Goal: Task Accomplishment & Management: Manage account settings

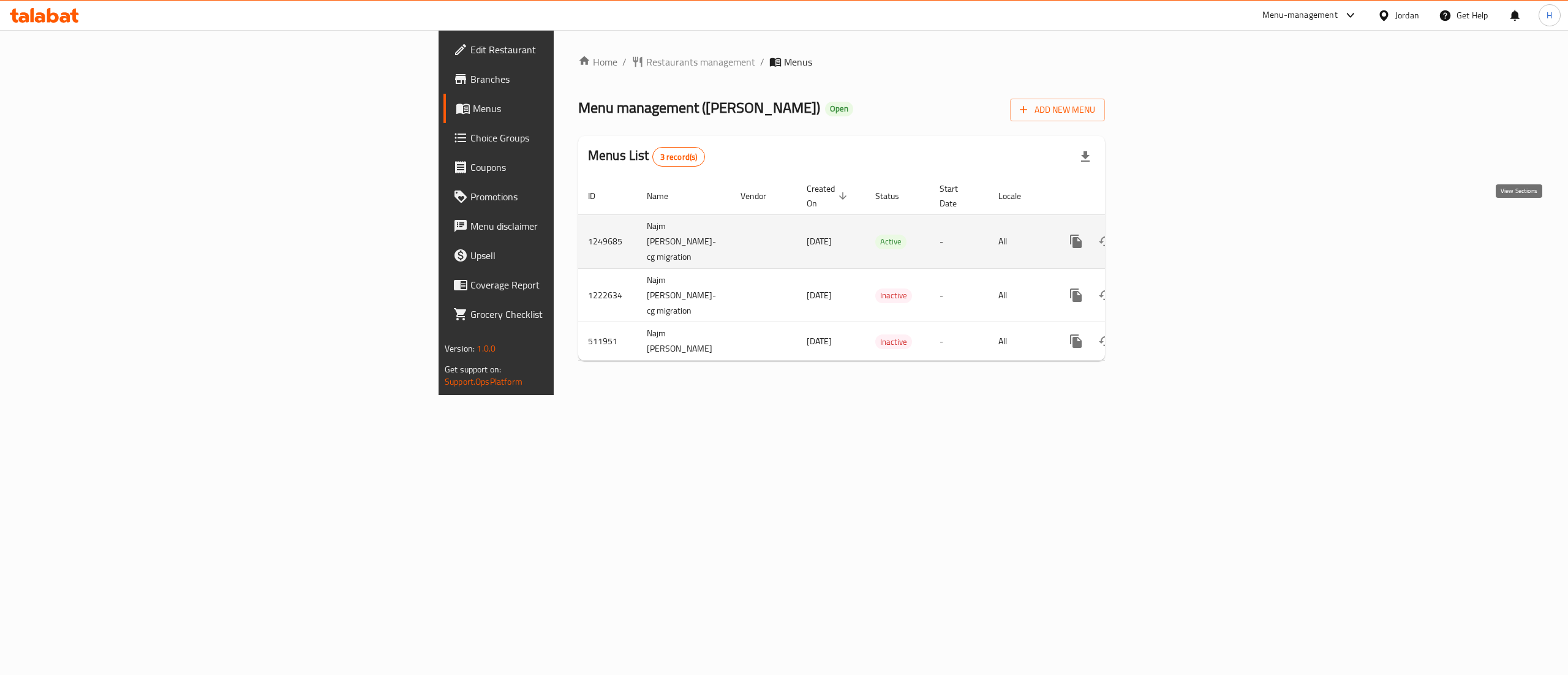
click at [1172, 234] on icon "enhanced table" at bounding box center [1164, 241] width 14 height 14
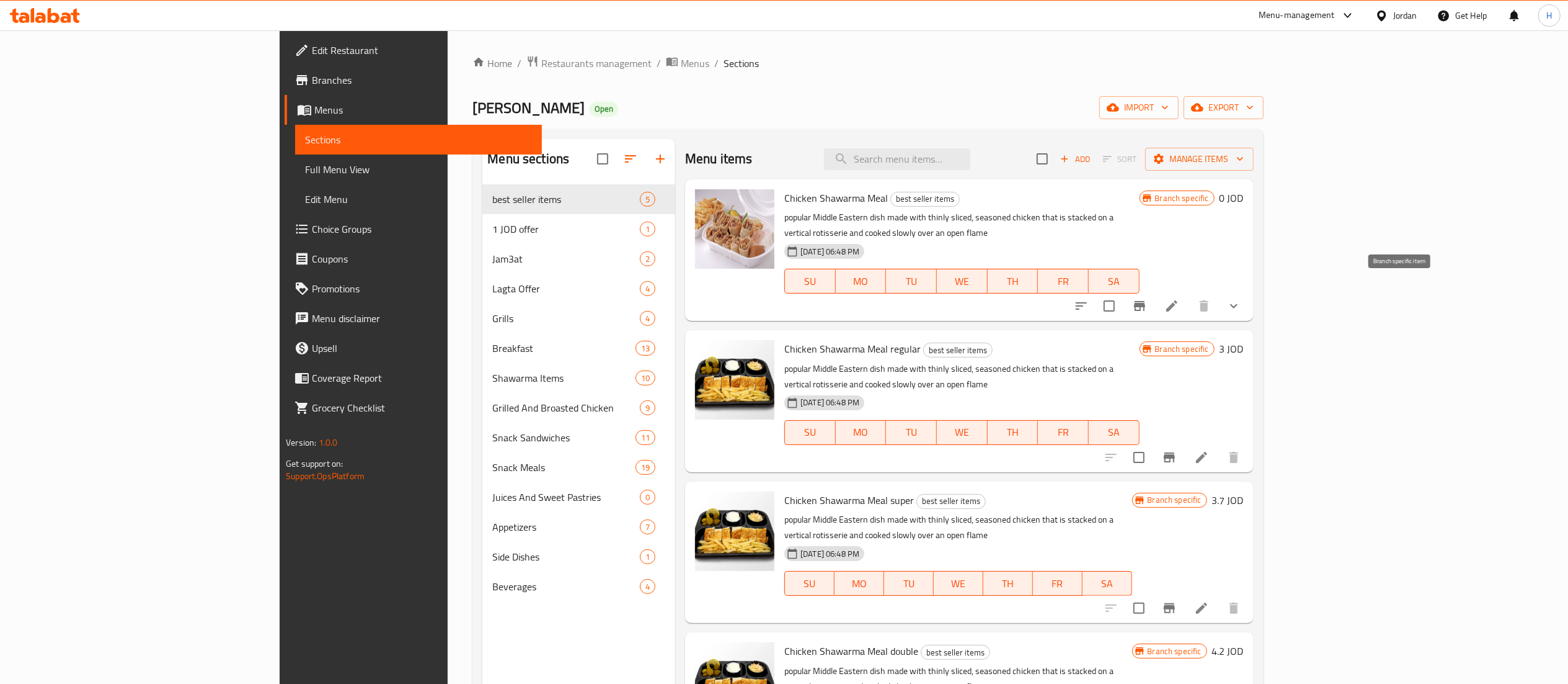
click at [1155, 292] on button "Branch-specific-item" at bounding box center [1139, 306] width 30 height 30
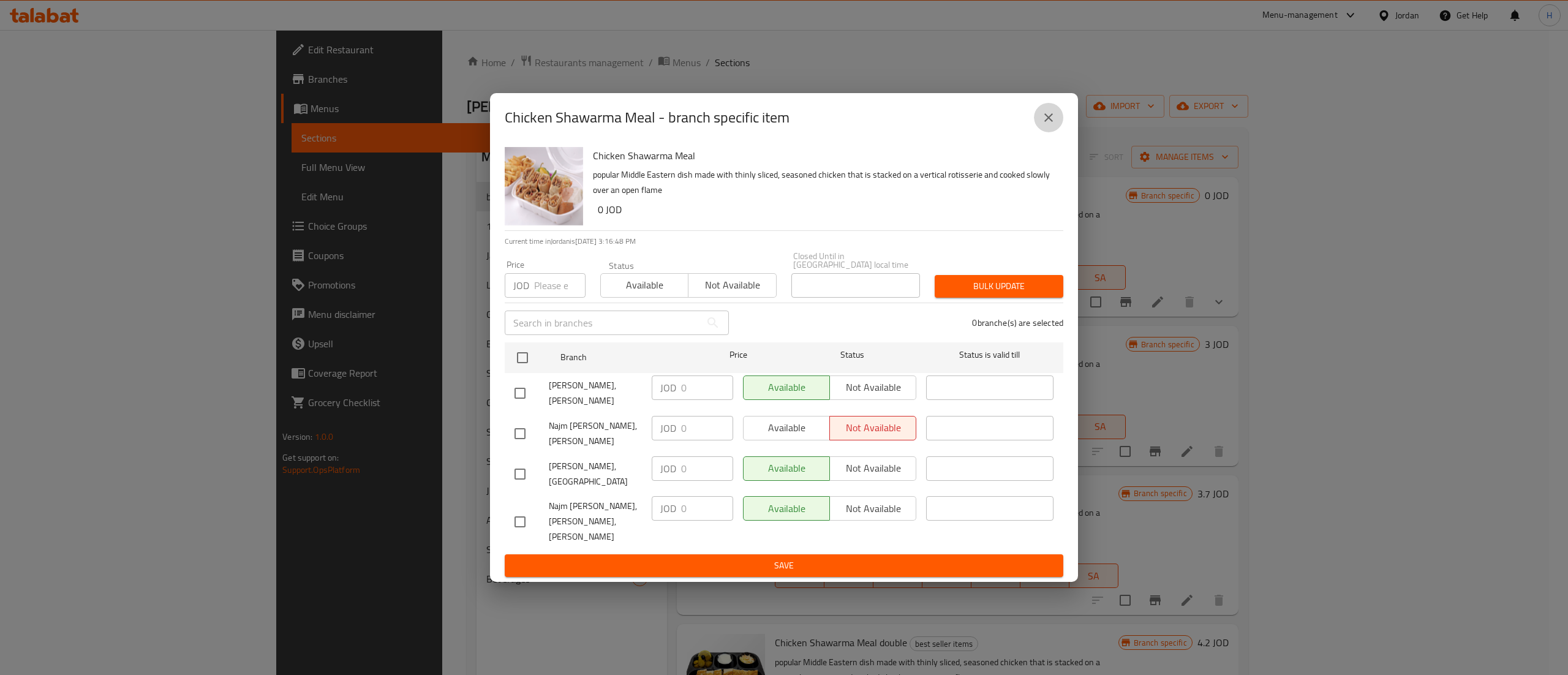
click at [1051, 125] on icon "close" at bounding box center [1048, 117] width 14 height 14
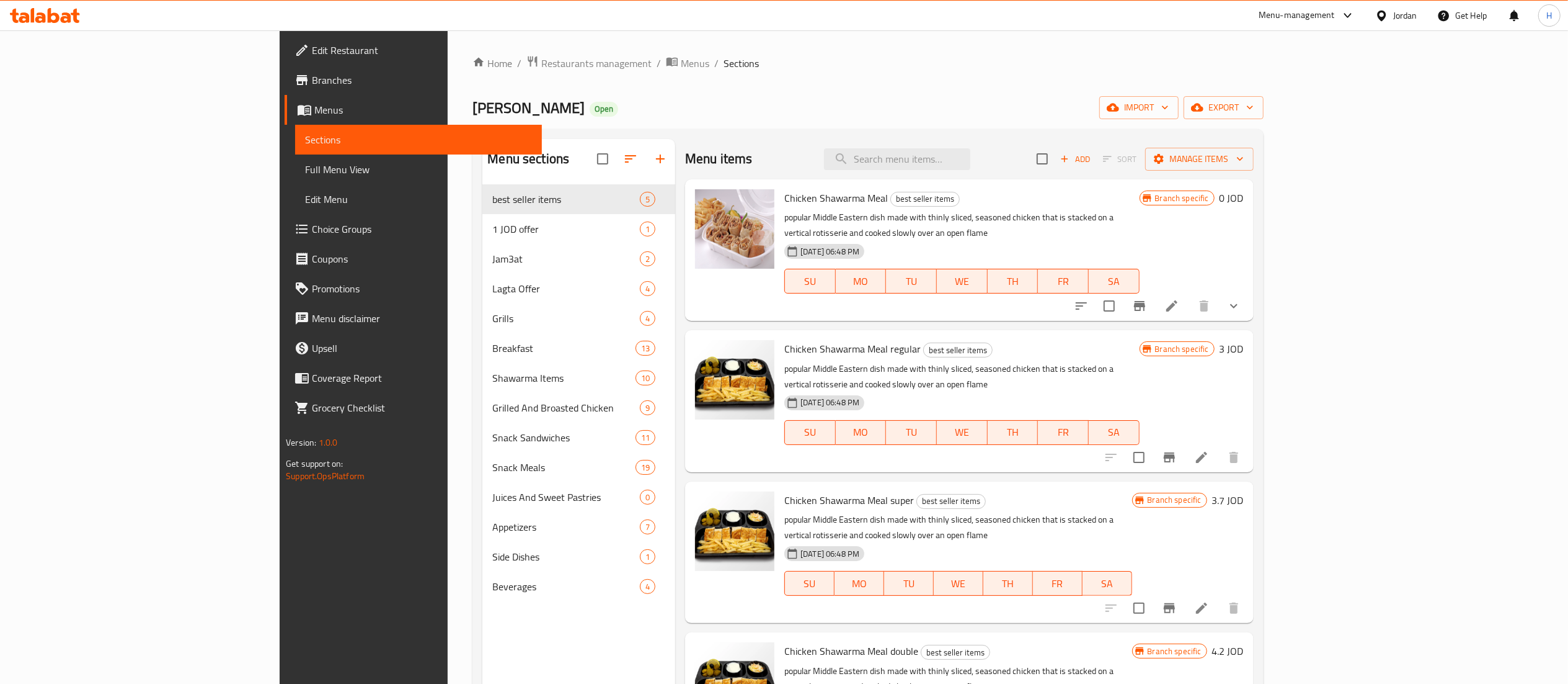
click at [1238, 304] on icon "show more" at bounding box center [1233, 306] width 8 height 4
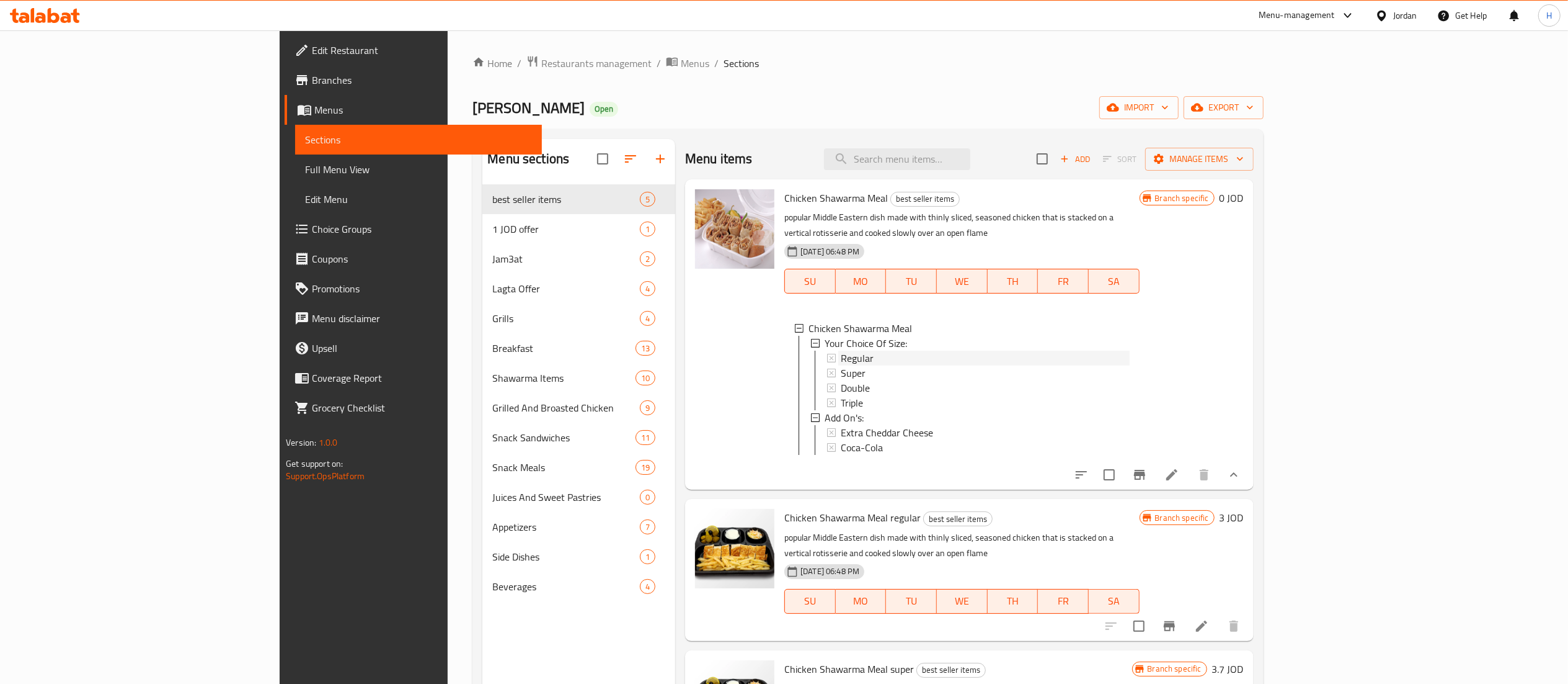
click at [866, 351] on div "Regular" at bounding box center [985, 358] width 288 height 15
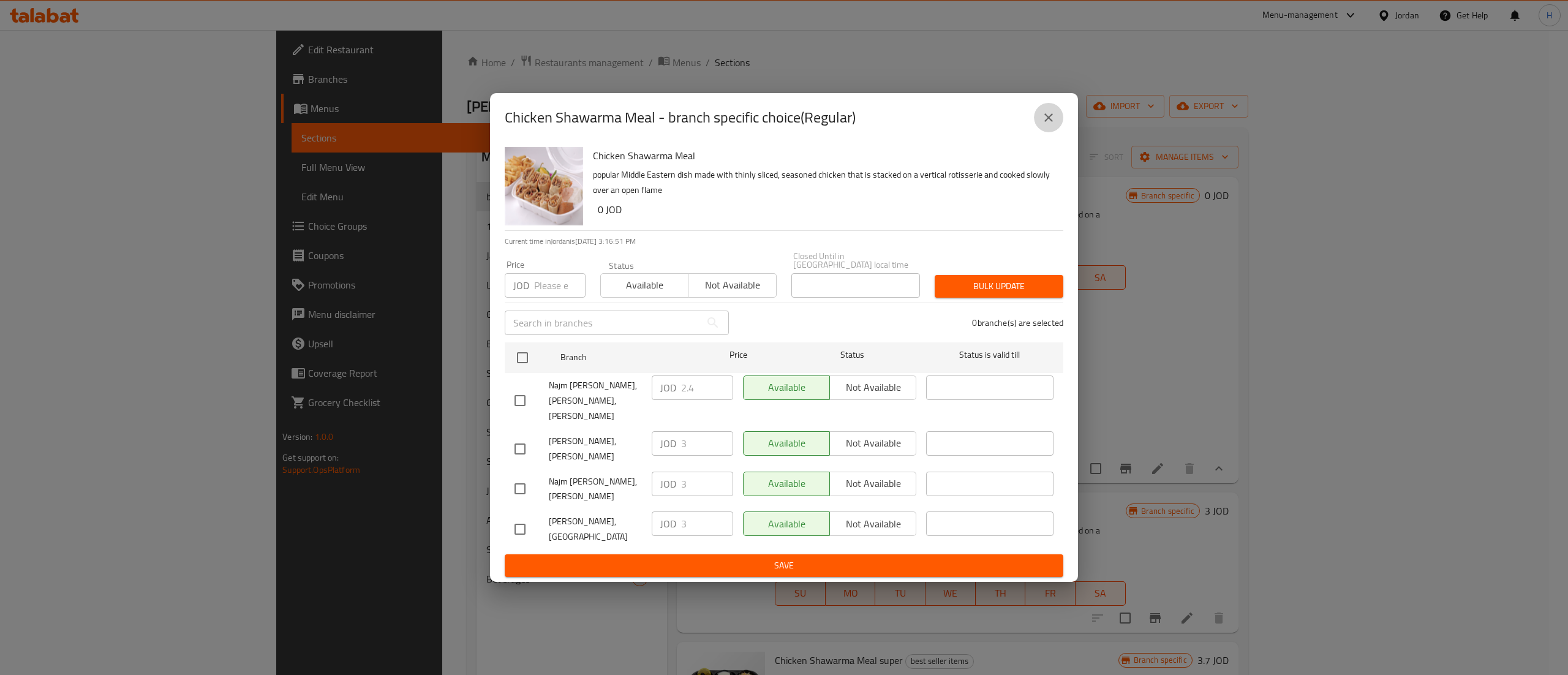
click at [1054, 132] on button "close" at bounding box center [1048, 117] width 29 height 29
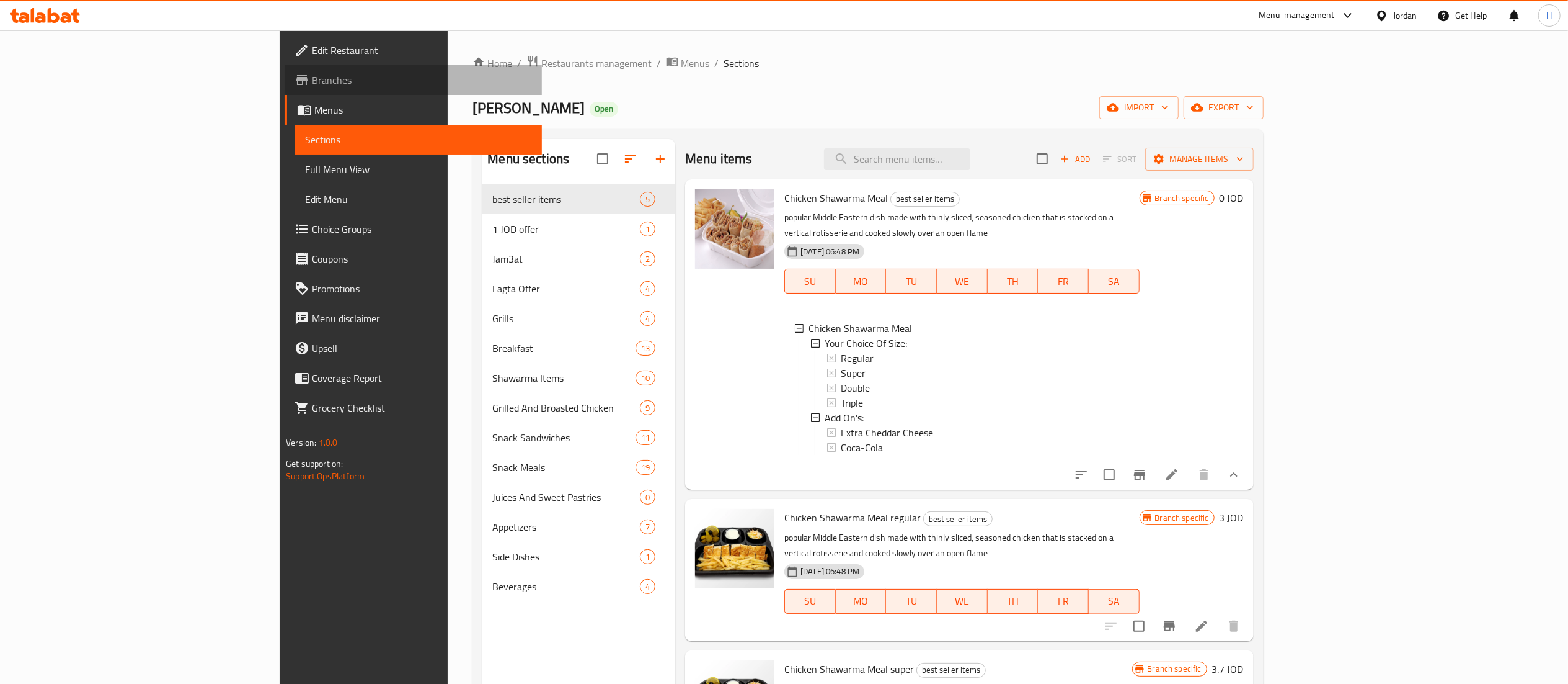
click at [312, 86] on span "Branches" at bounding box center [421, 80] width 220 height 15
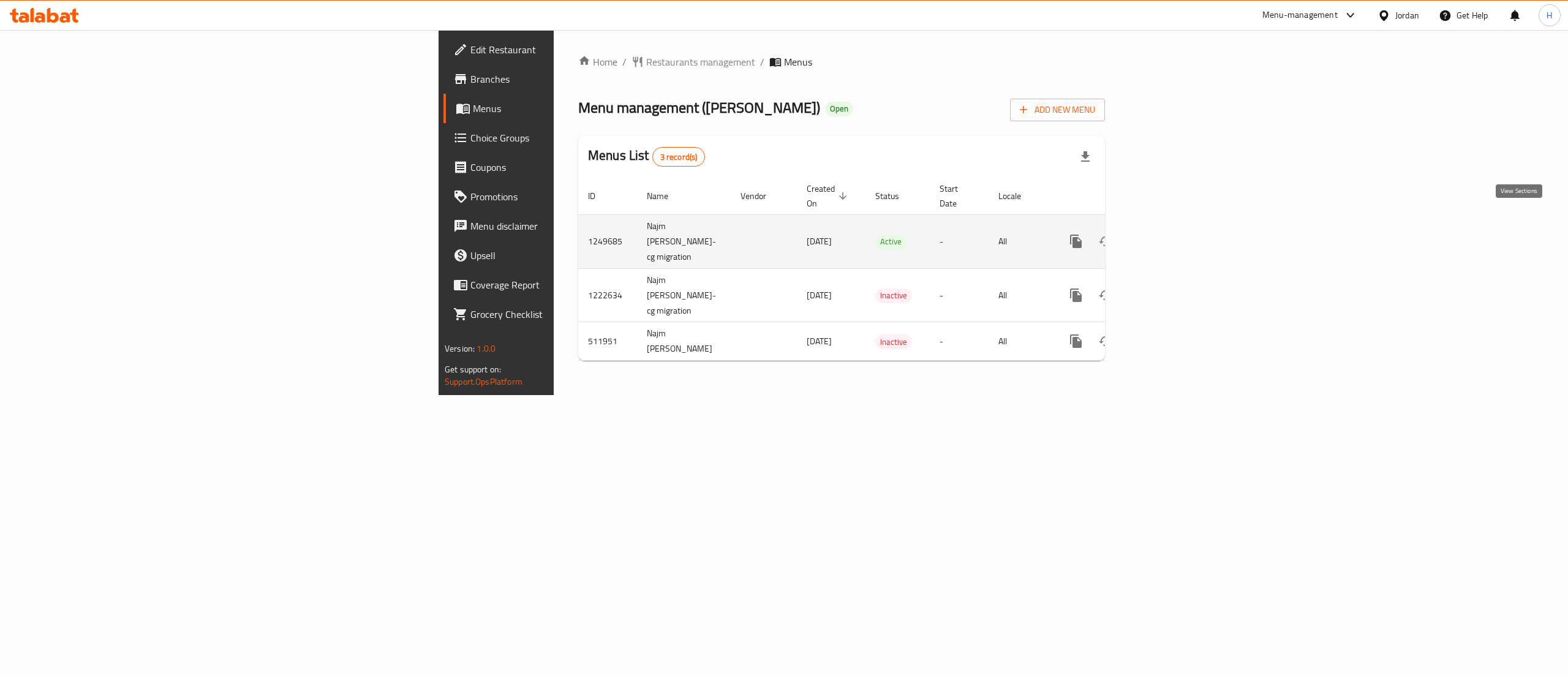
click at [1172, 234] on icon "enhanced table" at bounding box center [1164, 241] width 14 height 14
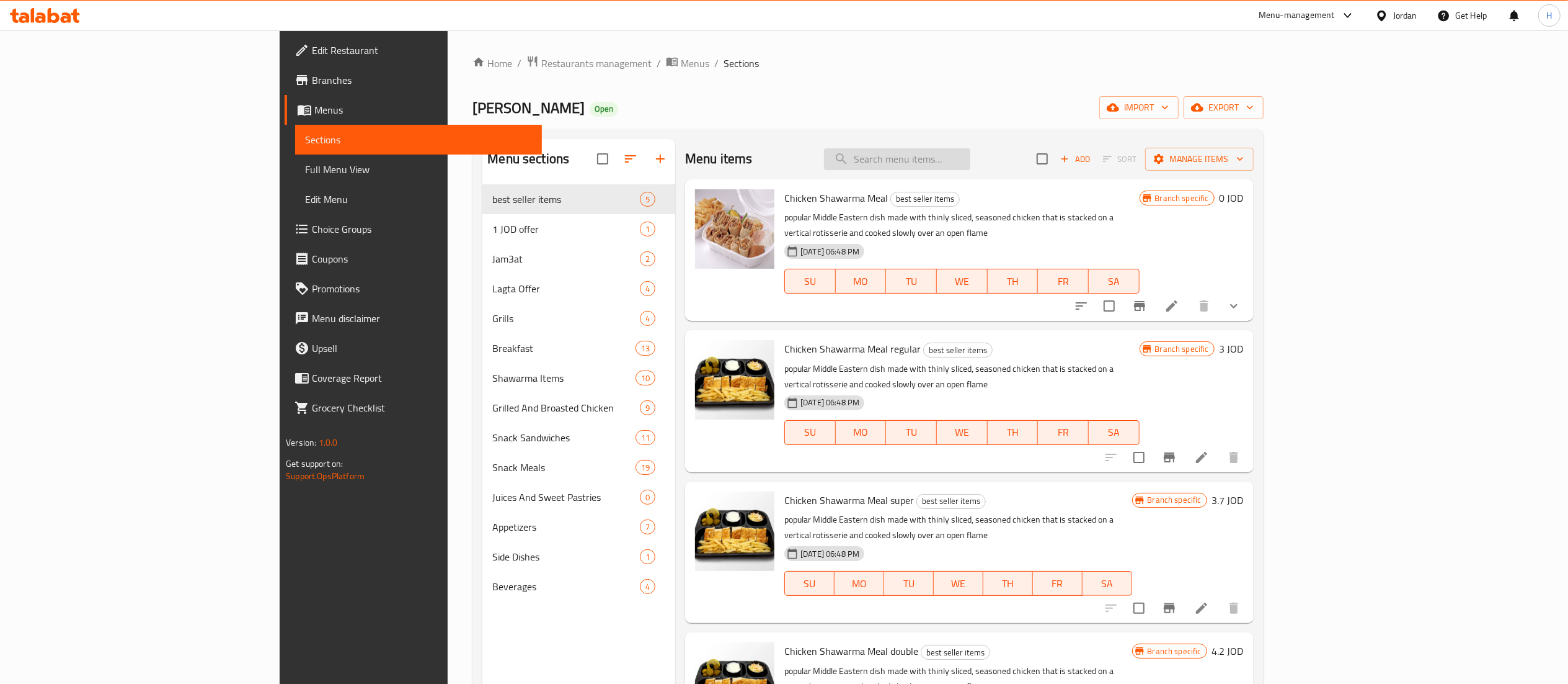
click at [970, 170] on input "search" at bounding box center [897, 159] width 146 height 21
paste input "نصف جاجه على"
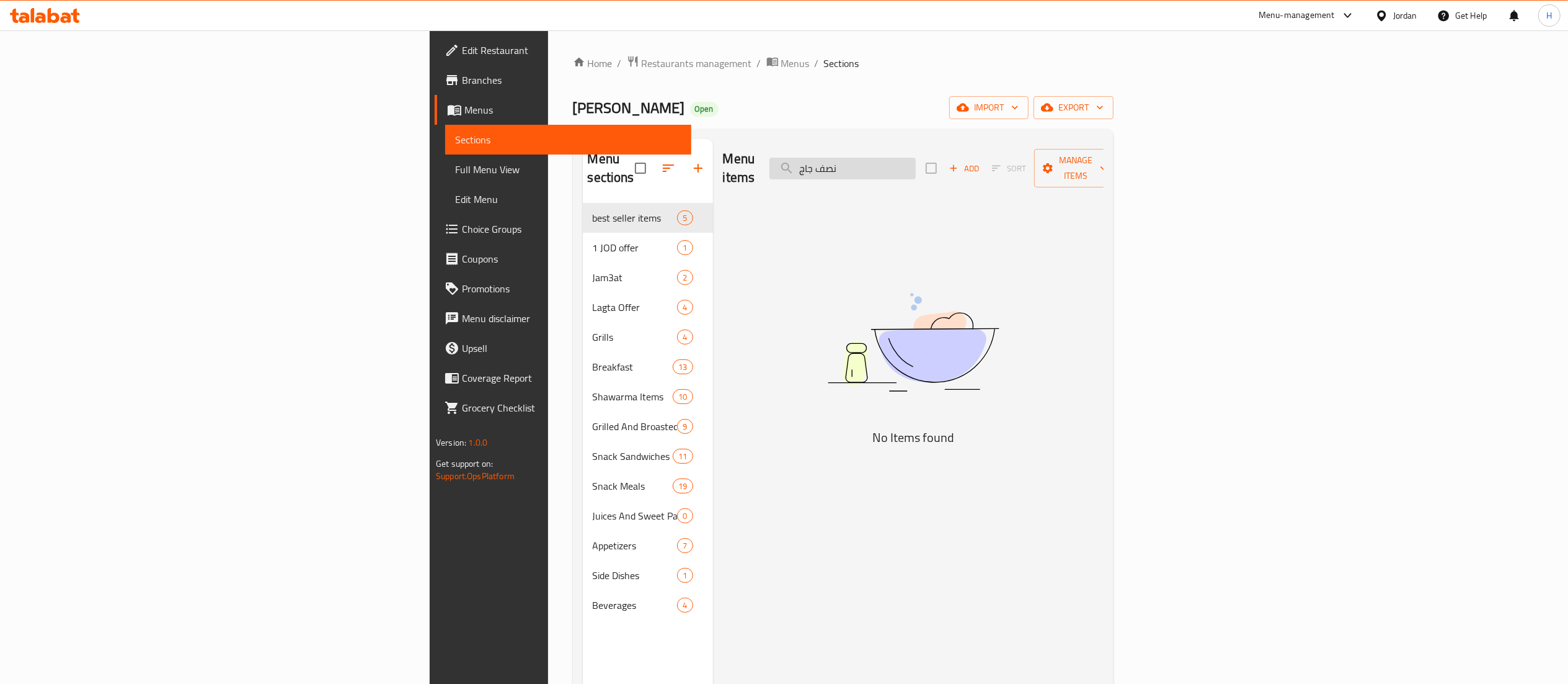
type input "نصف جاج"
click at [465, 114] on span "Menus" at bounding box center [573, 109] width 217 height 15
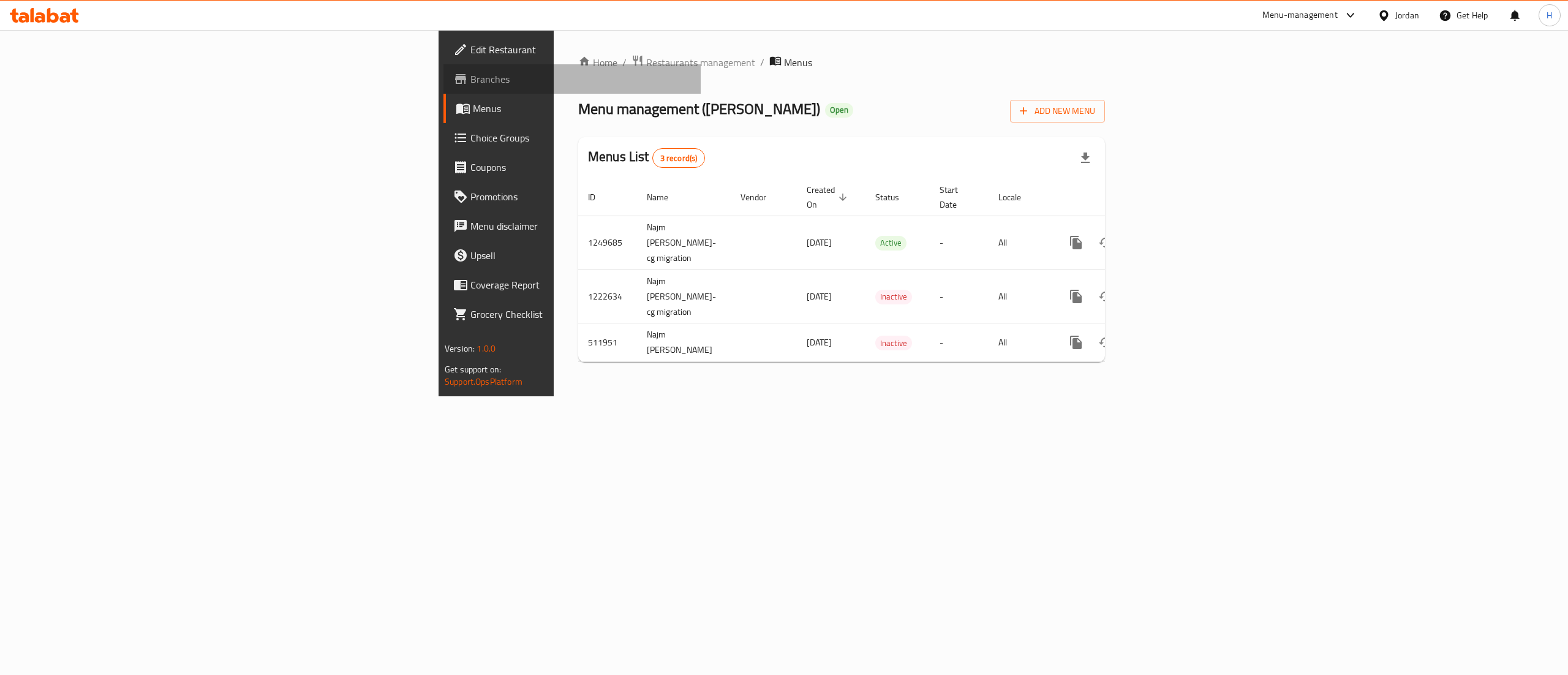
click at [471, 79] on span "Branches" at bounding box center [581, 79] width 220 height 14
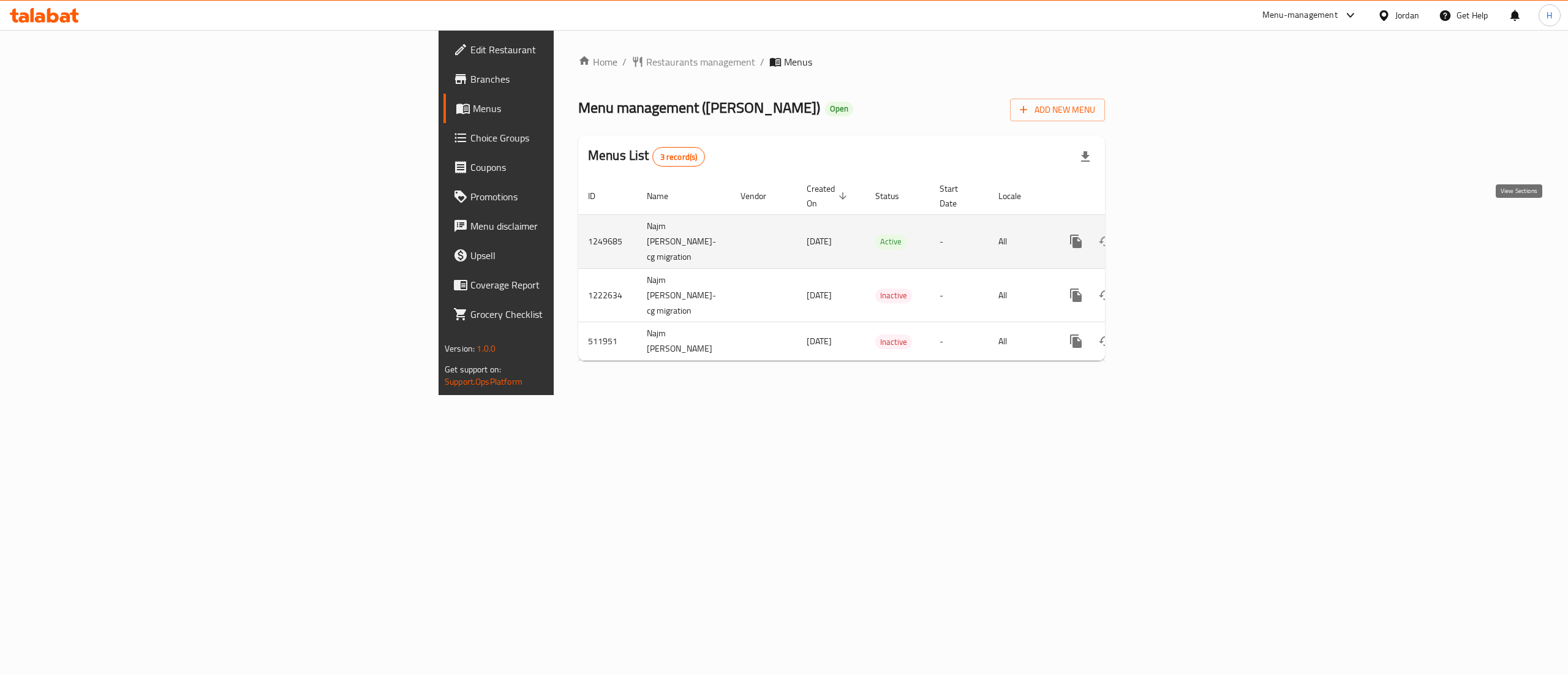
click at [1179, 226] on link "enhanced table" at bounding box center [1164, 241] width 29 height 29
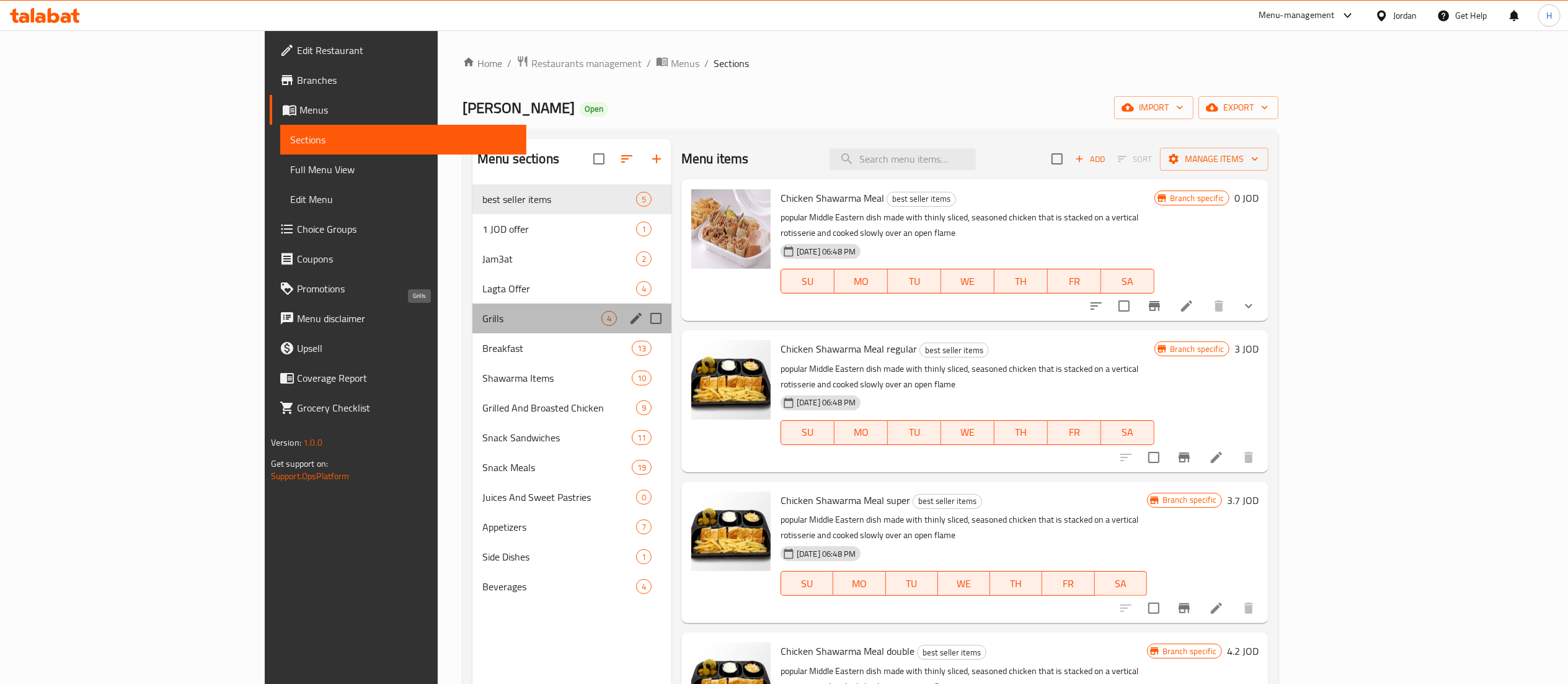
click at [483, 317] on span "Grills" at bounding box center [542, 318] width 119 height 15
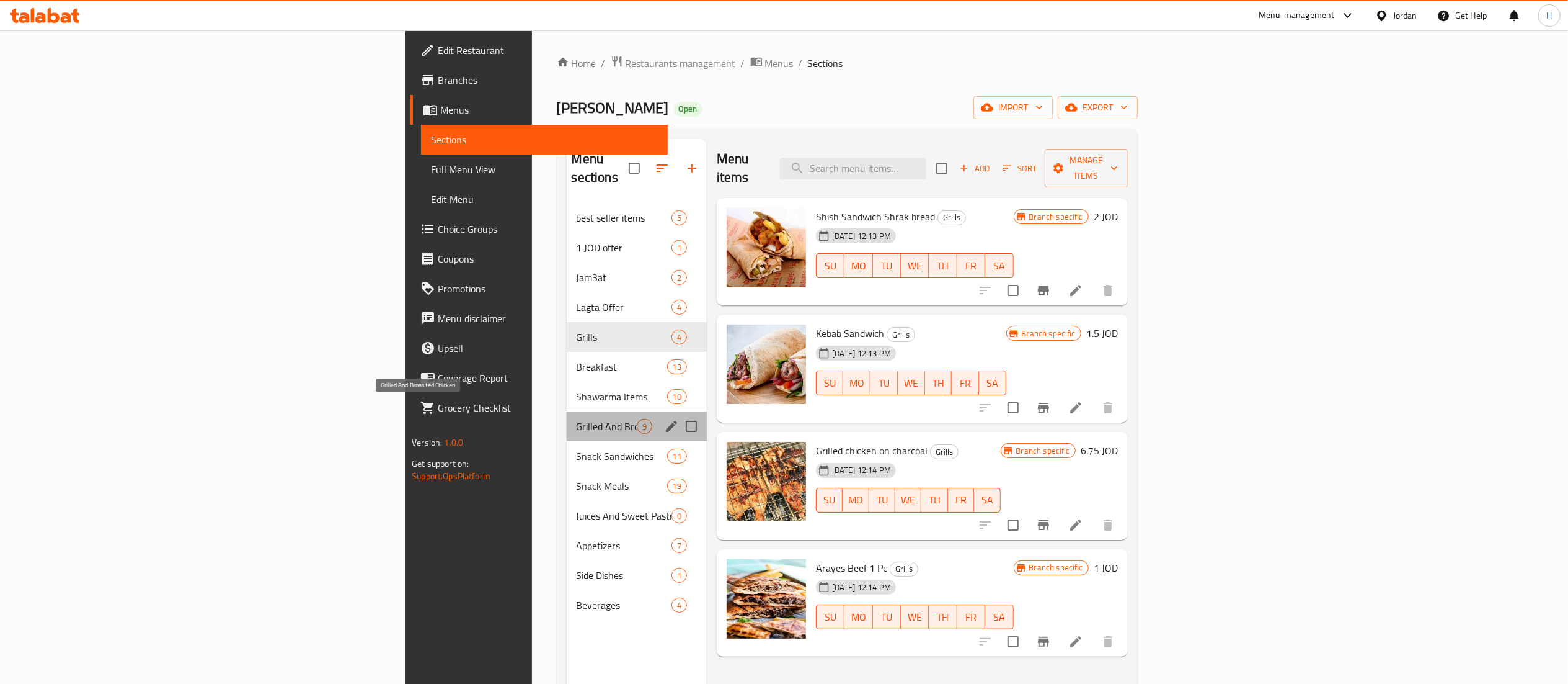
click at [577, 419] on span "Grilled And Broasted Chicken" at bounding box center [607, 426] width 60 height 15
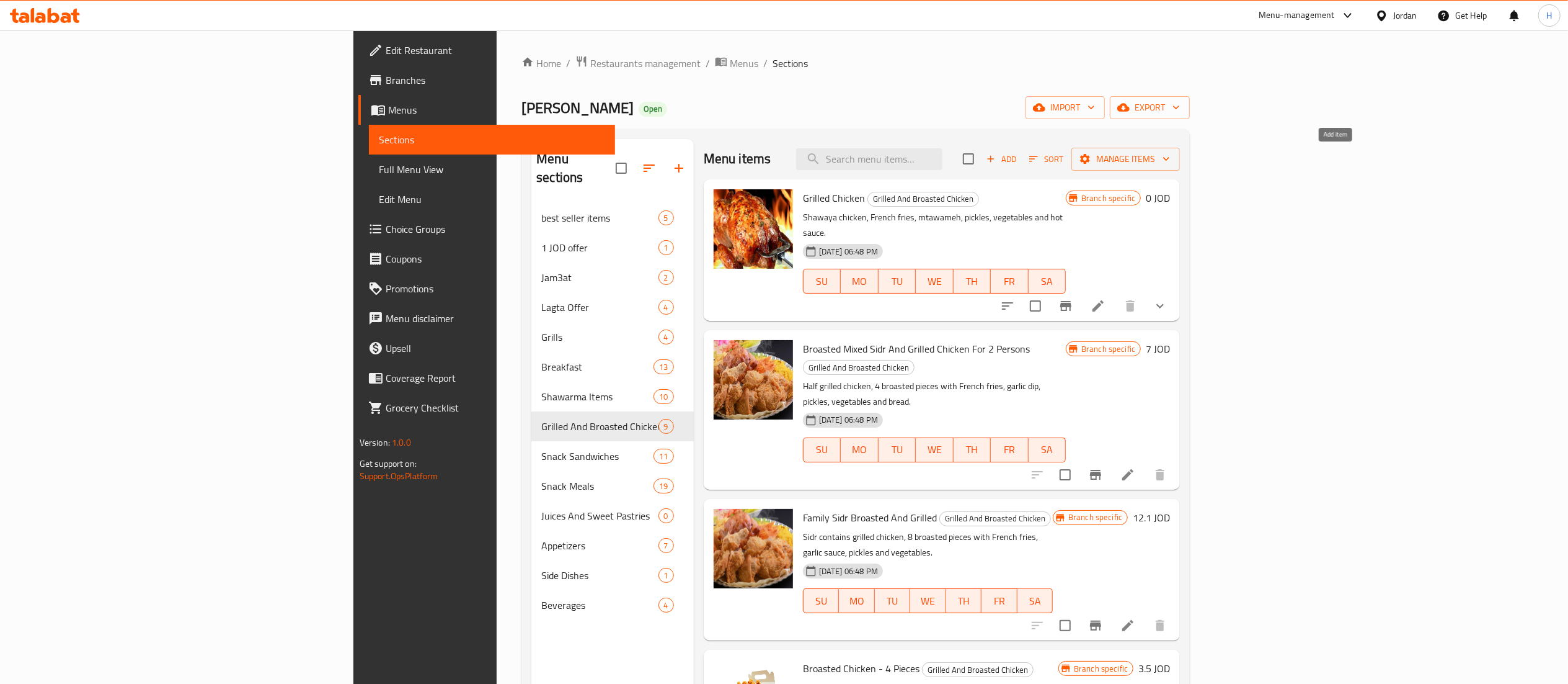
click at [1018, 158] on span "Add" at bounding box center [1001, 159] width 33 height 15
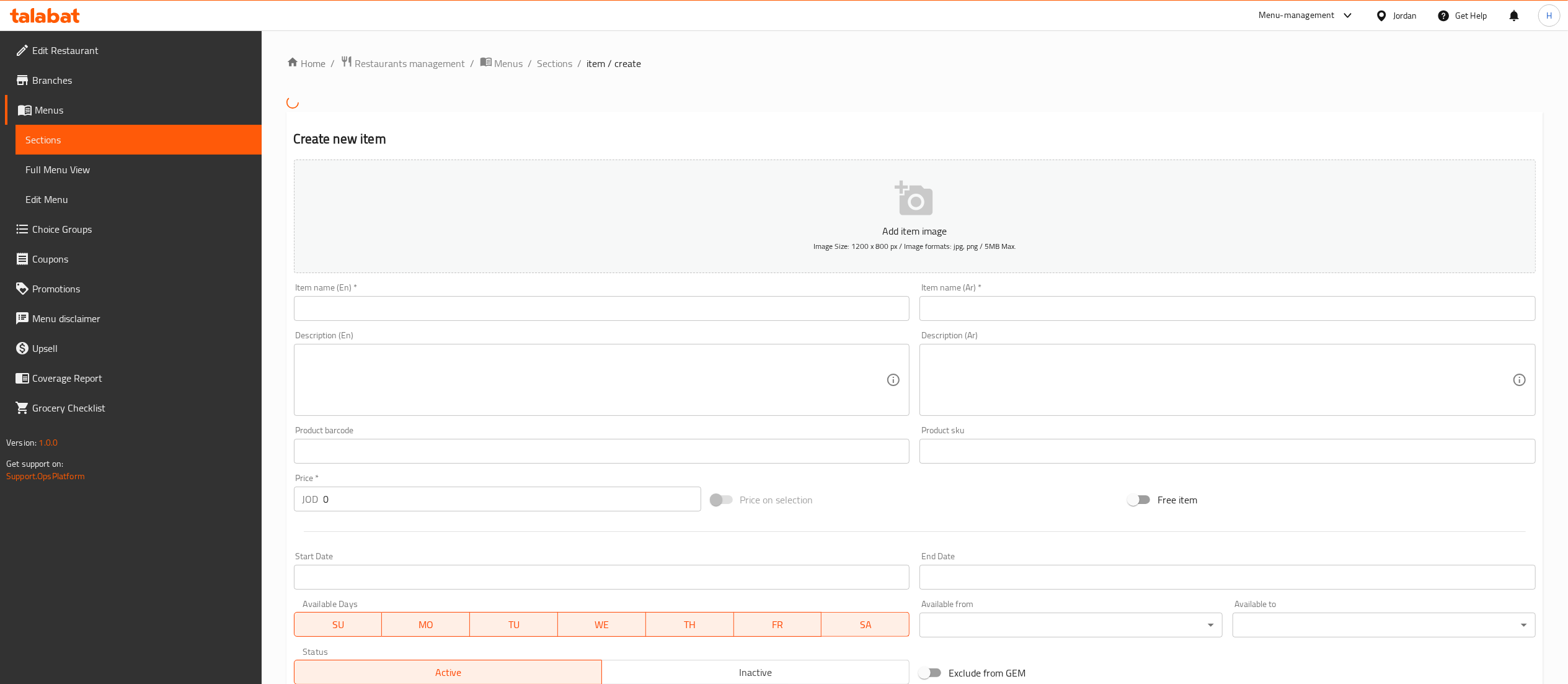
click at [972, 310] on input "text" at bounding box center [1228, 308] width 616 height 25
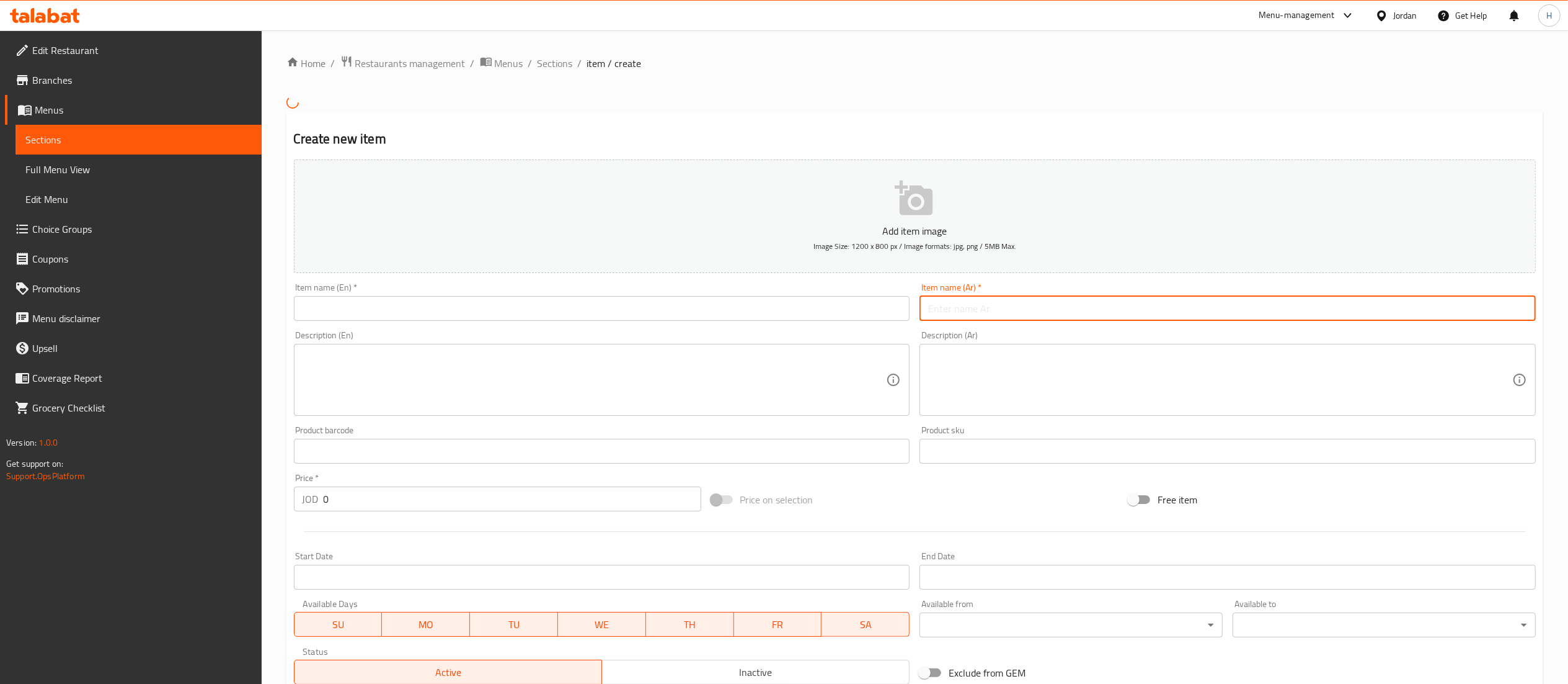
paste input "نصف جاجه على فحم"
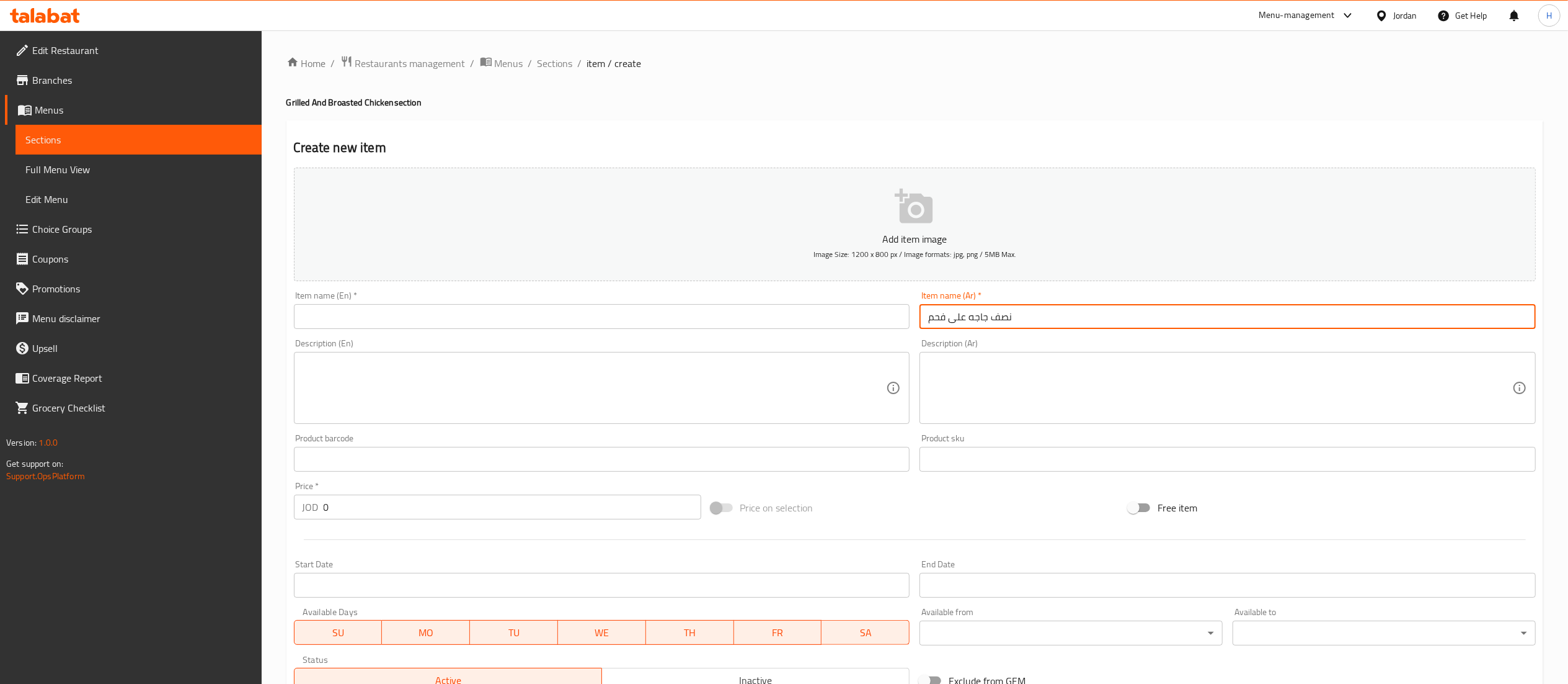
type input "نصف جاجه على فحم"
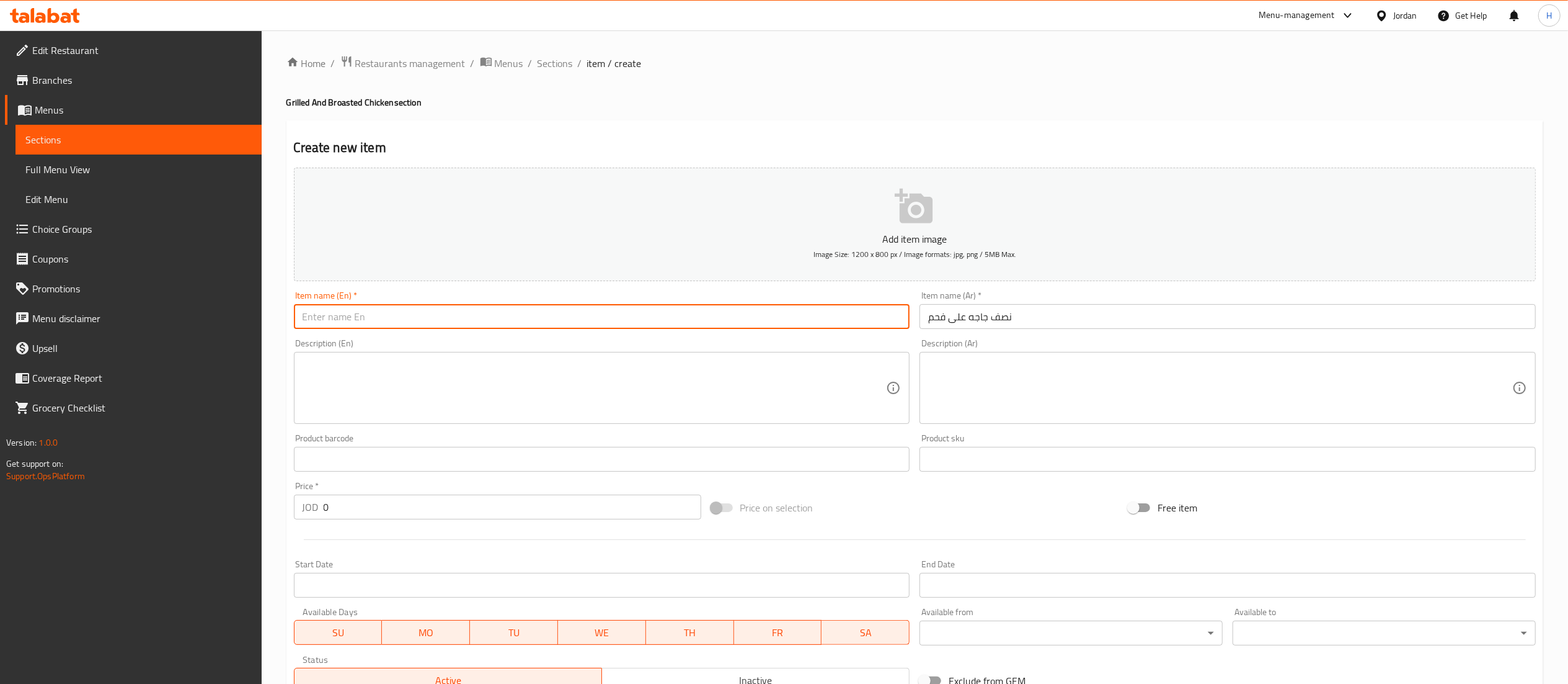
click at [742, 317] on input "text" at bounding box center [602, 317] width 616 height 25
type input "Half Chicken on Charcoal"
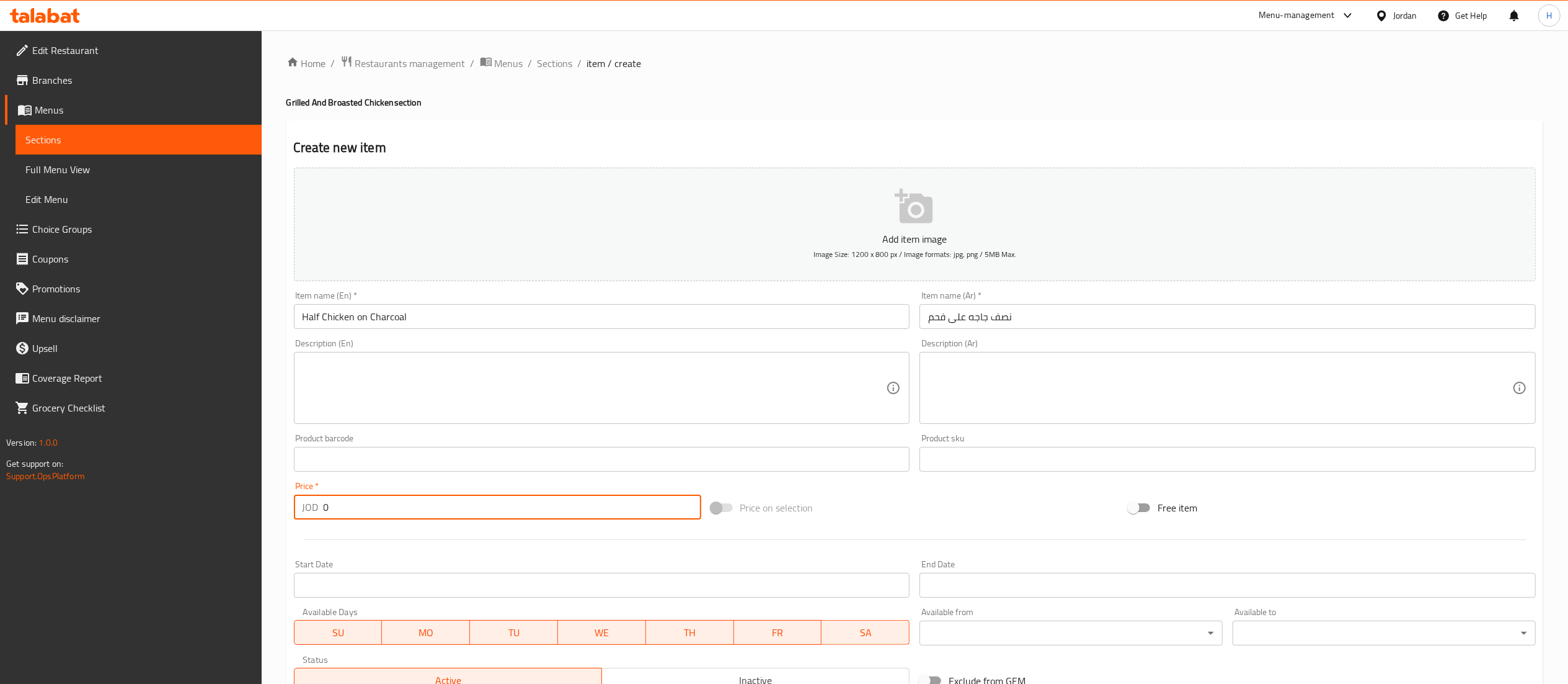
drag, startPoint x: 395, startPoint y: 518, endPoint x: 333, endPoint y: 507, distance: 63.0
click at [335, 507] on input "0" at bounding box center [512, 507] width 377 height 25
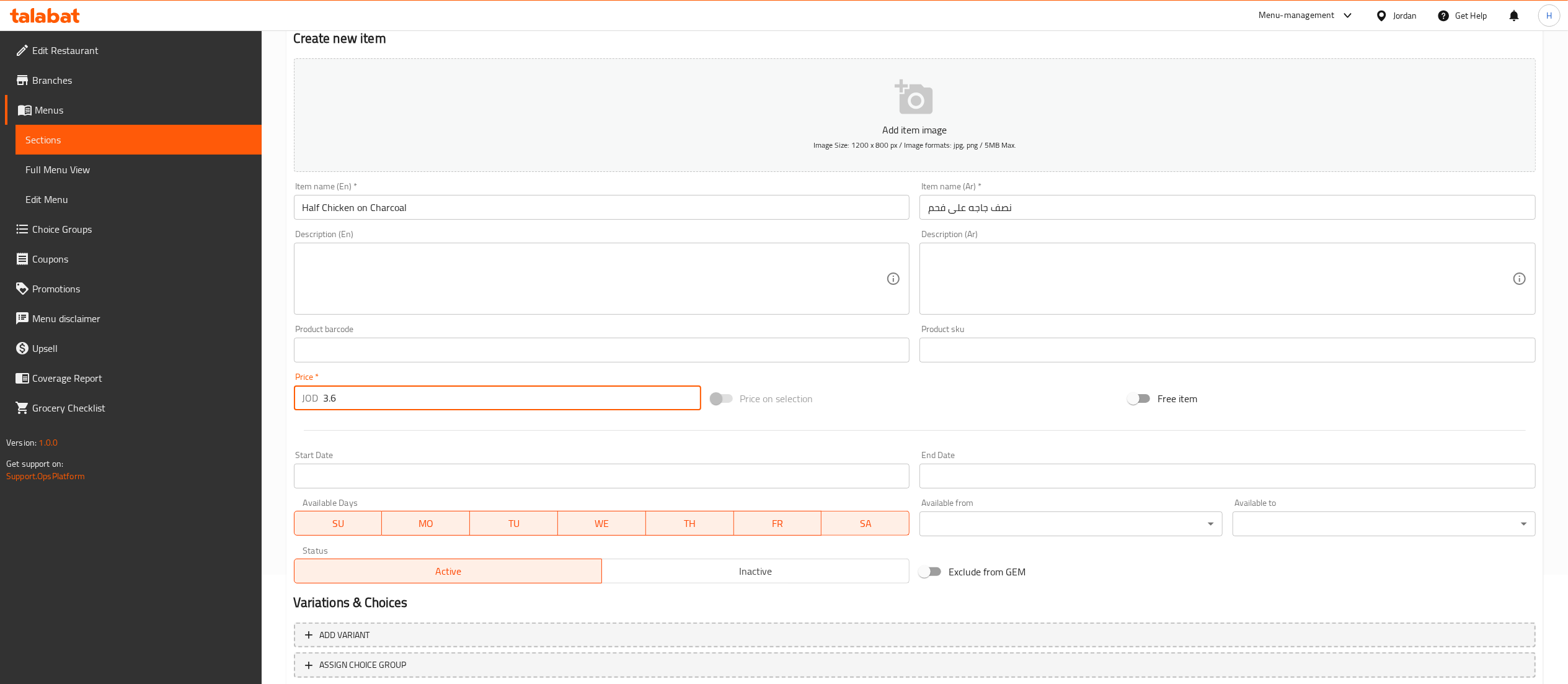
scroll to position [192, 0]
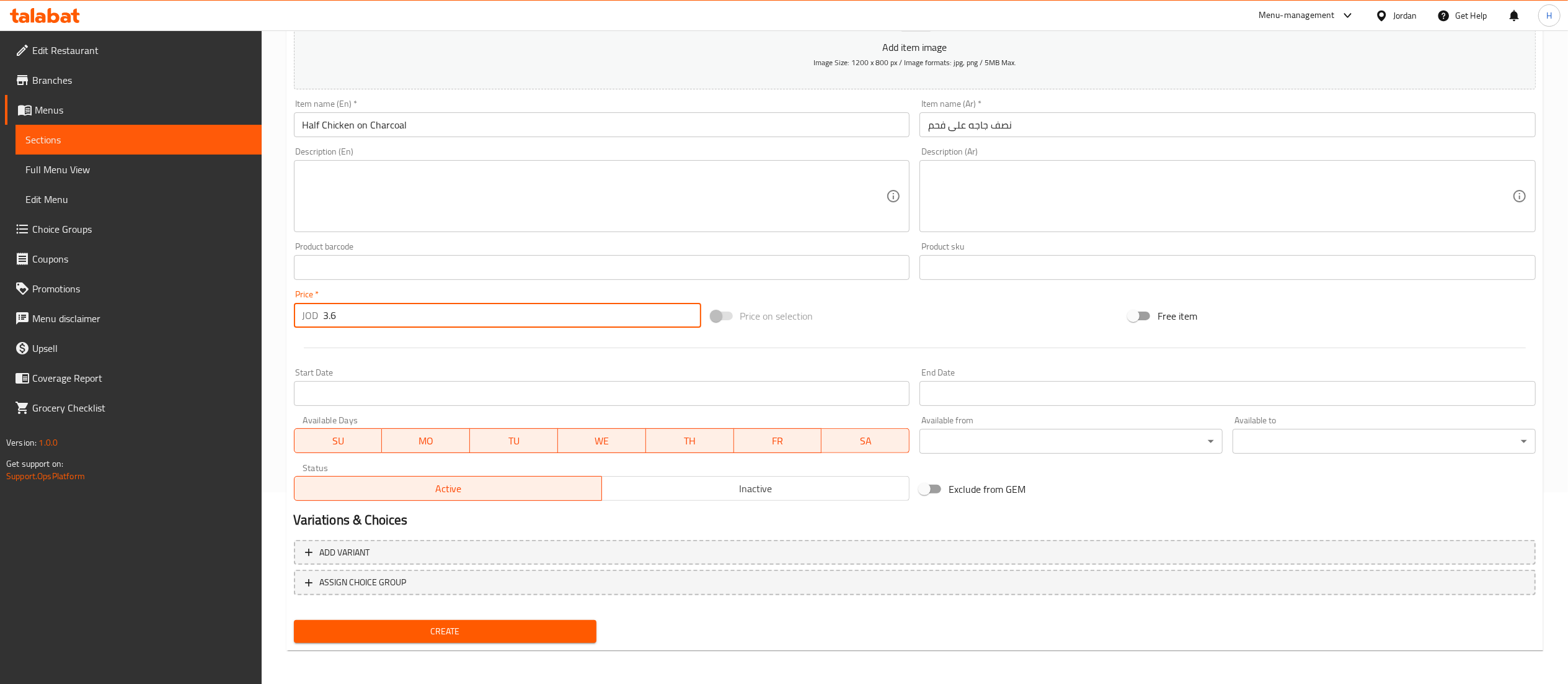
type input "3.6"
click at [461, 632] on span "Create" at bounding box center [445, 631] width 283 height 15
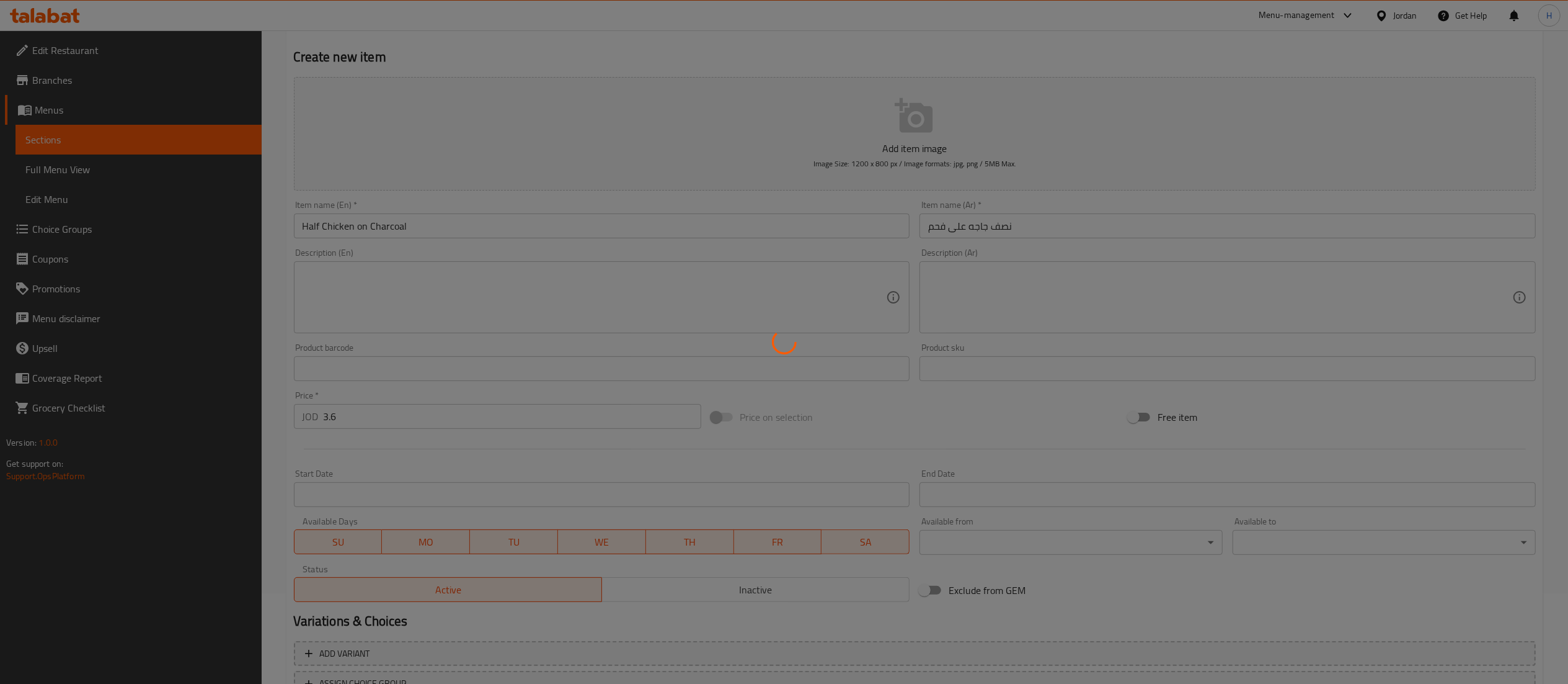
scroll to position [0, 0]
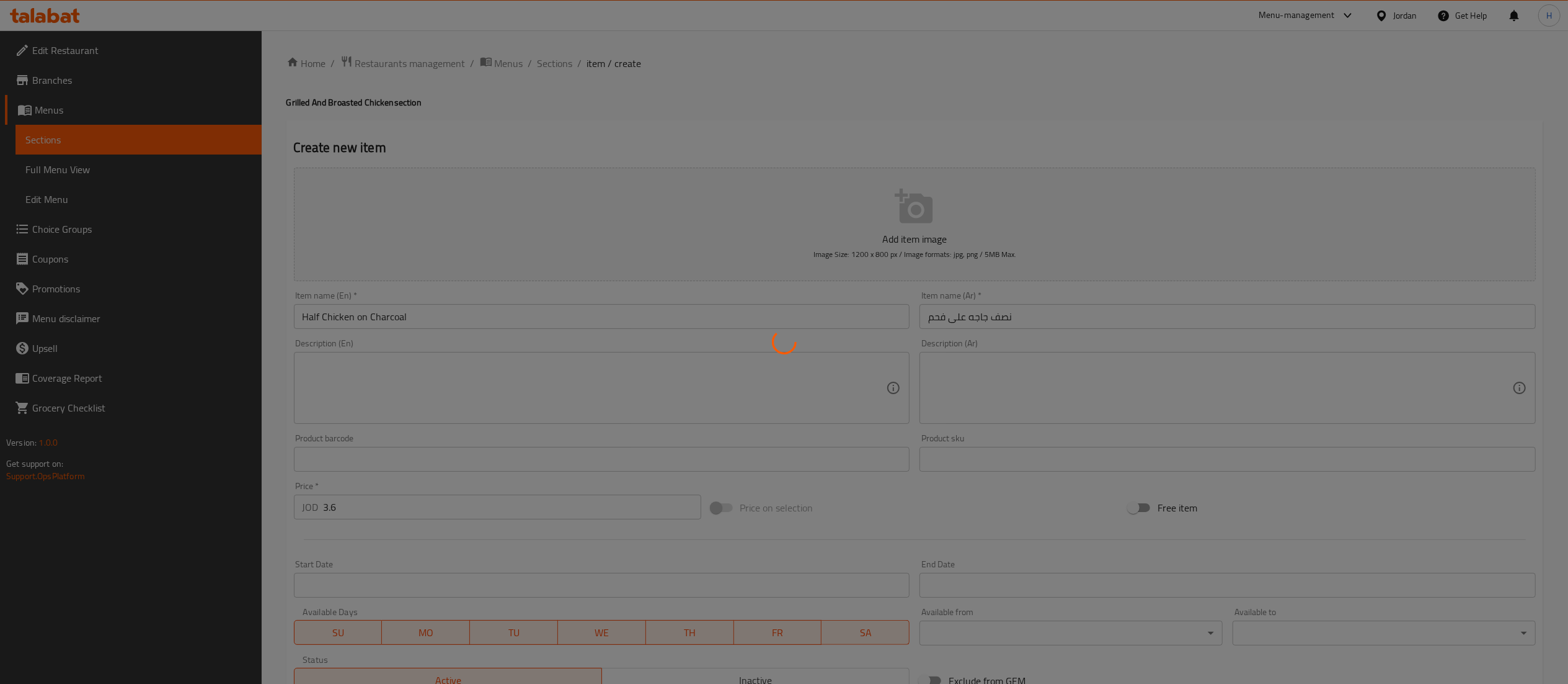
type input "0"
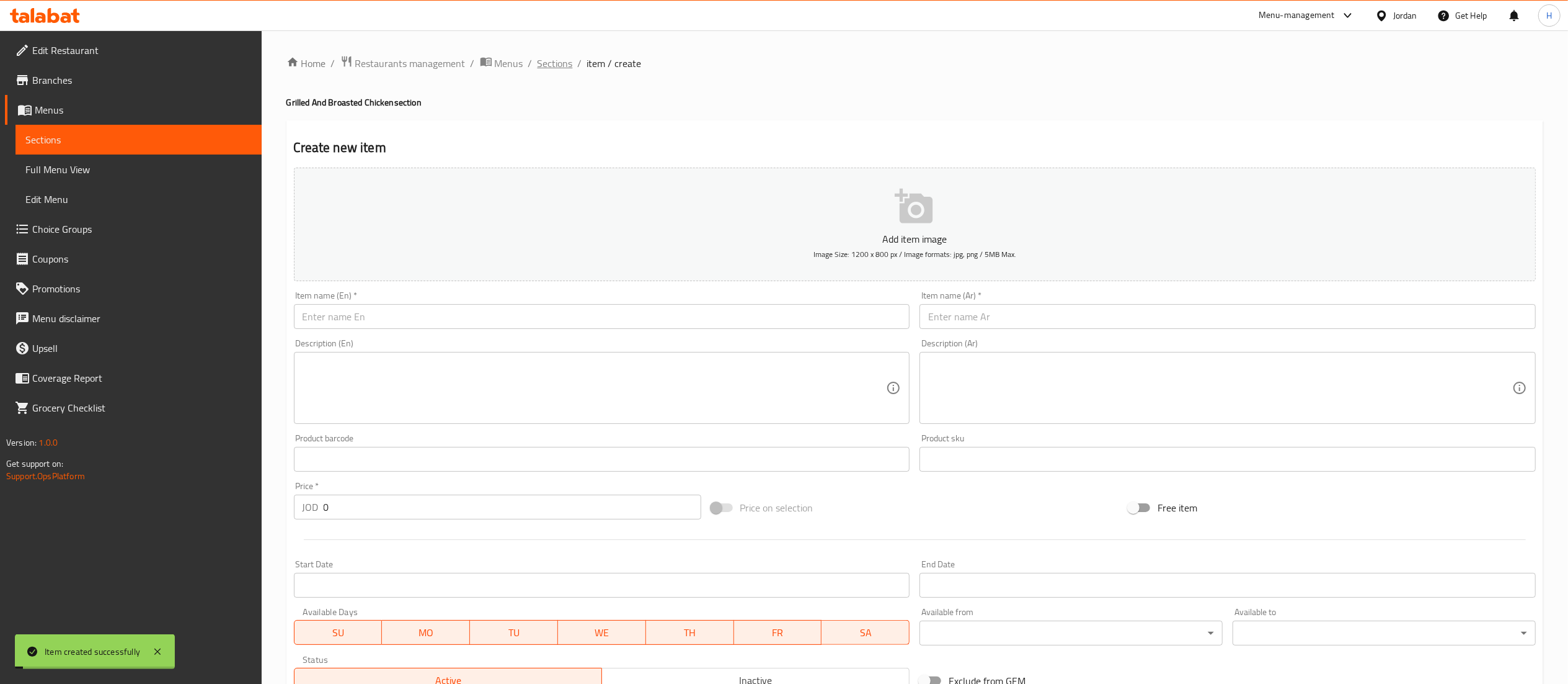
click at [558, 60] on span "Sections" at bounding box center [555, 63] width 35 height 15
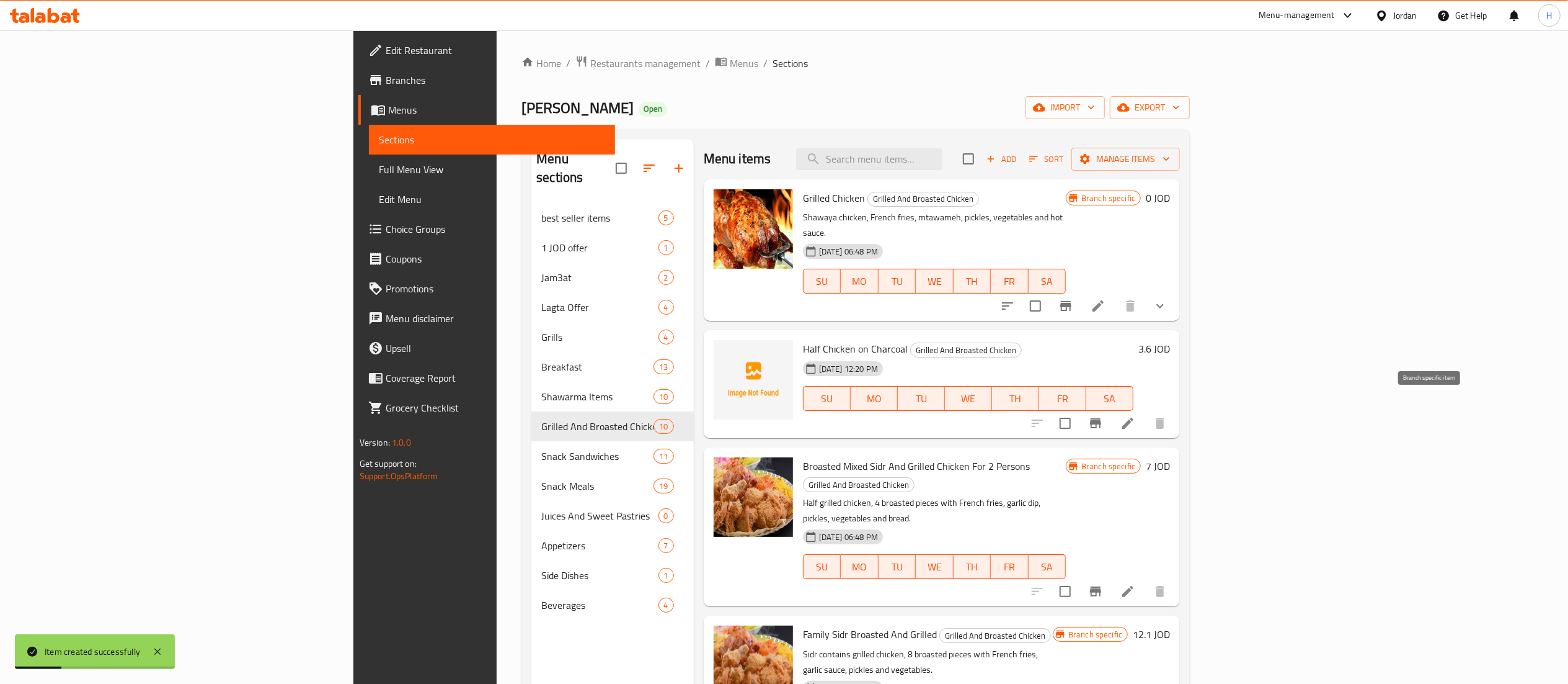
click at [1101, 419] on icon "Branch-specific-item" at bounding box center [1096, 423] width 11 height 10
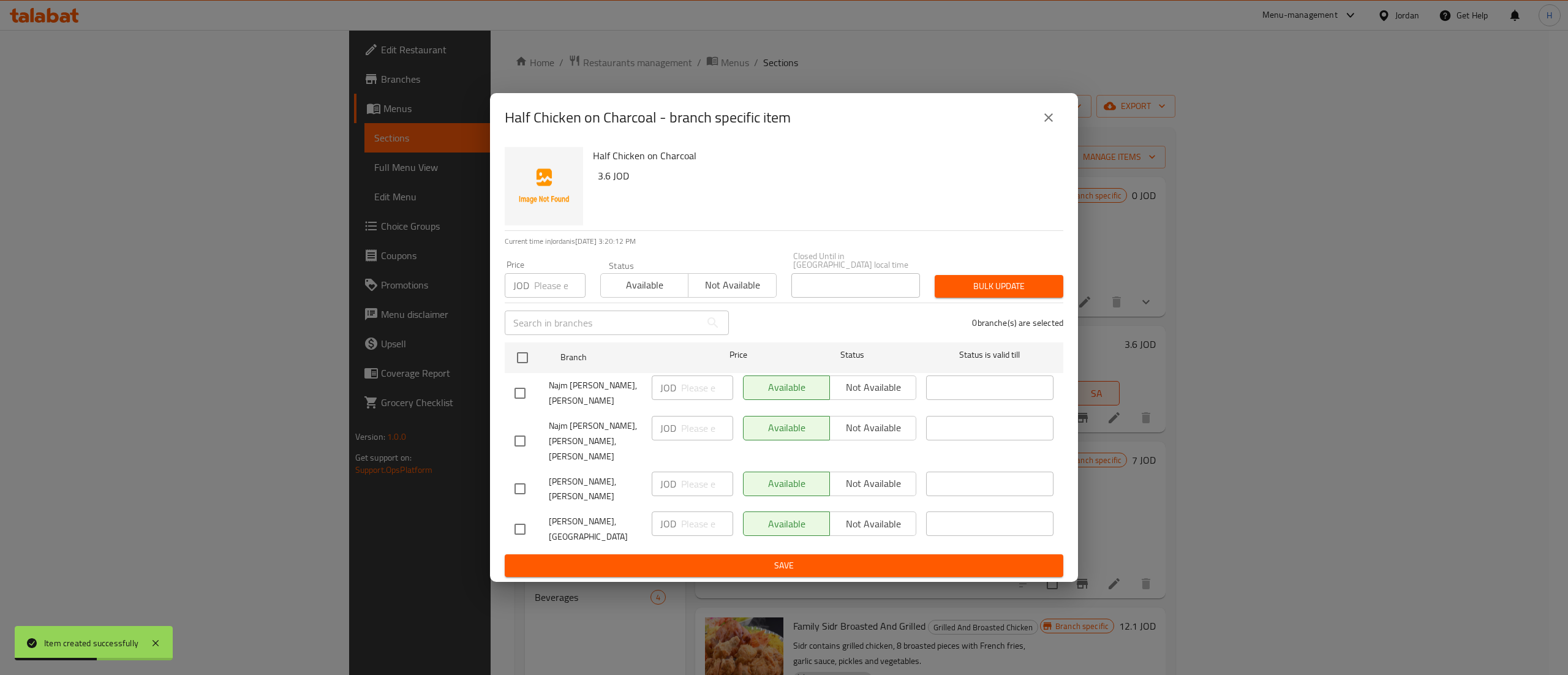
click at [524, 395] on input "checkbox" at bounding box center [520, 393] width 26 height 26
checkbox input "true"
drag, startPoint x: 523, startPoint y: 483, endPoint x: 522, endPoint y: 507, distance: 24.0
click at [522, 483] on input "checkbox" at bounding box center [520, 489] width 26 height 26
checkbox input "true"
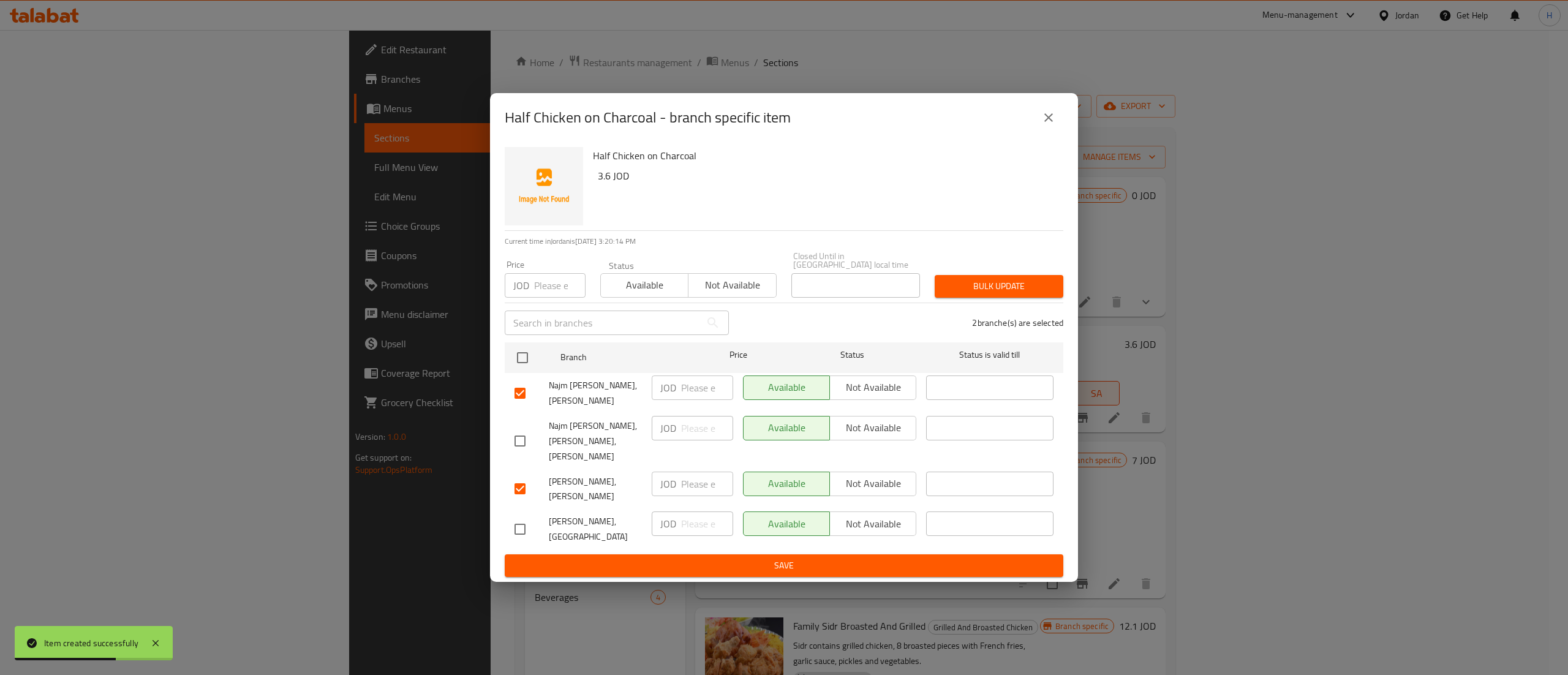
click at [519, 516] on input "checkbox" at bounding box center [520, 529] width 26 height 26
checkbox input "true"
click at [881, 528] on span "Not available" at bounding box center [873, 524] width 77 height 18
click at [873, 481] on span "Not available" at bounding box center [873, 484] width 77 height 18
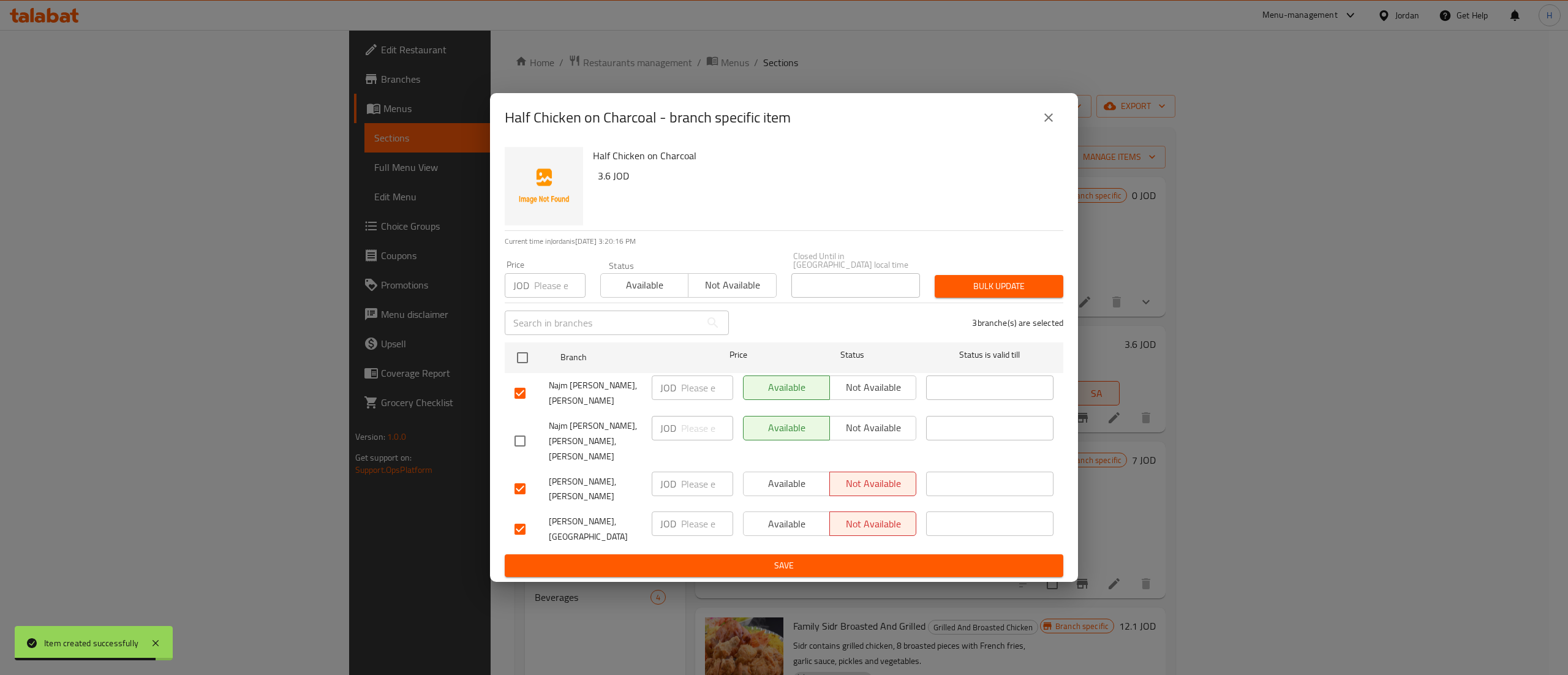
click at [878, 386] on span "Not available" at bounding box center [873, 387] width 77 height 18
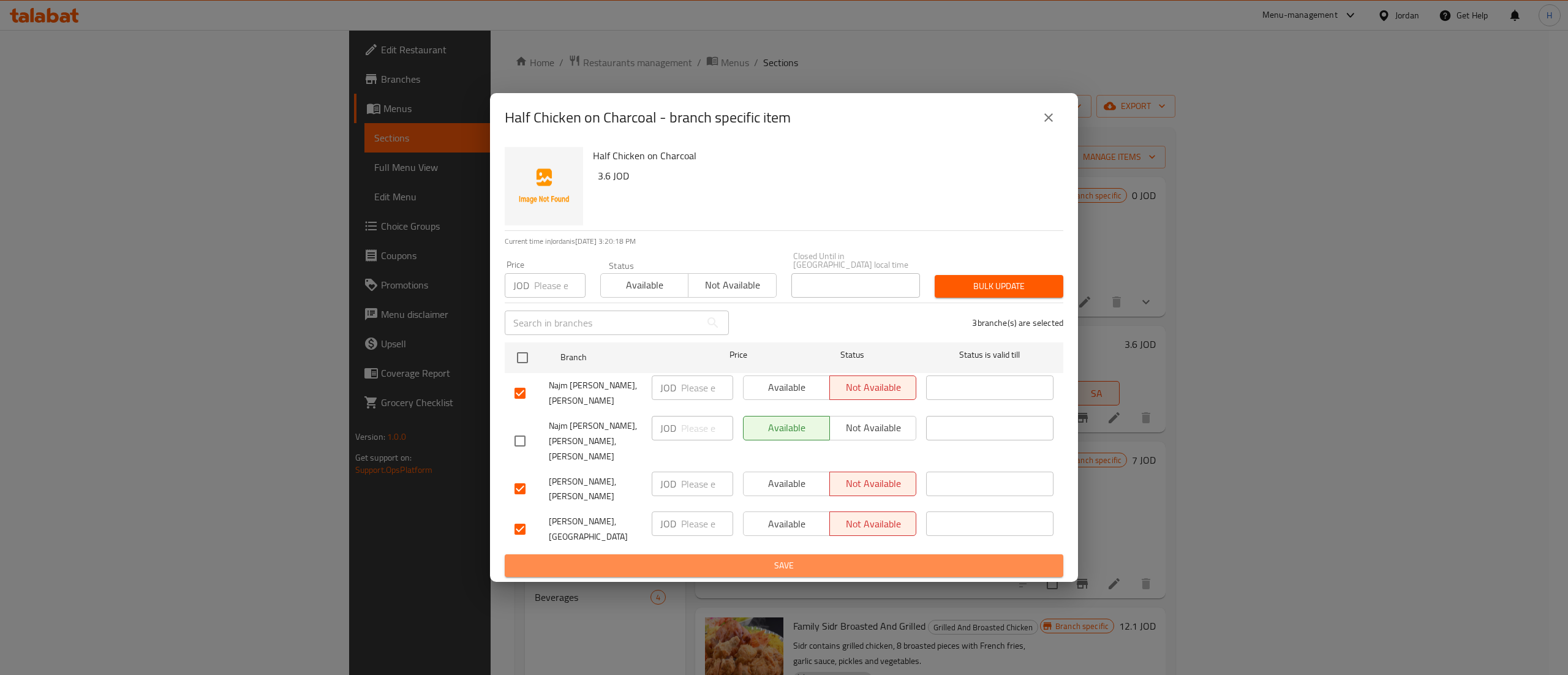
click at [889, 558] on span "Save" at bounding box center [784, 566] width 539 height 15
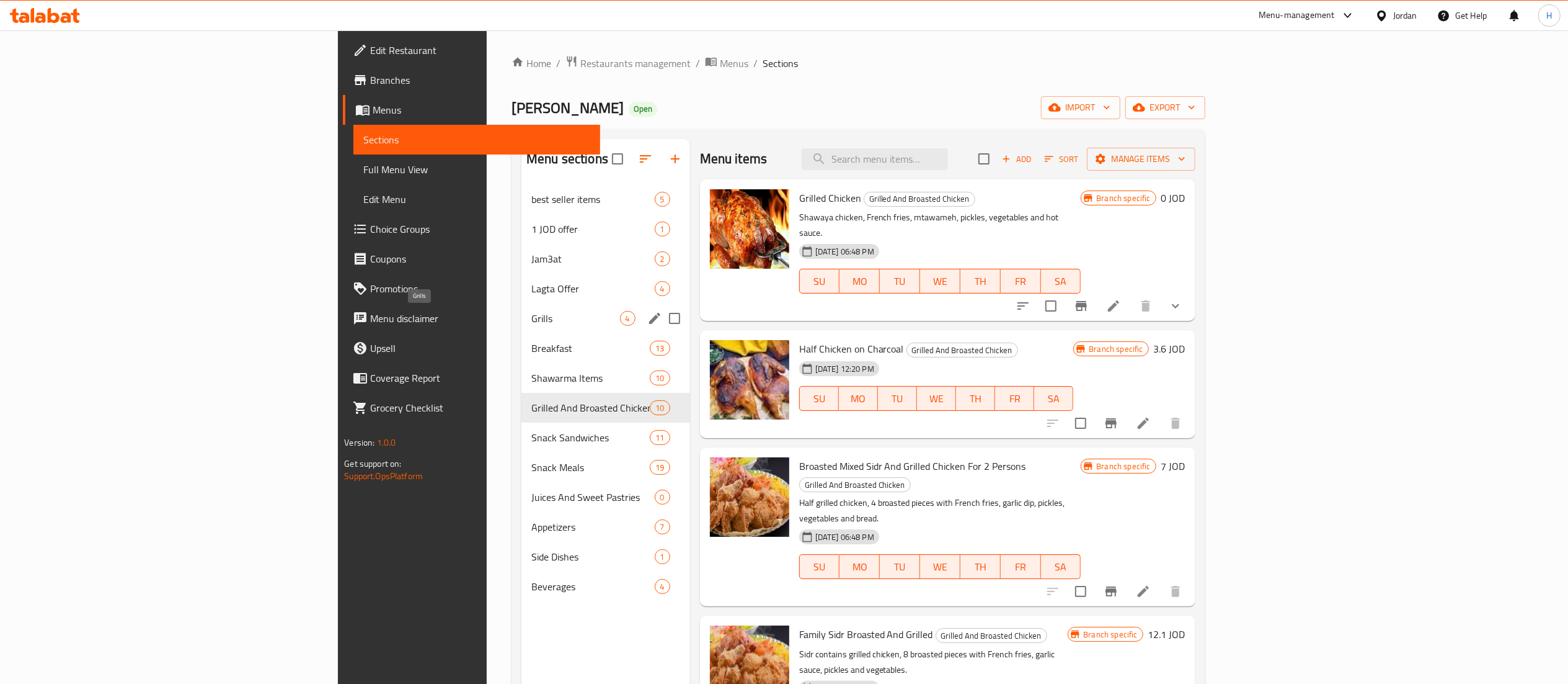
click at [531, 313] on span "Grills" at bounding box center [576, 318] width 89 height 15
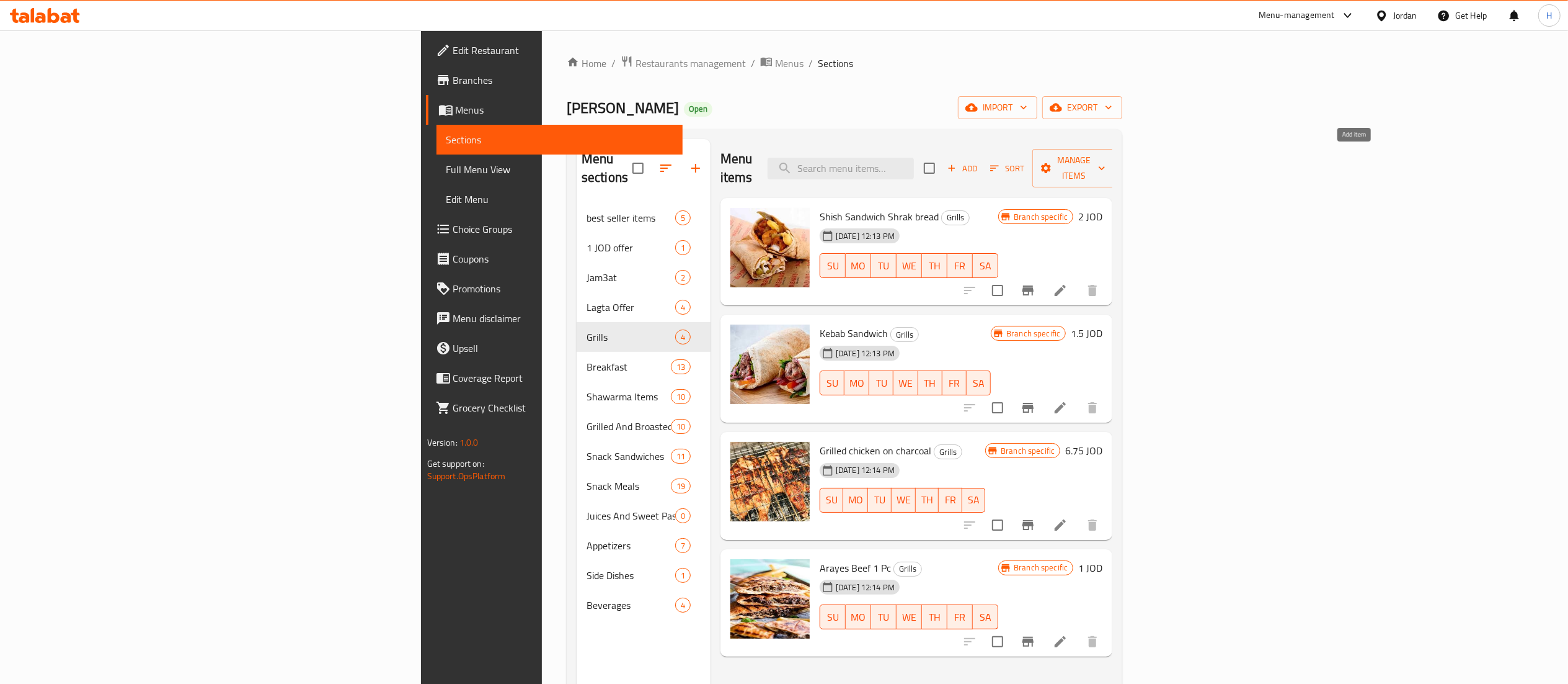
click at [979, 161] on span "Add" at bounding box center [962, 168] width 33 height 15
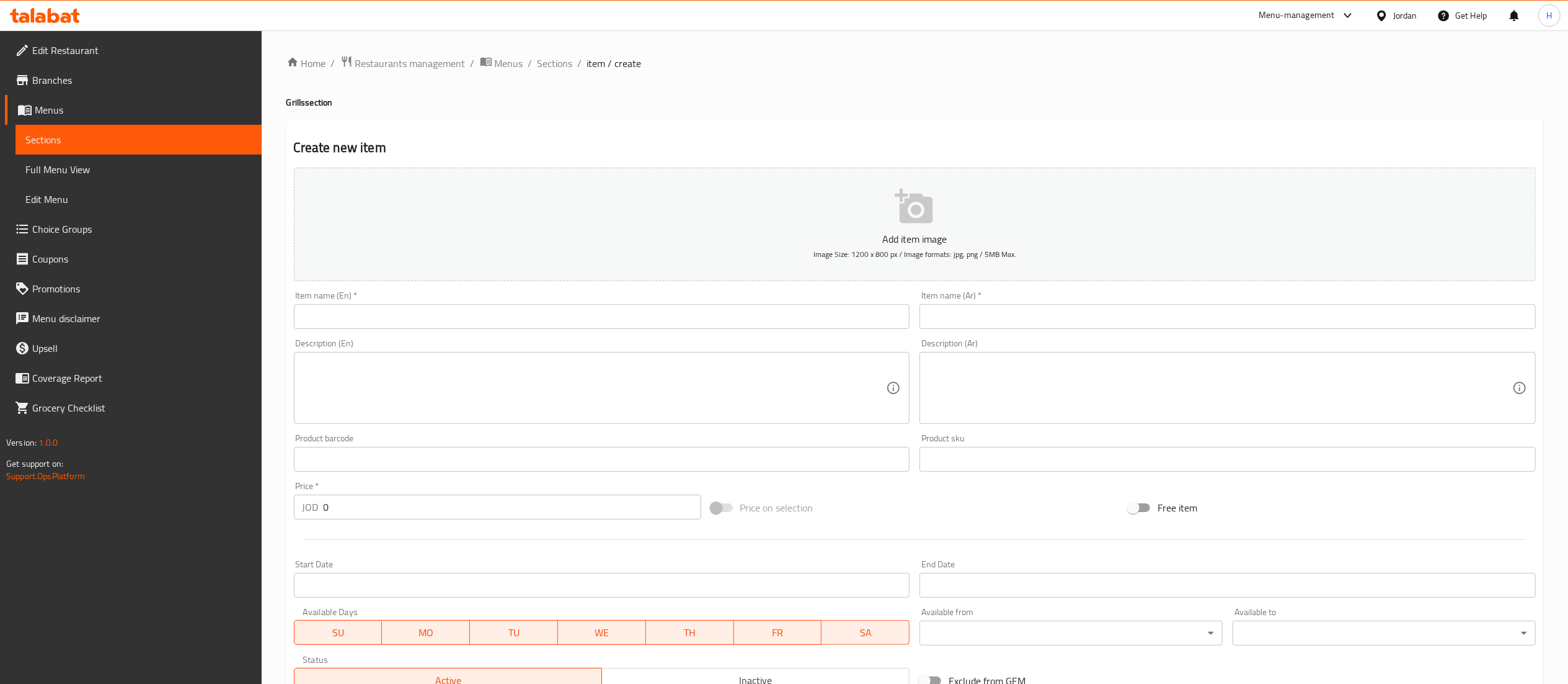
click at [1200, 309] on input "text" at bounding box center [1228, 317] width 616 height 25
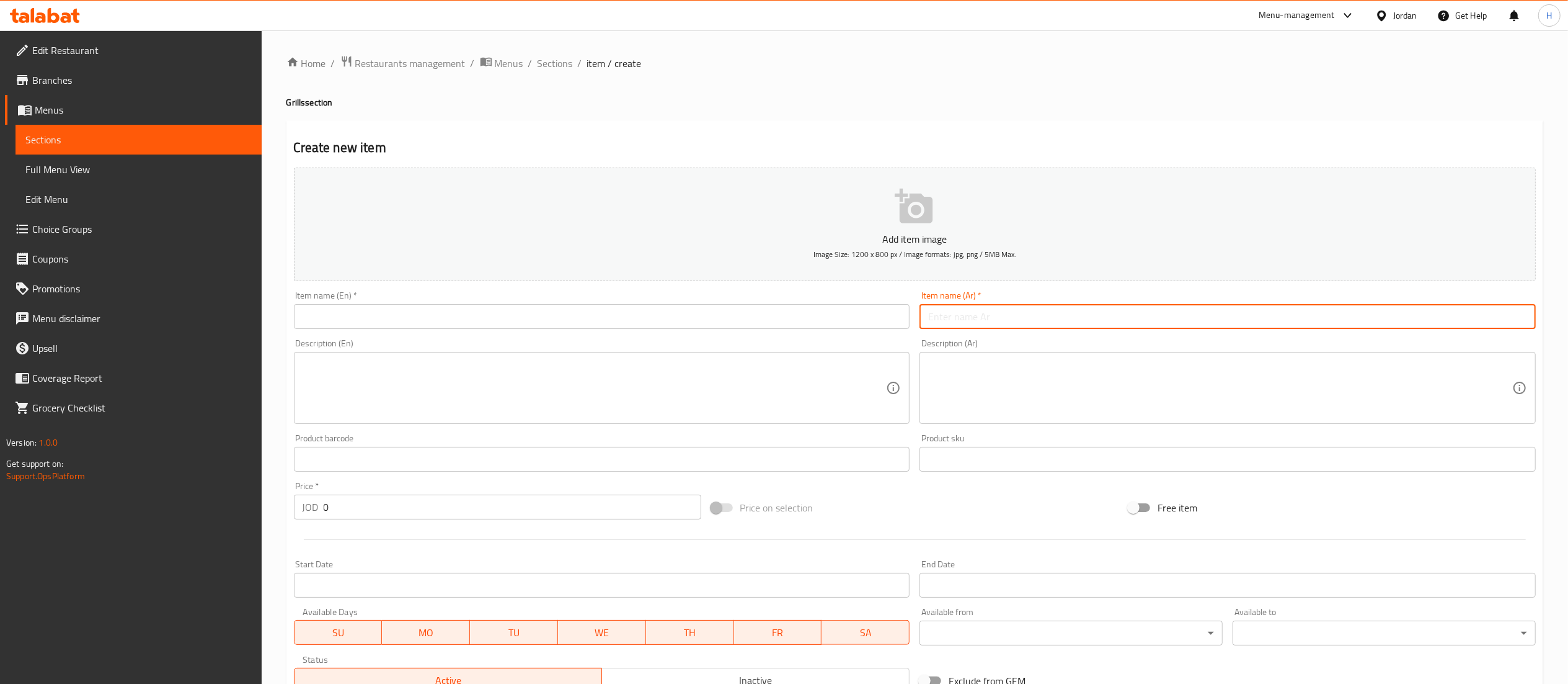
paste input "نص كيلو شيش"
type input "نص كيلو شيش"
click at [796, 323] on input "text" at bounding box center [602, 317] width 616 height 25
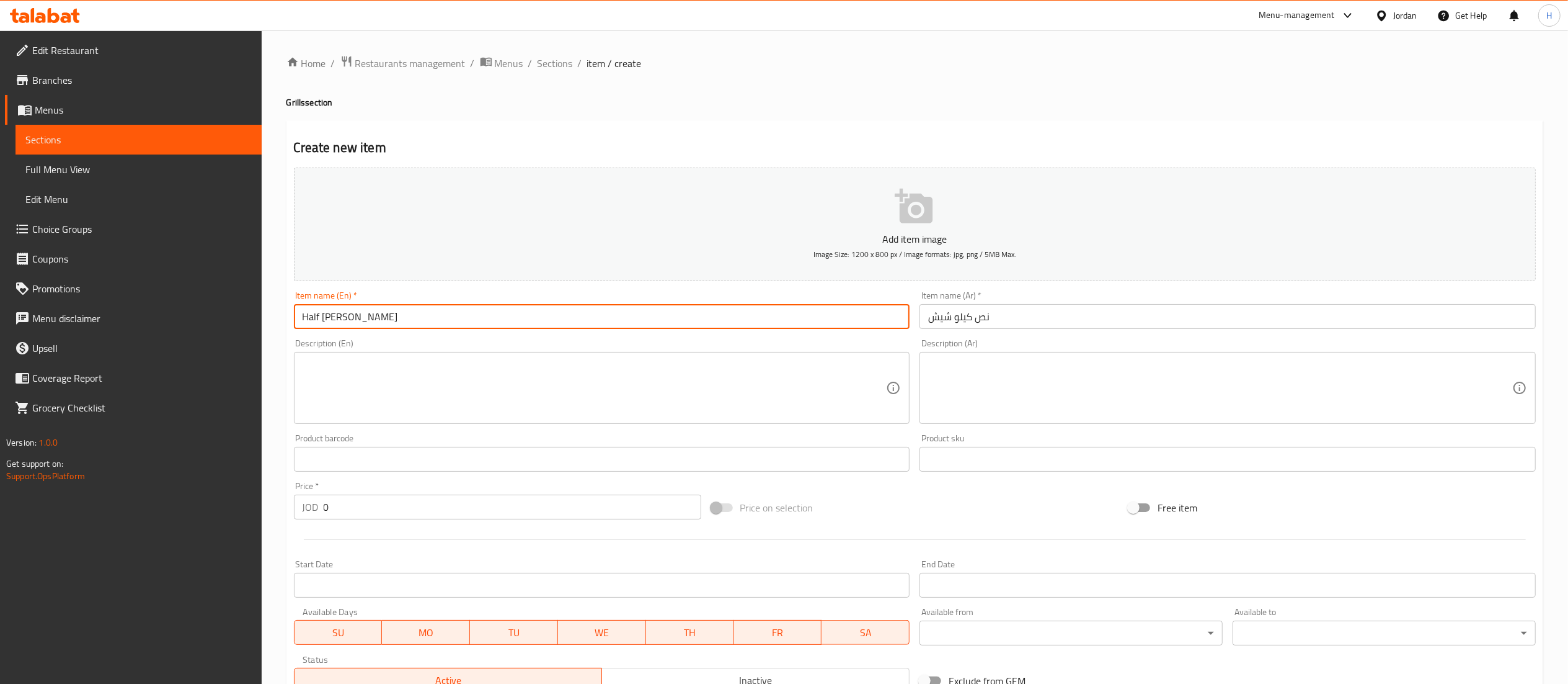
type input "Half [PERSON_NAME]"
click at [510, 518] on input "0" at bounding box center [512, 507] width 377 height 25
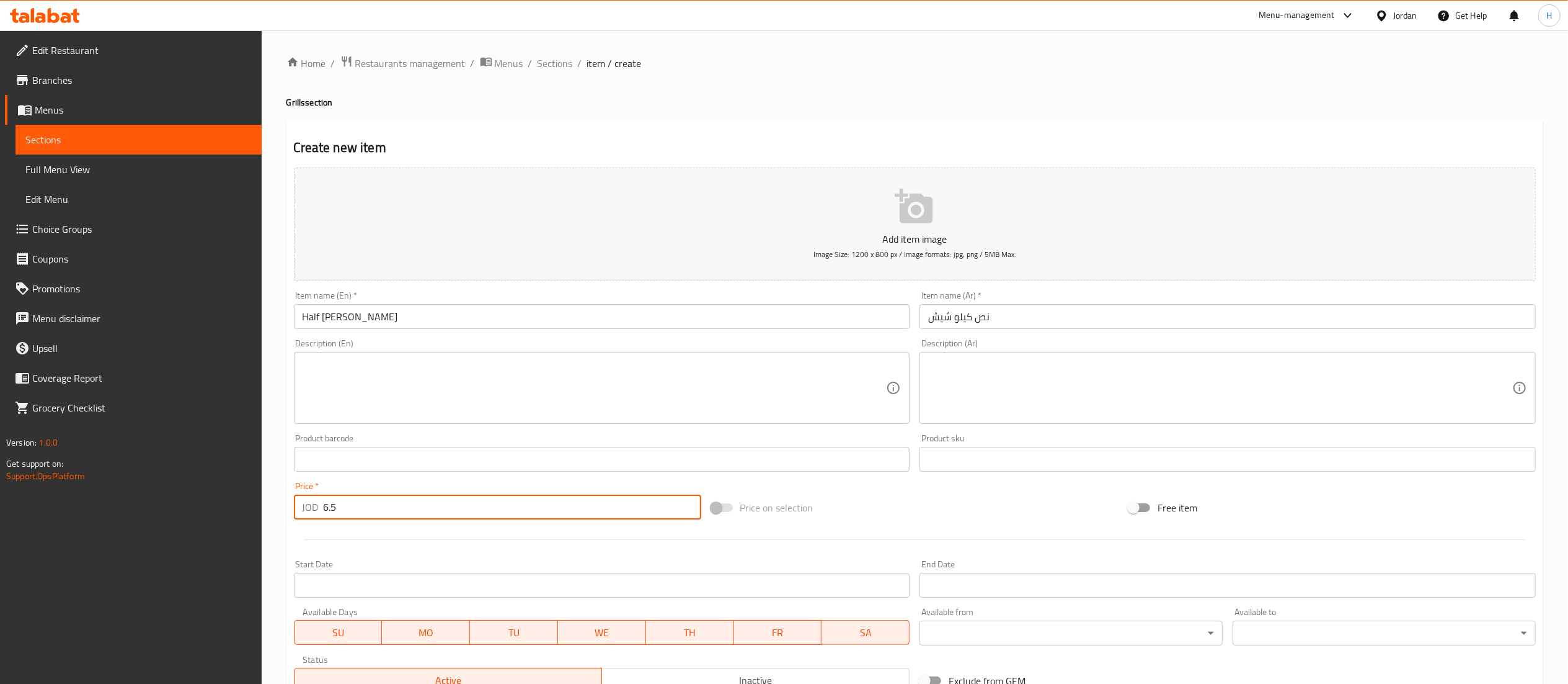
scroll to position [192, 0]
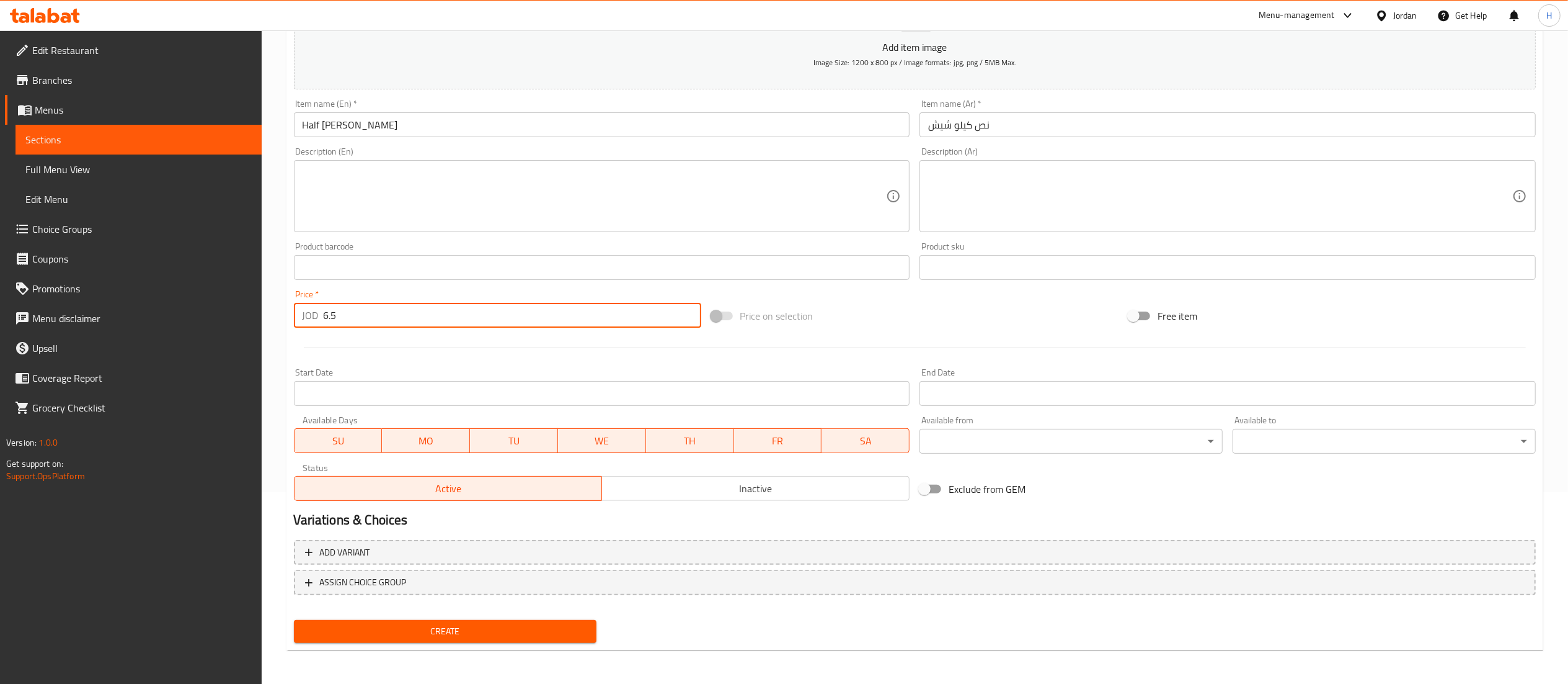
type input "6.5"
click at [412, 633] on span "Create" at bounding box center [445, 631] width 283 height 15
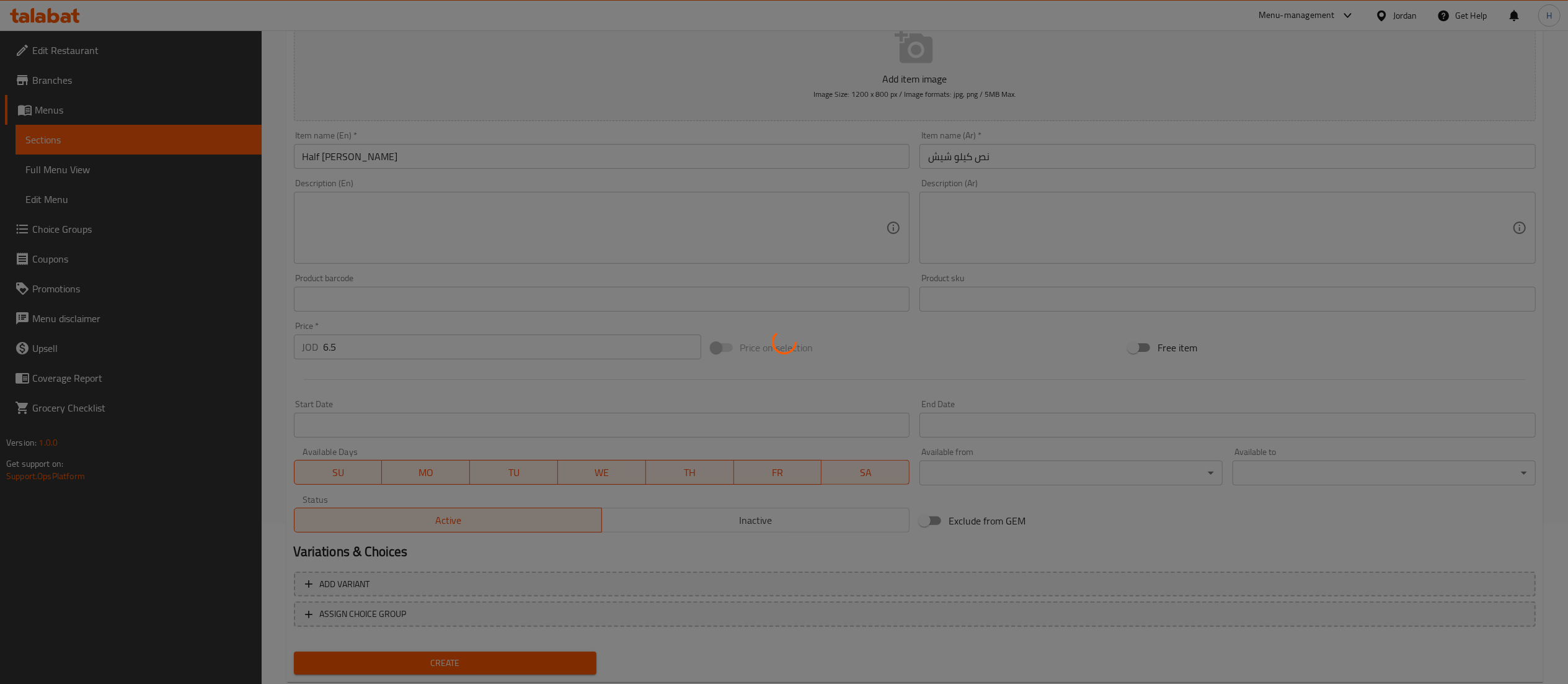
scroll to position [1, 0]
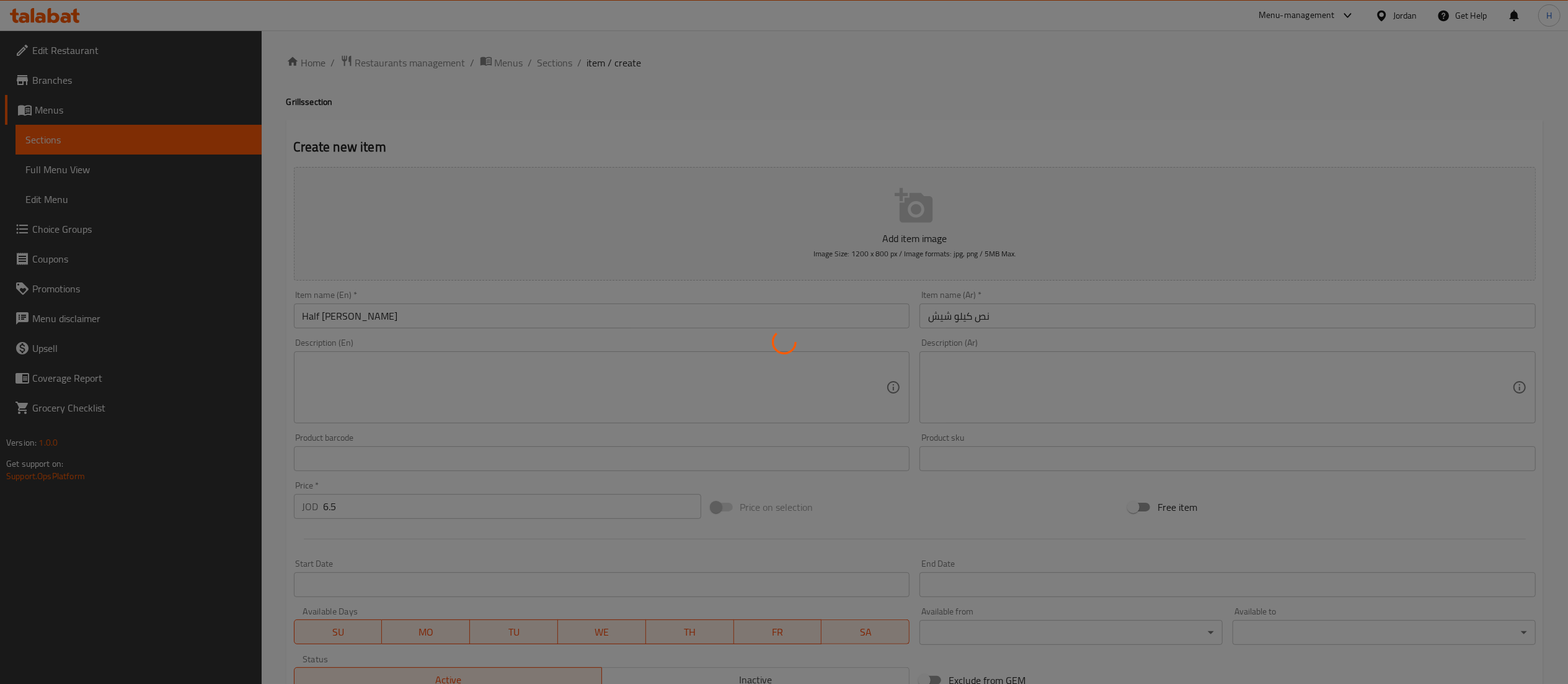
type input "0"
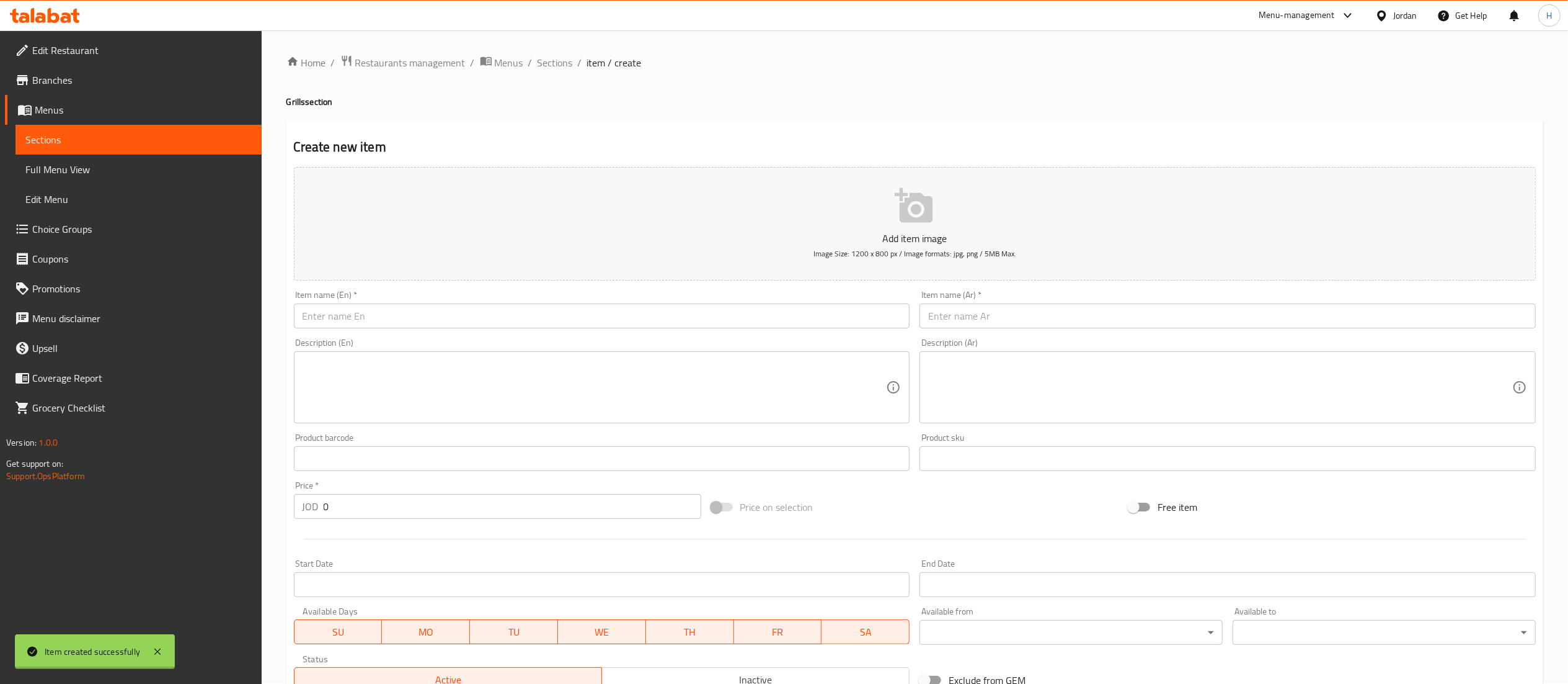
scroll to position [0, 0]
click at [551, 66] on span "Sections" at bounding box center [555, 63] width 35 height 15
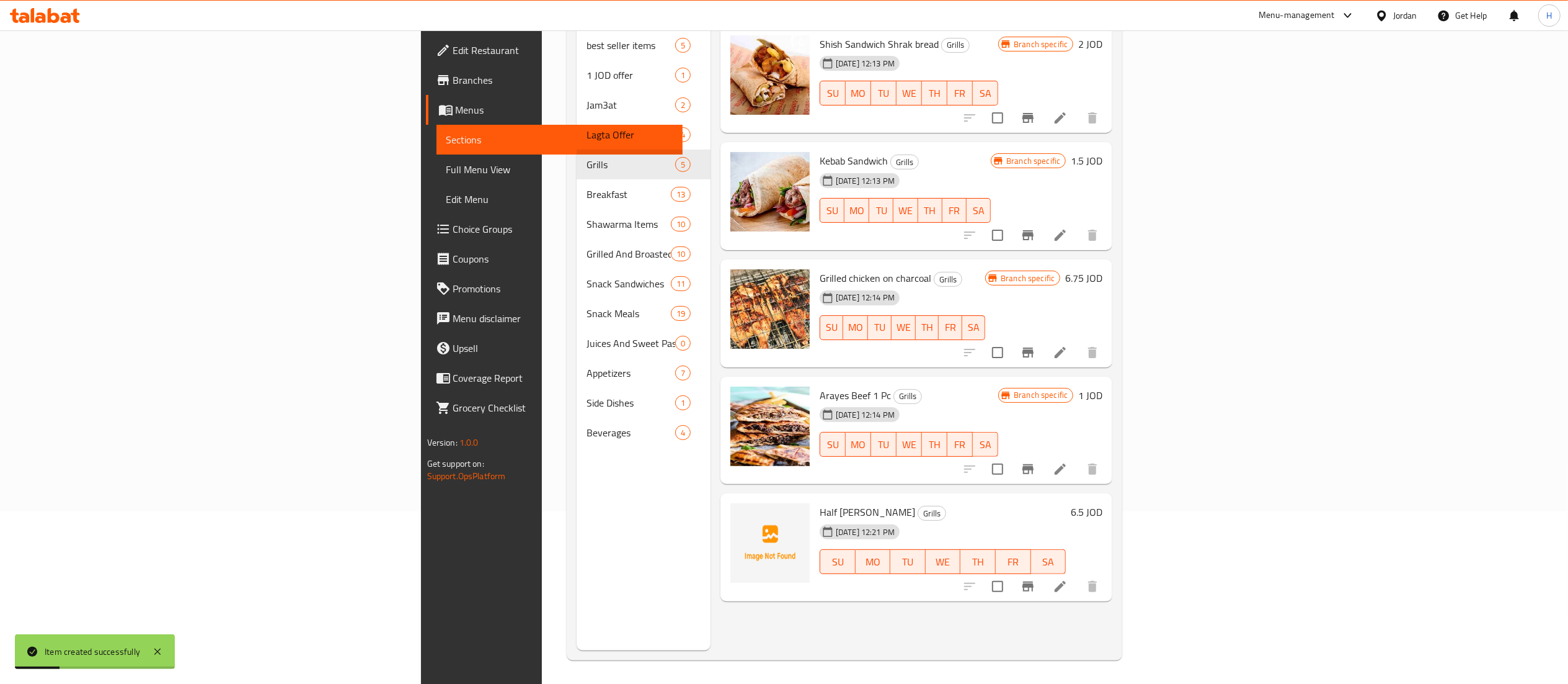
scroll to position [175, 0]
click at [1034, 580] on icon "Branch-specific-item" at bounding box center [1028, 585] width 11 height 10
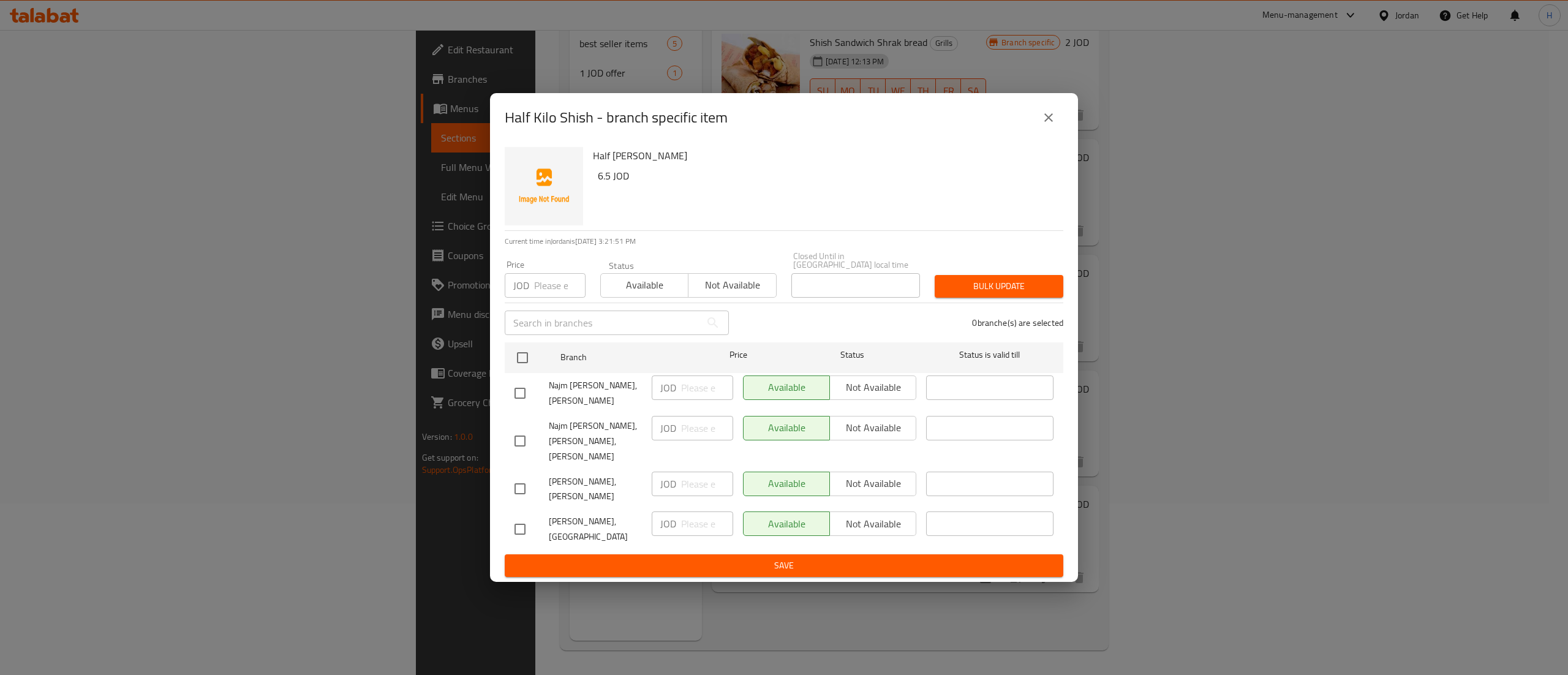
click at [527, 396] on input "checkbox" at bounding box center [520, 393] width 26 height 26
checkbox input "true"
click at [525, 362] on input "checkbox" at bounding box center [523, 358] width 26 height 26
checkbox input "true"
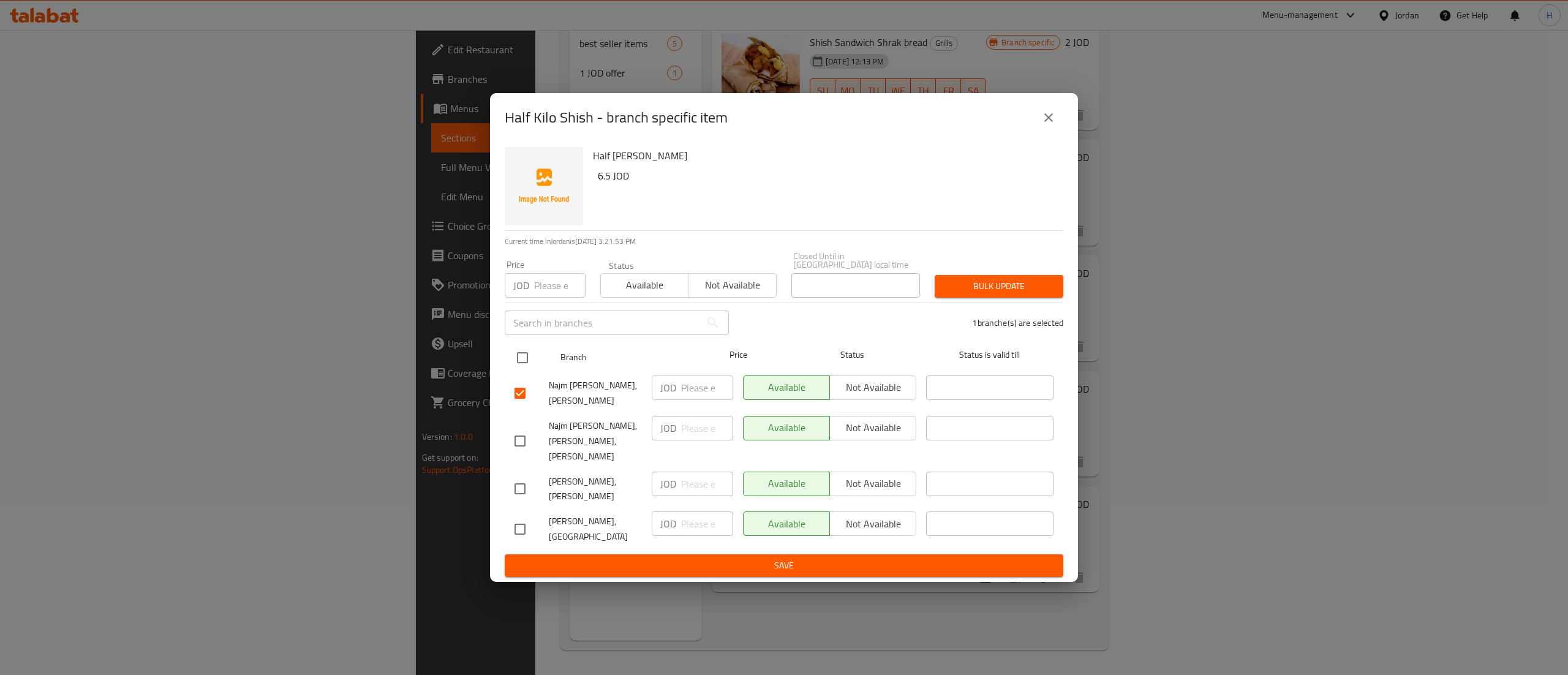
checkbox input "true"
click at [521, 440] on input "checkbox" at bounding box center [520, 441] width 26 height 26
checkbox input "false"
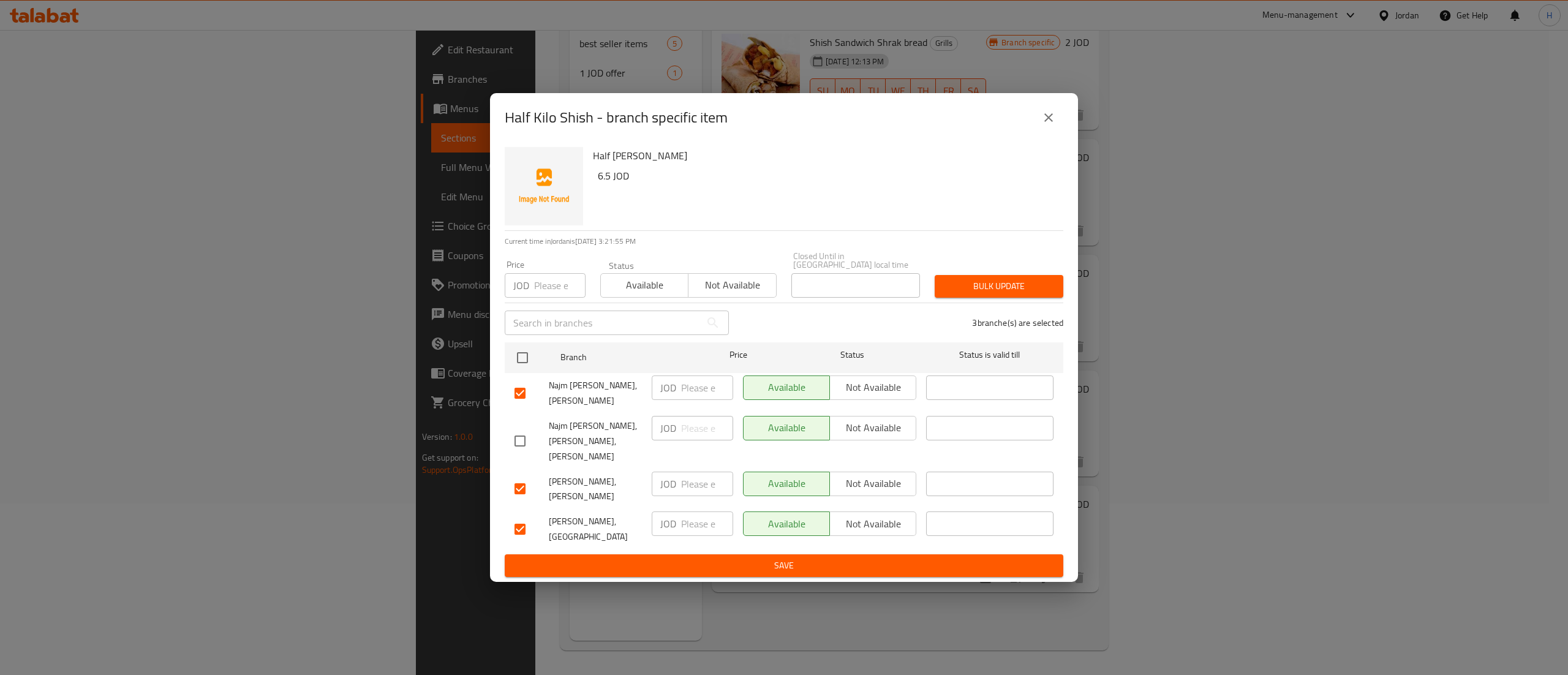
click at [873, 391] on span "Not available" at bounding box center [873, 387] width 77 height 18
click at [864, 480] on span "Not available" at bounding box center [873, 484] width 77 height 18
click at [872, 515] on span "Not available" at bounding box center [873, 524] width 77 height 18
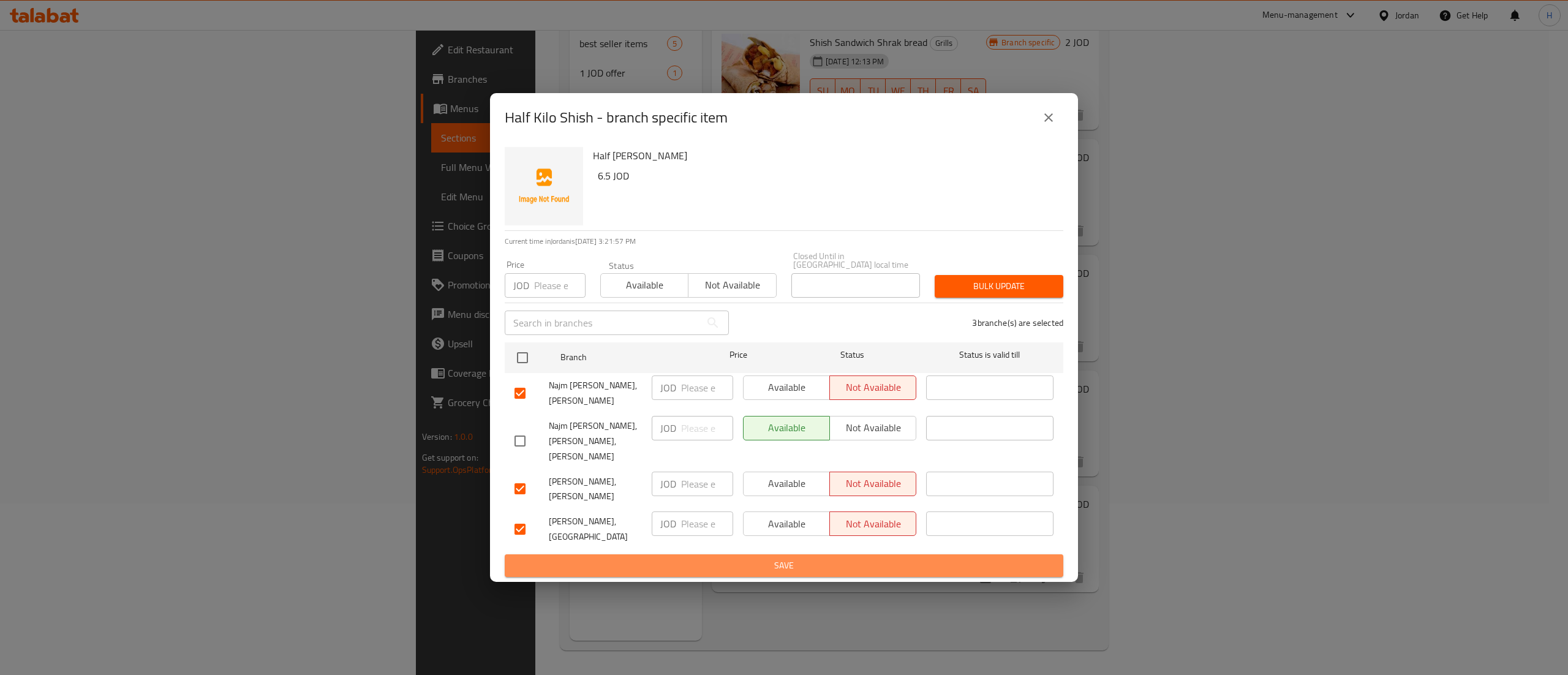
click at [881, 558] on span "Save" at bounding box center [784, 566] width 539 height 15
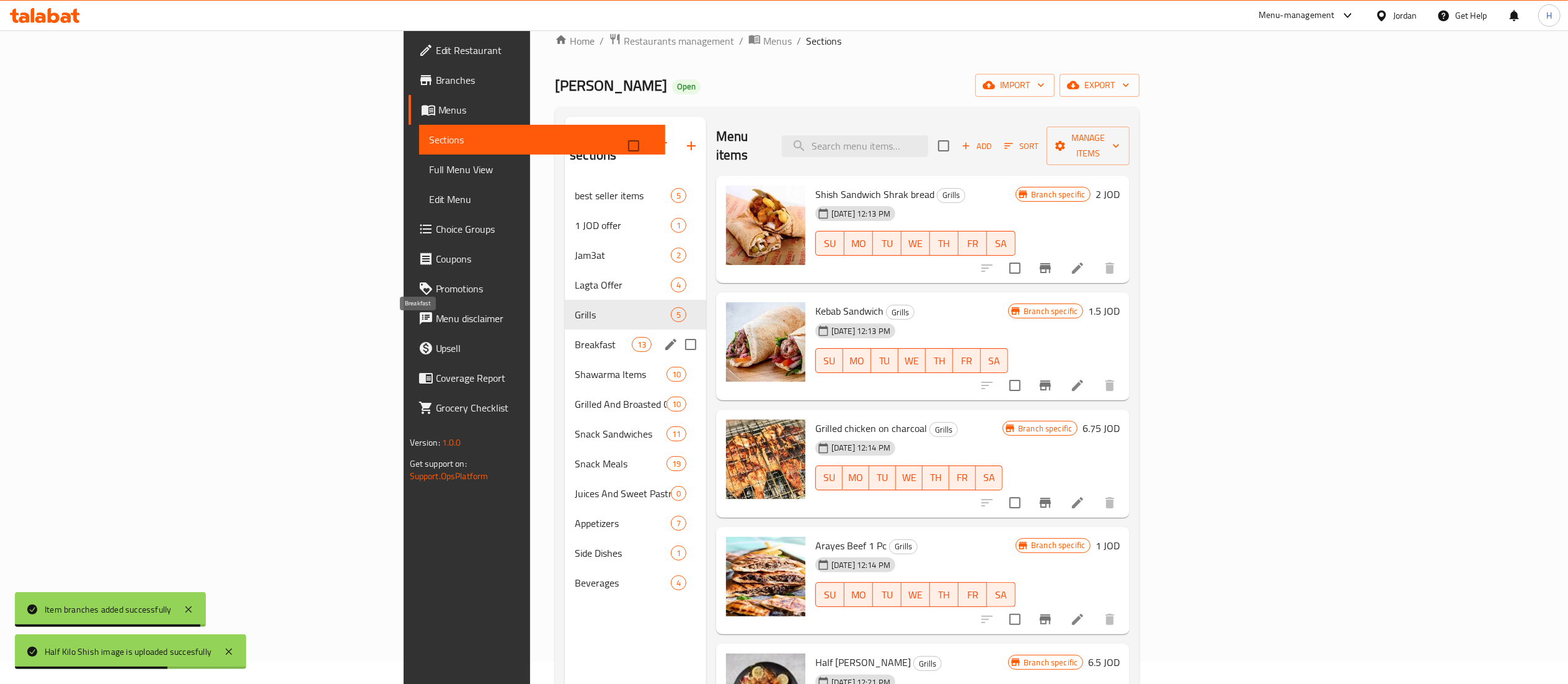
scroll to position [0, 0]
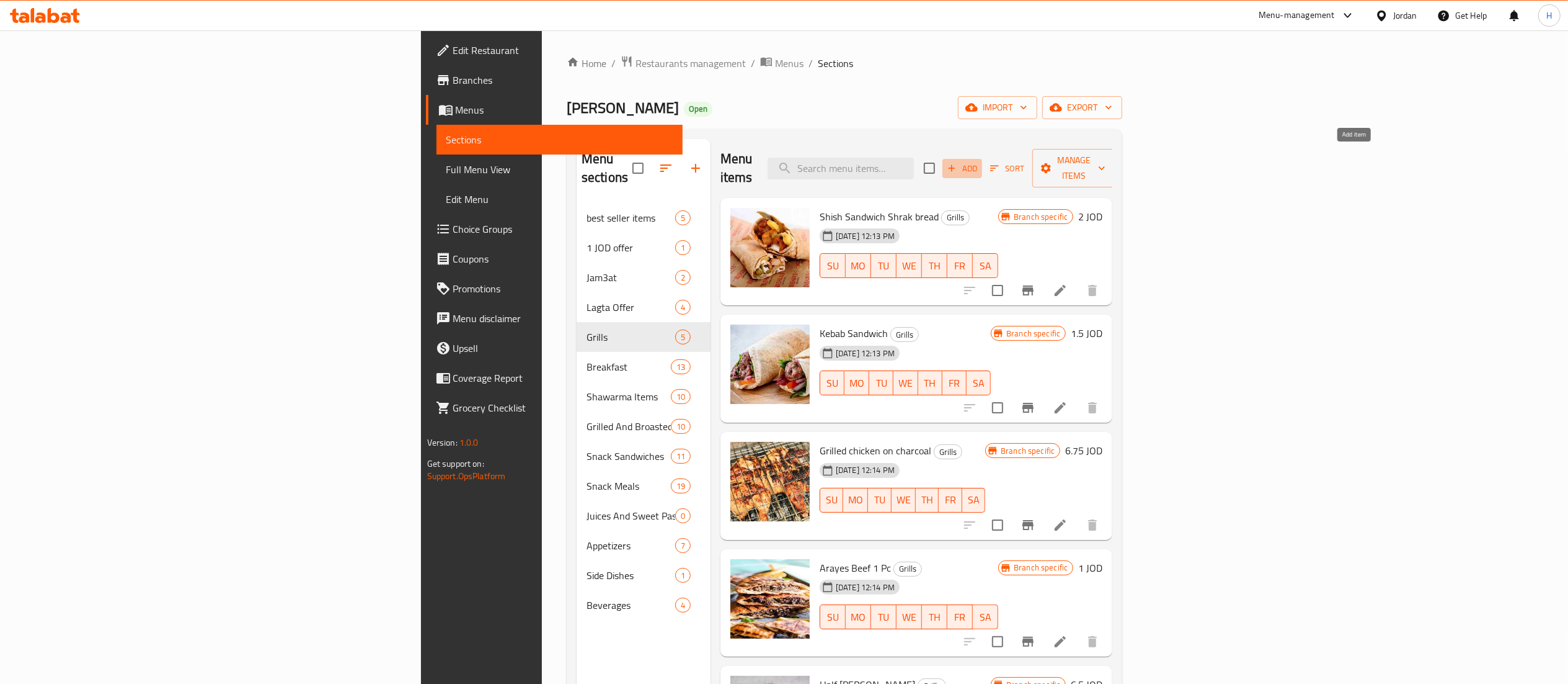
click at [979, 161] on span "Add" at bounding box center [962, 168] width 33 height 15
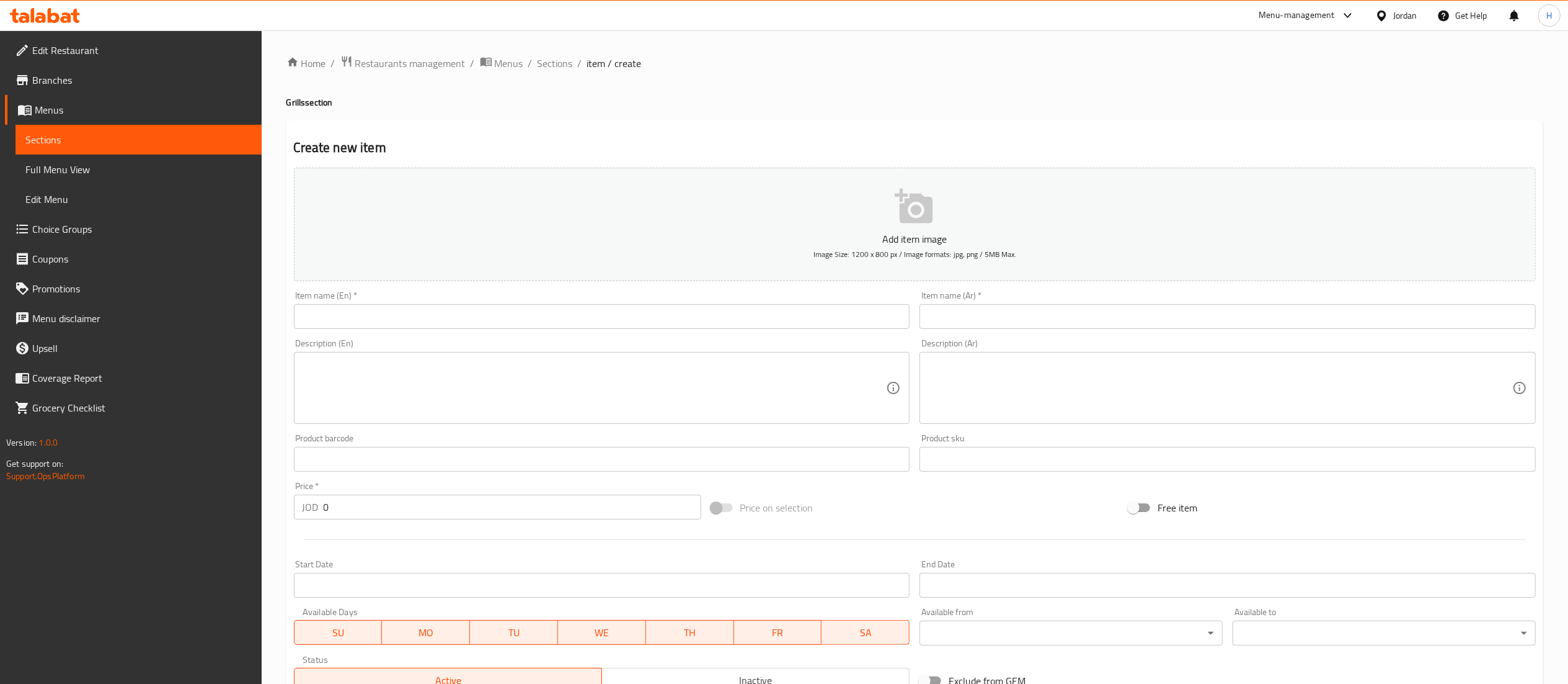
click at [1044, 317] on input "text" at bounding box center [1228, 317] width 616 height 25
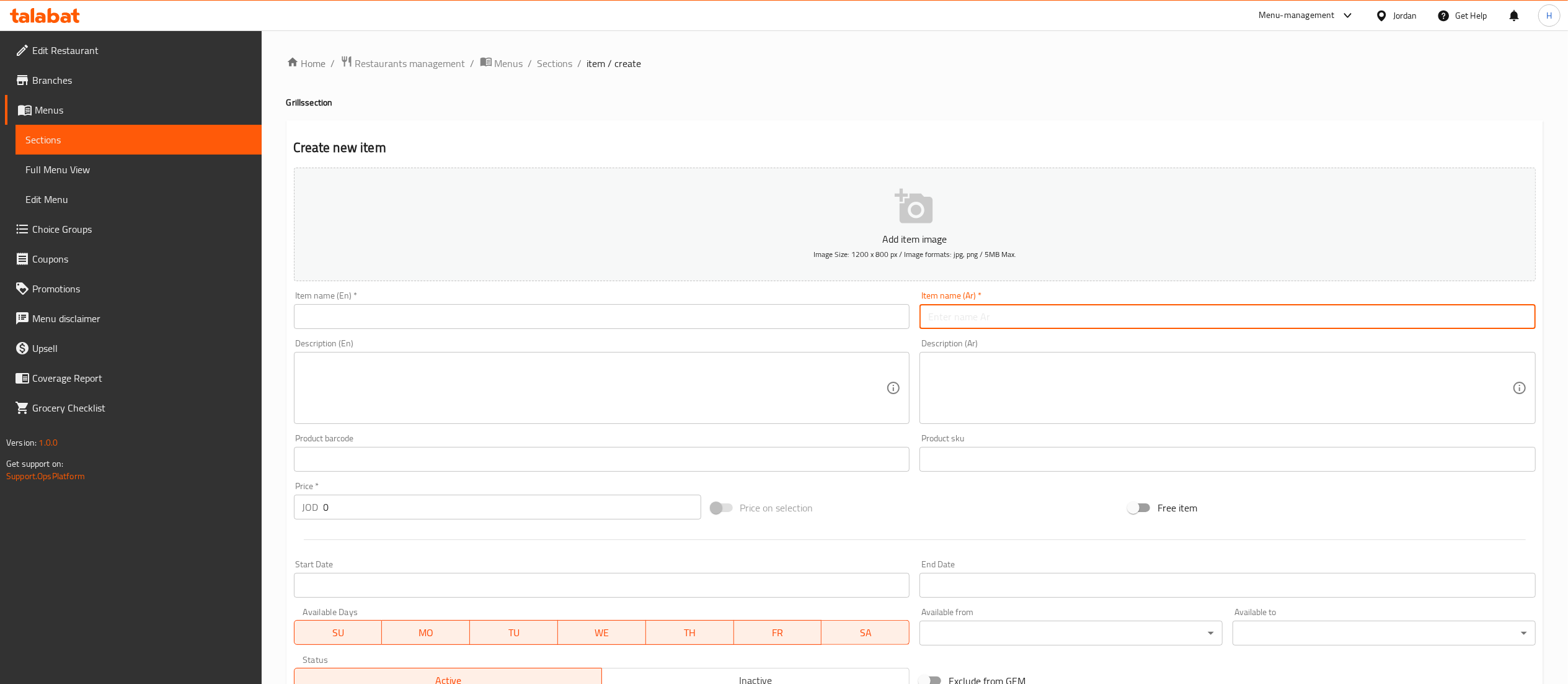
paste input "نص كيلو كباب"
type input "نص كيلو كباب"
click at [819, 315] on input "text" at bounding box center [602, 317] width 616 height 25
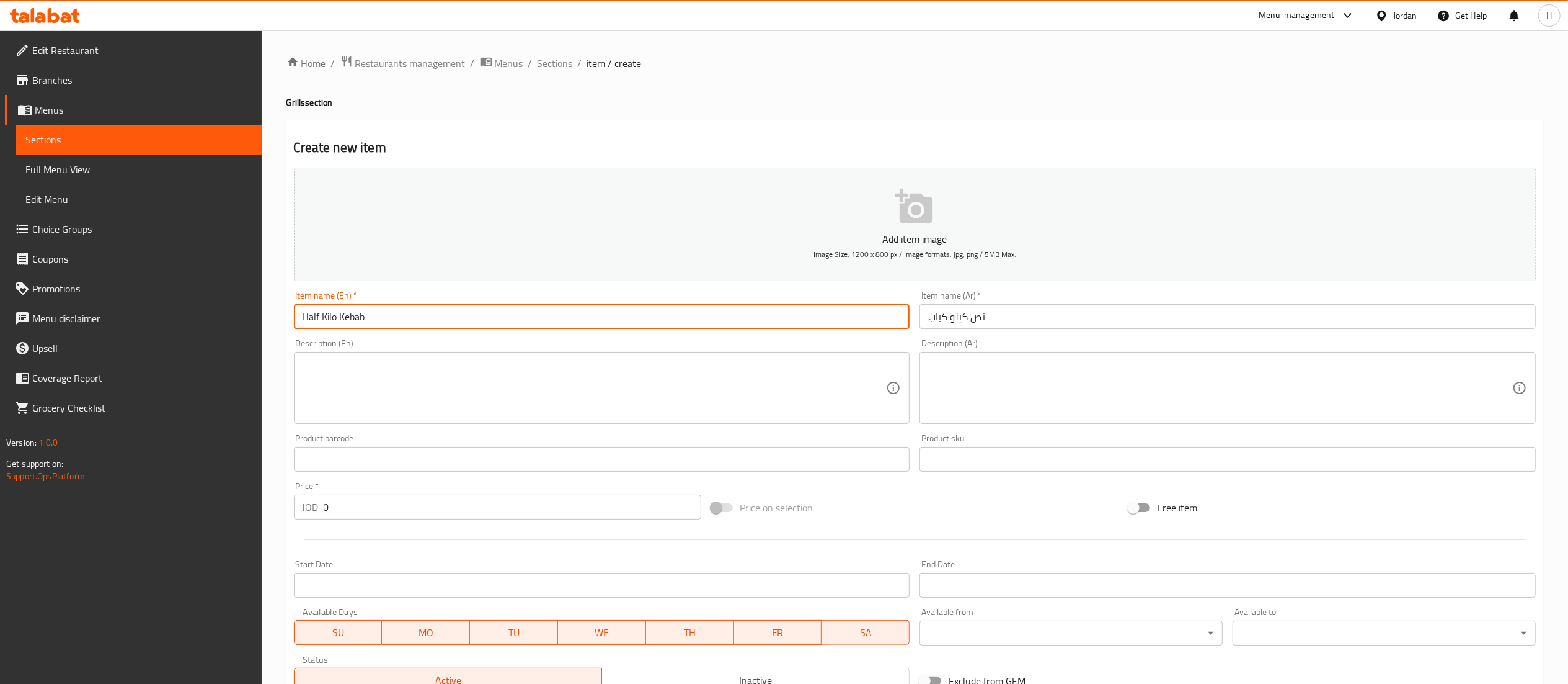
type input "Half Kilo Kebab"
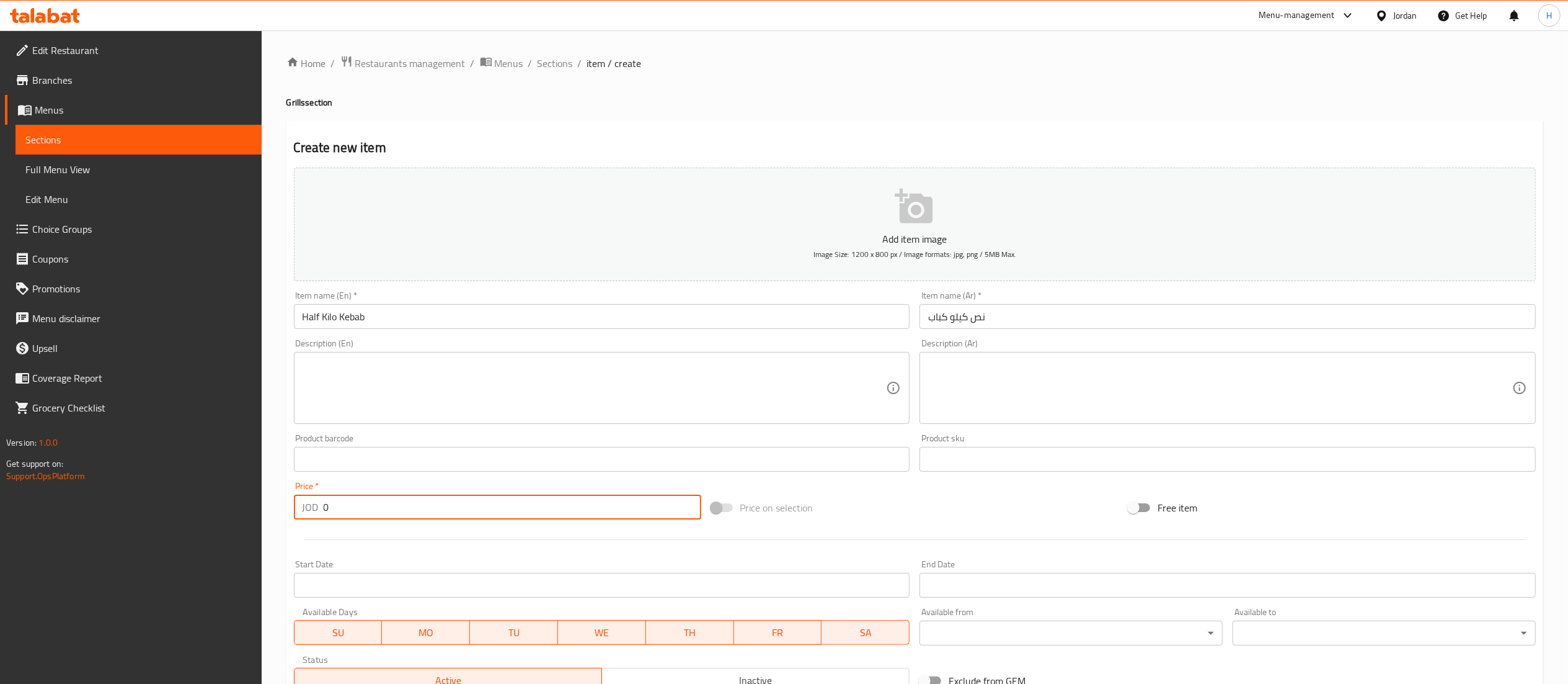
drag, startPoint x: 347, startPoint y: 507, endPoint x: 286, endPoint y: 498, distance: 61.7
click at [287, 498] on div "Create new item Add item image Image Size: 1200 x 800 px / Image formats: jpg, …" at bounding box center [915, 482] width 1257 height 722
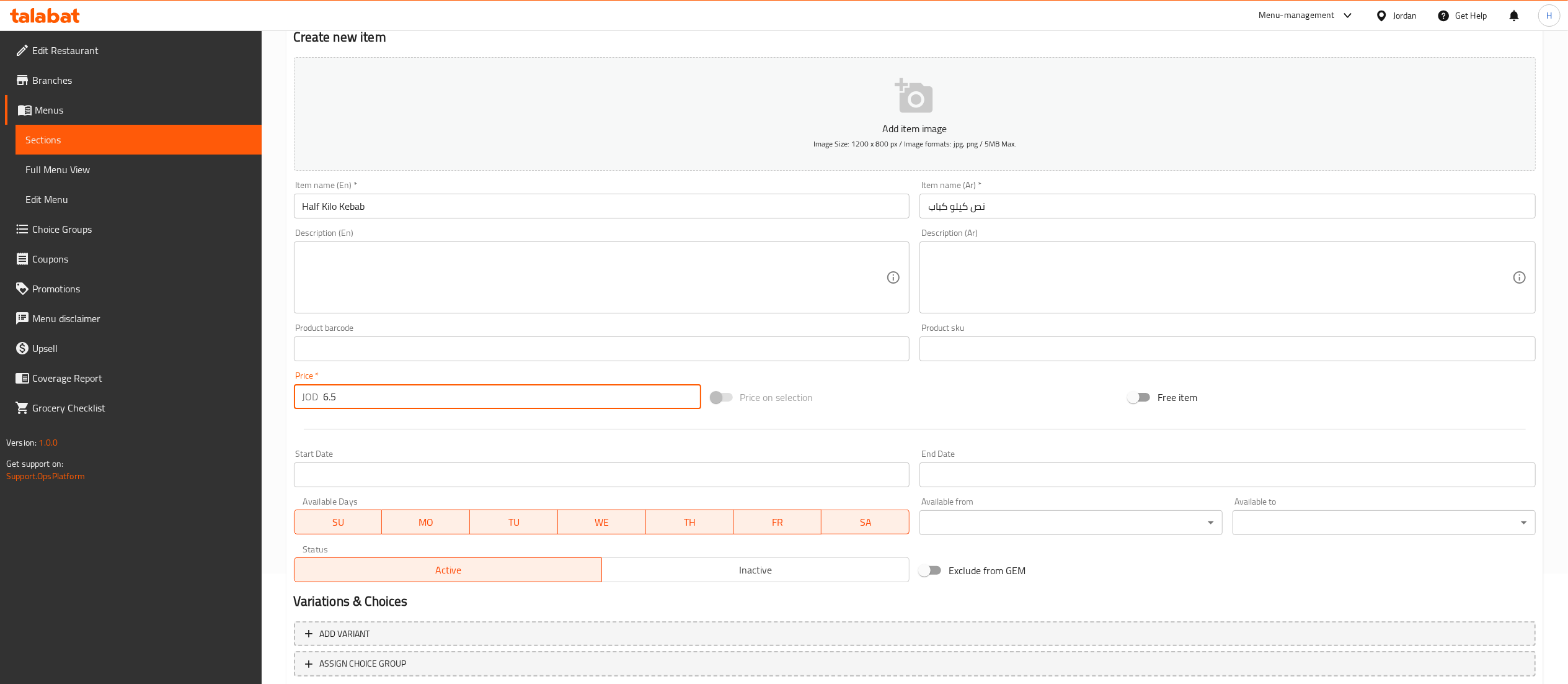
scroll to position [192, 0]
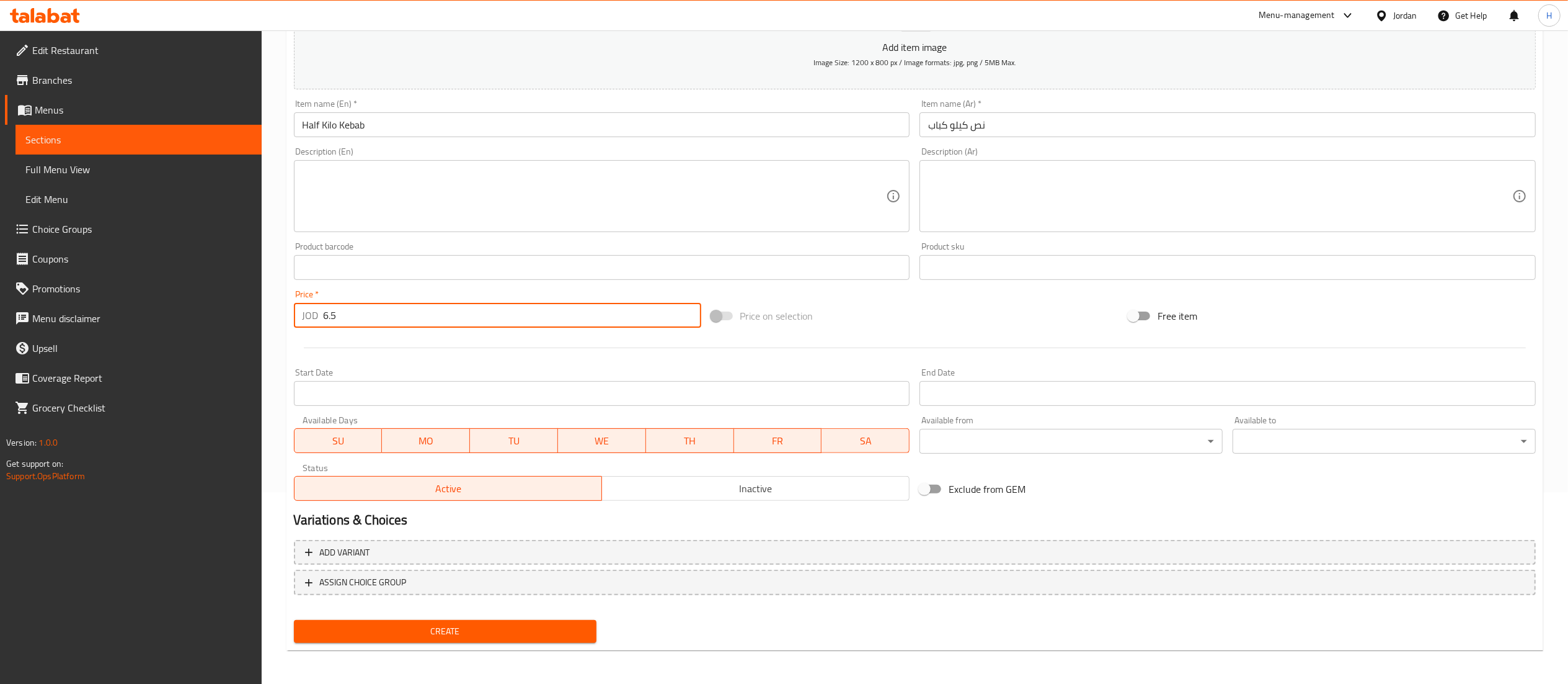
type input "6.5"
click at [477, 631] on span "Create" at bounding box center [445, 631] width 283 height 15
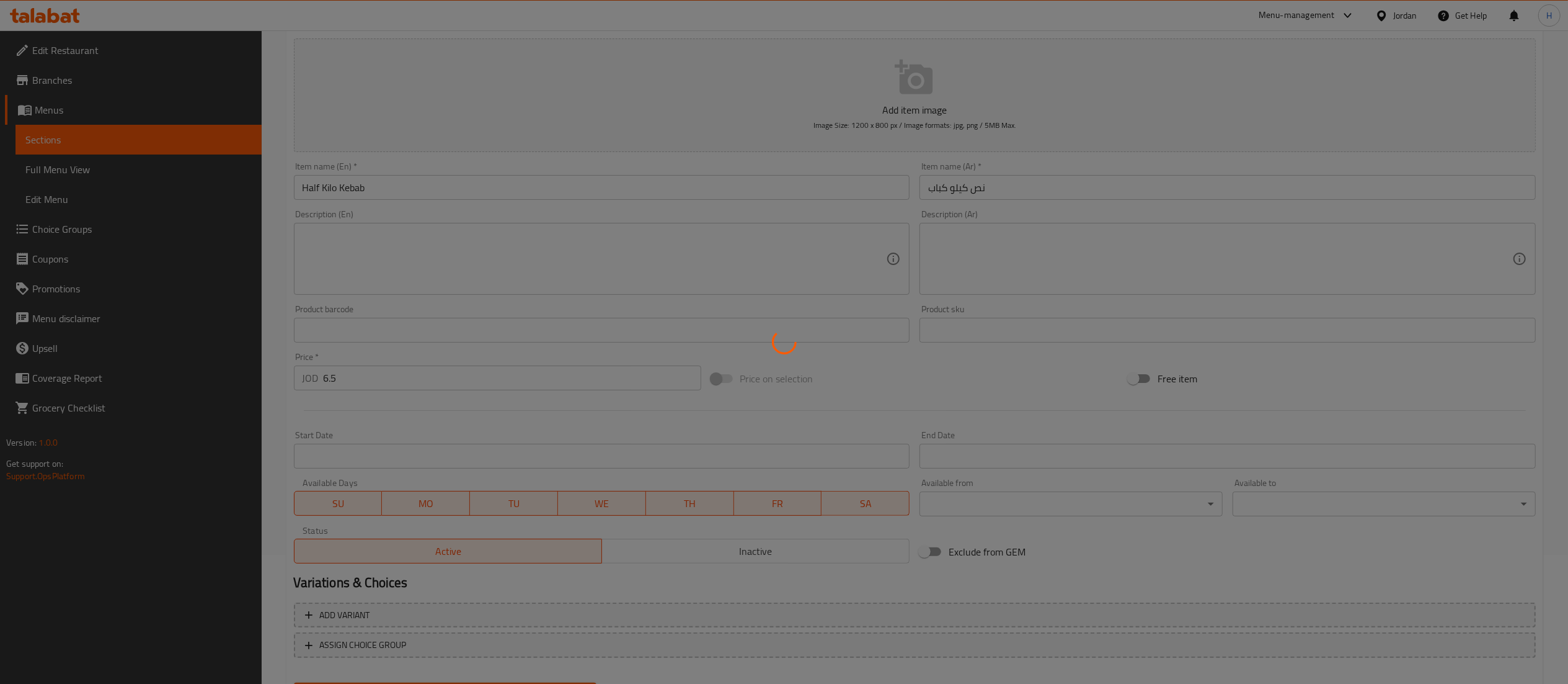
scroll to position [0, 0]
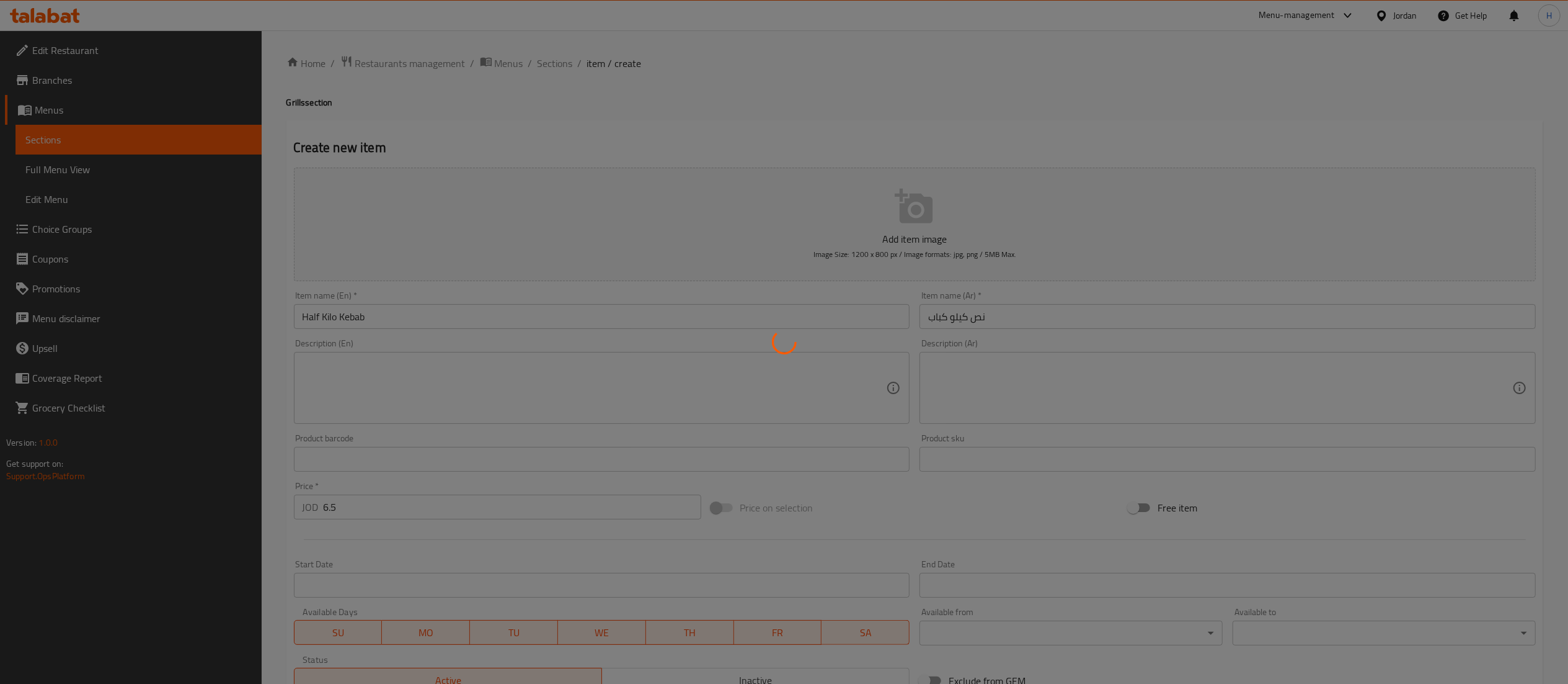
type input "0"
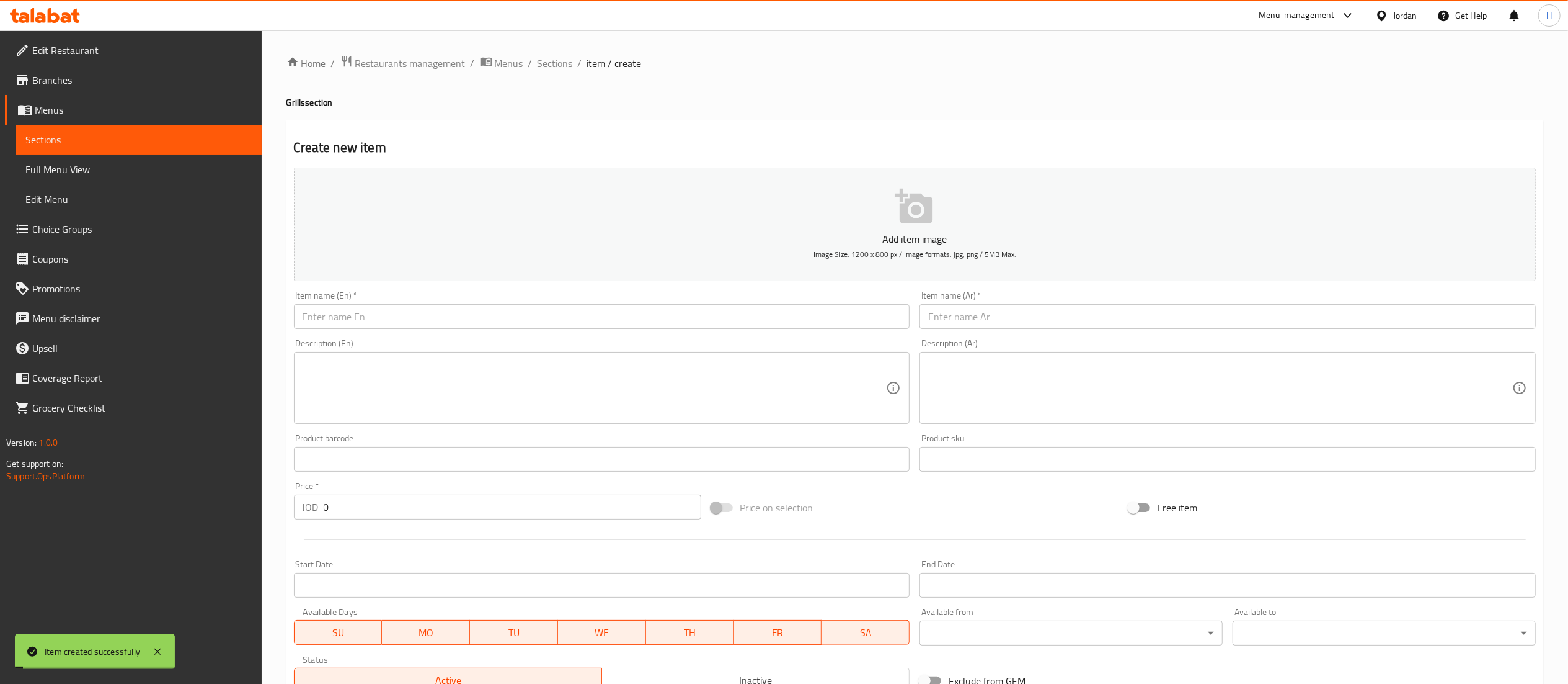
click at [559, 62] on span "Sections" at bounding box center [555, 63] width 35 height 15
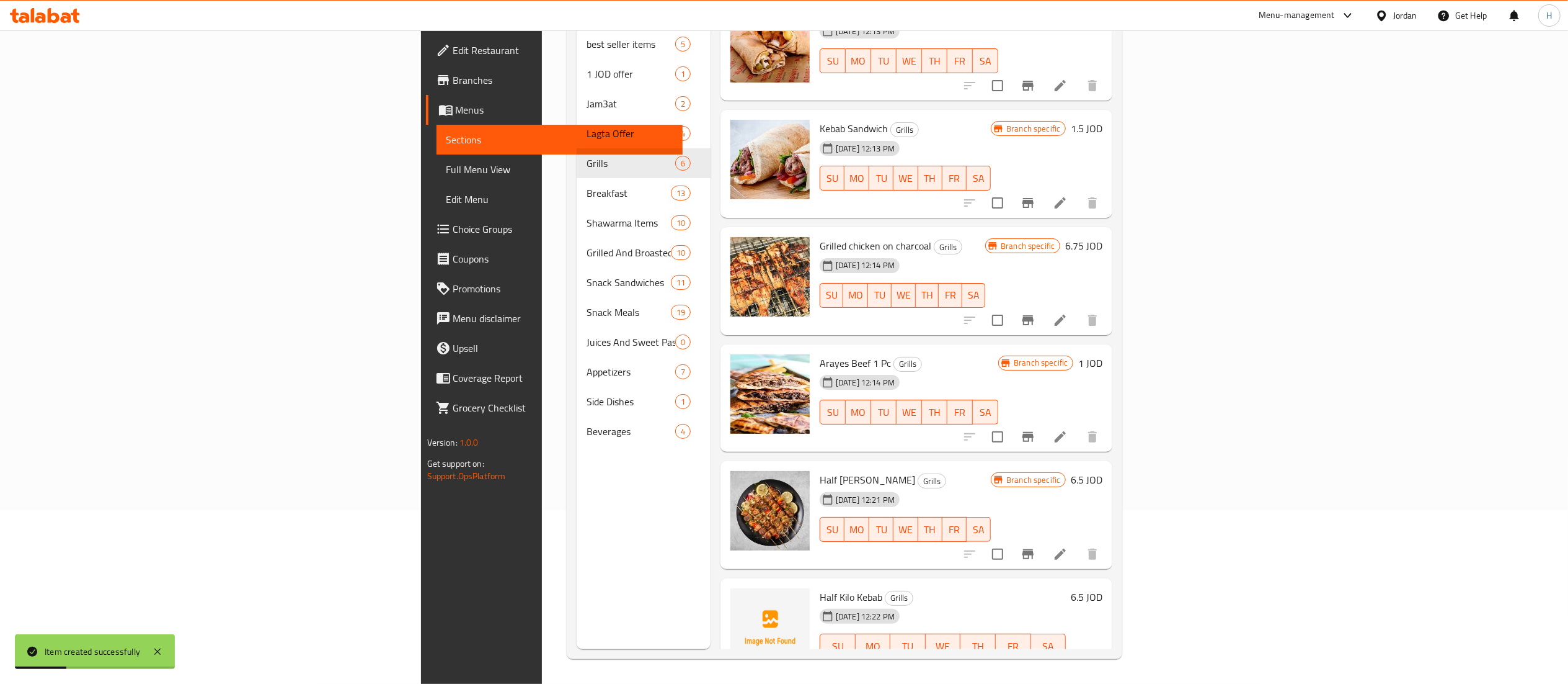
scroll to position [49, 0]
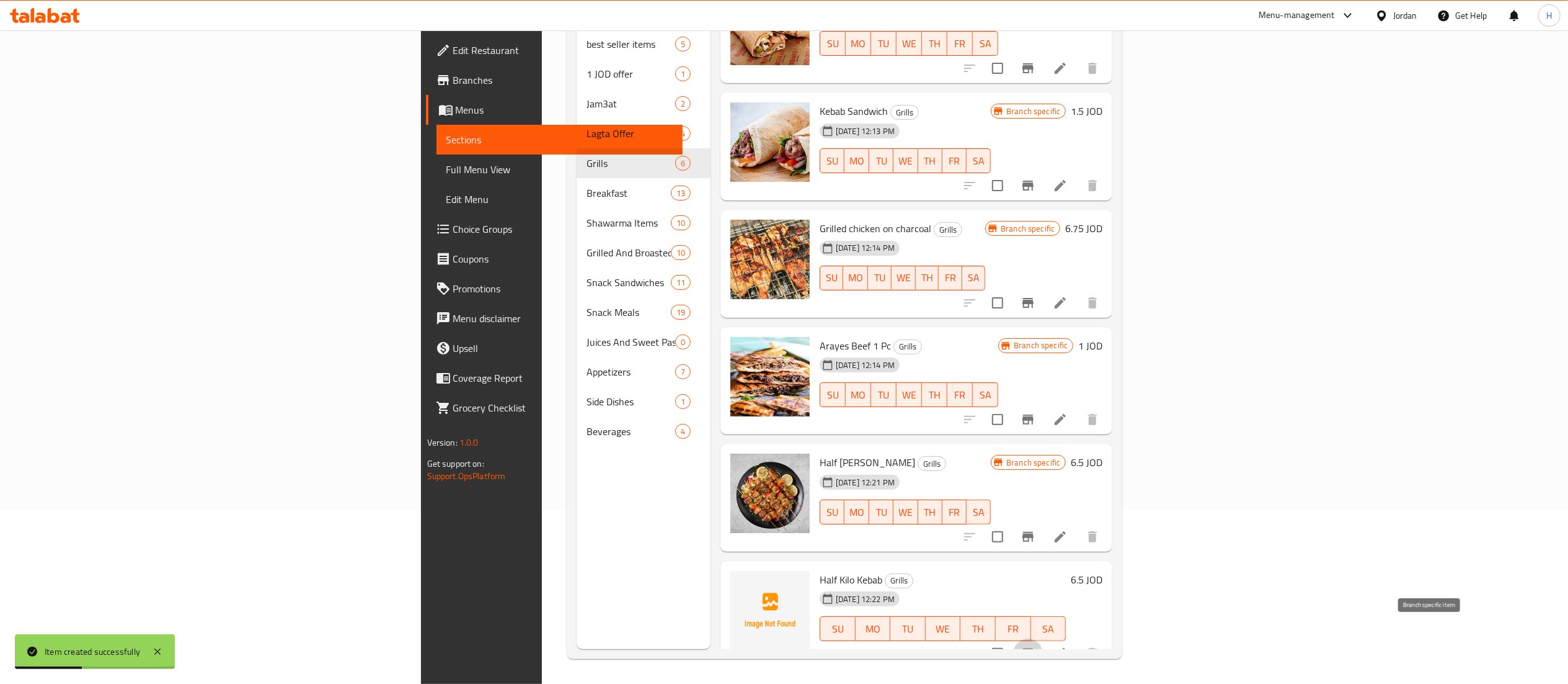
click at [1034, 649] on icon "Branch-specific-item" at bounding box center [1028, 654] width 11 height 10
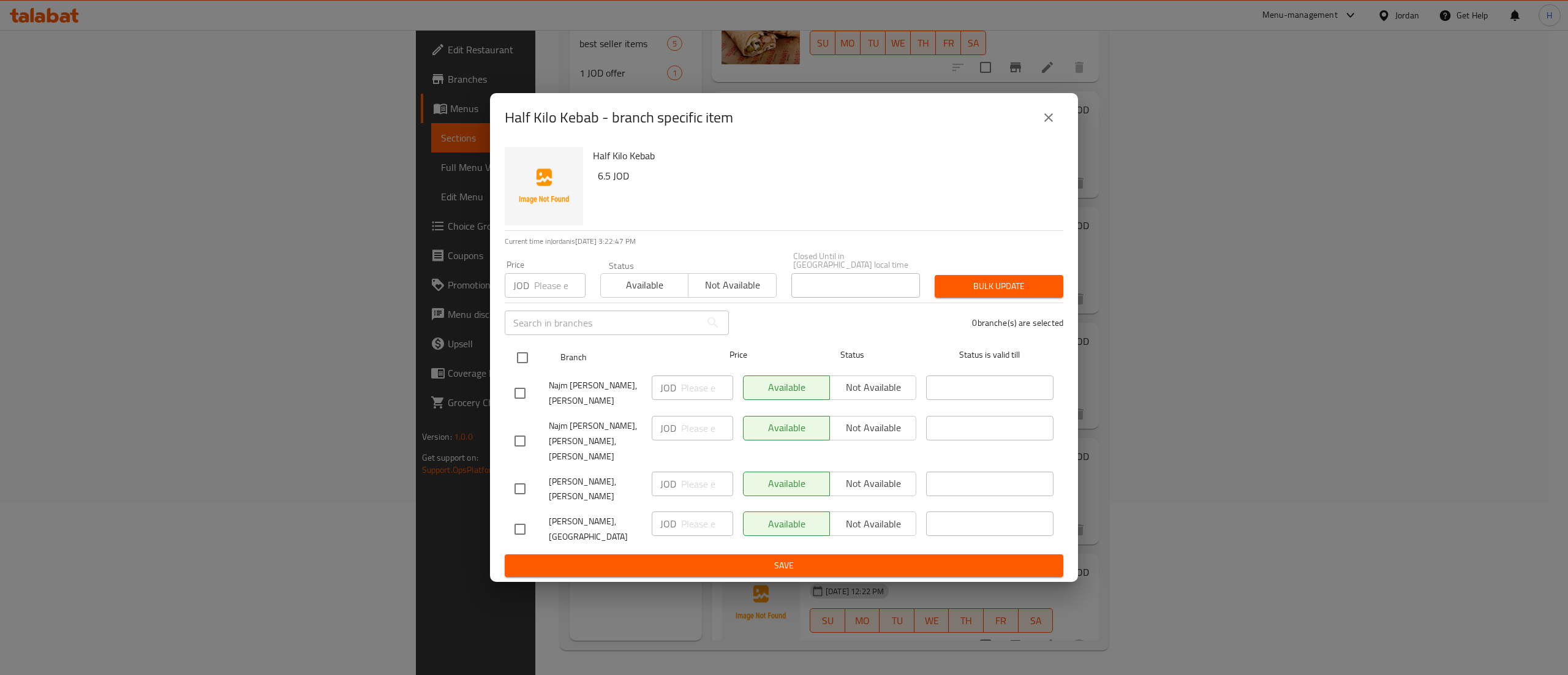
click at [530, 360] on input "checkbox" at bounding box center [523, 358] width 26 height 26
checkbox input "true"
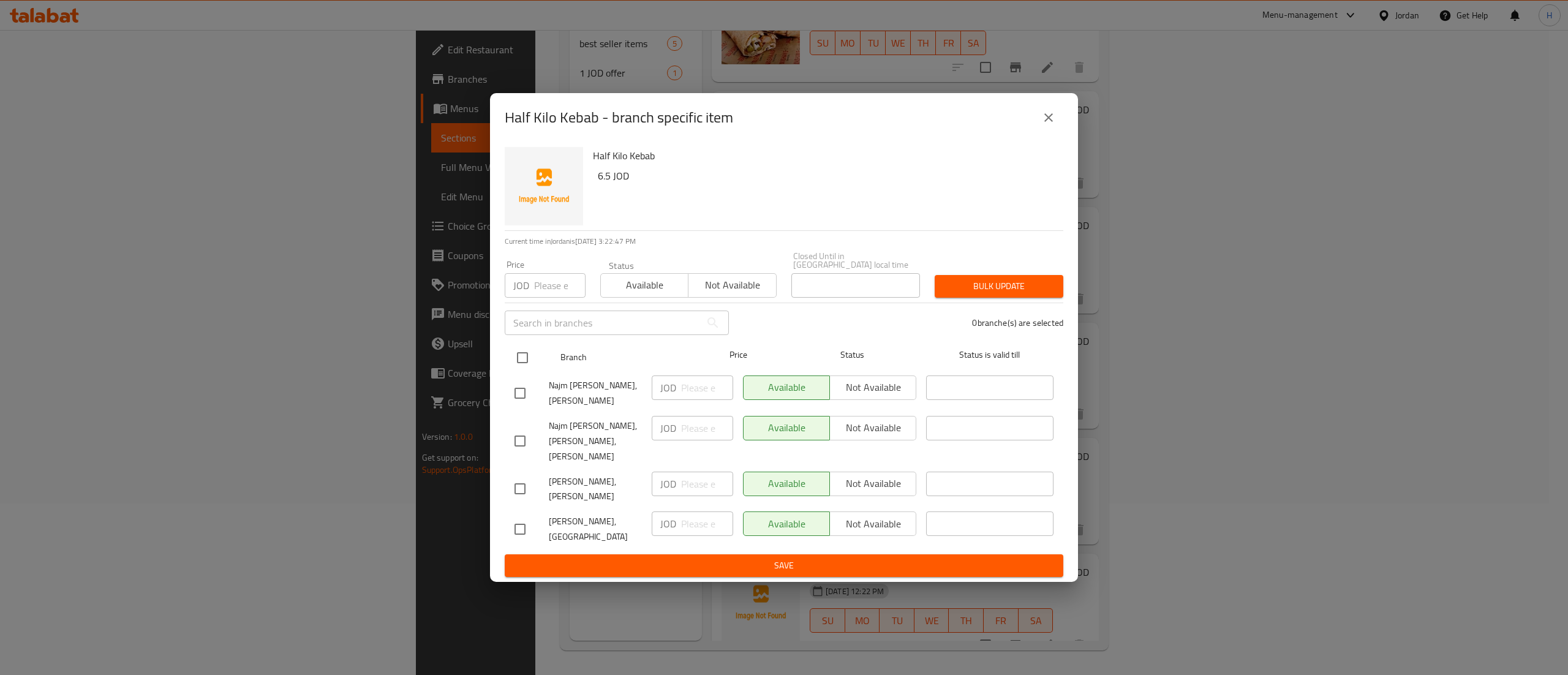
checkbox input "true"
click at [521, 434] on input "checkbox" at bounding box center [520, 441] width 26 height 26
checkbox input "false"
click at [861, 388] on span "Not available" at bounding box center [873, 387] width 77 height 18
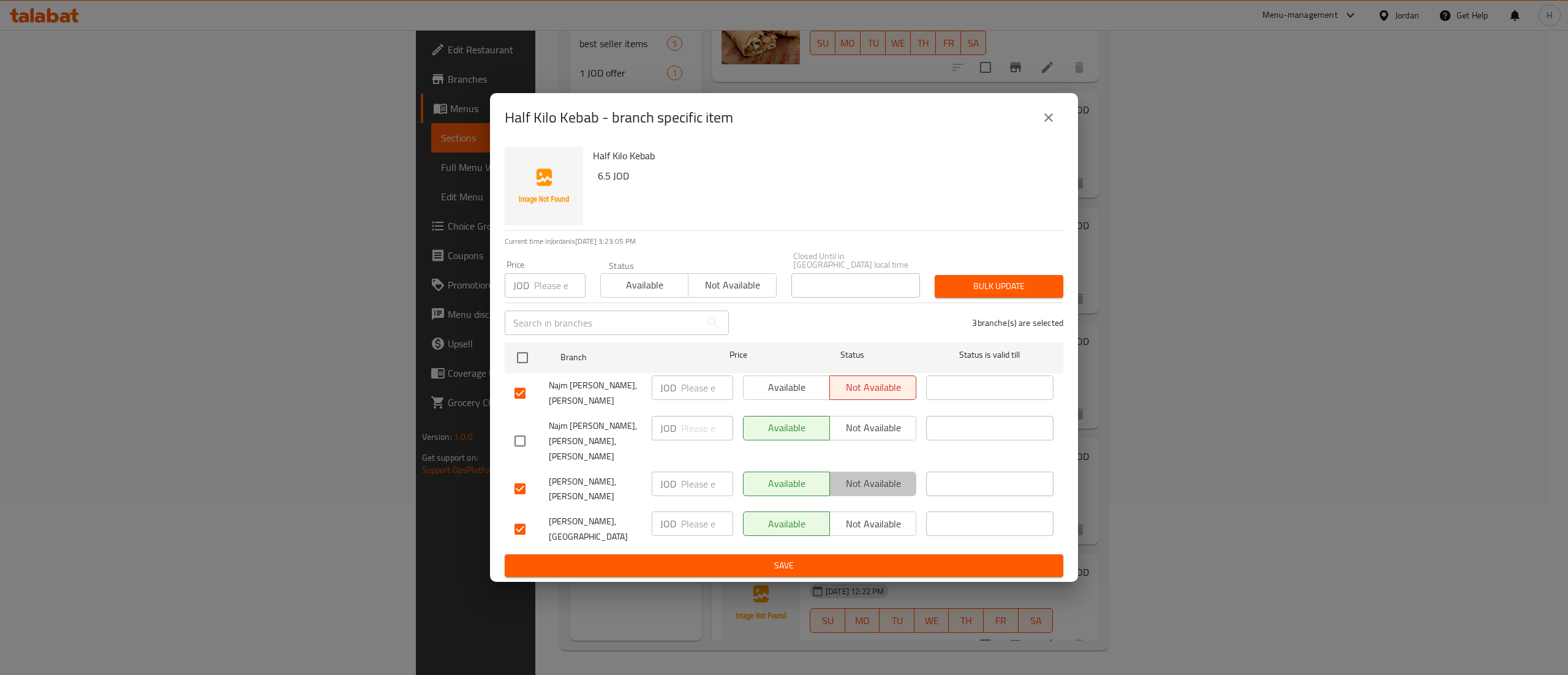
click at [857, 484] on span "Not available" at bounding box center [873, 484] width 77 height 18
click at [859, 519] on span "Not available" at bounding box center [873, 524] width 77 height 18
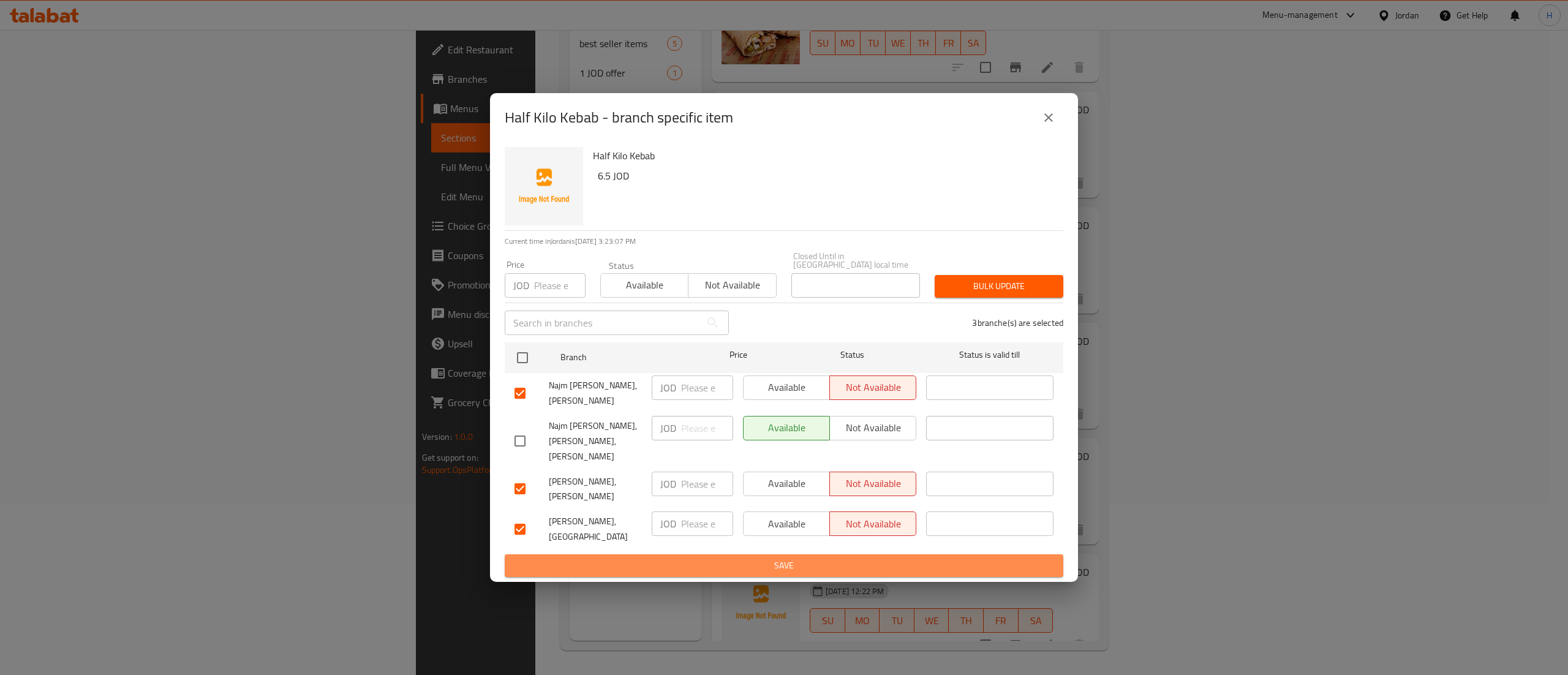
click at [831, 558] on span "Save" at bounding box center [784, 566] width 539 height 15
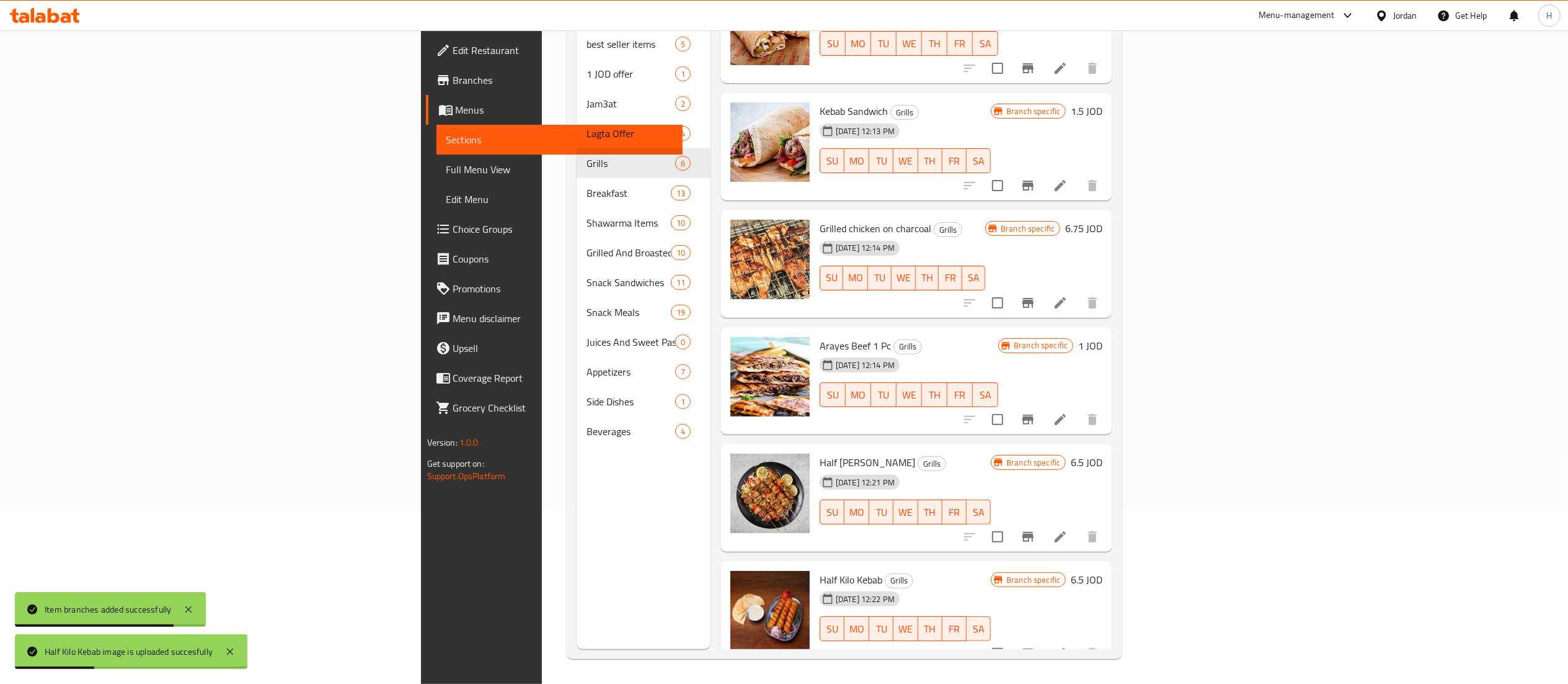
click at [577, 527] on div "Menu sections best seller items 5 1 JOD offer 1 Jam3at 2 Lagta Offer 4 Grills 6…" at bounding box center [643, 307] width 134 height 684
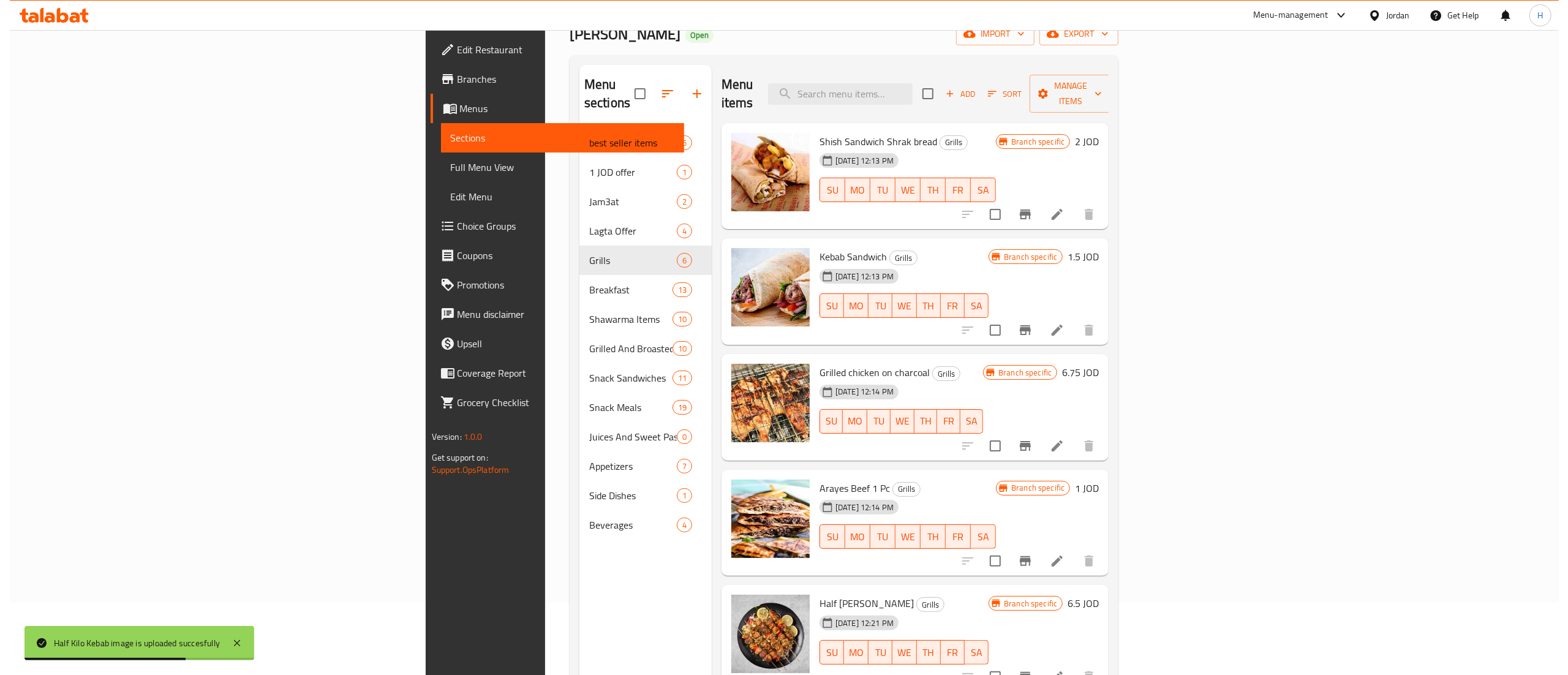
scroll to position [0, 0]
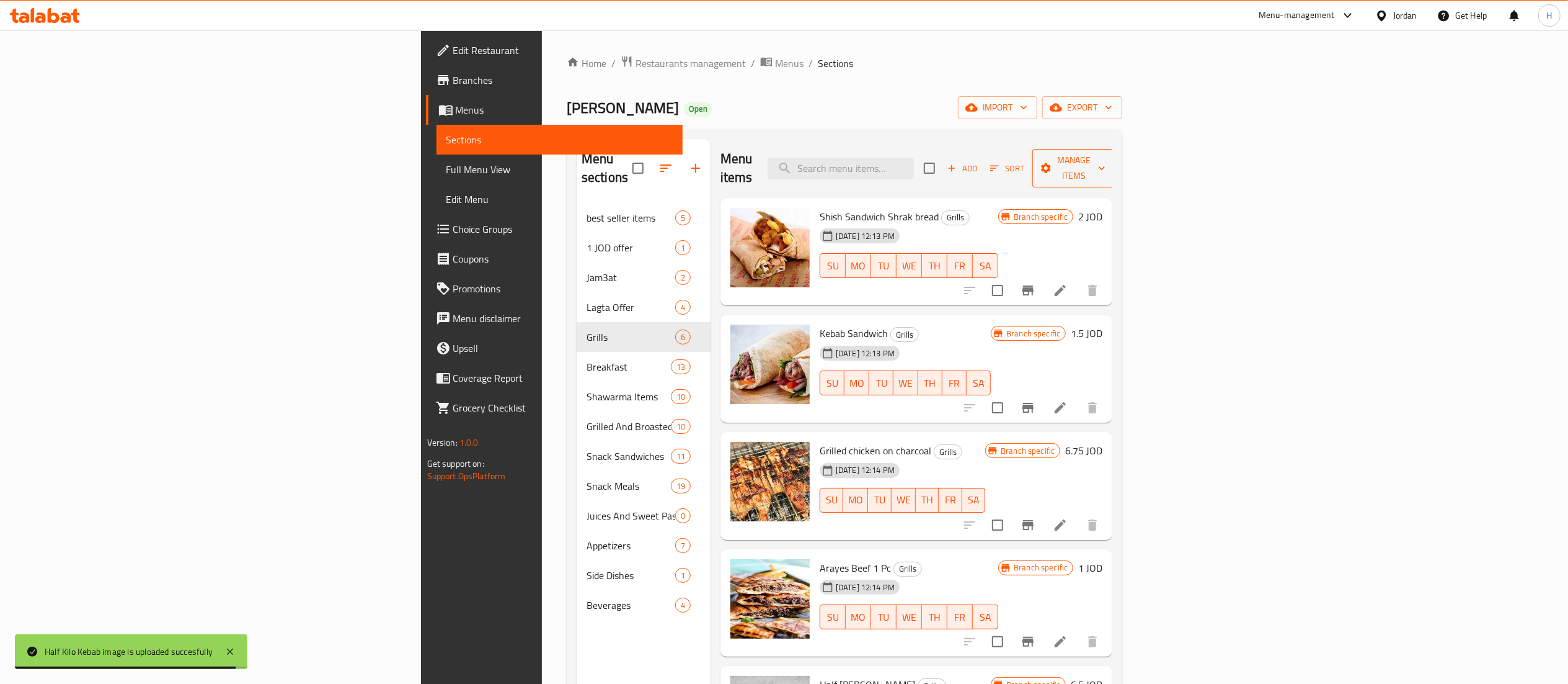
click at [1105, 161] on span "Manage items" at bounding box center [1073, 168] width 63 height 31
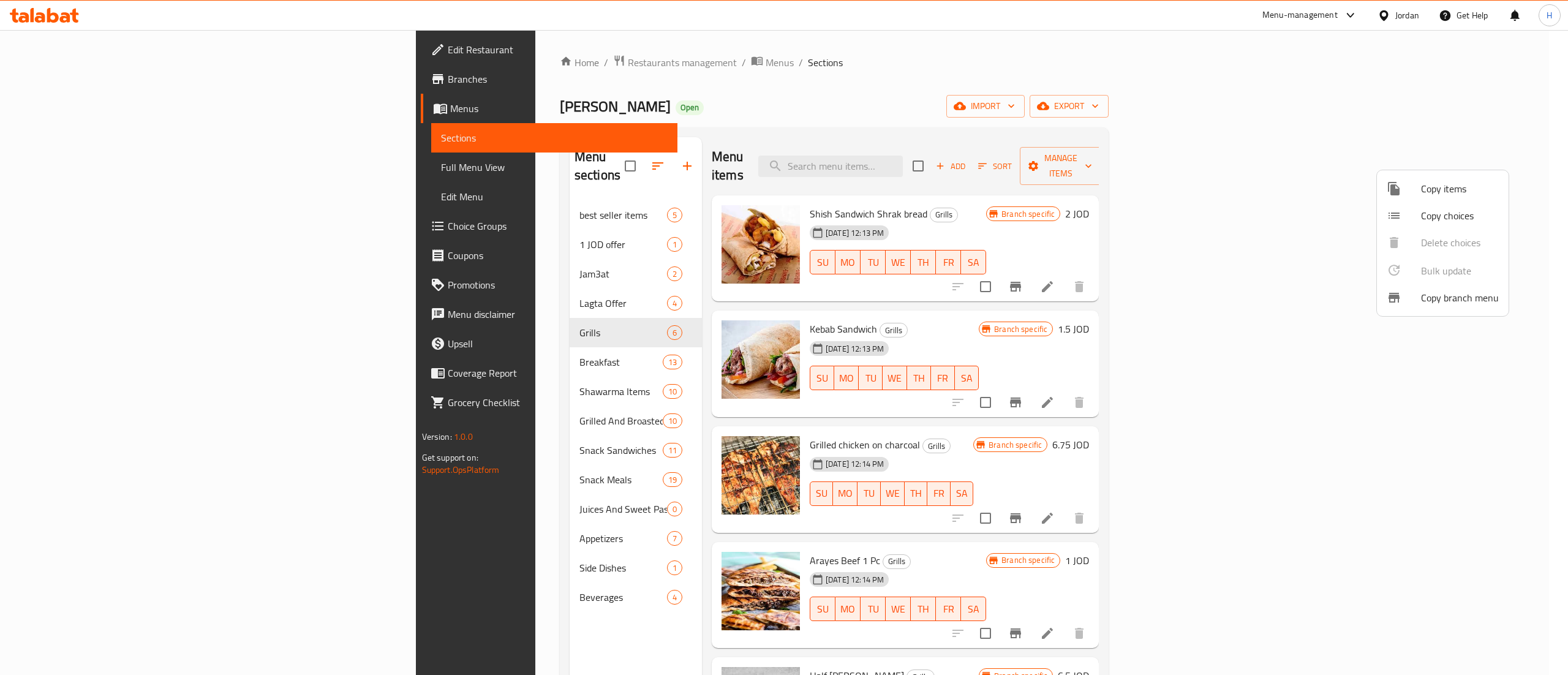
click at [1426, 183] on span "Copy items" at bounding box center [1460, 188] width 78 height 14
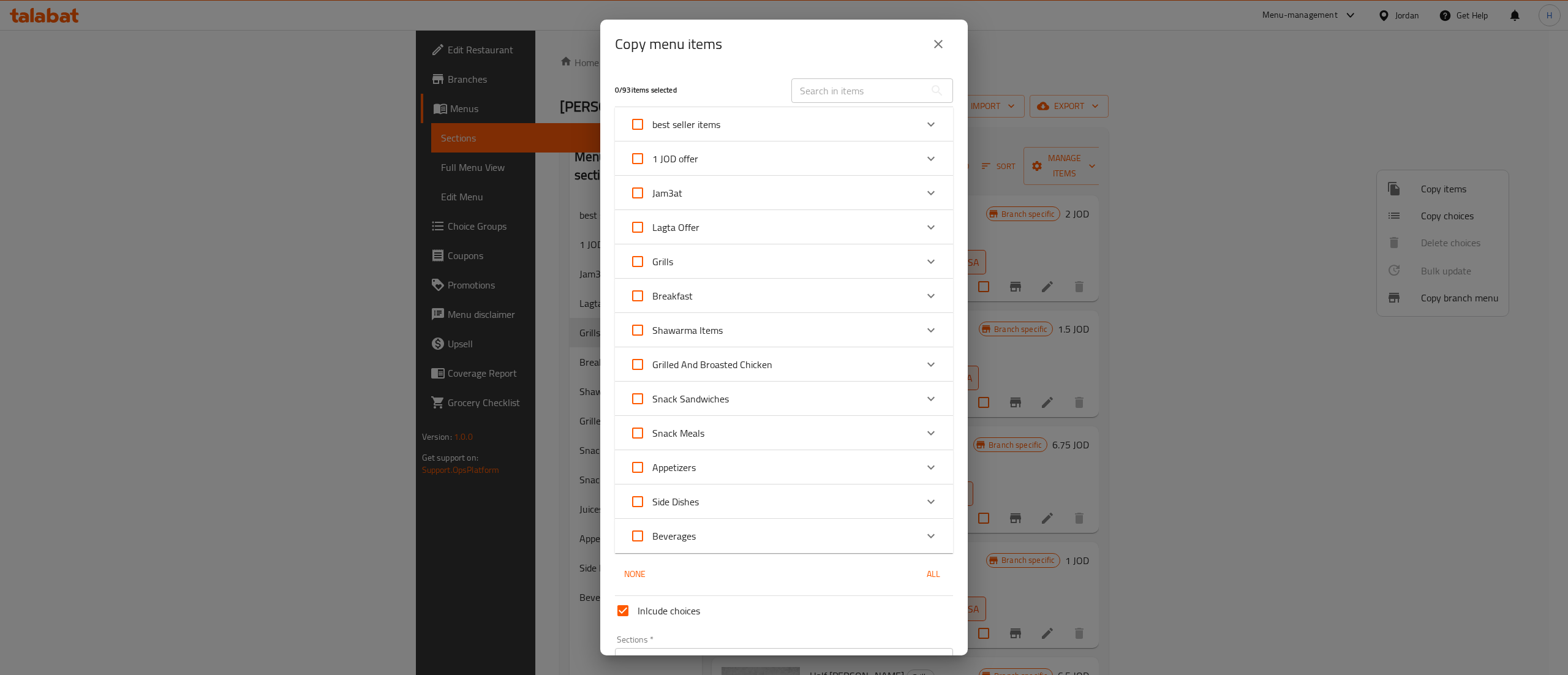
click at [841, 271] on div "Grills" at bounding box center [772, 261] width 287 height 29
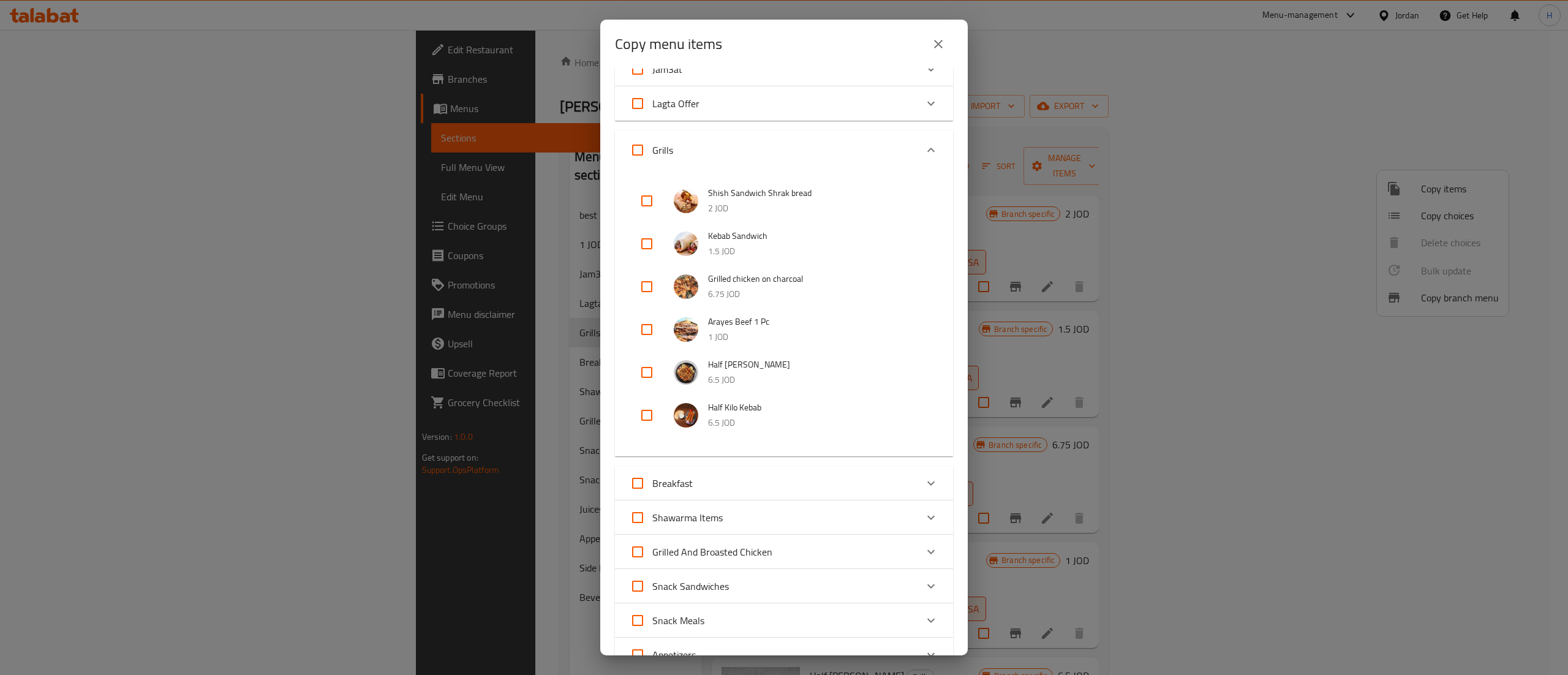
scroll to position [245, 0]
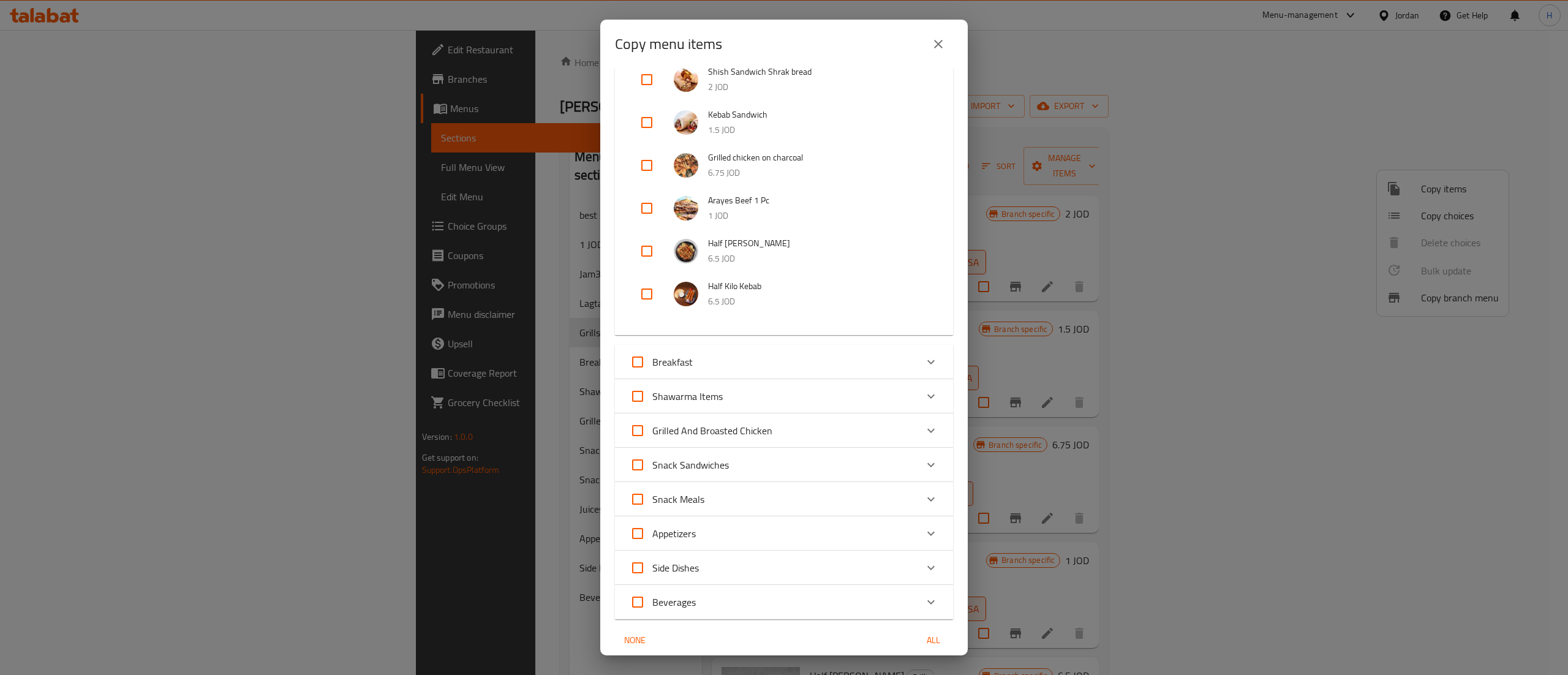
click at [641, 249] on input "checkbox" at bounding box center [646, 251] width 29 height 29
checkbox input "true"
click at [640, 286] on input "checkbox" at bounding box center [646, 293] width 29 height 29
checkbox input "true"
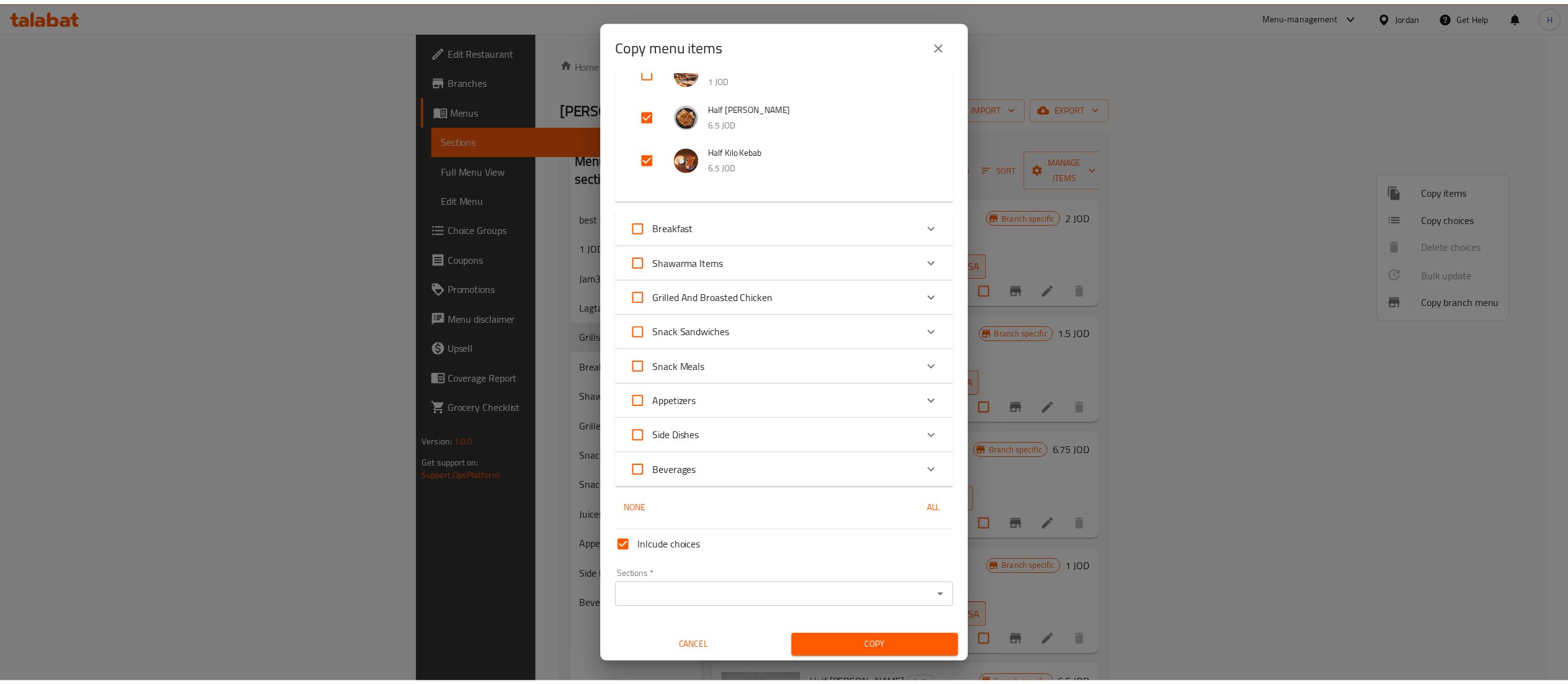
scroll to position [389, 0]
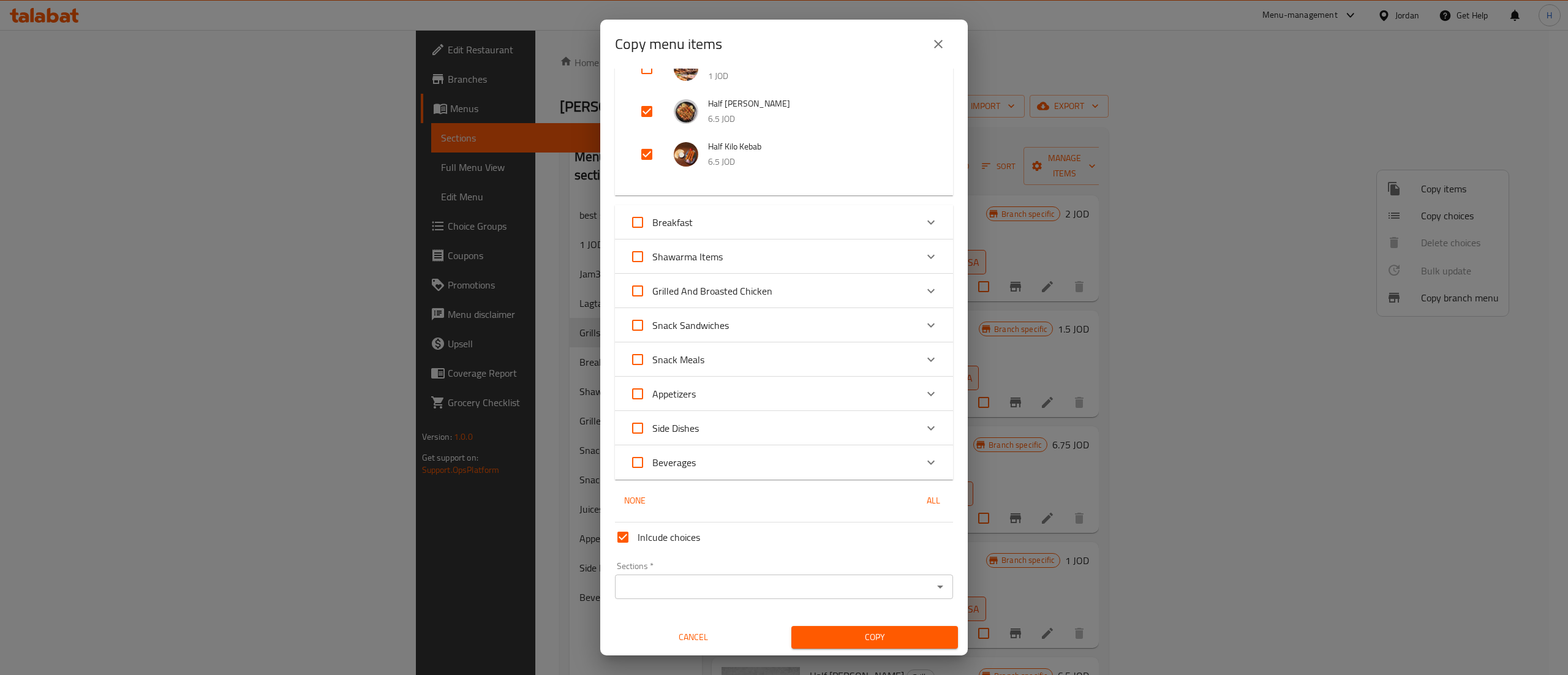
click at [767, 588] on input "Sections   *" at bounding box center [774, 586] width 311 height 17
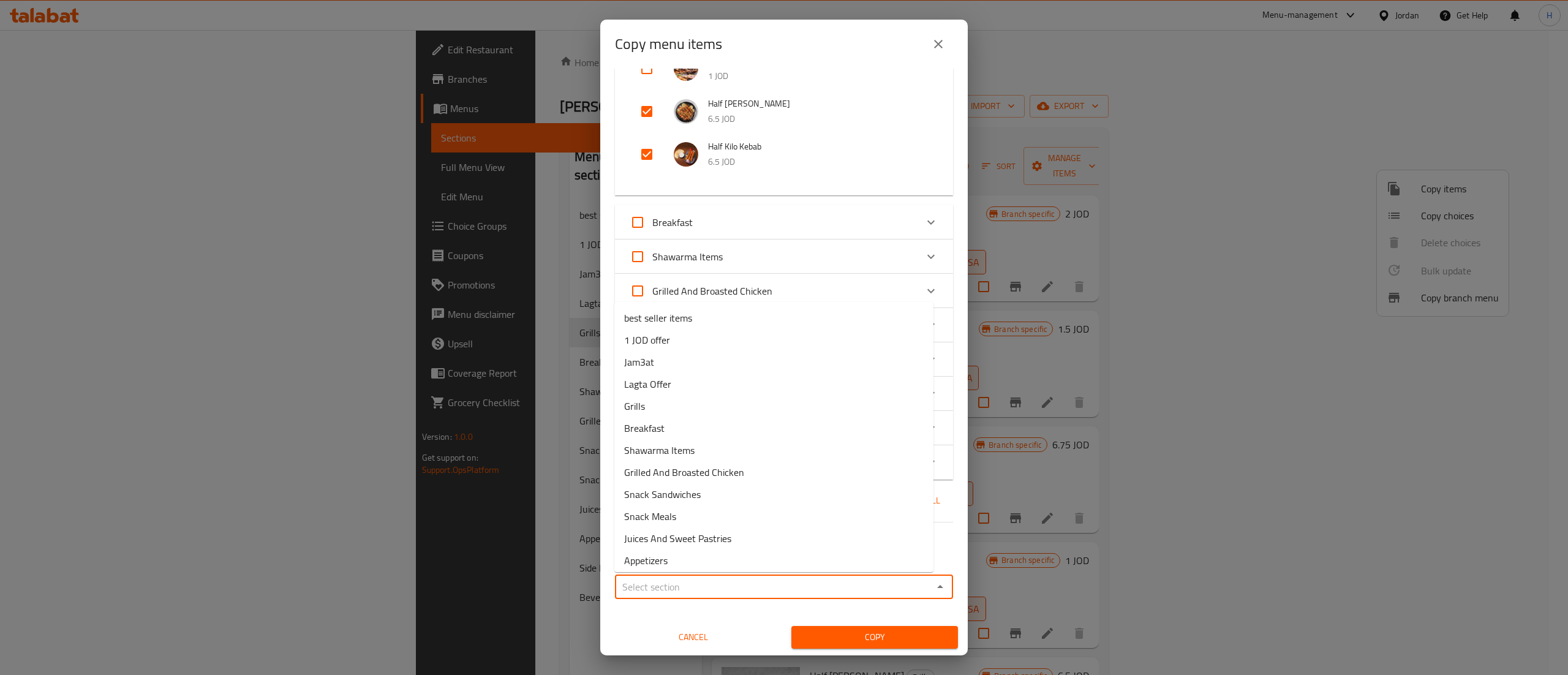
click at [767, 588] on input "Sections   *" at bounding box center [774, 586] width 311 height 17
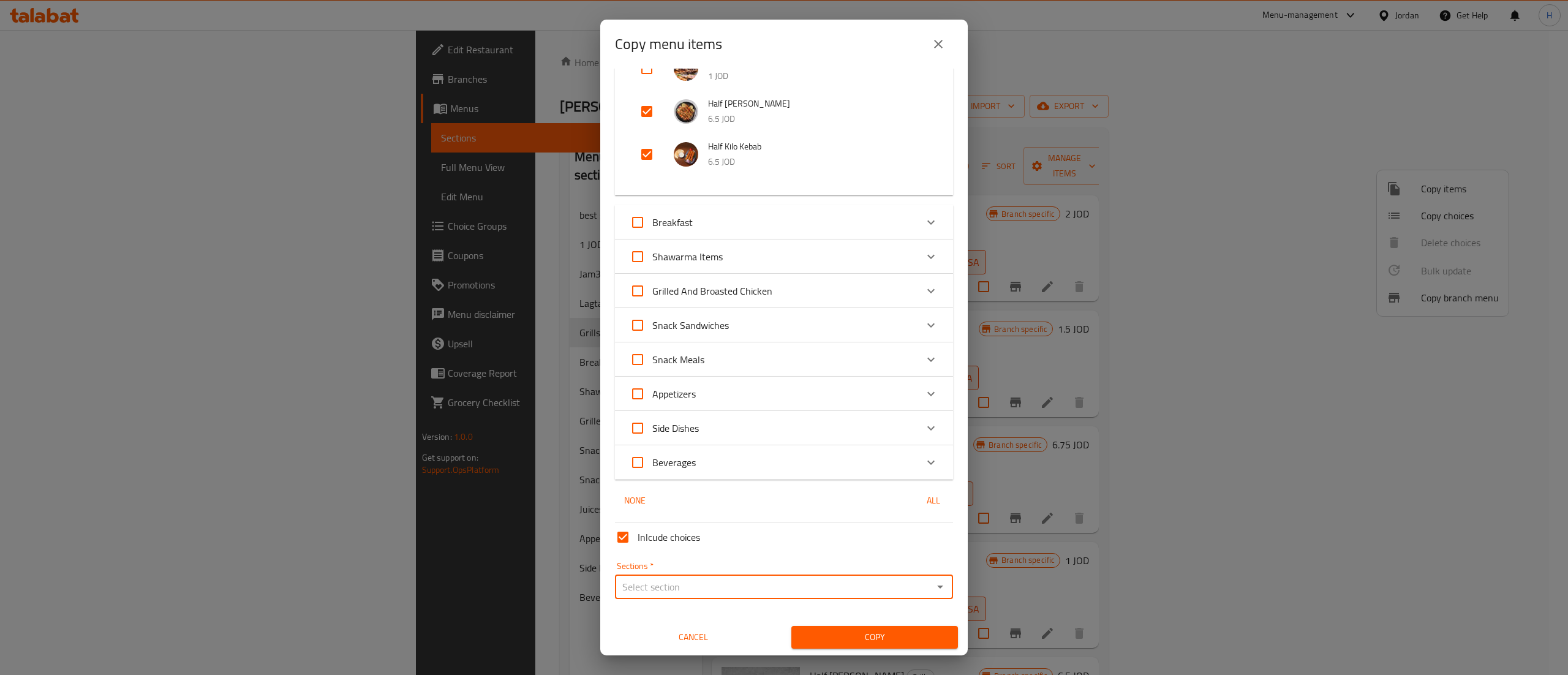
click at [765, 489] on div "None All" at bounding box center [784, 500] width 338 height 23
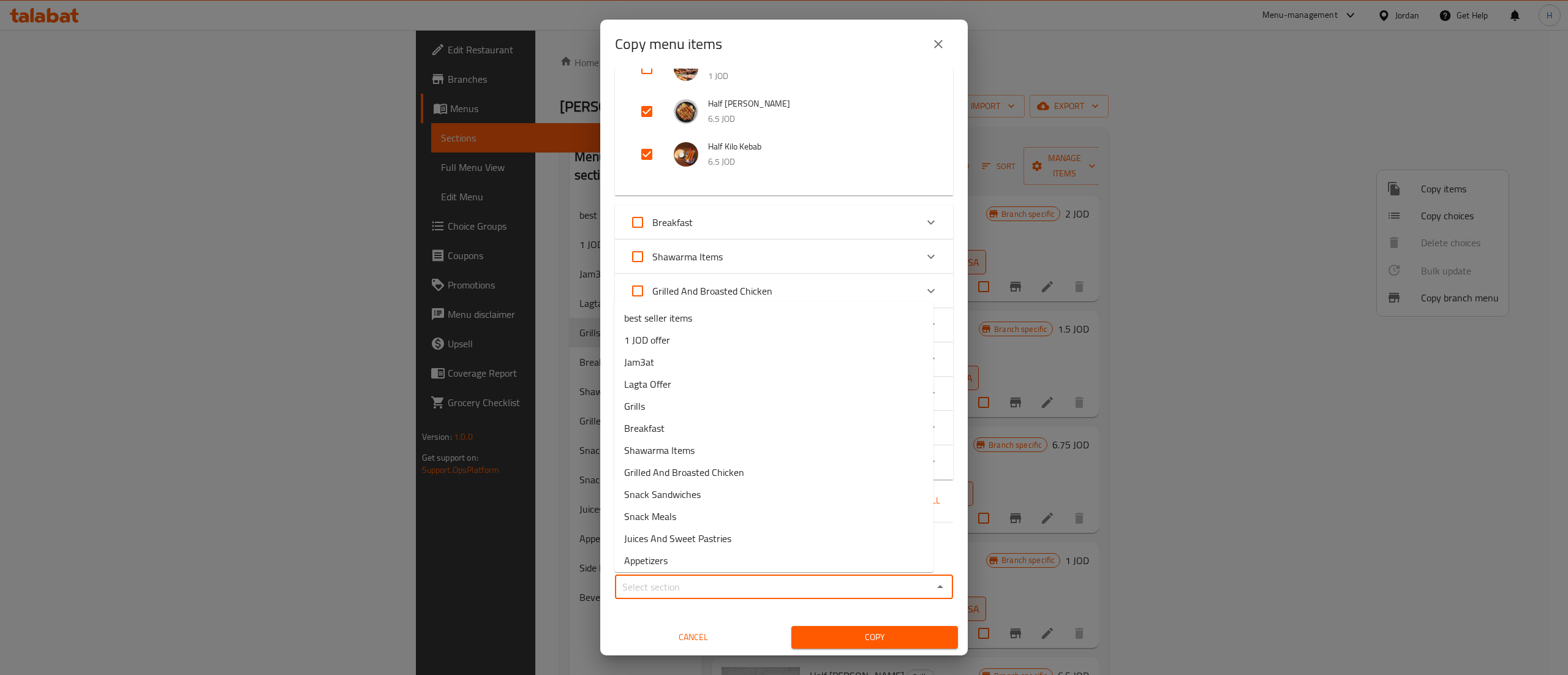
click at [826, 583] on input "Sections   *" at bounding box center [774, 586] width 311 height 17
click at [722, 396] on li "Grills" at bounding box center [774, 406] width 319 height 22
type input "Grills"
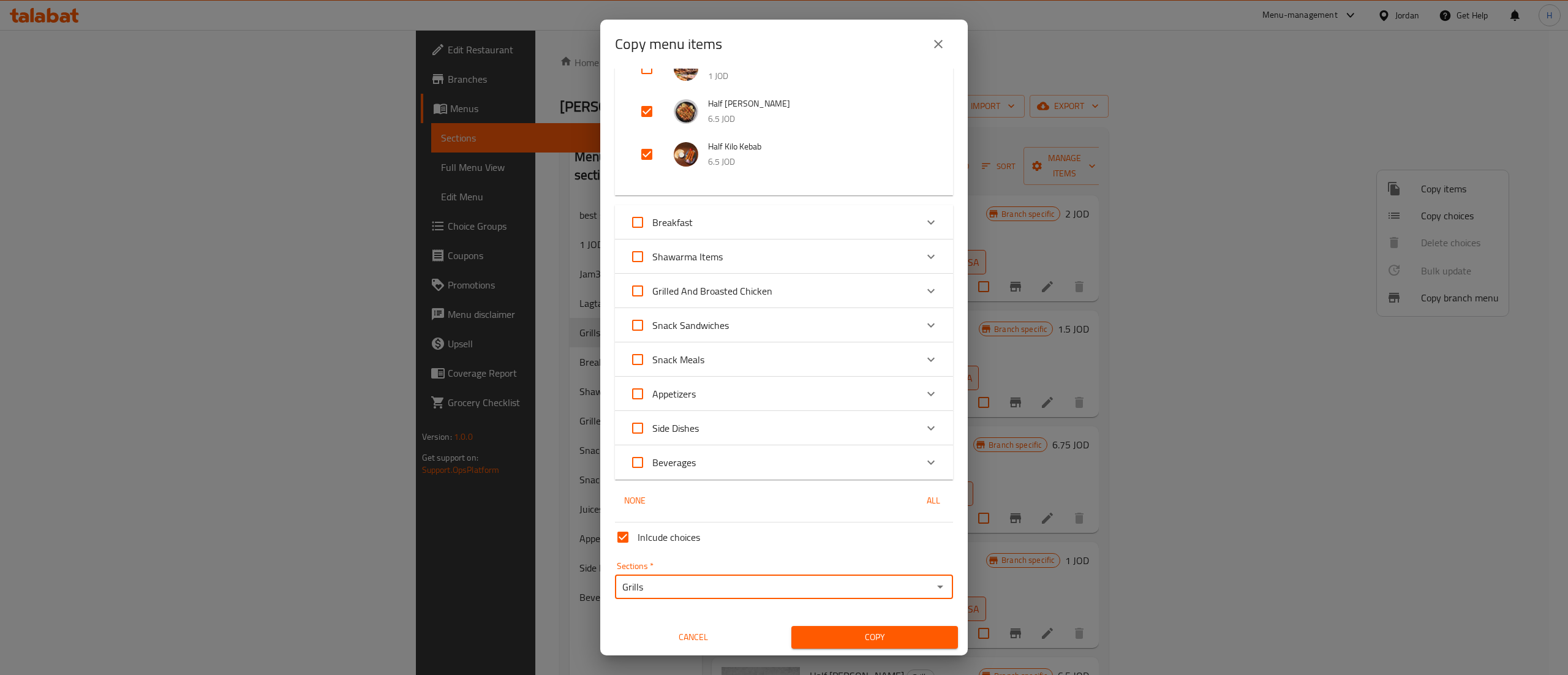
click at [829, 631] on span "Copy" at bounding box center [874, 637] width 147 height 15
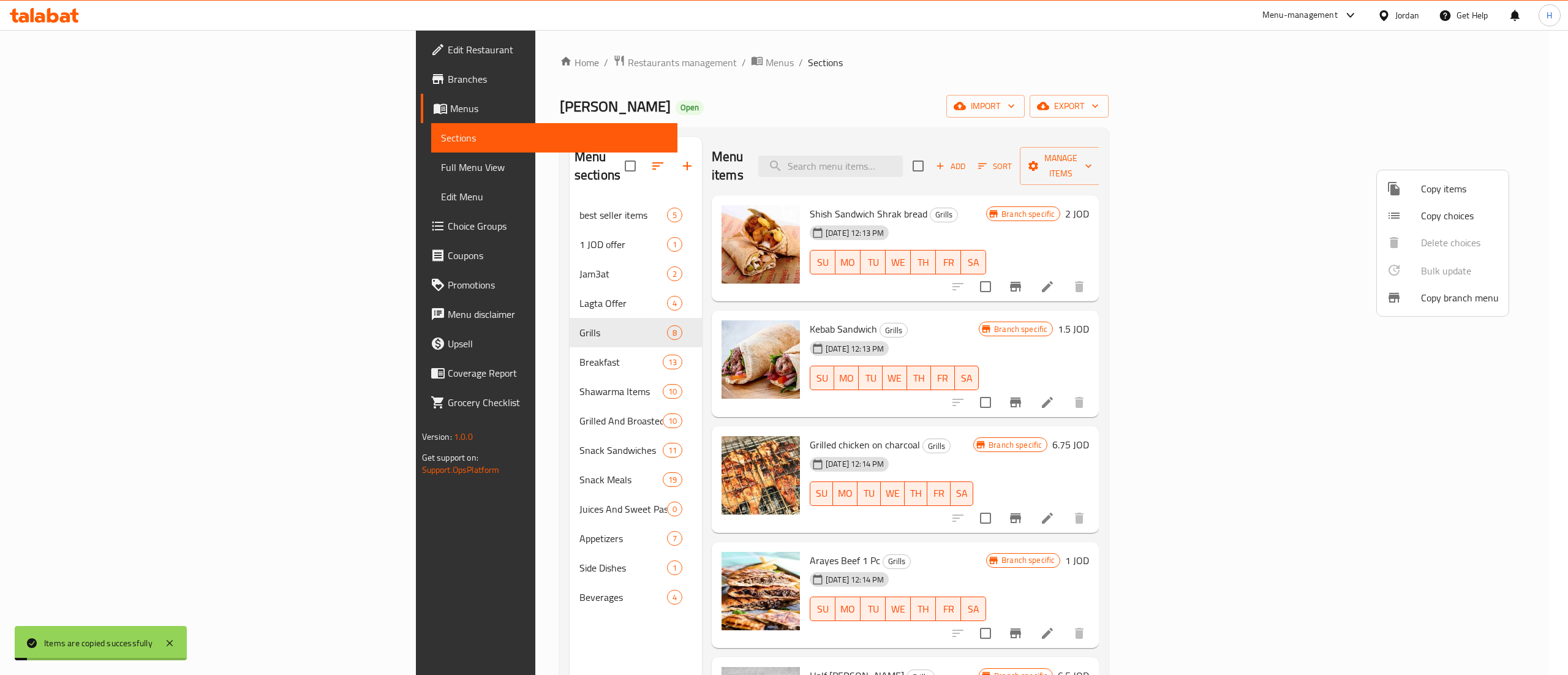
click at [479, 634] on div at bounding box center [784, 337] width 1568 height 675
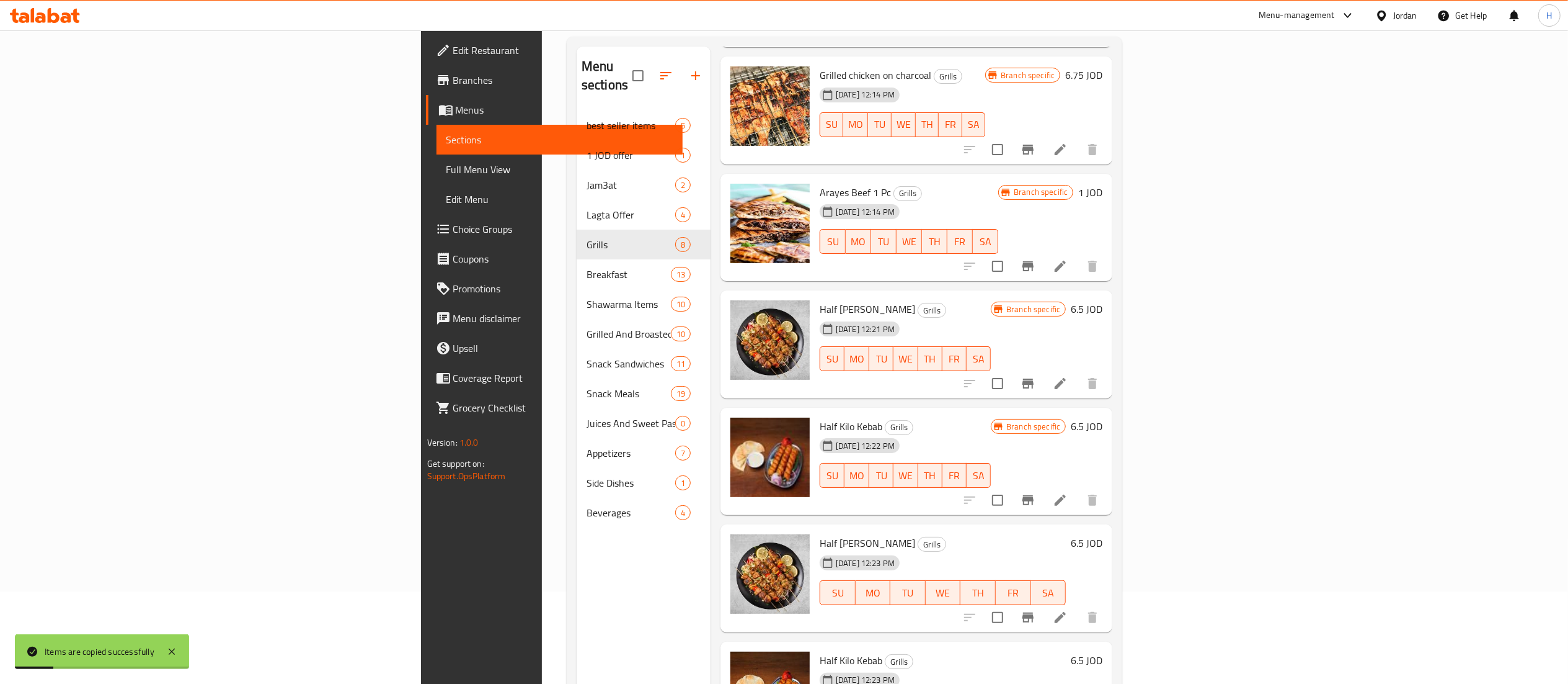
scroll to position [175, 0]
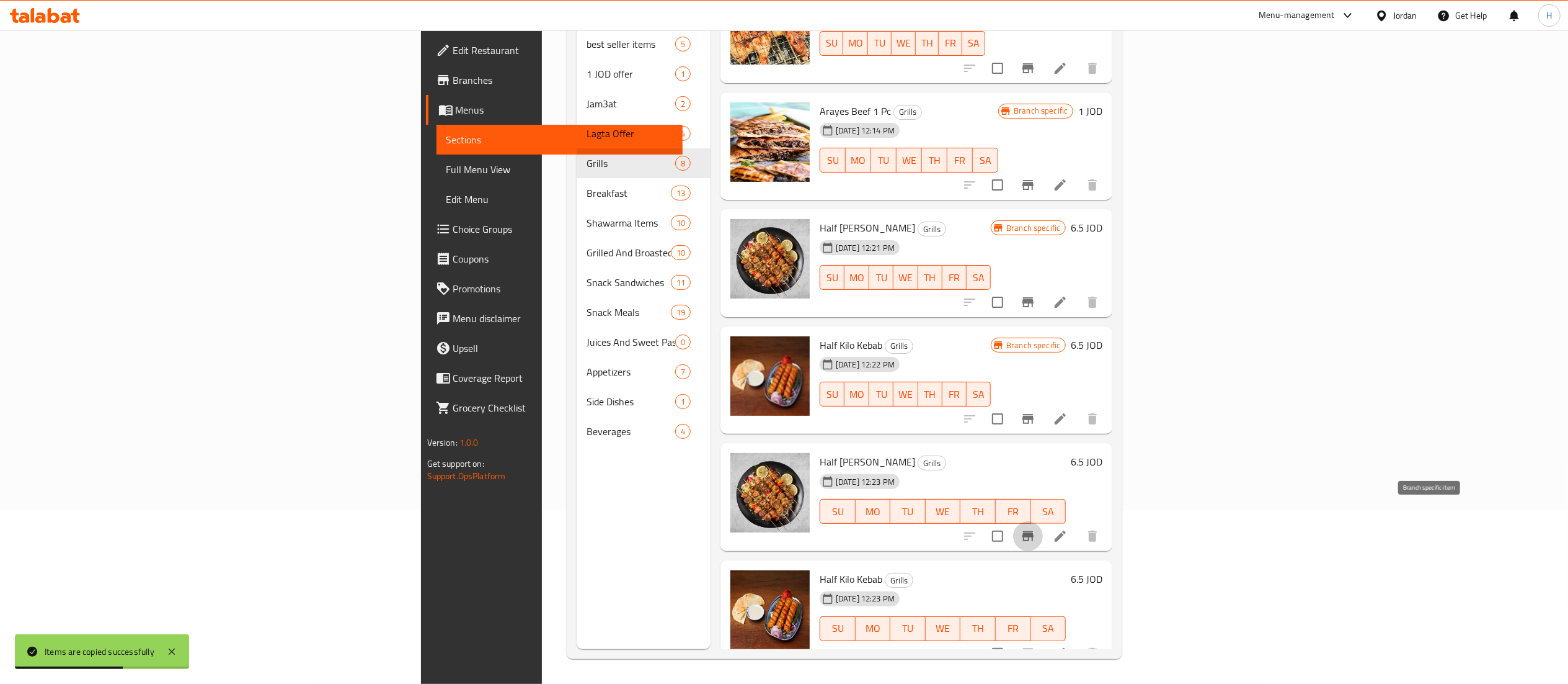
click at [1034, 531] on icon "Branch-specific-item" at bounding box center [1028, 536] width 11 height 10
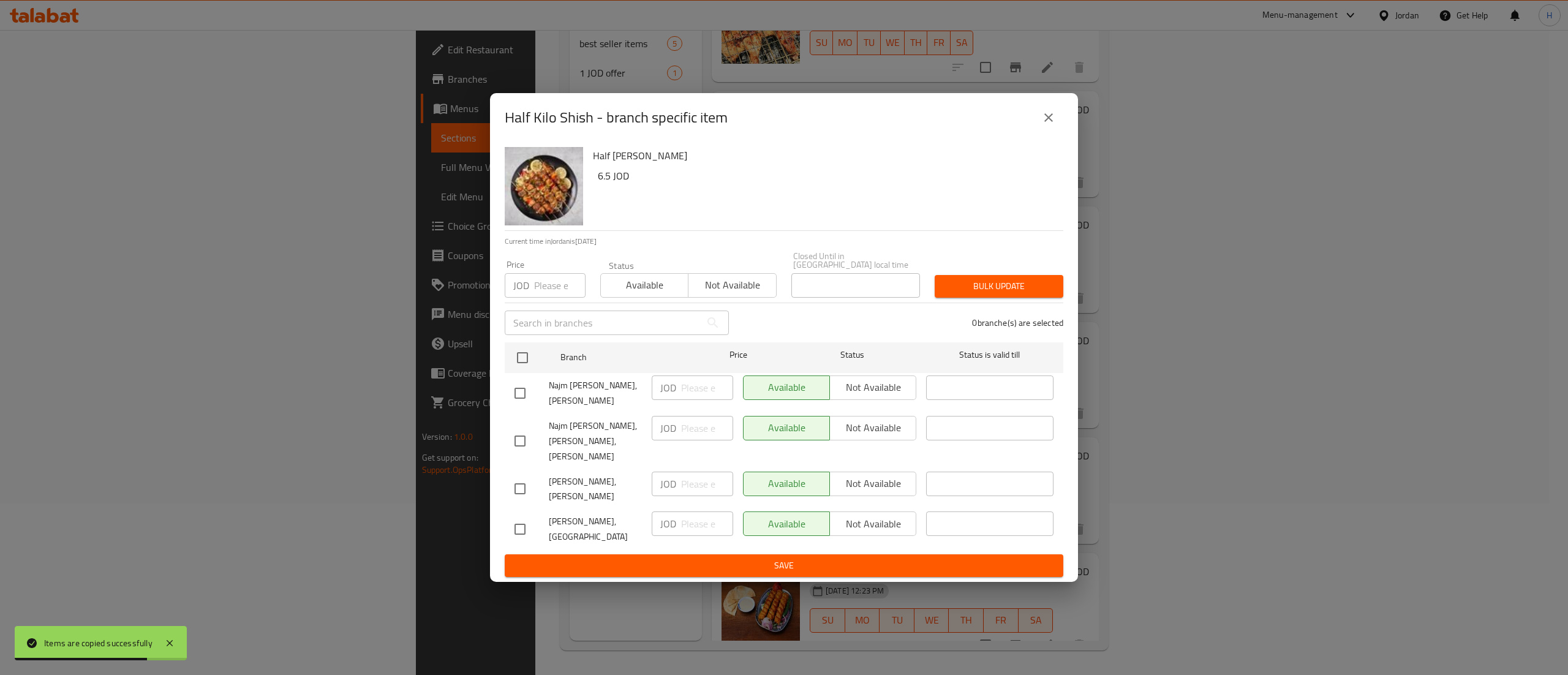
click at [510, 384] on input "checkbox" at bounding box center [520, 393] width 26 height 26
checkbox input "true"
click at [510, 485] on input "checkbox" at bounding box center [520, 489] width 26 height 26
checkbox input "true"
click at [528, 536] on div "[PERSON_NAME], [GEOGRAPHIC_DATA]" at bounding box center [578, 529] width 138 height 45
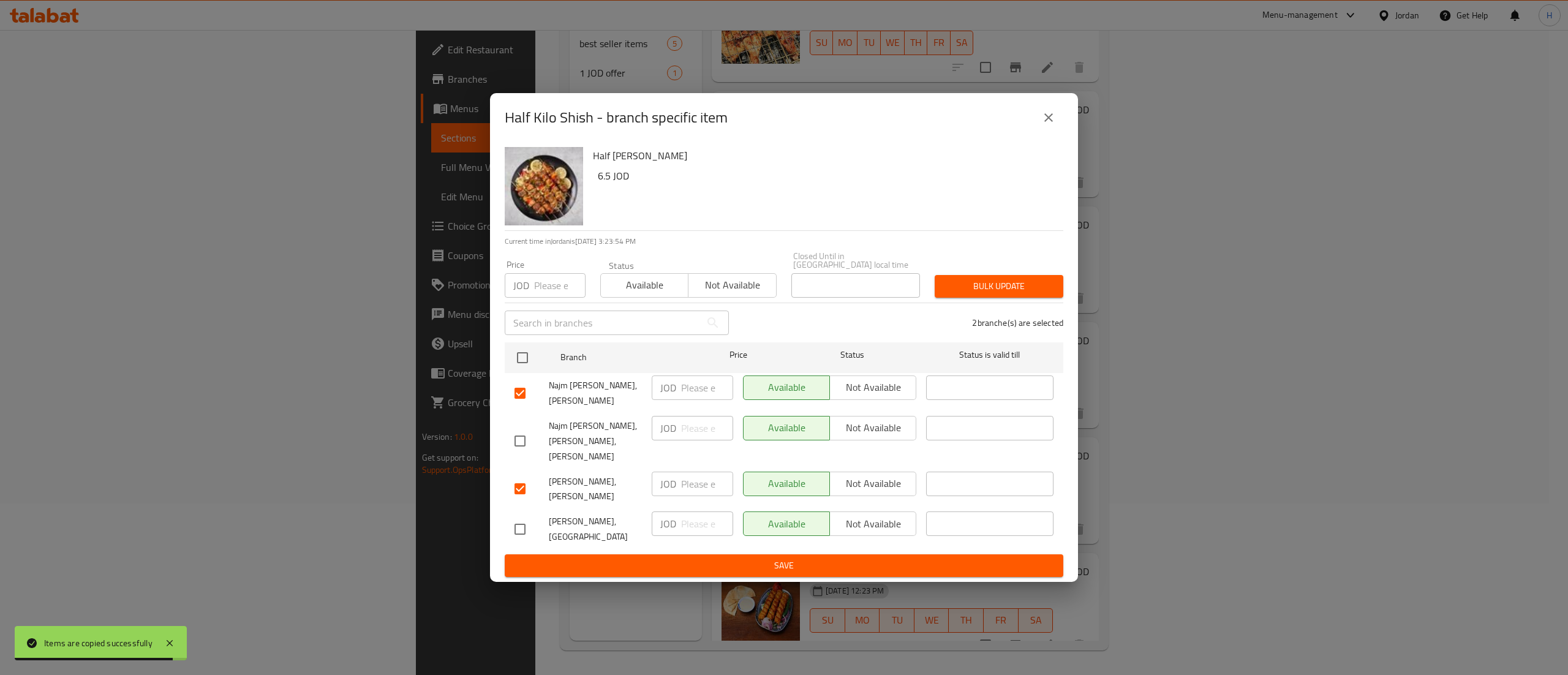
click at [517, 525] on input "checkbox" at bounding box center [520, 529] width 26 height 26
checkbox input "true"
click at [861, 523] on span "Not available" at bounding box center [873, 524] width 77 height 18
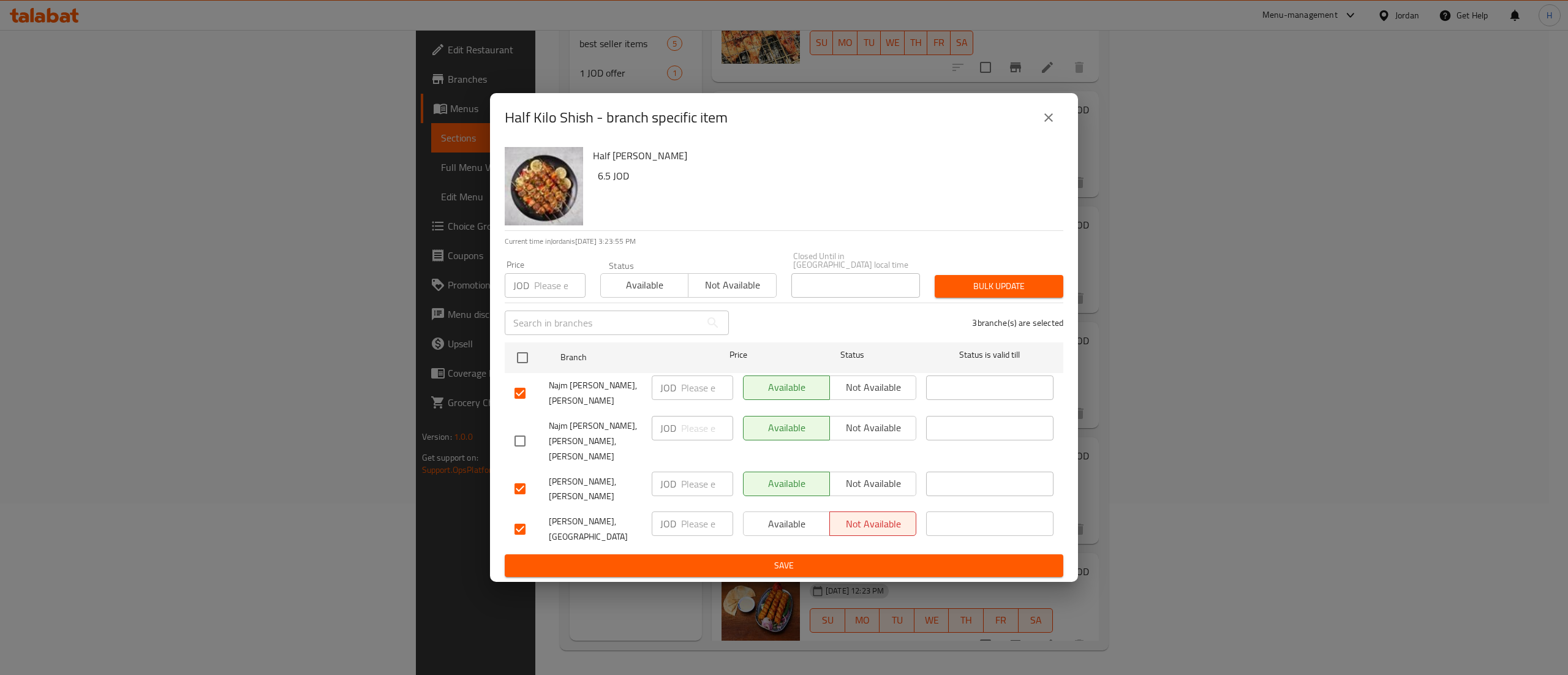
click at [864, 483] on span "Not available" at bounding box center [873, 484] width 77 height 18
click at [870, 381] on button "Not available" at bounding box center [872, 388] width 87 height 25
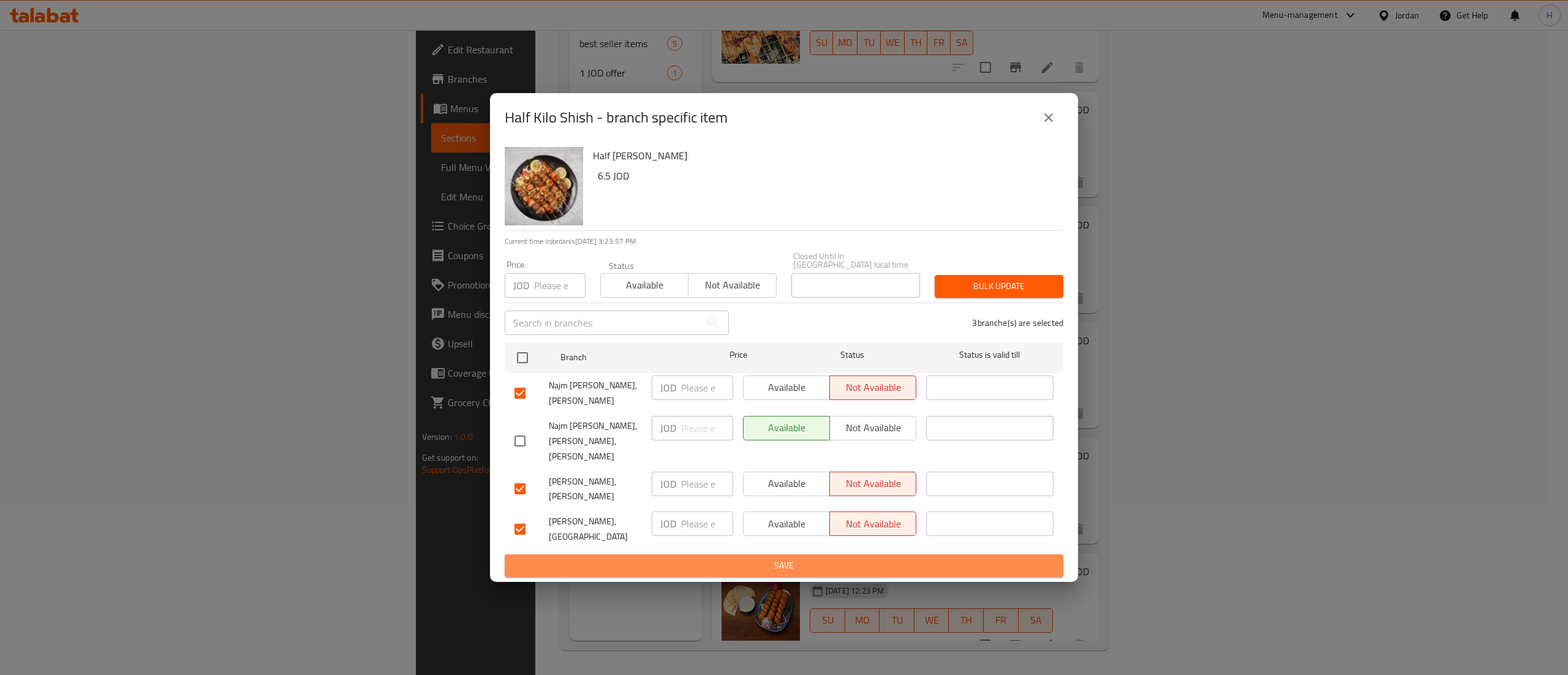
click at [915, 558] on span "Save" at bounding box center [784, 566] width 539 height 15
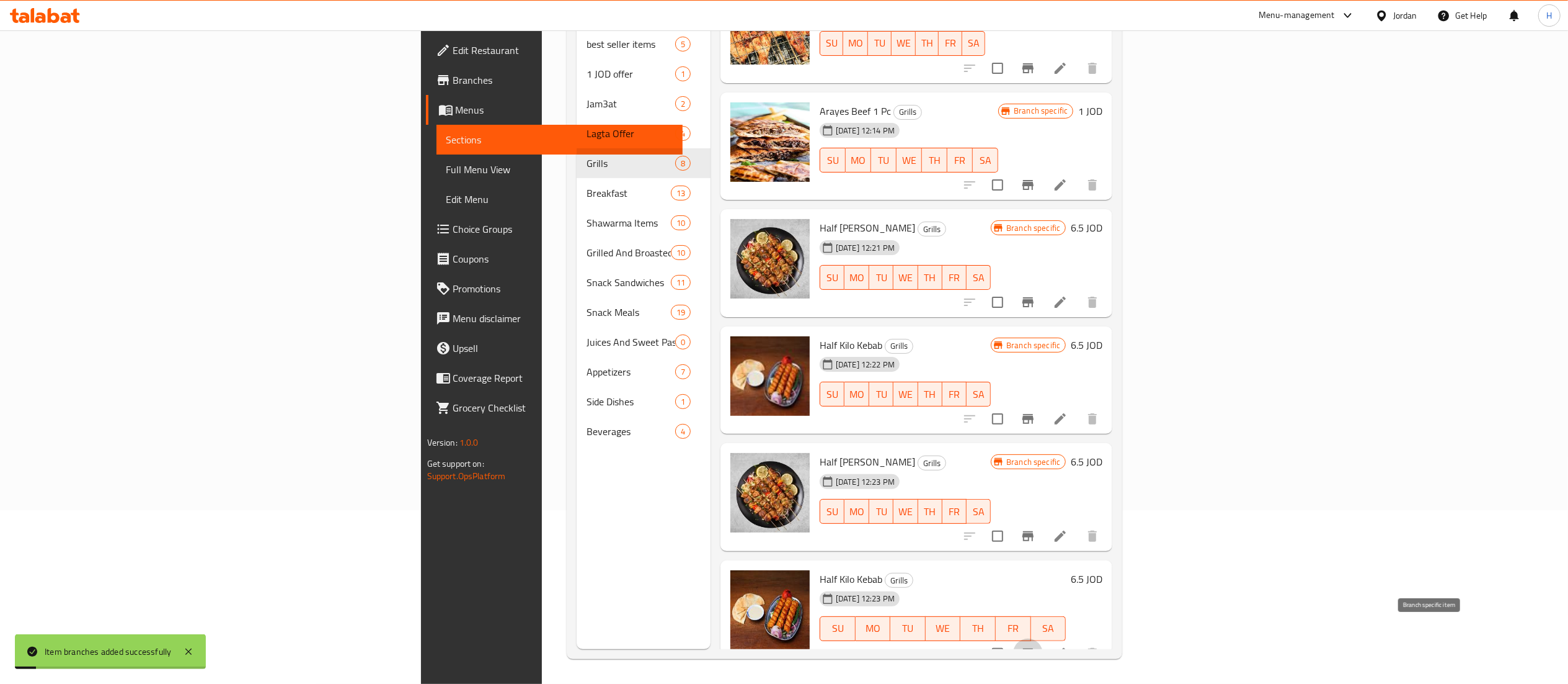
click at [1034, 649] on icon "Branch-specific-item" at bounding box center [1028, 654] width 11 height 10
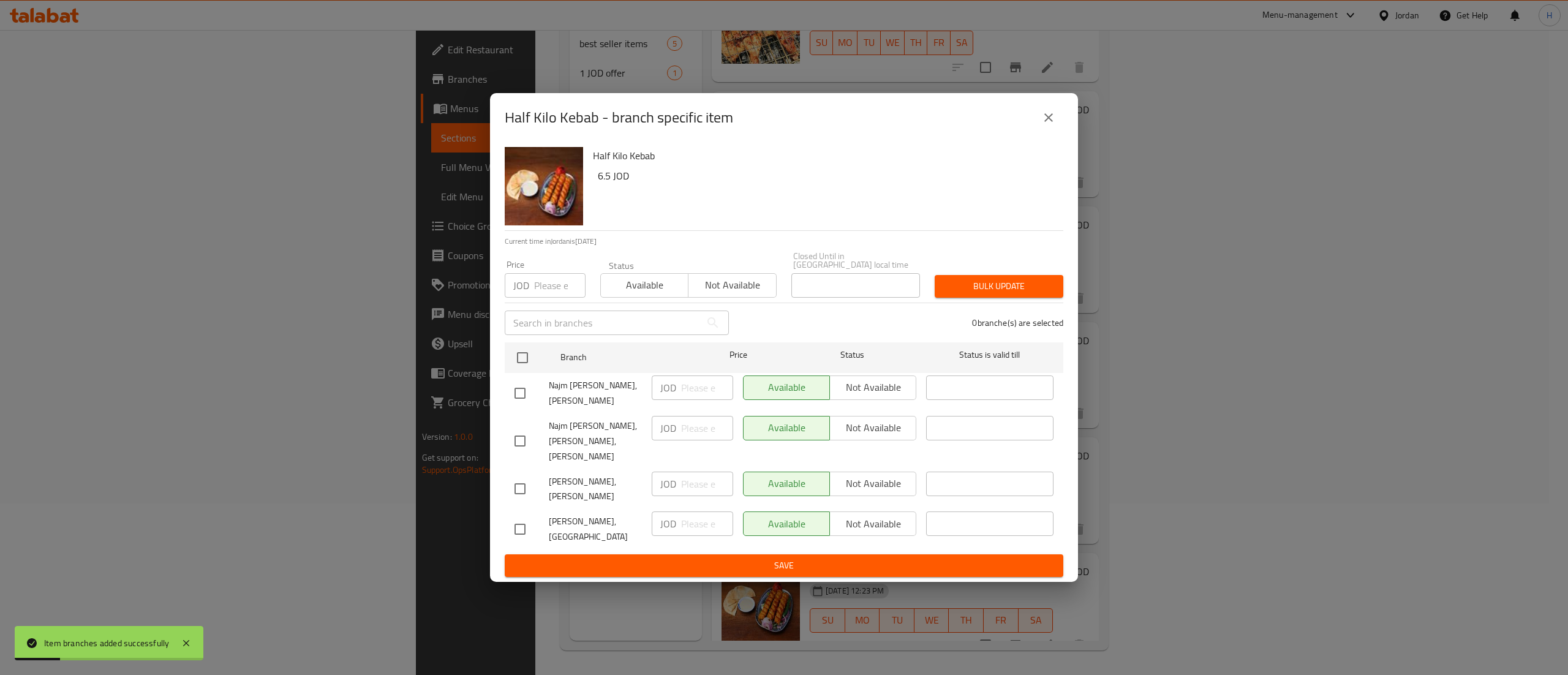
click at [530, 399] on input "checkbox" at bounding box center [520, 393] width 26 height 26
checkbox input "true"
drag, startPoint x: 523, startPoint y: 471, endPoint x: 523, endPoint y: 494, distance: 23.0
click at [523, 474] on div "[PERSON_NAME], [PERSON_NAME]" at bounding box center [578, 489] width 138 height 45
drag, startPoint x: 523, startPoint y: 494, endPoint x: 521, endPoint y: 520, distance: 26.1
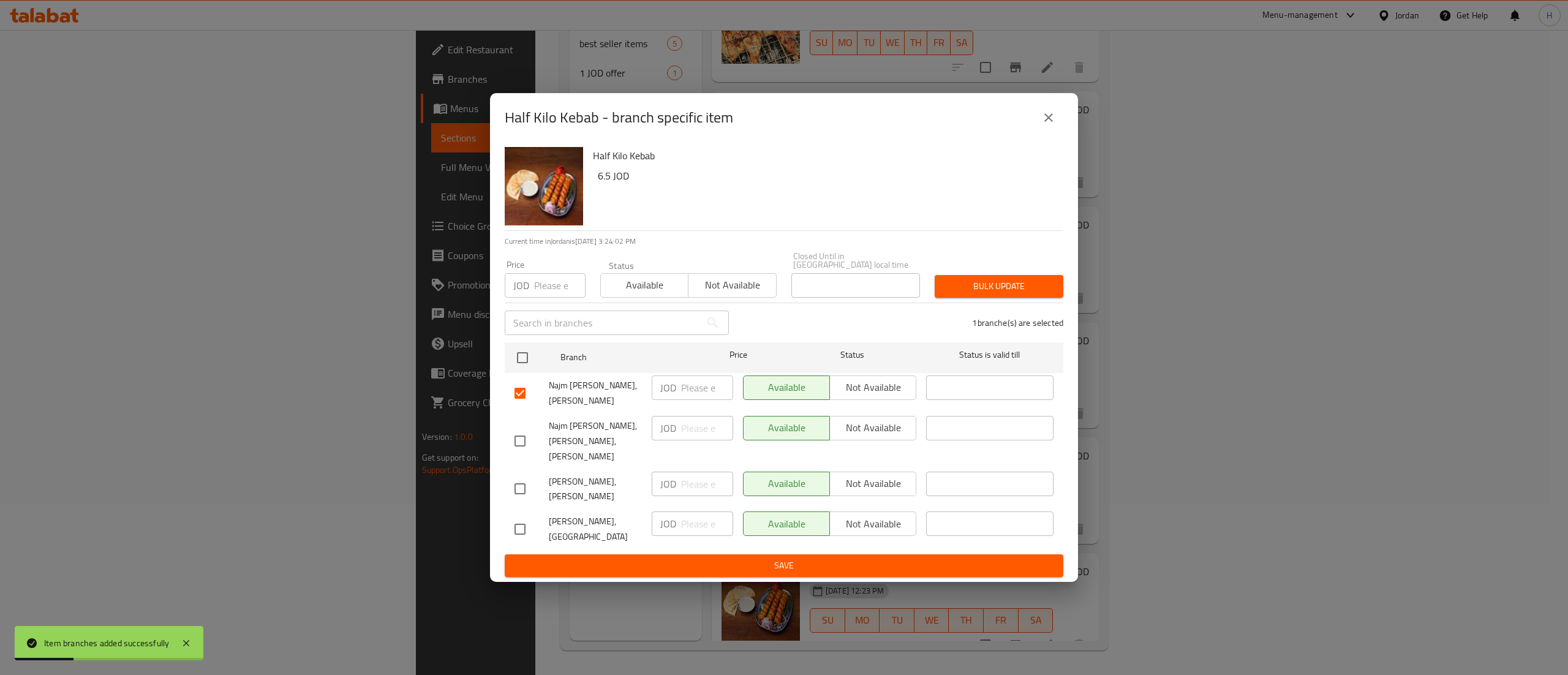
click at [521, 499] on div "[PERSON_NAME], [PERSON_NAME]" at bounding box center [578, 489] width 138 height 45
click at [521, 523] on input "checkbox" at bounding box center [520, 529] width 26 height 26
checkbox input "true"
drag, startPoint x: 522, startPoint y: 477, endPoint x: 908, endPoint y: 524, distance: 388.9
click at [525, 477] on input "checkbox" at bounding box center [520, 489] width 26 height 26
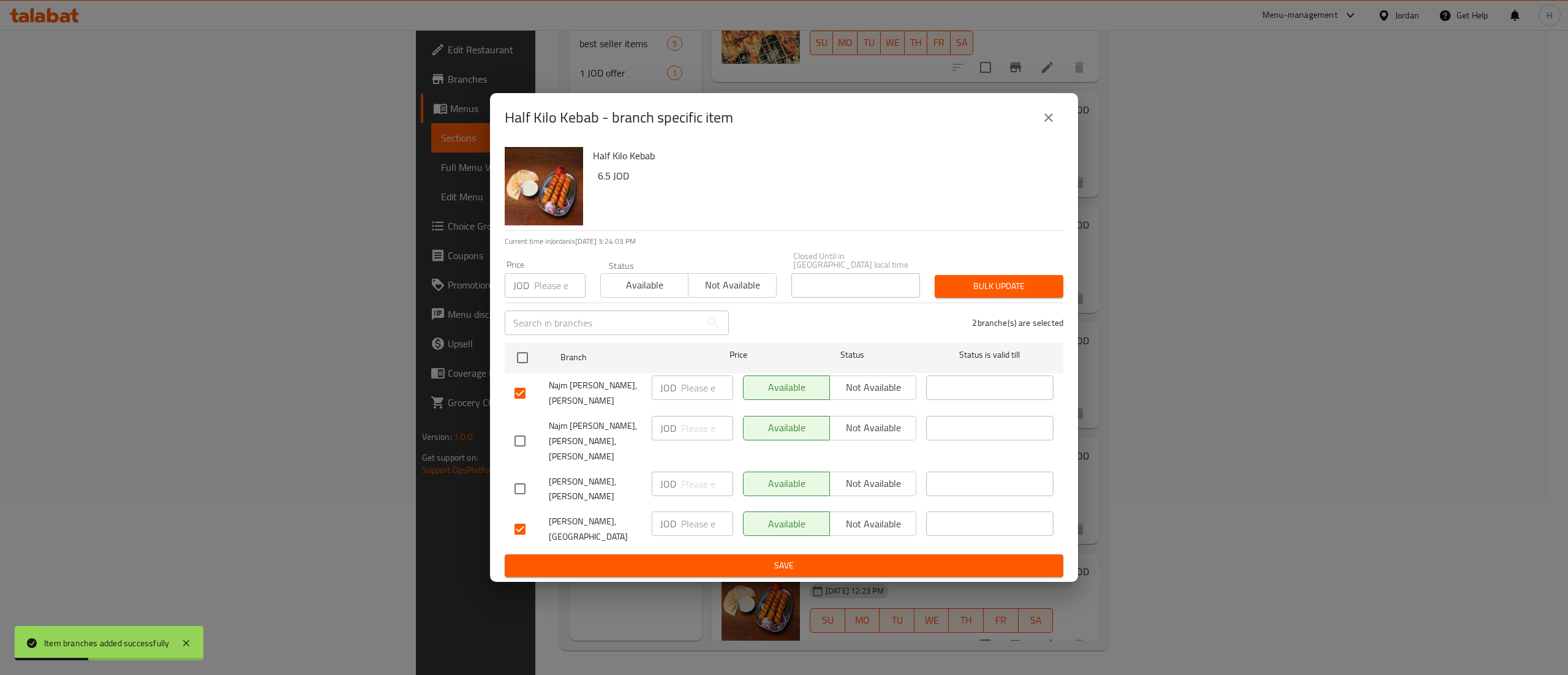
checkbox input "true"
click at [886, 519] on span "Not available" at bounding box center [873, 524] width 77 height 18
click at [877, 475] on span "Not available" at bounding box center [873, 484] width 77 height 18
click at [880, 389] on span "Not available" at bounding box center [873, 387] width 77 height 18
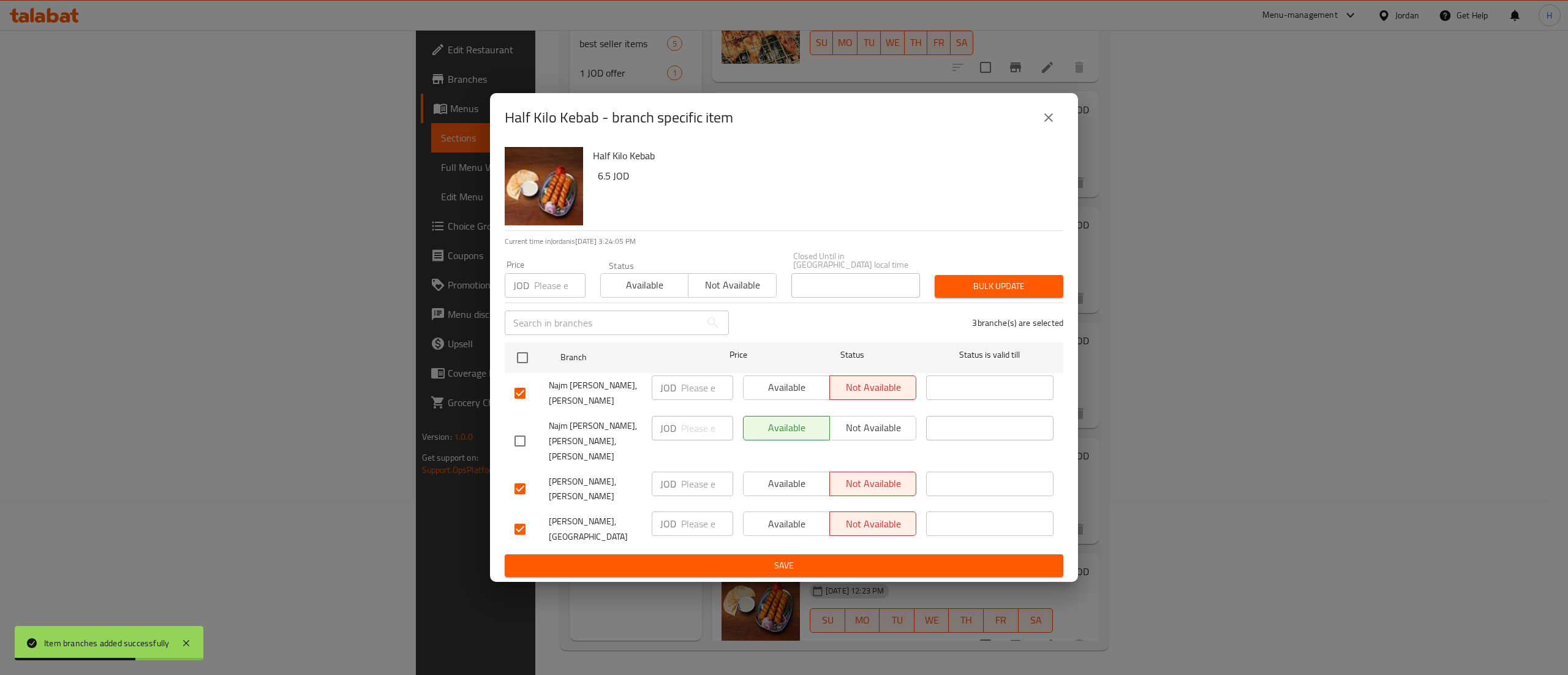
click at [915, 558] on span "Save" at bounding box center [784, 566] width 539 height 15
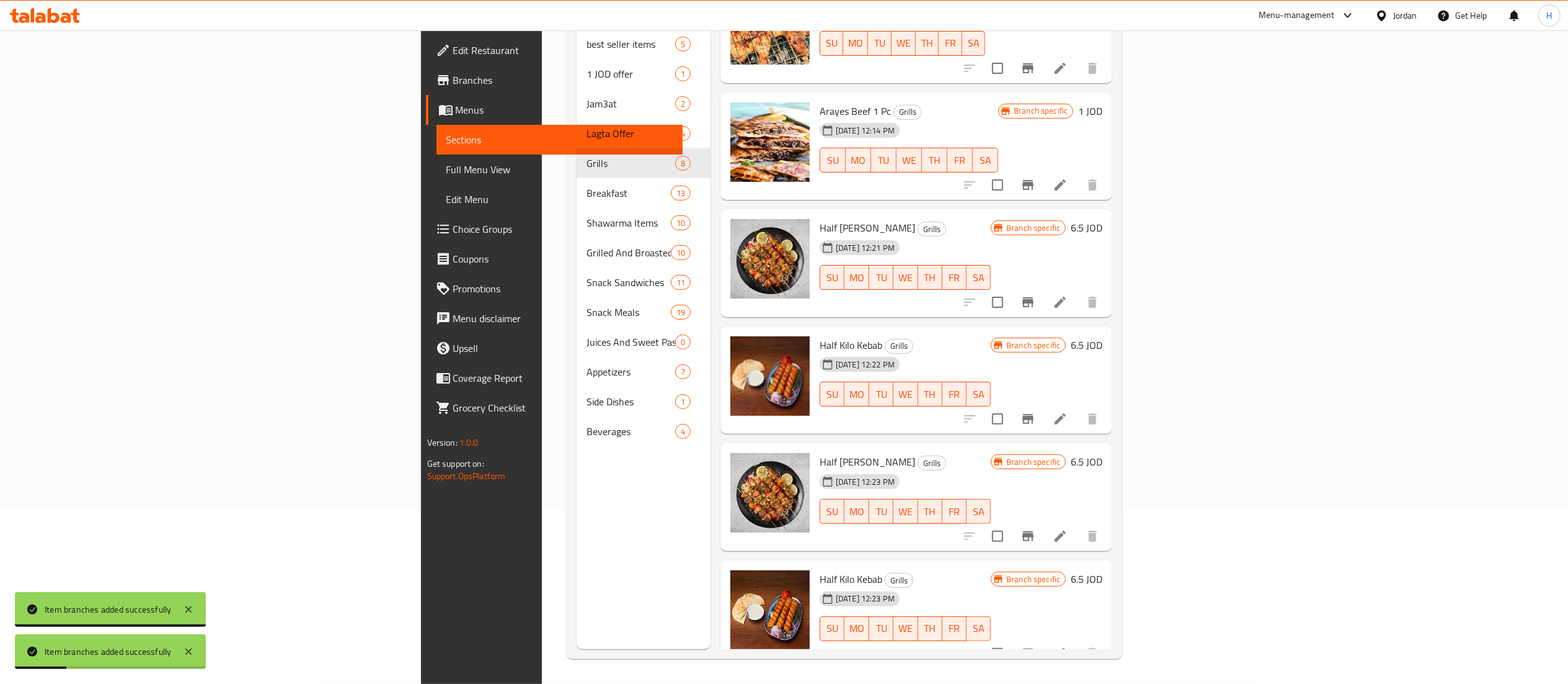
click at [1103, 453] on h6 "6.5 JOD" at bounding box center [1087, 462] width 32 height 17
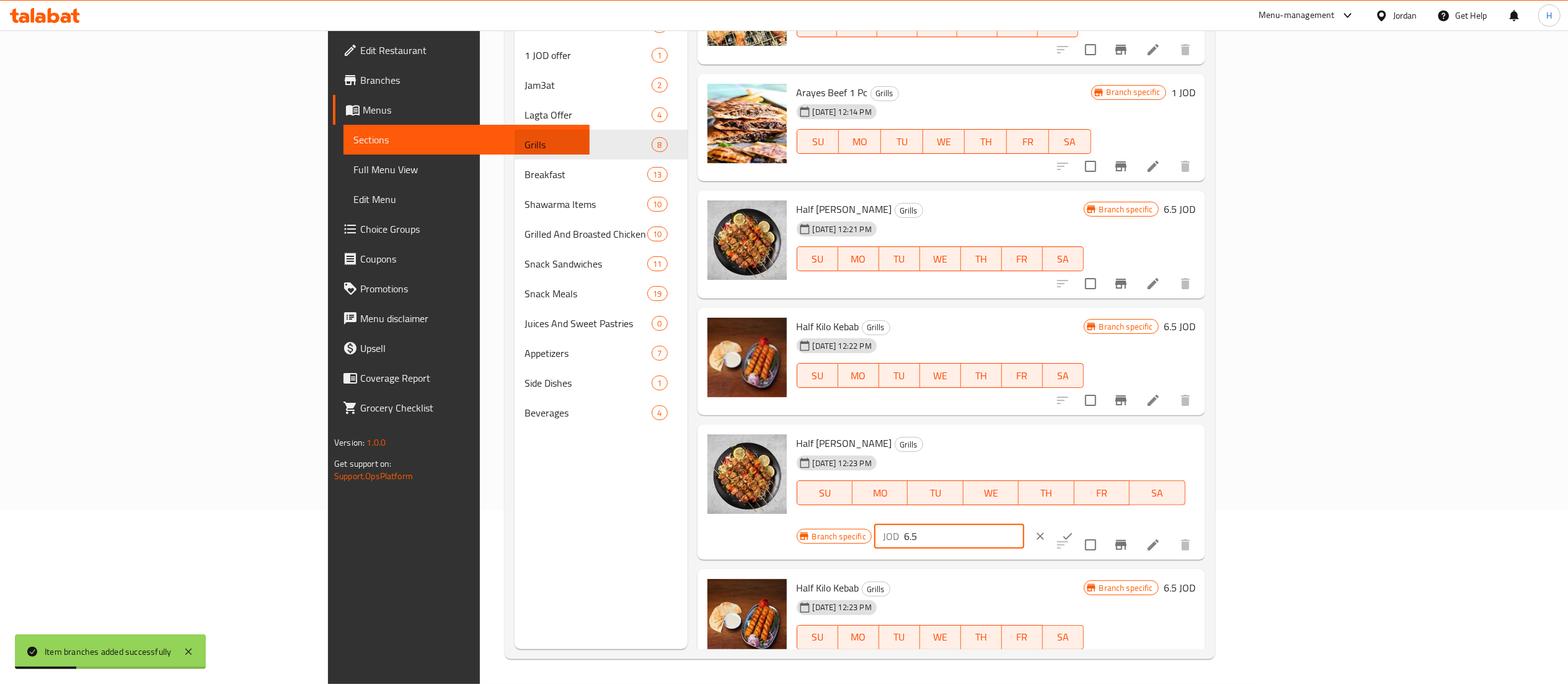
drag, startPoint x: 1390, startPoint y: 443, endPoint x: 956, endPoint y: 421, distance: 434.6
click at [956, 421] on div "Menu items Add Sort Manage items Shish Sandwich Shrak bread Grills [DATE] 12:13…" at bounding box center [947, 307] width 518 height 684
type input "13"
click at [1074, 530] on icon "ok" at bounding box center [1068, 536] width 12 height 12
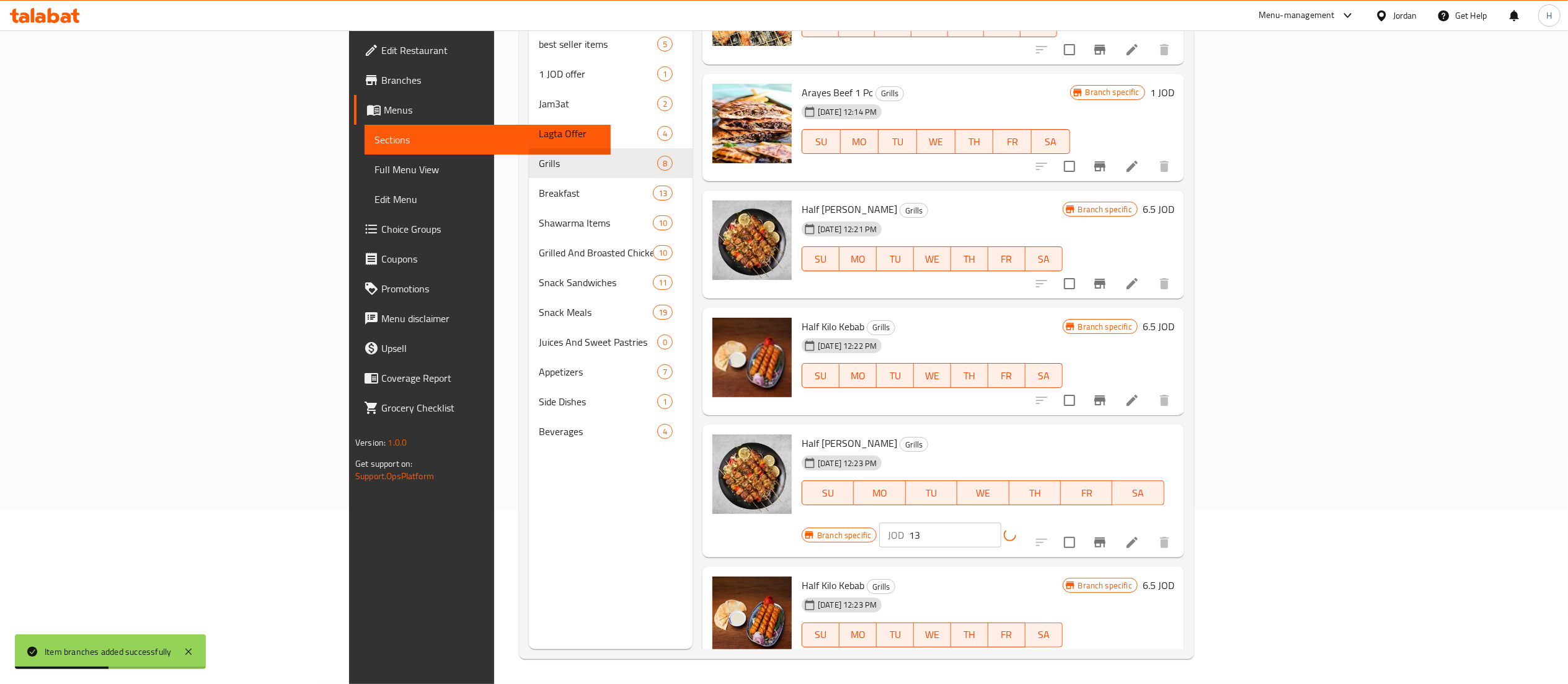
click at [1175, 577] on h6 "6.5 JOD" at bounding box center [1159, 585] width 32 height 17
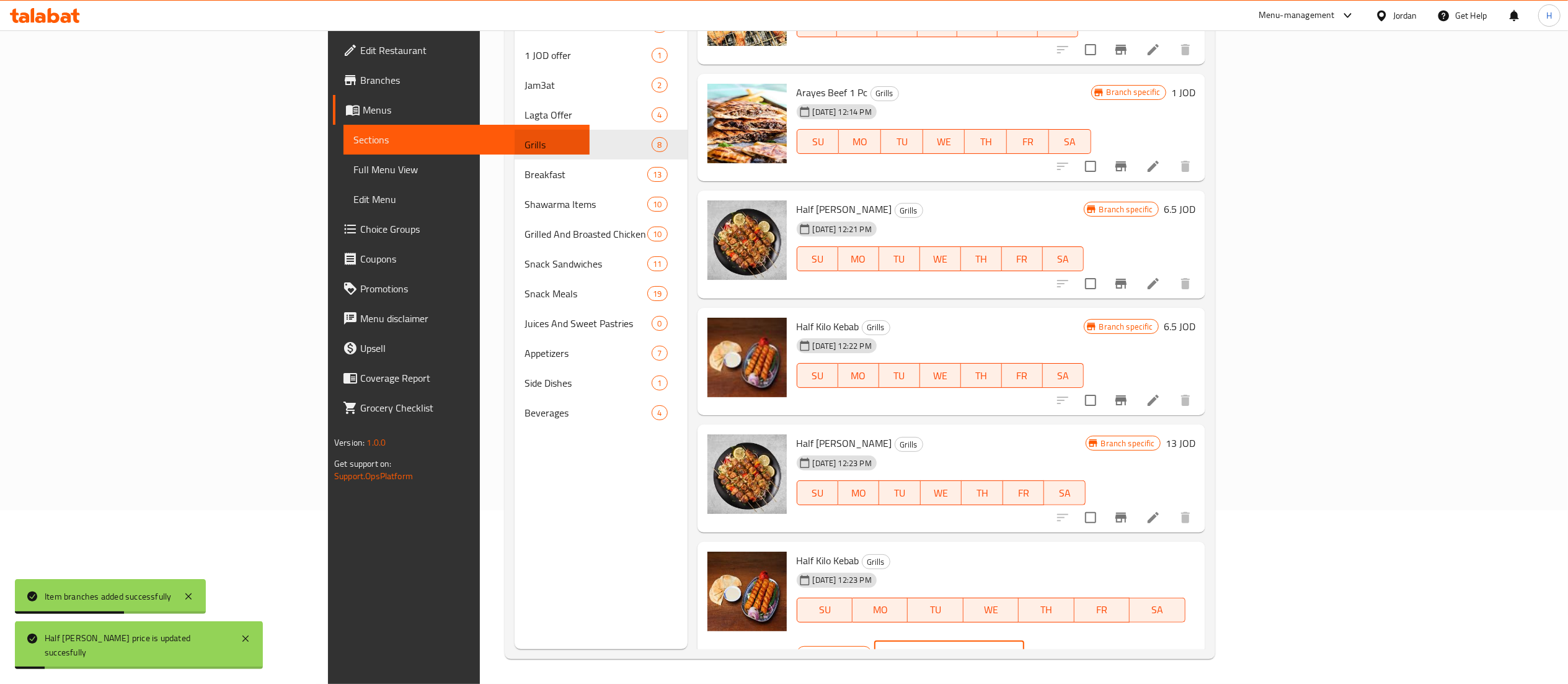
drag, startPoint x: 1387, startPoint y: 560, endPoint x: 1132, endPoint y: 558, distance: 255.0
click at [1132, 558] on div "Half Kilo Kebab Grills [DATE] 12:23 PM SU MO TU WE TH FR [PERSON_NAME] specific…" at bounding box center [996, 609] width 409 height 125
type input "13"
click at [1073, 649] on icon "ok" at bounding box center [1068, 653] width 9 height 7
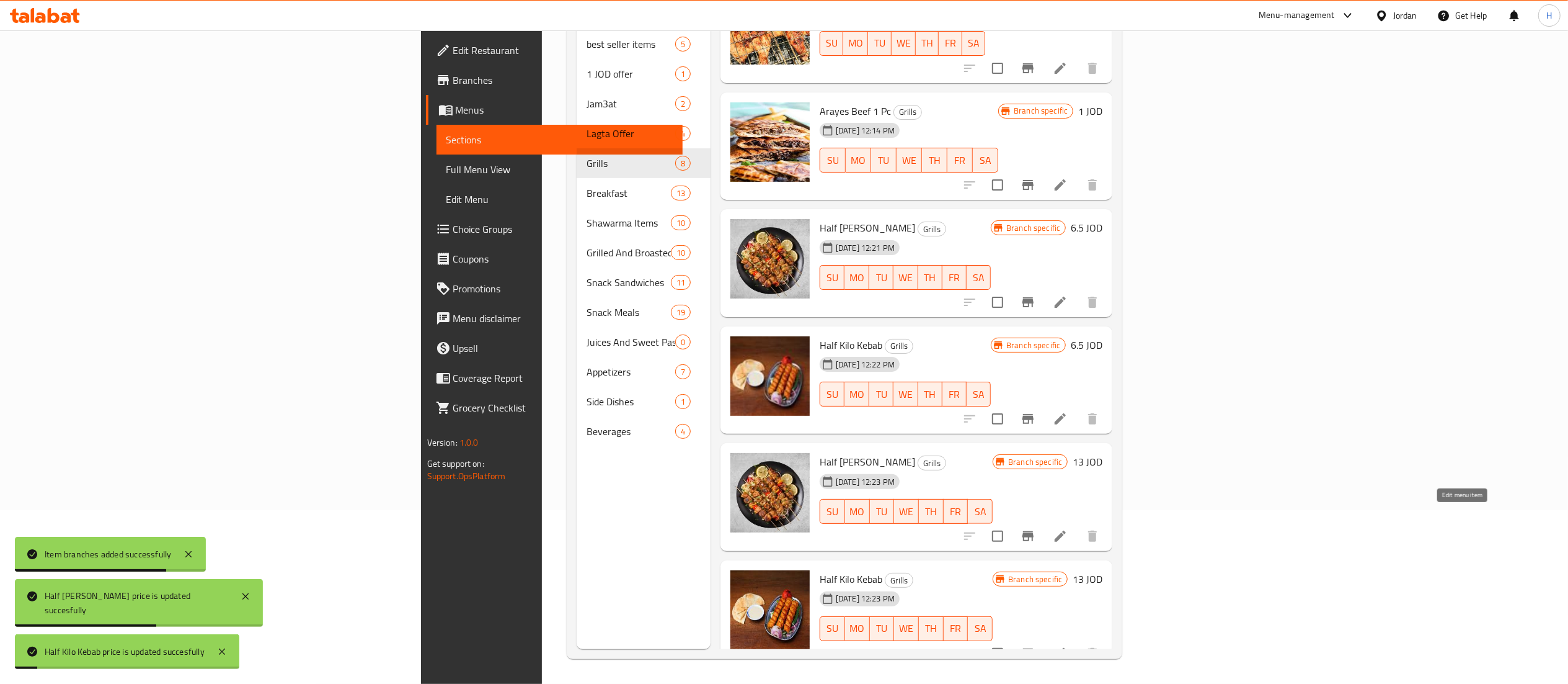
click at [1068, 529] on icon at bounding box center [1060, 536] width 15 height 15
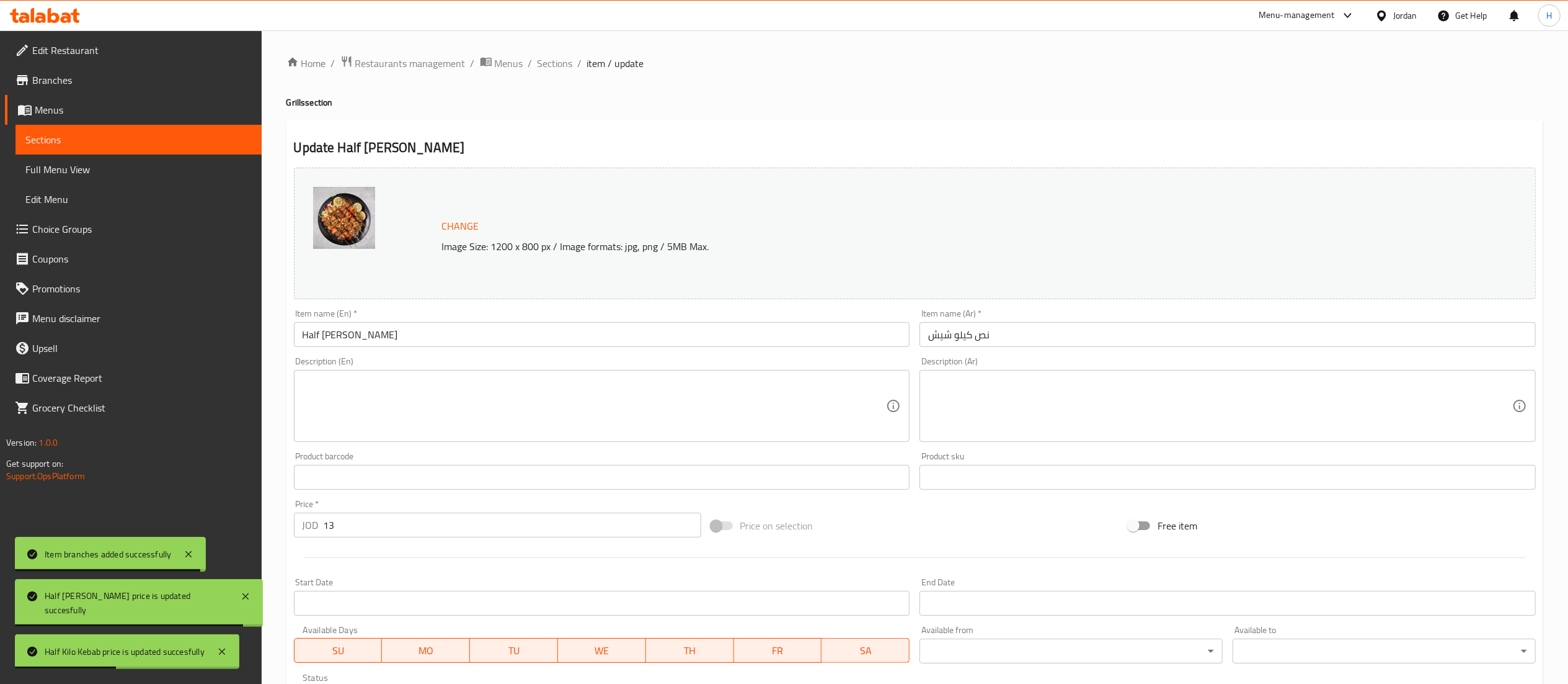
click at [308, 333] on input "Half [PERSON_NAME]" at bounding box center [602, 335] width 616 height 25
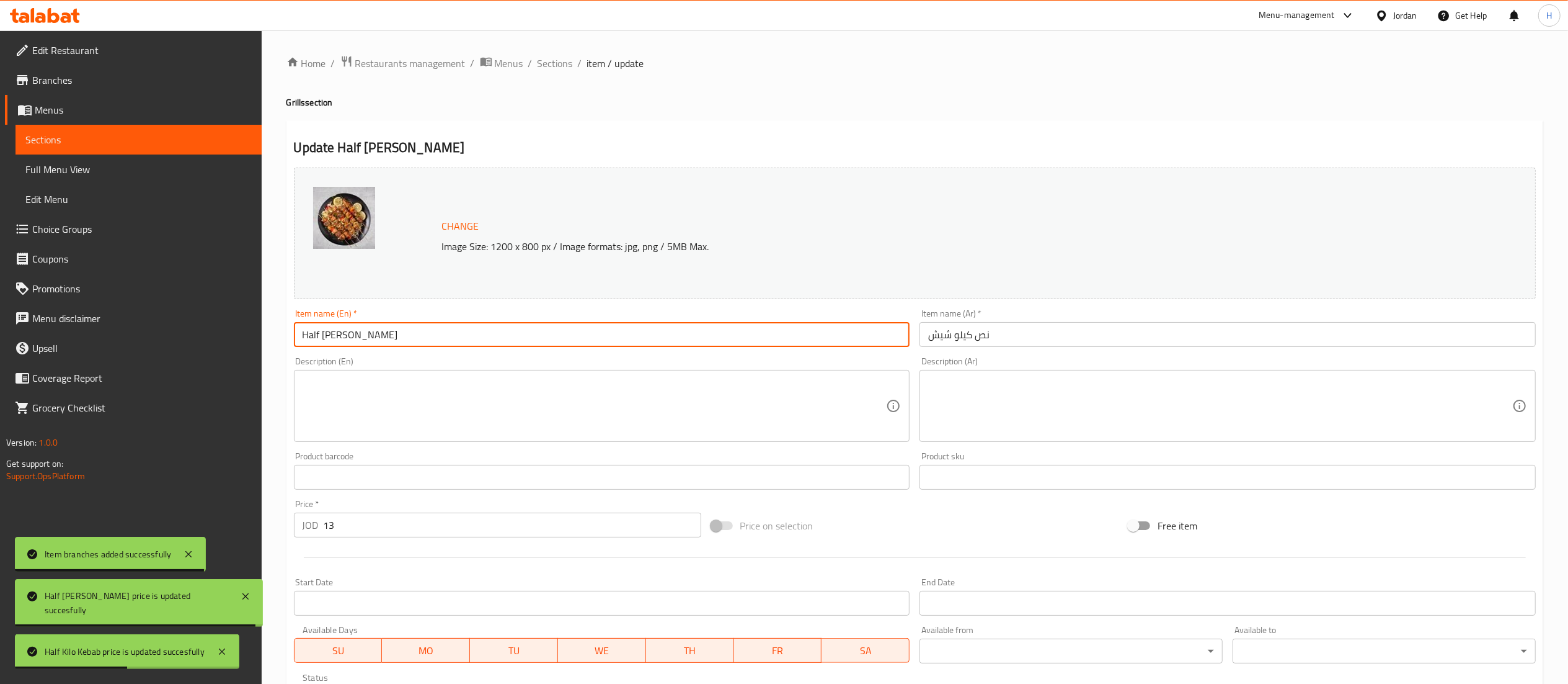
click at [308, 333] on input "Half [PERSON_NAME]" at bounding box center [602, 335] width 616 height 25
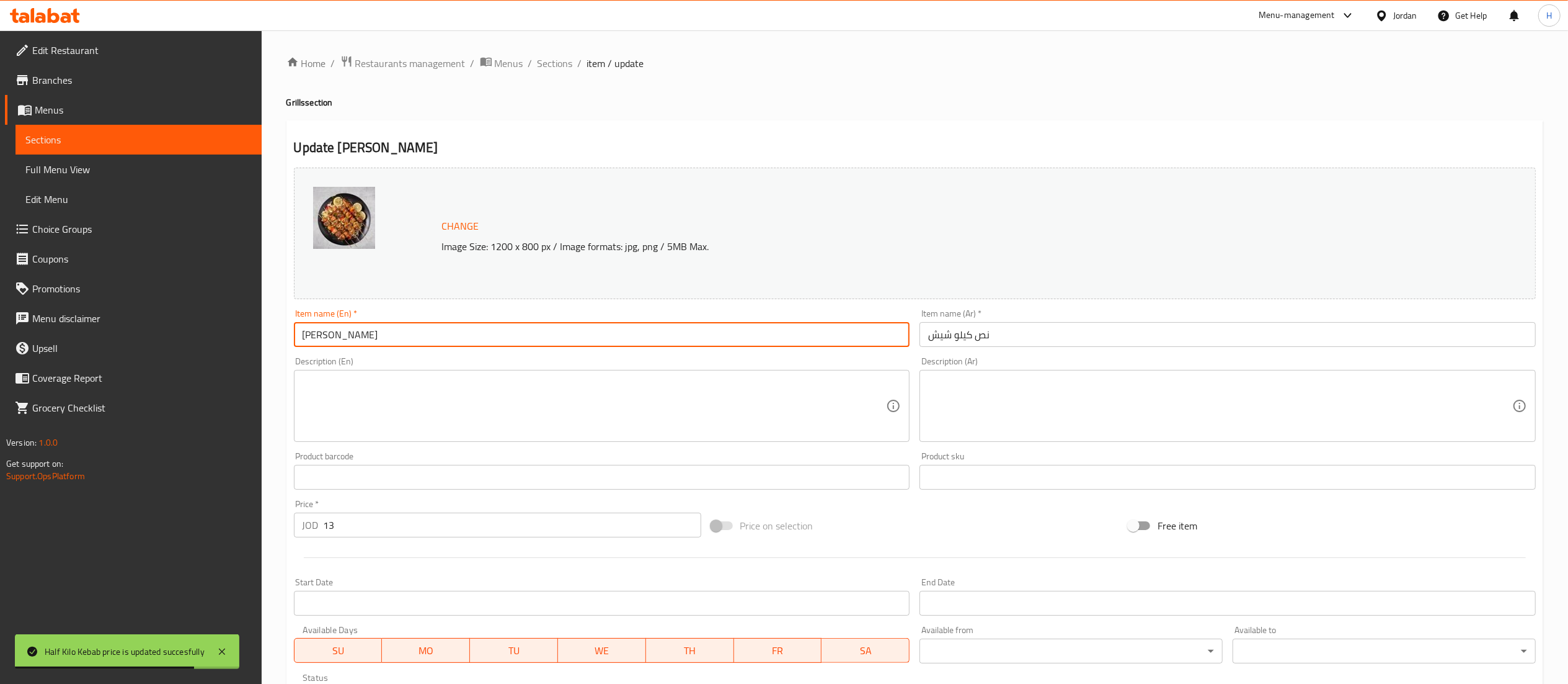
type input "[PERSON_NAME]"
click at [980, 336] on input "نص كيلو شيش" at bounding box center [1228, 335] width 616 height 25
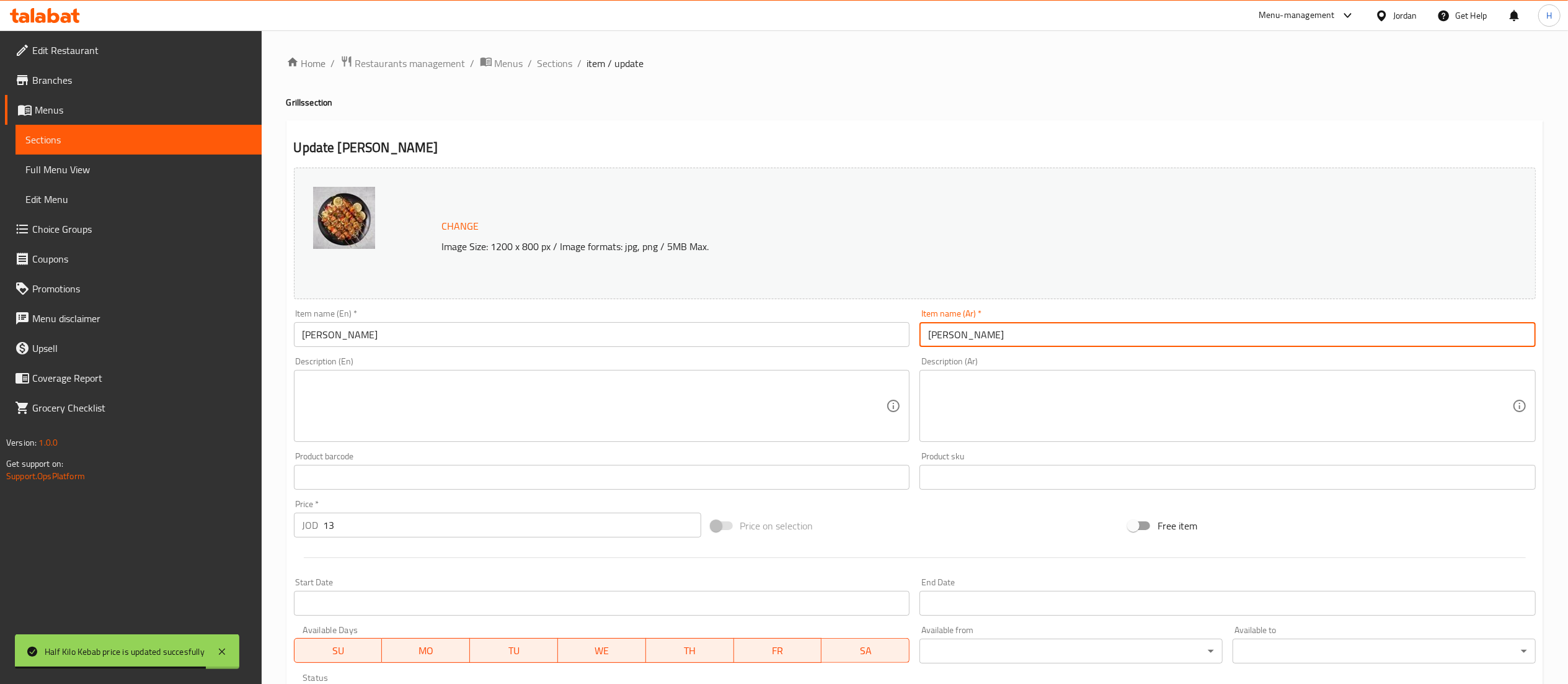
click at [980, 336] on input "[PERSON_NAME]" at bounding box center [1228, 335] width 616 height 25
click at [990, 340] on input "[PERSON_NAME]" at bounding box center [1228, 335] width 616 height 25
click at [923, 341] on input "[PERSON_NAME]" at bounding box center [1228, 335] width 616 height 25
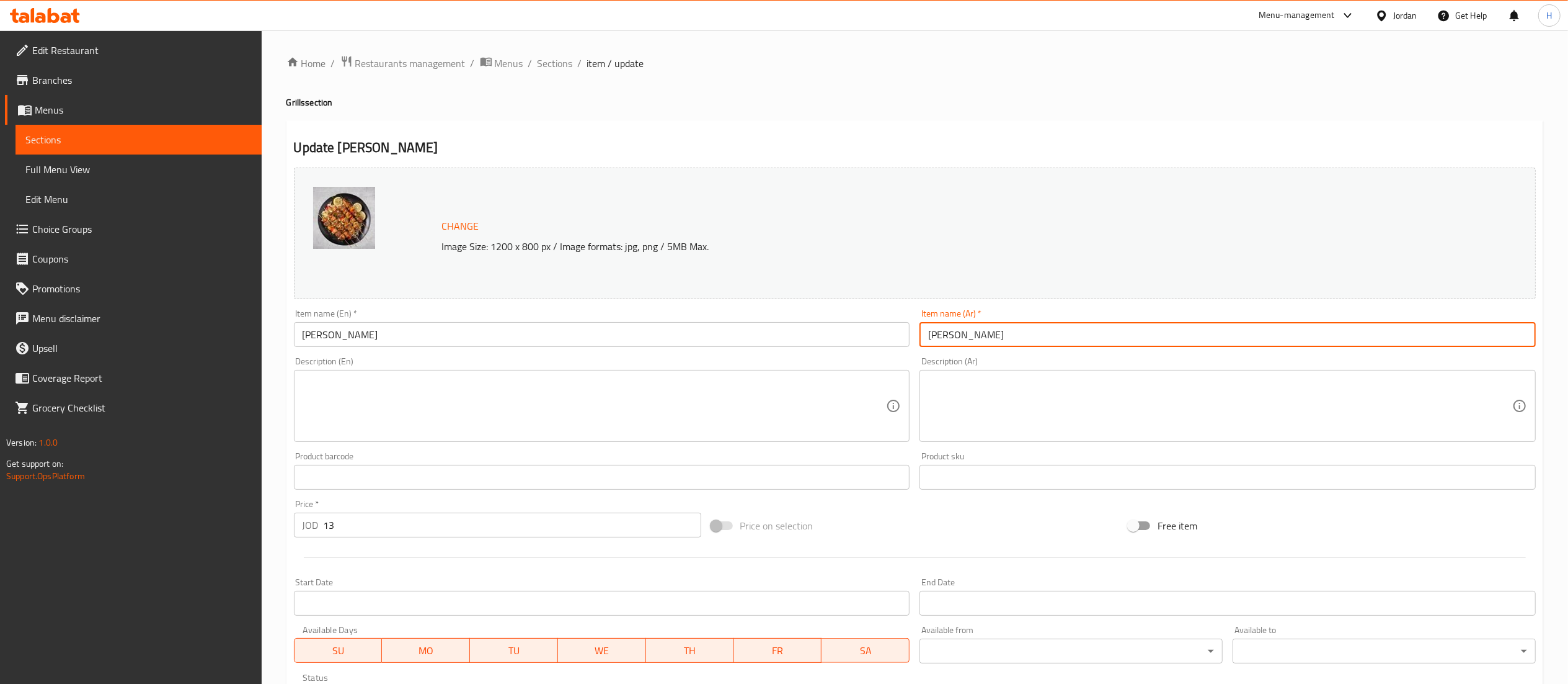
drag, startPoint x: 975, startPoint y: 337, endPoint x: 1000, endPoint y: 337, distance: 25.0
click at [1000, 337] on input "[PERSON_NAME]" at bounding box center [1228, 335] width 616 height 25
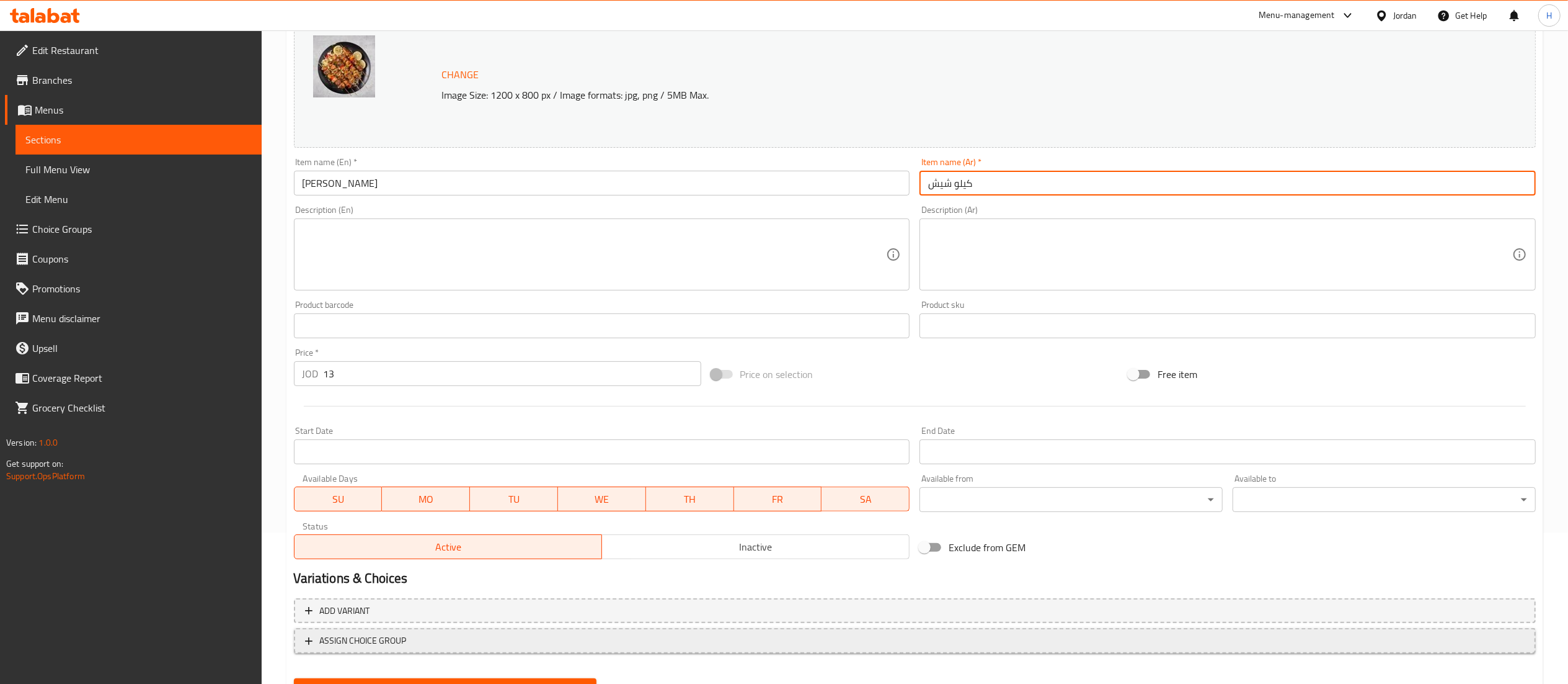
scroll to position [210, 0]
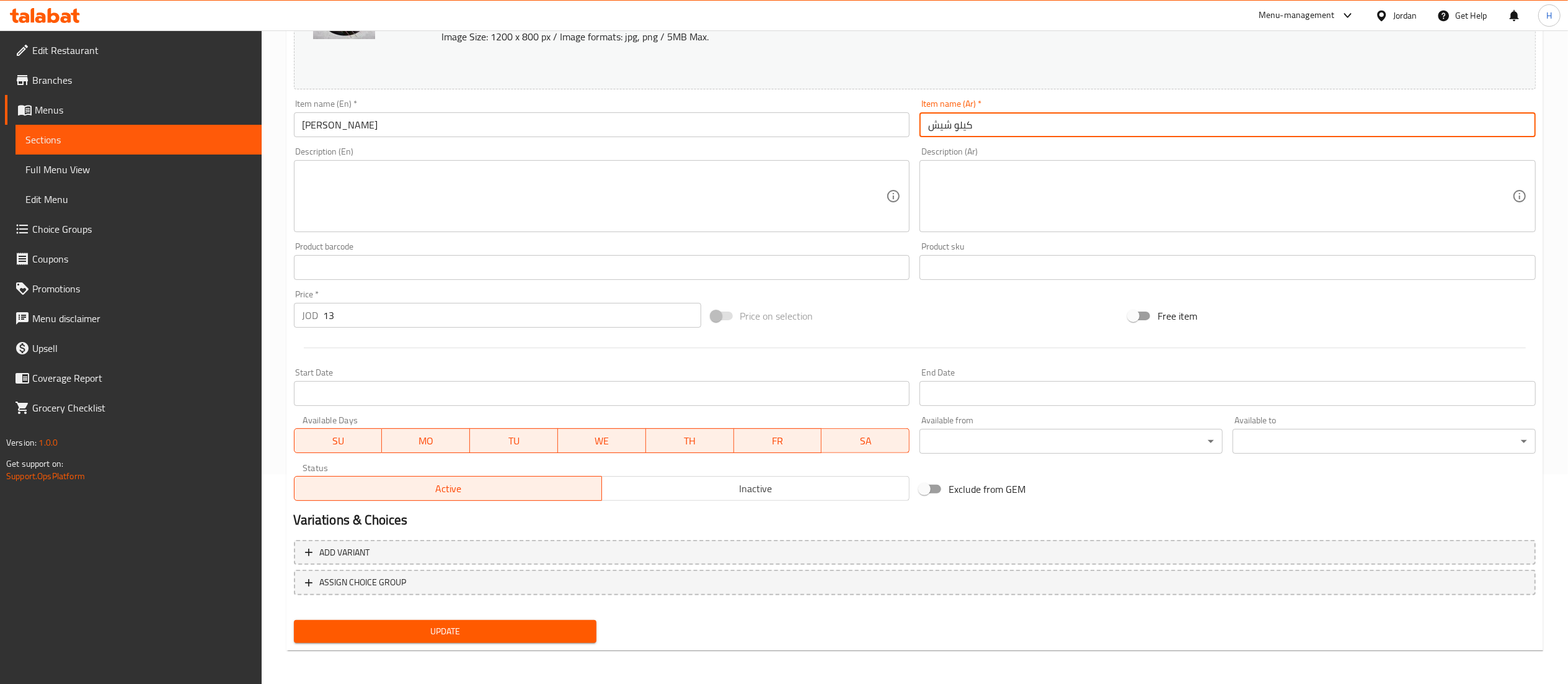
type input "كيلو شيش"
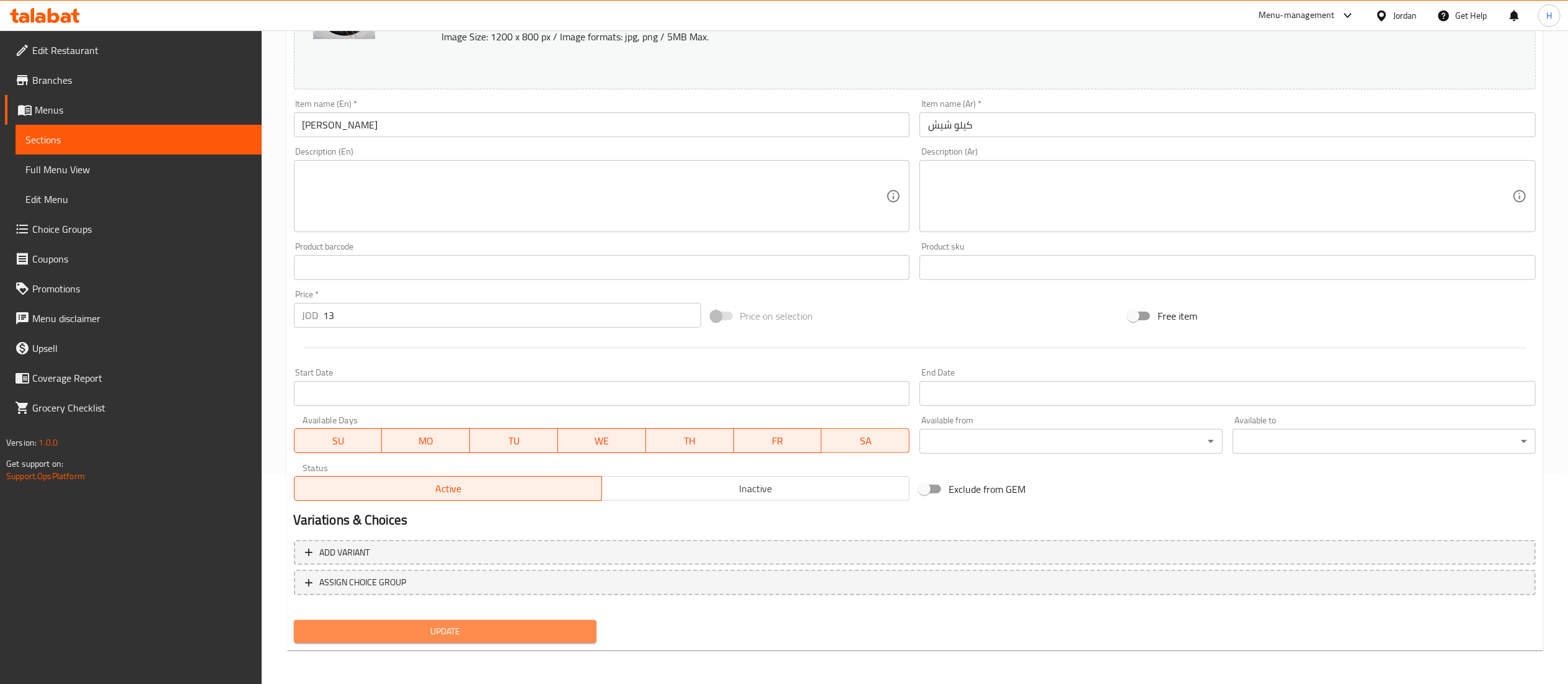
click at [519, 620] on button "Update" at bounding box center [445, 631] width 303 height 23
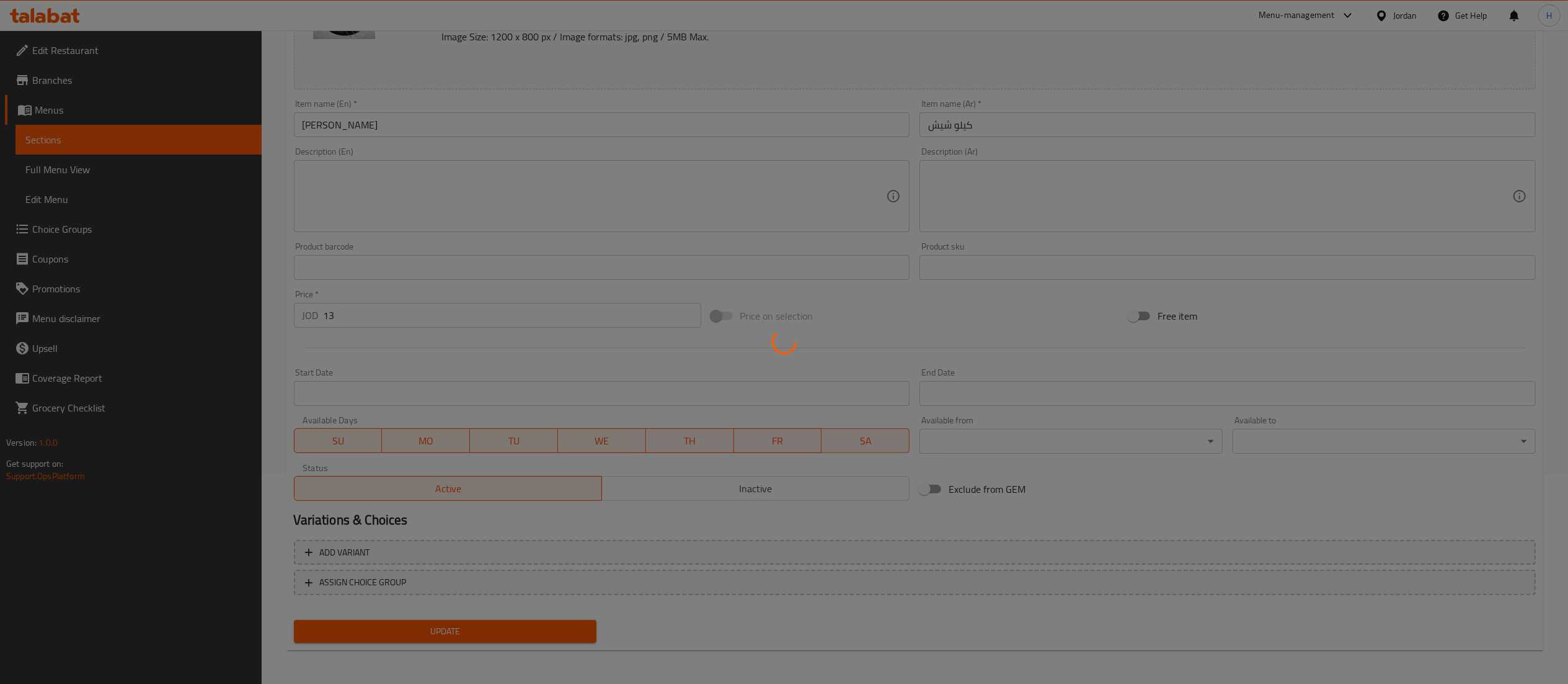
scroll to position [0, 0]
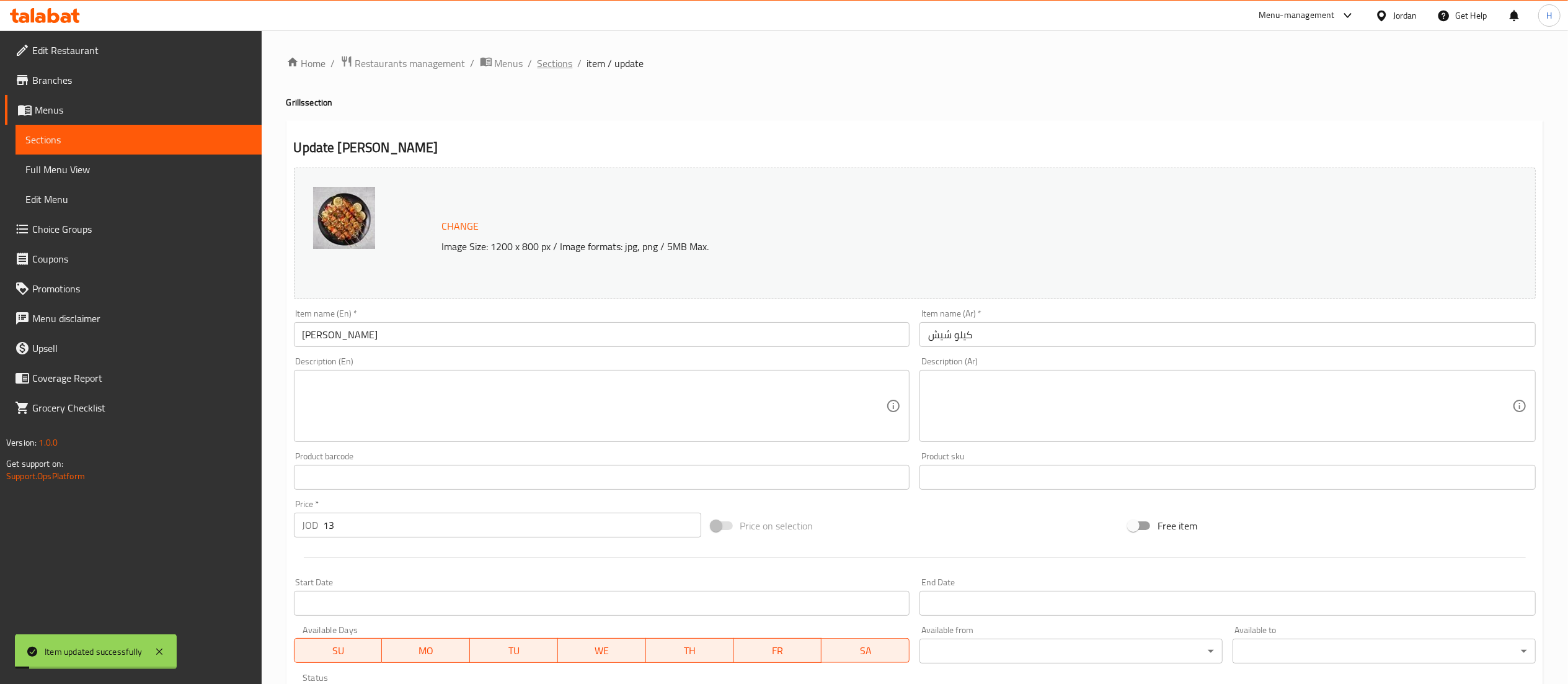
click at [546, 67] on span "Sections" at bounding box center [555, 63] width 35 height 15
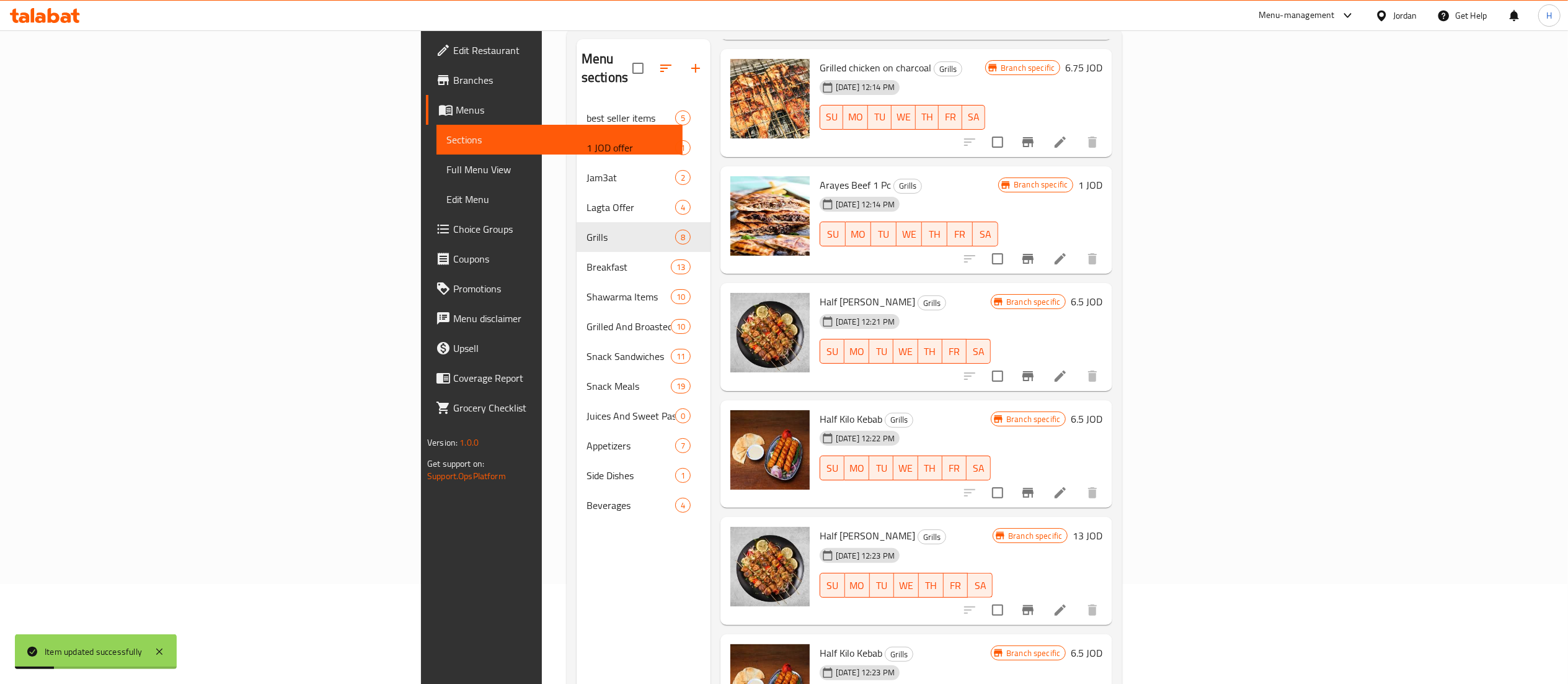
scroll to position [175, 0]
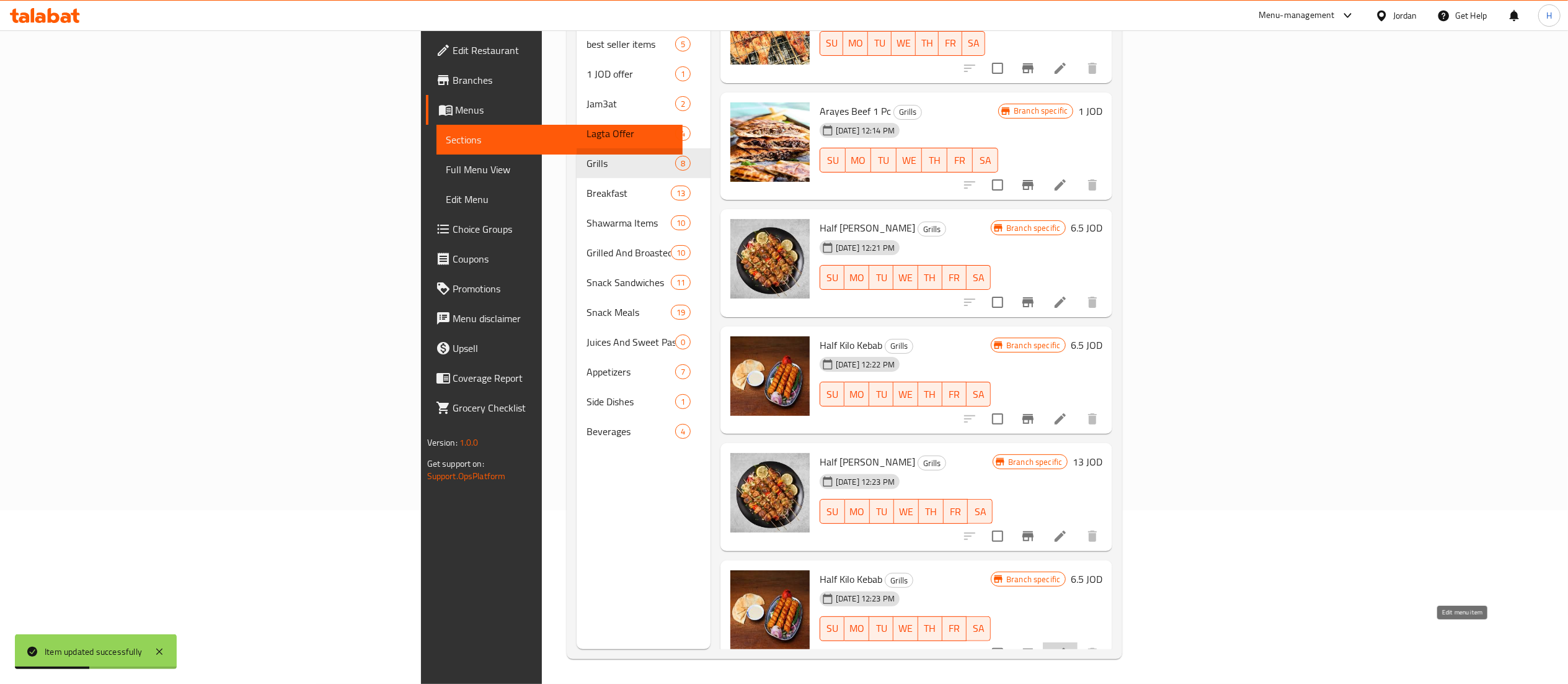
click at [1068, 646] on icon at bounding box center [1060, 653] width 15 height 15
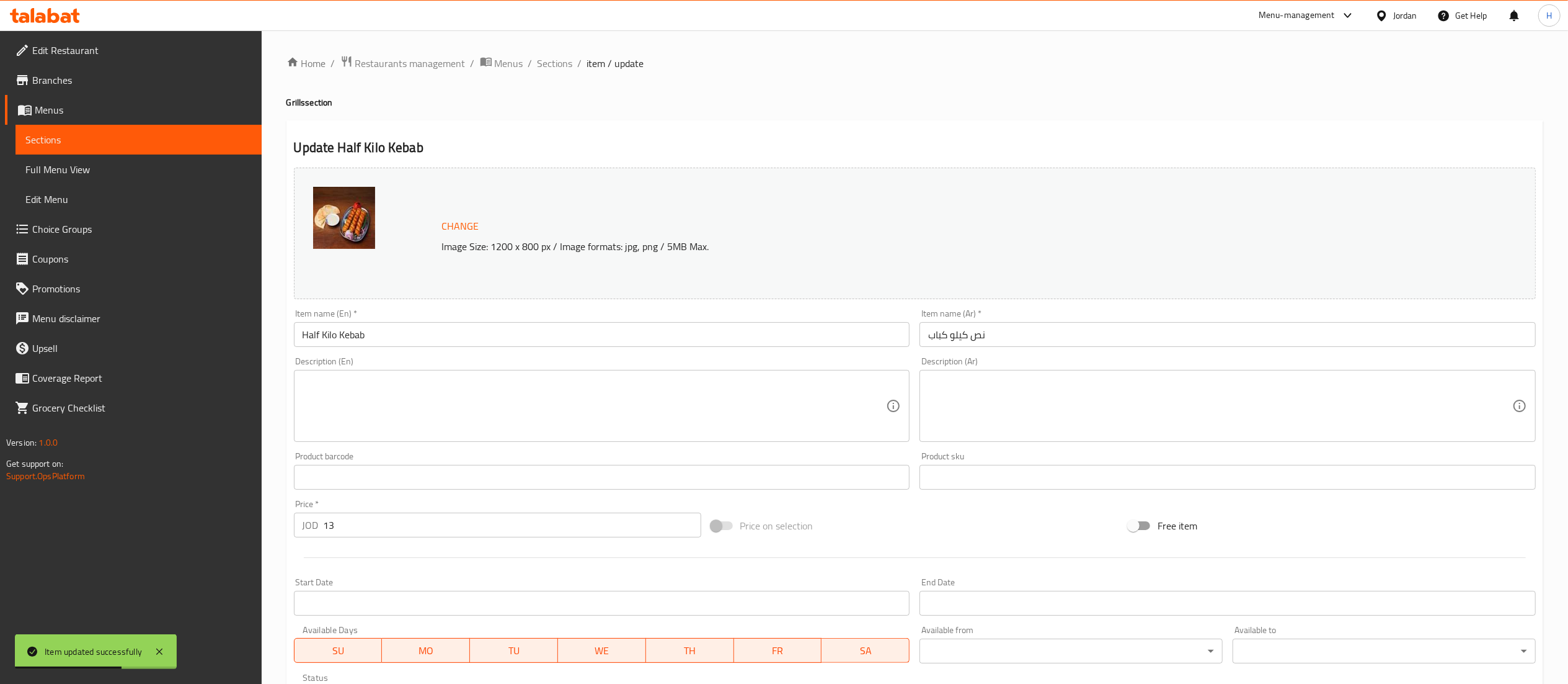
click at [978, 337] on input "نص كيلو كباب" at bounding box center [1228, 335] width 616 height 25
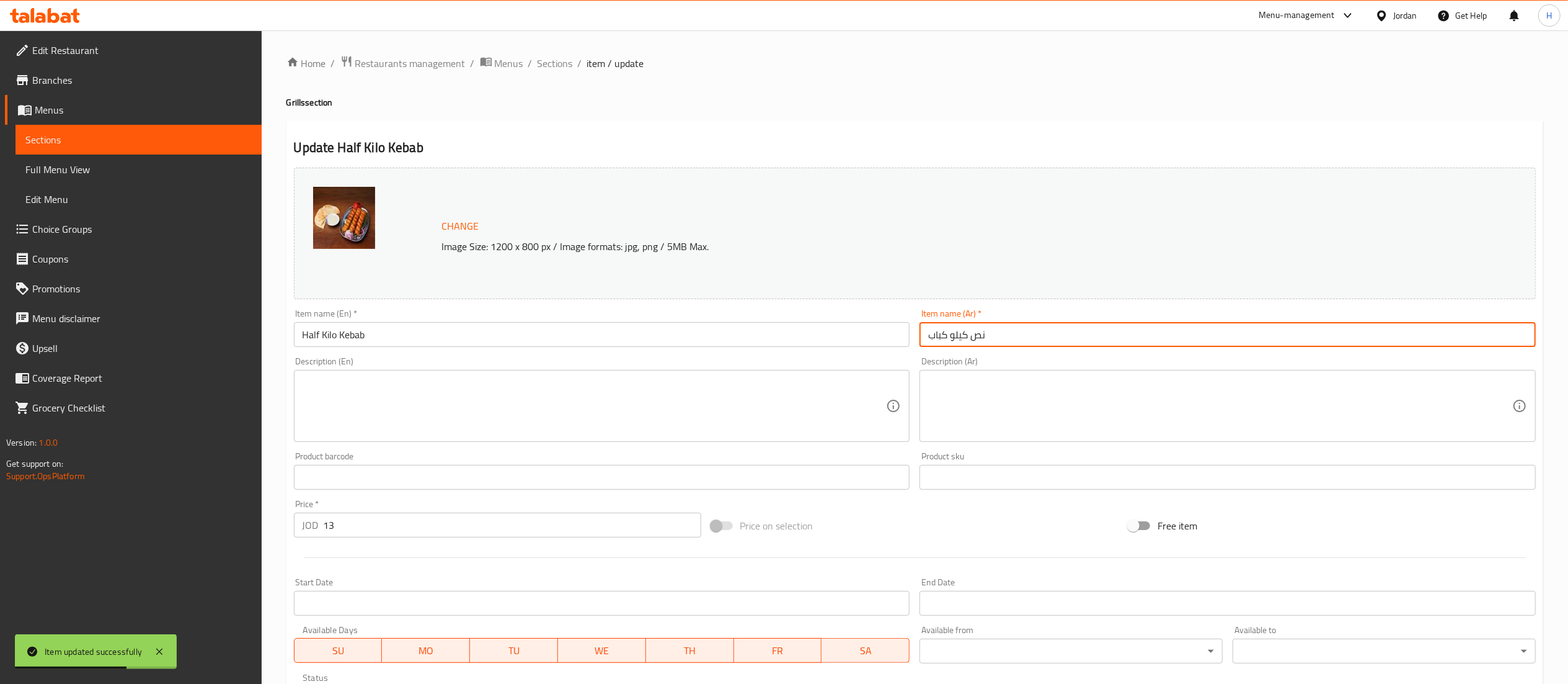
click at [978, 337] on input "نص كيلو كباب" at bounding box center [1228, 335] width 616 height 25
type input "كيلو كباب"
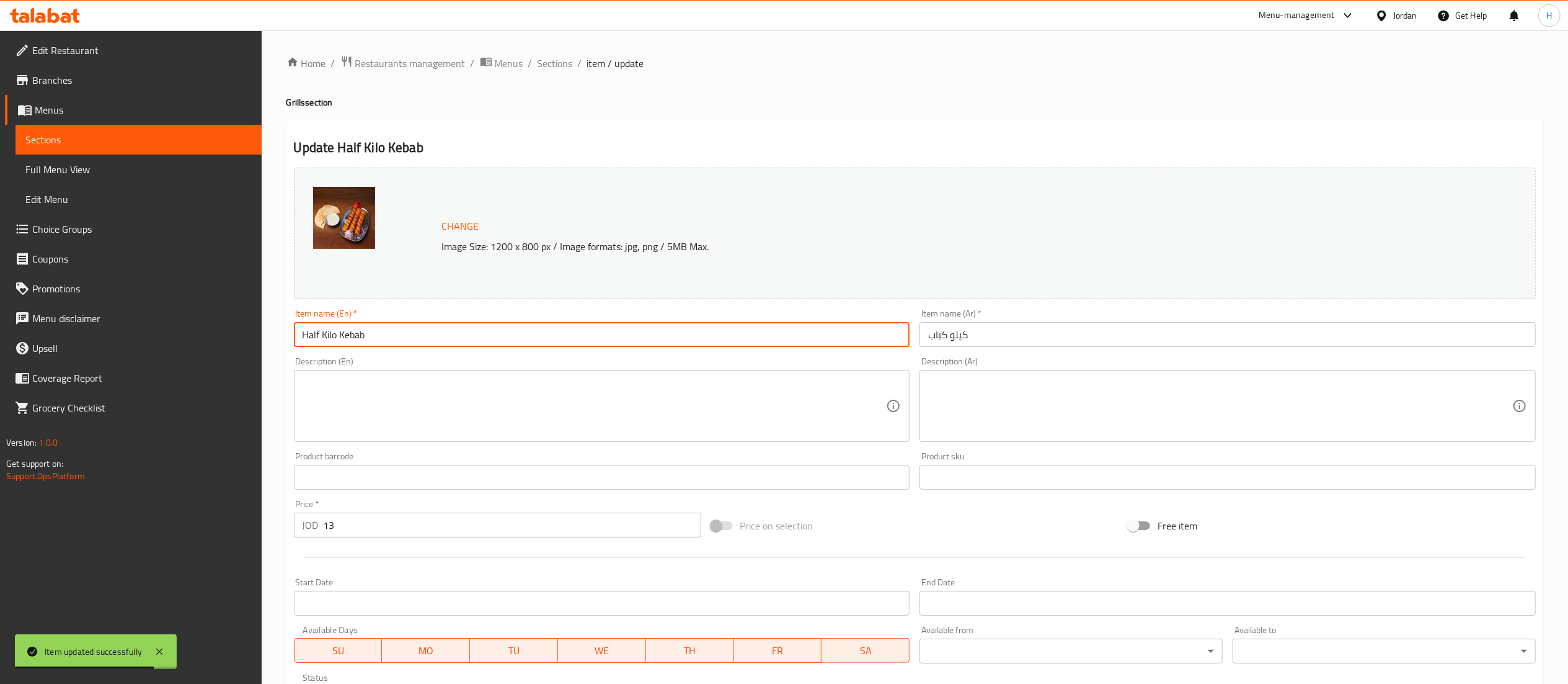
click at [309, 335] on input "Half Kilo Kebab" at bounding box center [602, 335] width 616 height 25
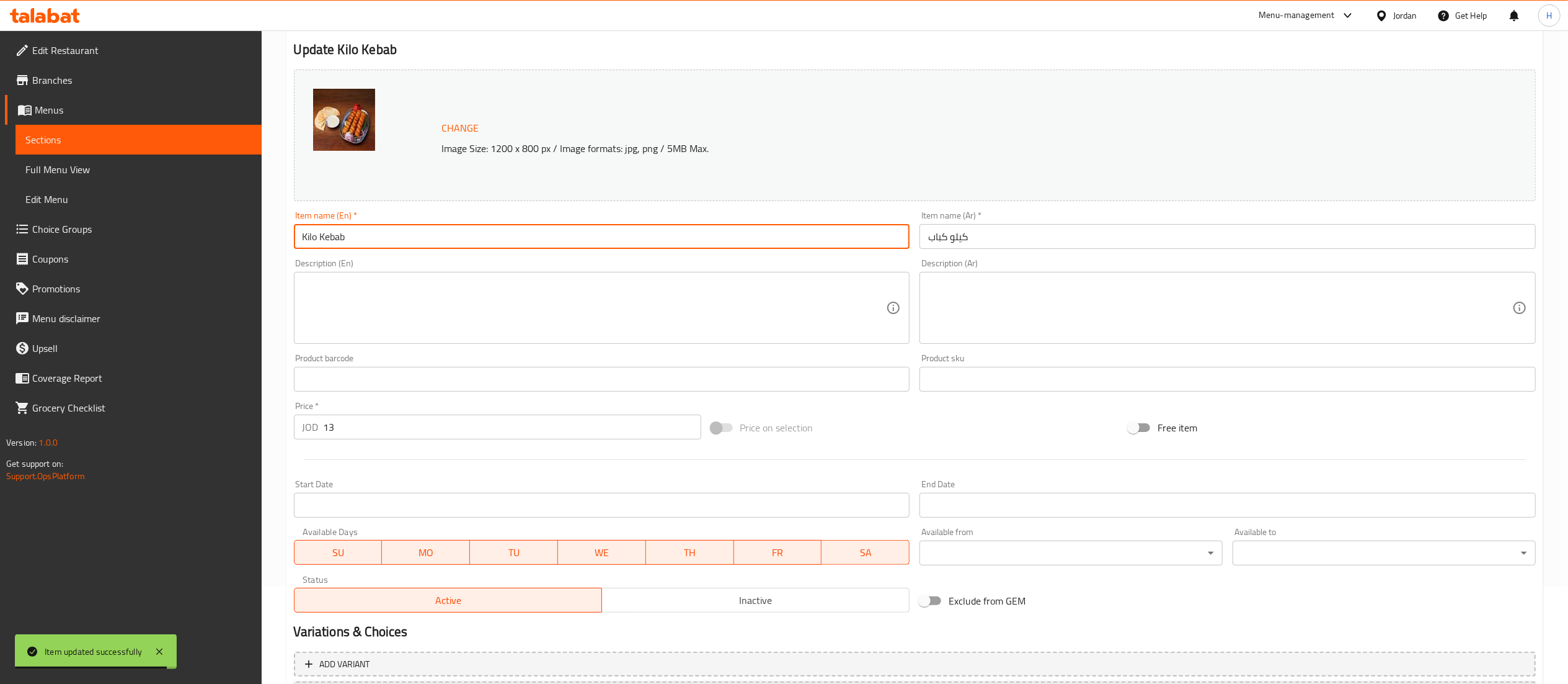
scroll to position [210, 0]
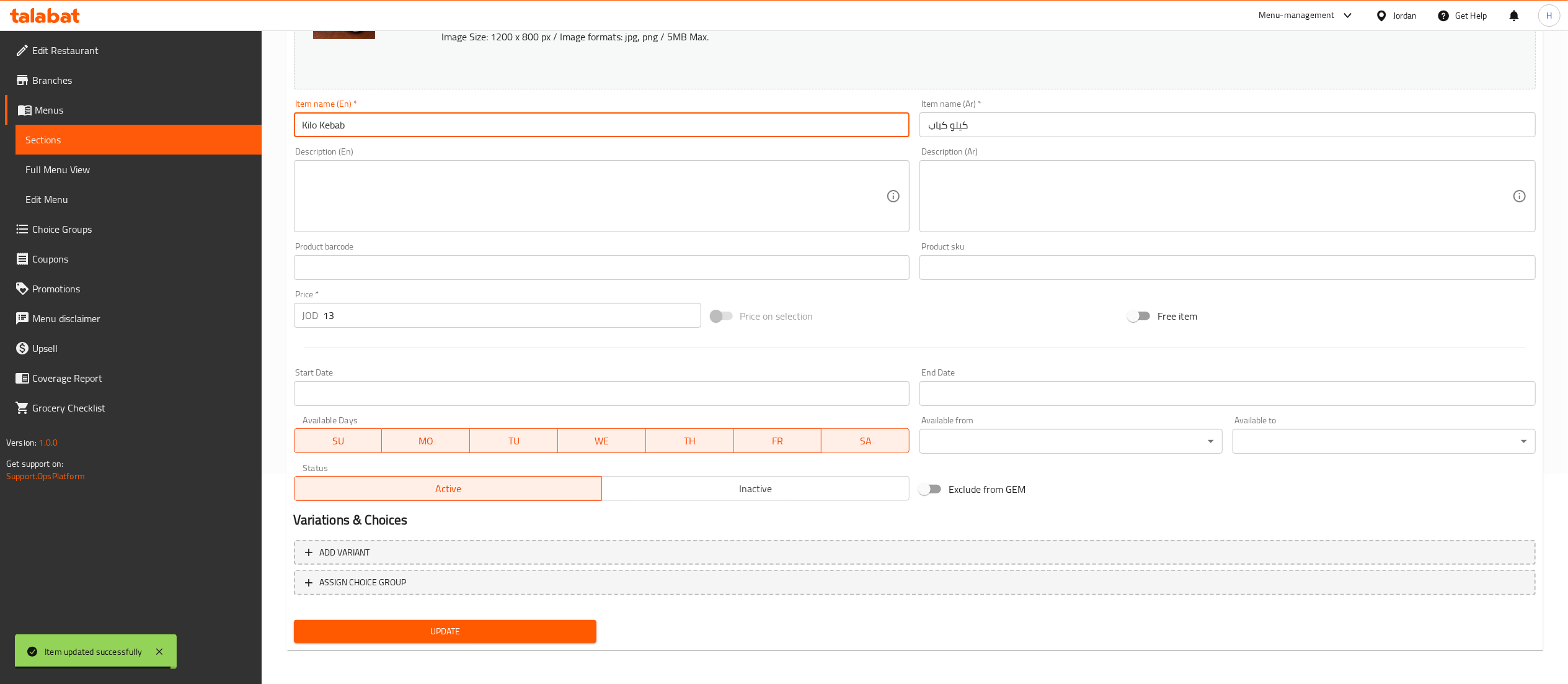
type input "Kilo Kebab"
click at [445, 643] on div "Update" at bounding box center [445, 631] width 313 height 33
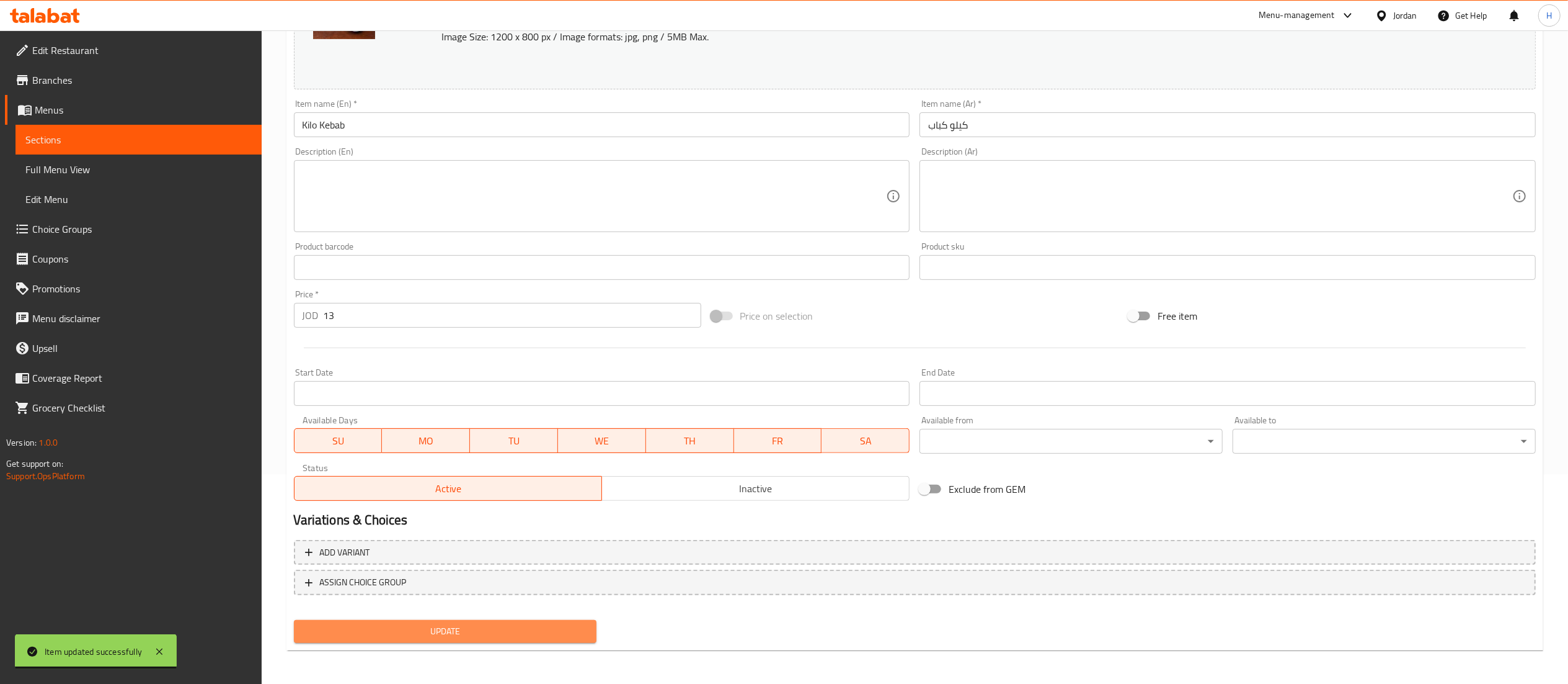
click at [440, 624] on span "Update" at bounding box center [445, 631] width 283 height 15
click at [362, 644] on div "Update" at bounding box center [445, 631] width 313 height 33
click at [363, 642] on div "Update" at bounding box center [445, 631] width 313 height 33
click at [364, 639] on button "Update" at bounding box center [445, 631] width 303 height 23
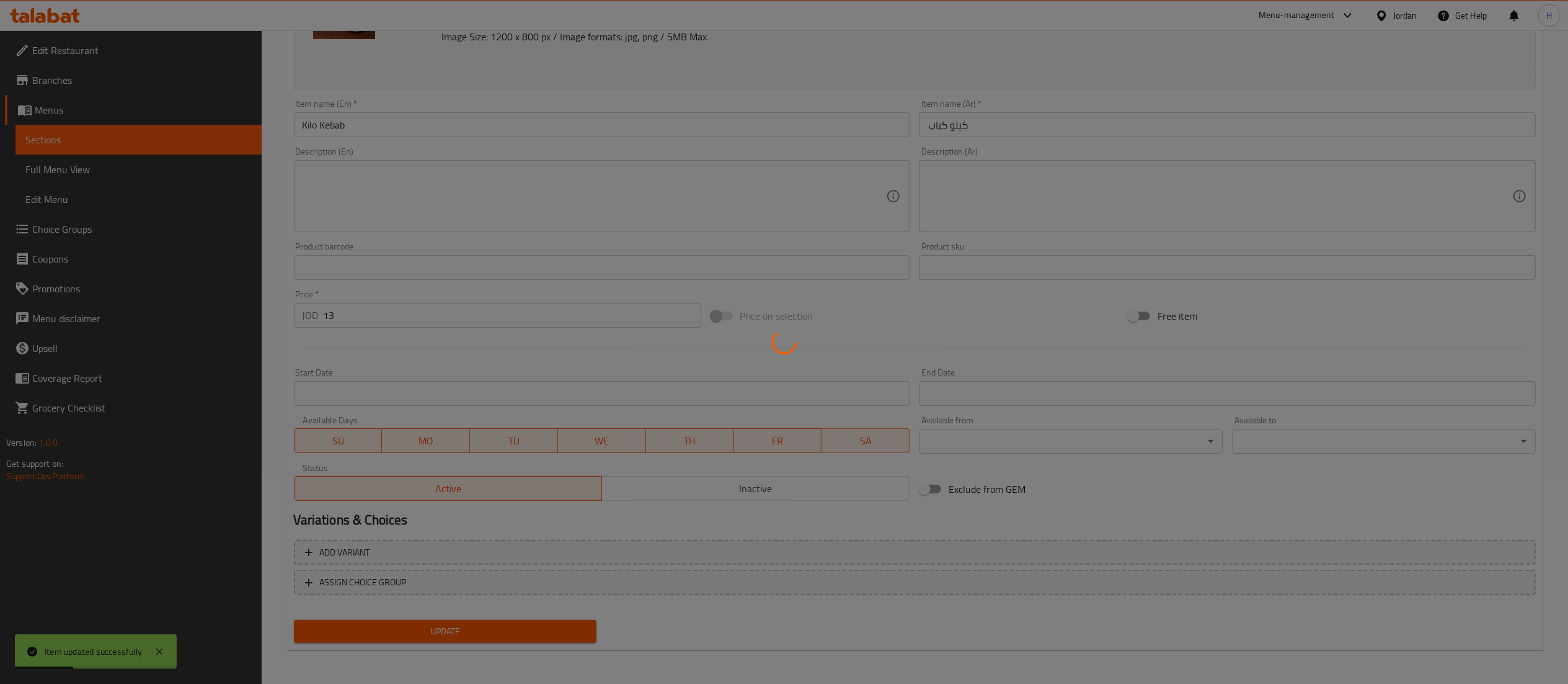
scroll to position [0, 0]
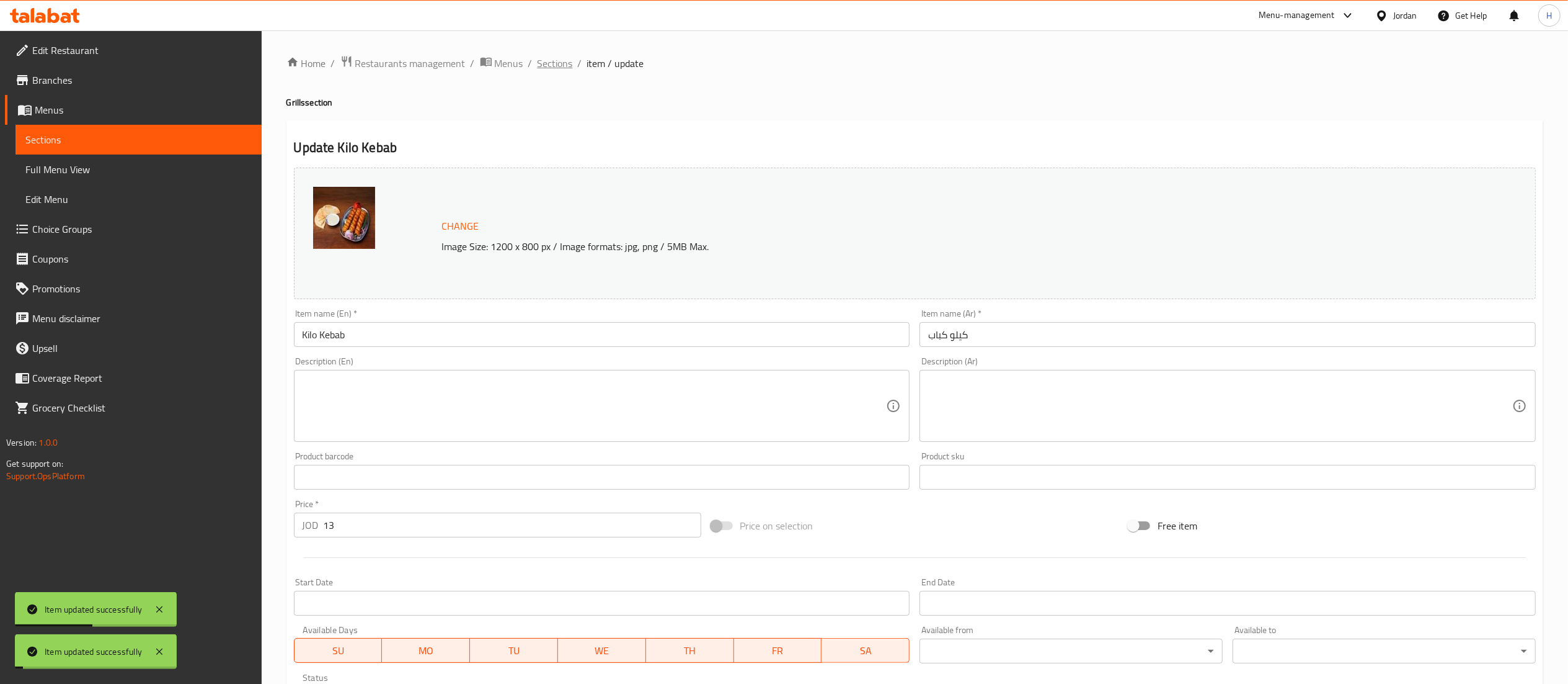
click at [553, 69] on span "Sections" at bounding box center [555, 63] width 35 height 15
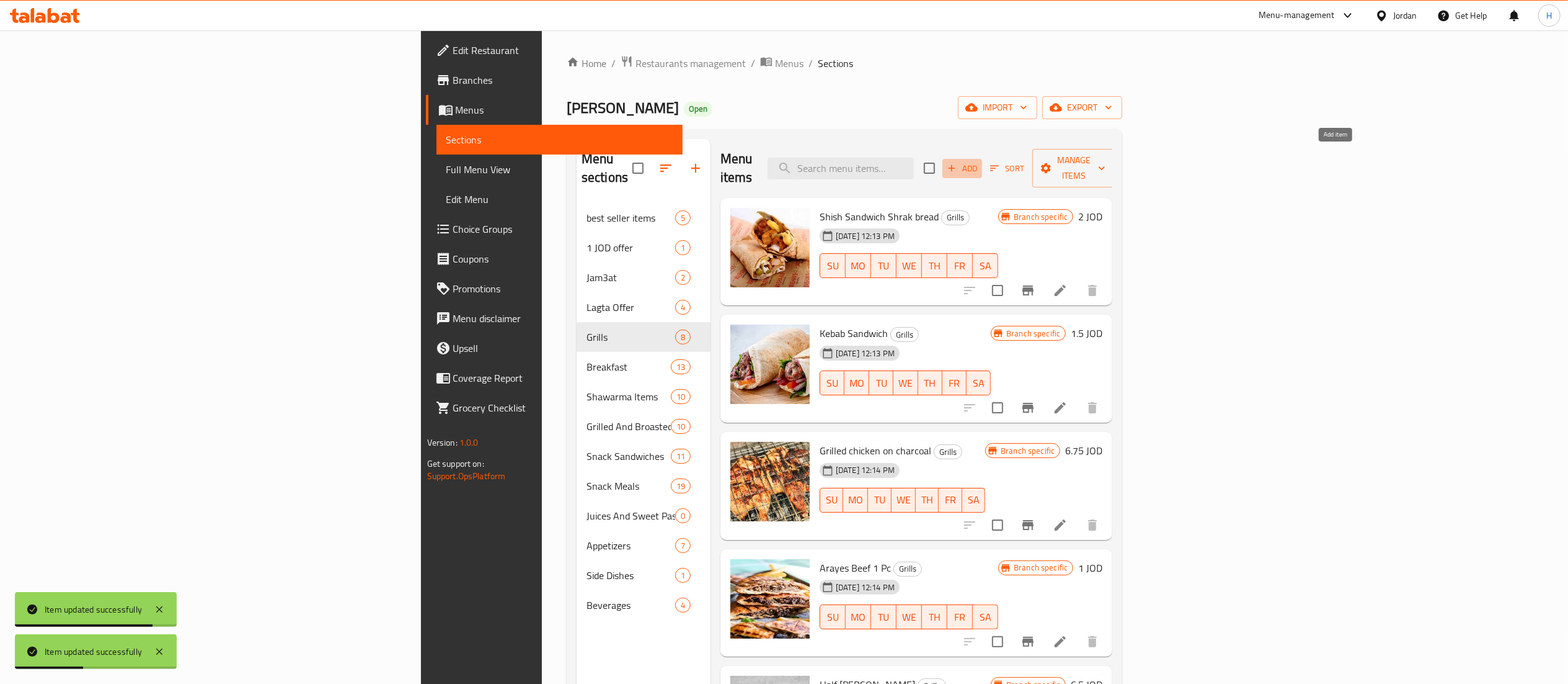
click at [979, 161] on span "Add" at bounding box center [962, 168] width 33 height 15
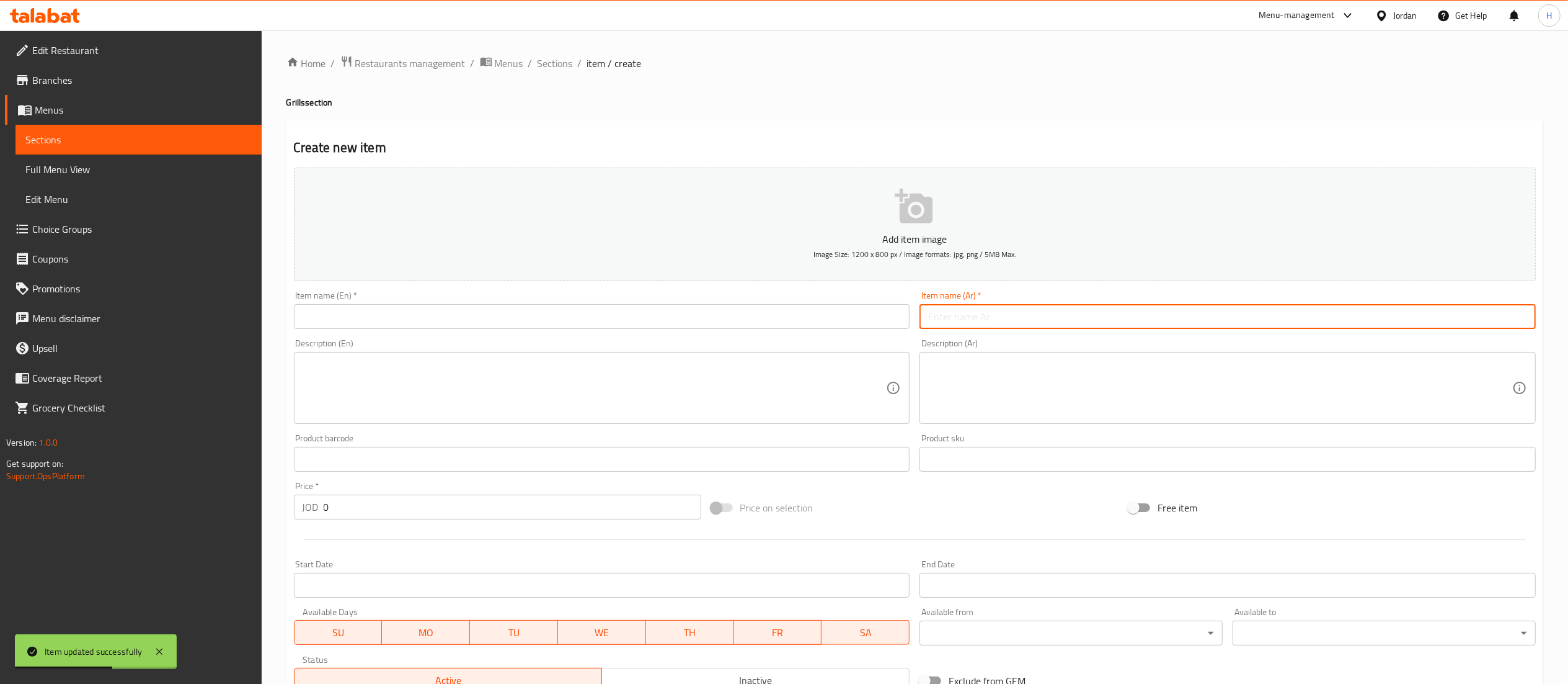
click at [1008, 325] on input "text" at bounding box center [1228, 317] width 616 height 25
paste input "وجبة شيش 250"
type input "وجبة شيش 250"
click at [804, 322] on input "text" at bounding box center [602, 317] width 616 height 25
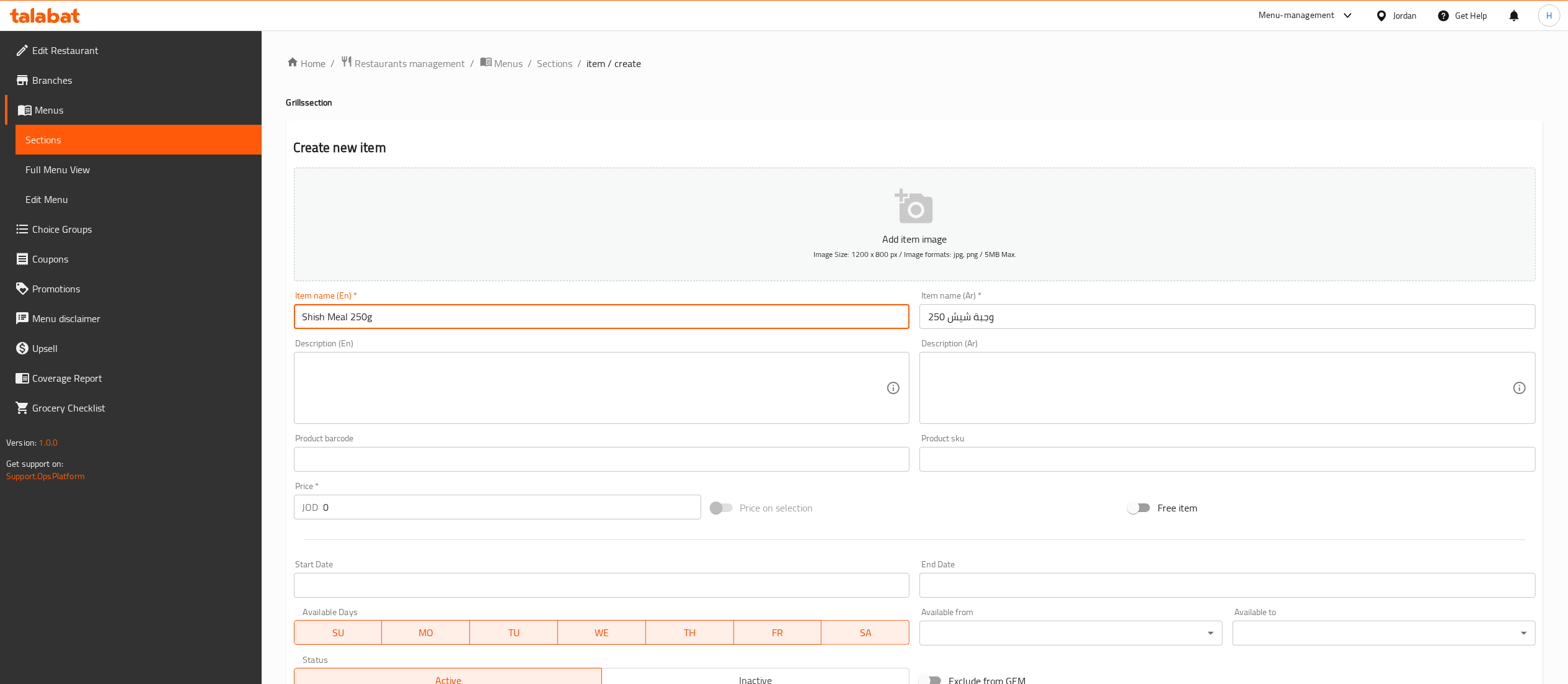
type input "Shish Meal 250g"
drag, startPoint x: 346, startPoint y: 516, endPoint x: 262, endPoint y: 498, distance: 85.9
click at [262, 498] on div "Home / Restaurants management / Menus / Sections / item / create Grills section…" at bounding box center [915, 453] width 1307 height 846
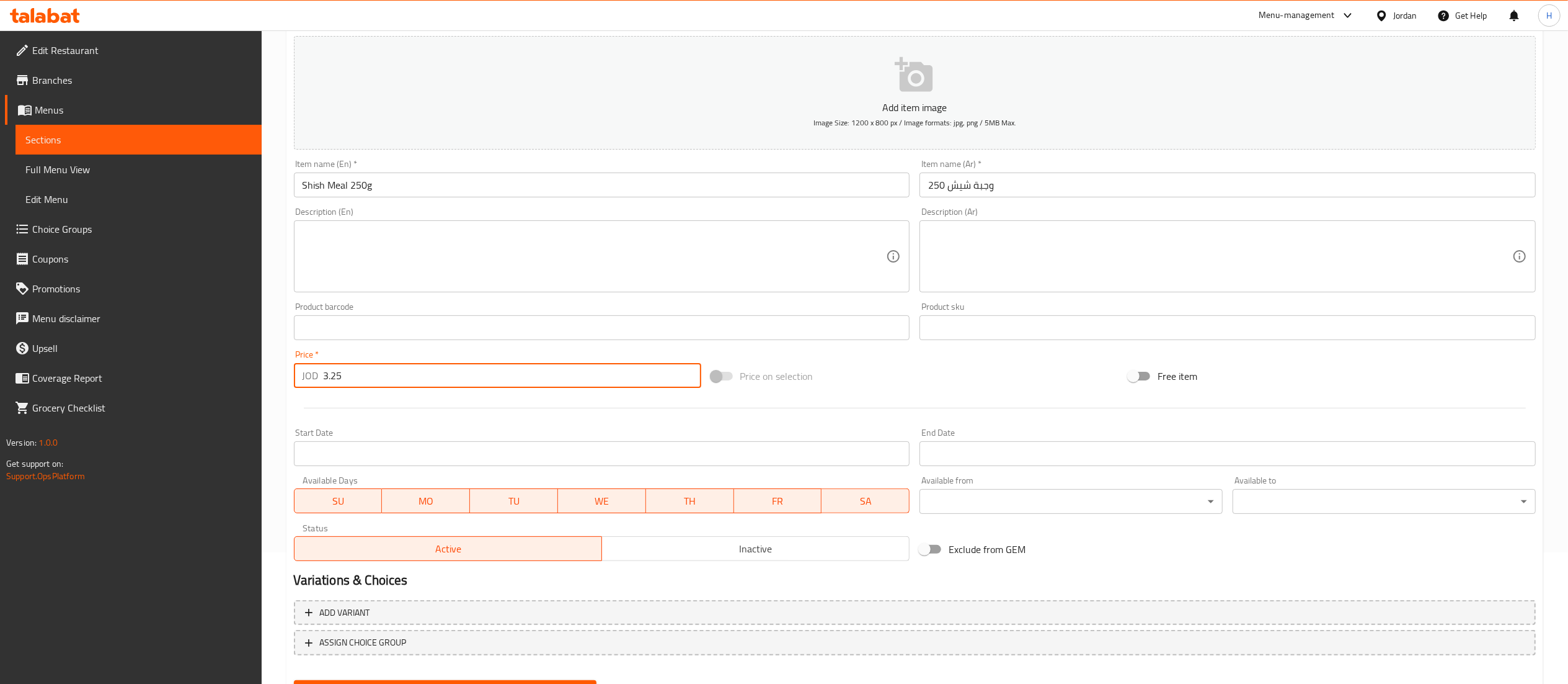
scroll to position [192, 0]
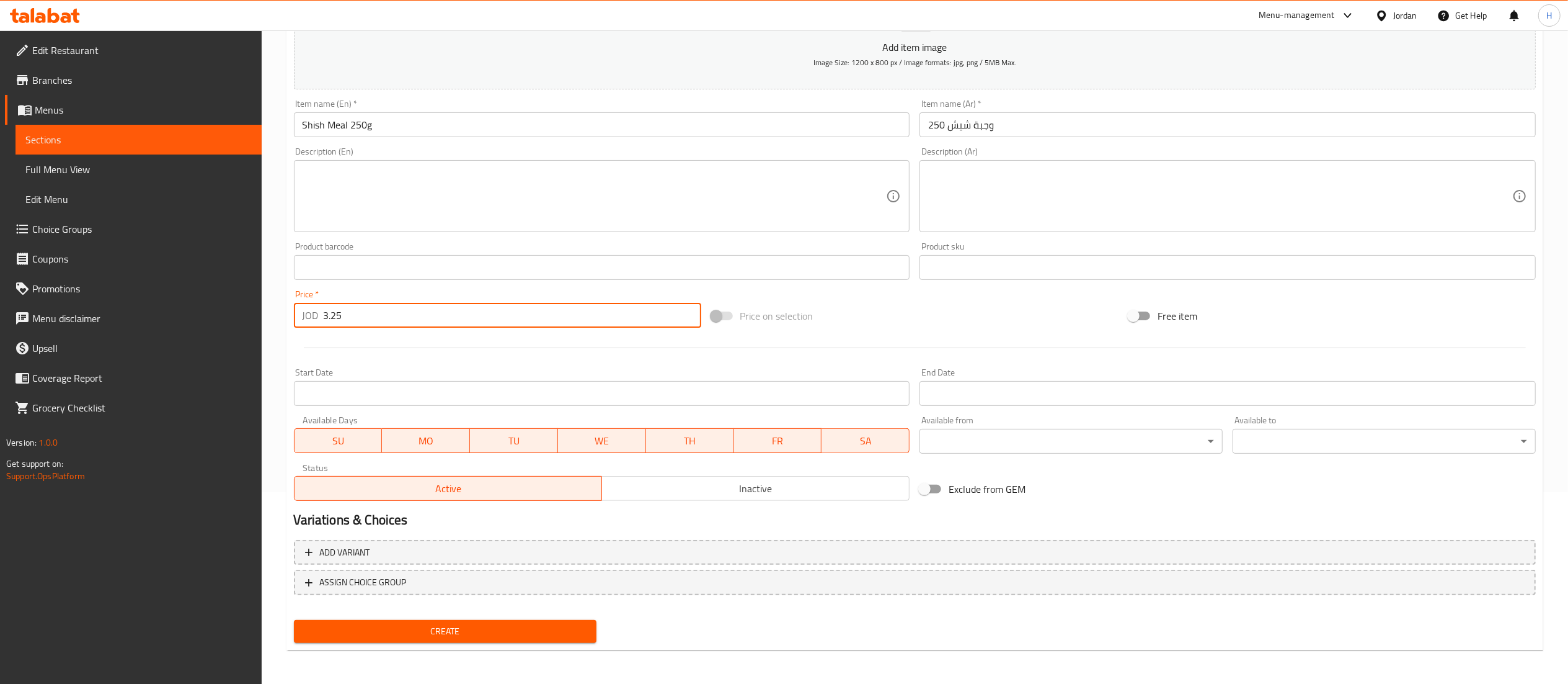
type input "3.25"
click at [416, 631] on span "Create" at bounding box center [445, 631] width 283 height 15
drag, startPoint x: 345, startPoint y: 310, endPoint x: 162, endPoint y: 304, distance: 183.1
click at [165, 306] on div "Edit Restaurant Branches Menus Sections Full Menu View Edit Menu Choice Groups …" at bounding box center [784, 261] width 1568 height 846
type input "3.25"
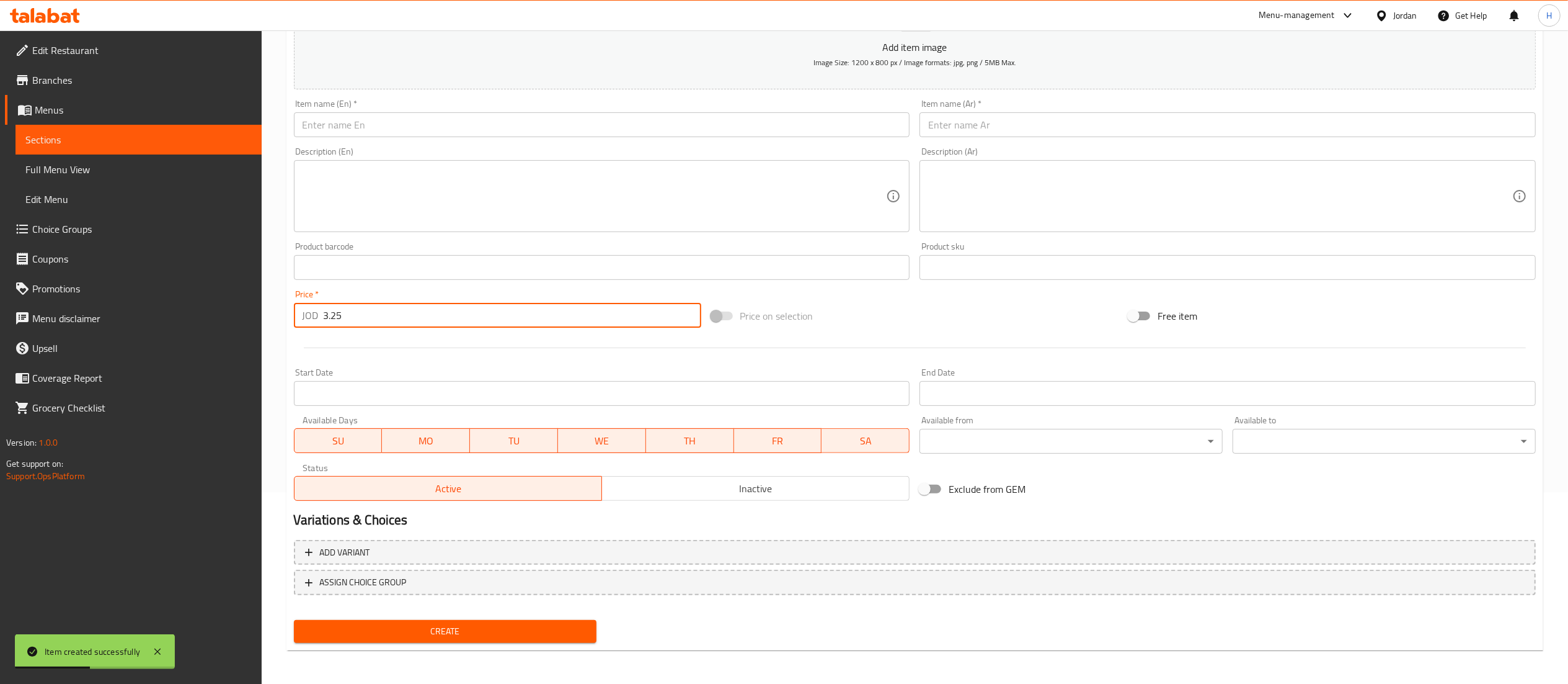
click at [983, 139] on div "Item name (Ar)   * Item name (Ar) *" at bounding box center [1228, 118] width 626 height 48
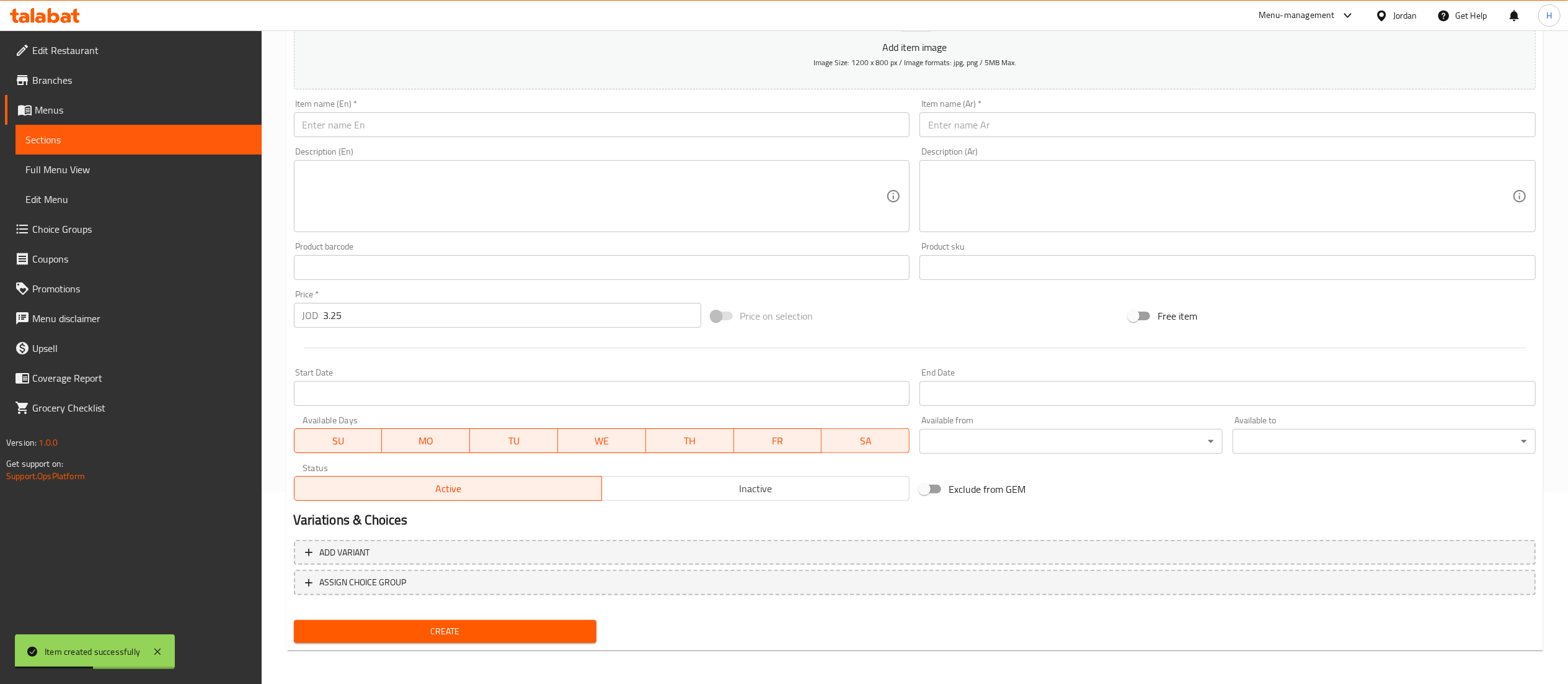
drag, startPoint x: 976, startPoint y: 128, endPoint x: 930, endPoint y: 140, distance: 47.5
click at [976, 128] on input "text" at bounding box center [1228, 125] width 616 height 25
paste input "وجبة كباب 250"
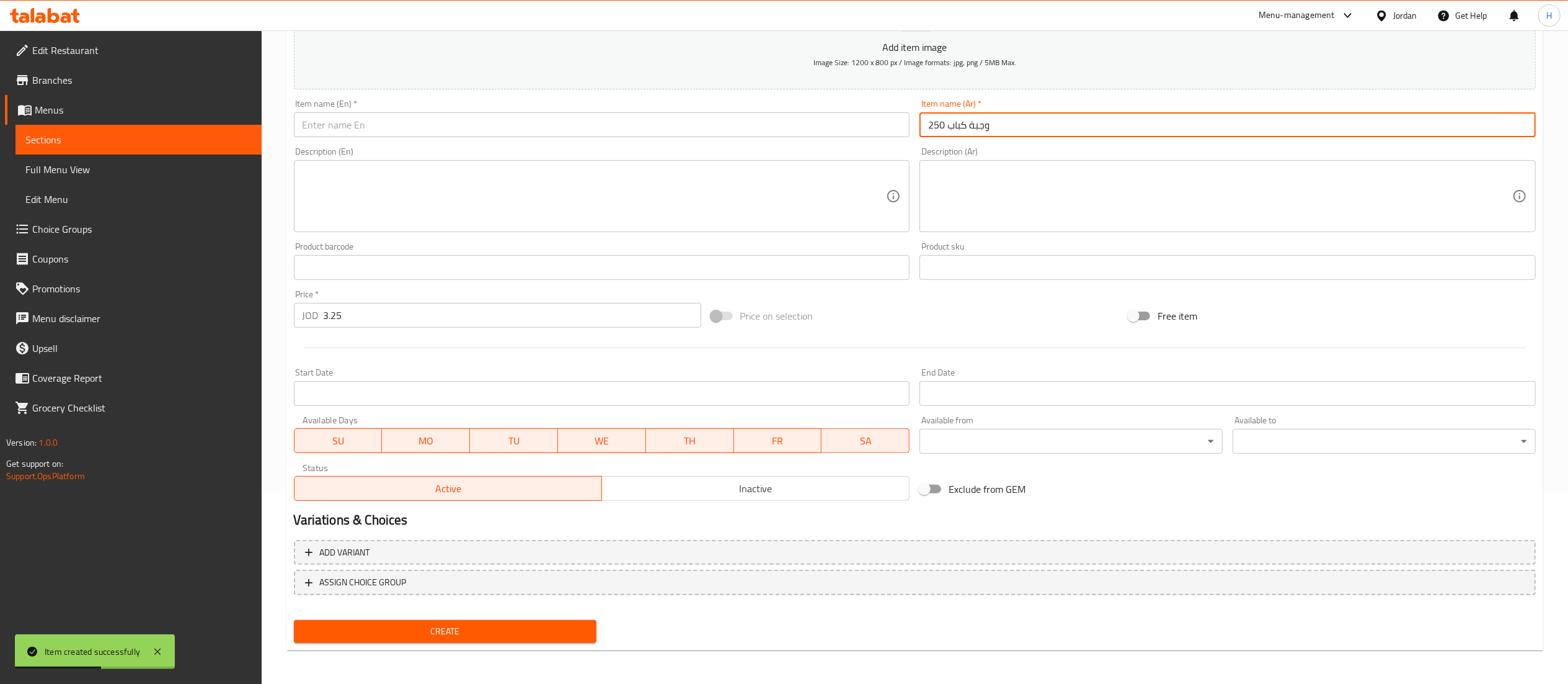
type input "وجبة كباب 250"
click at [755, 128] on input "text" at bounding box center [602, 125] width 616 height 25
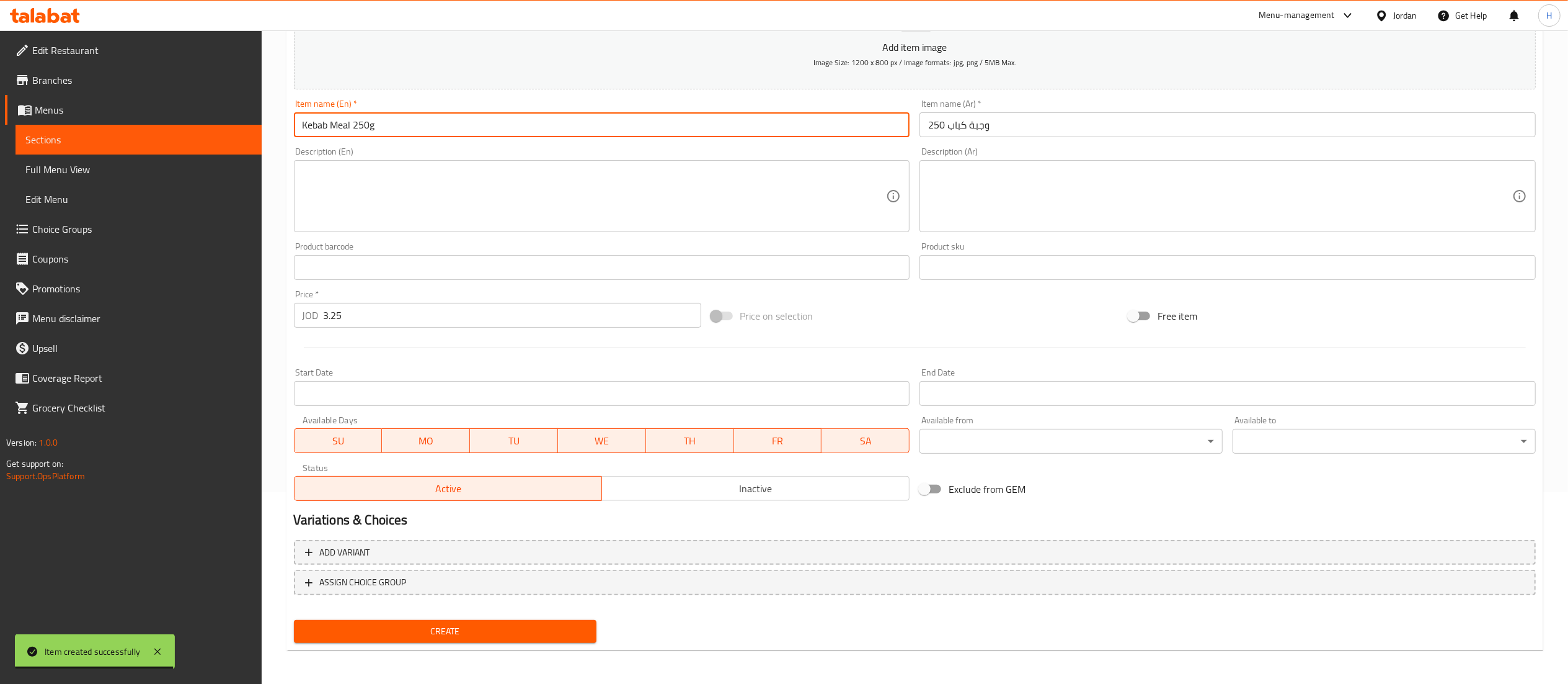
type input "Kebab Meal 250g"
click at [450, 645] on div "Create" at bounding box center [445, 631] width 313 height 33
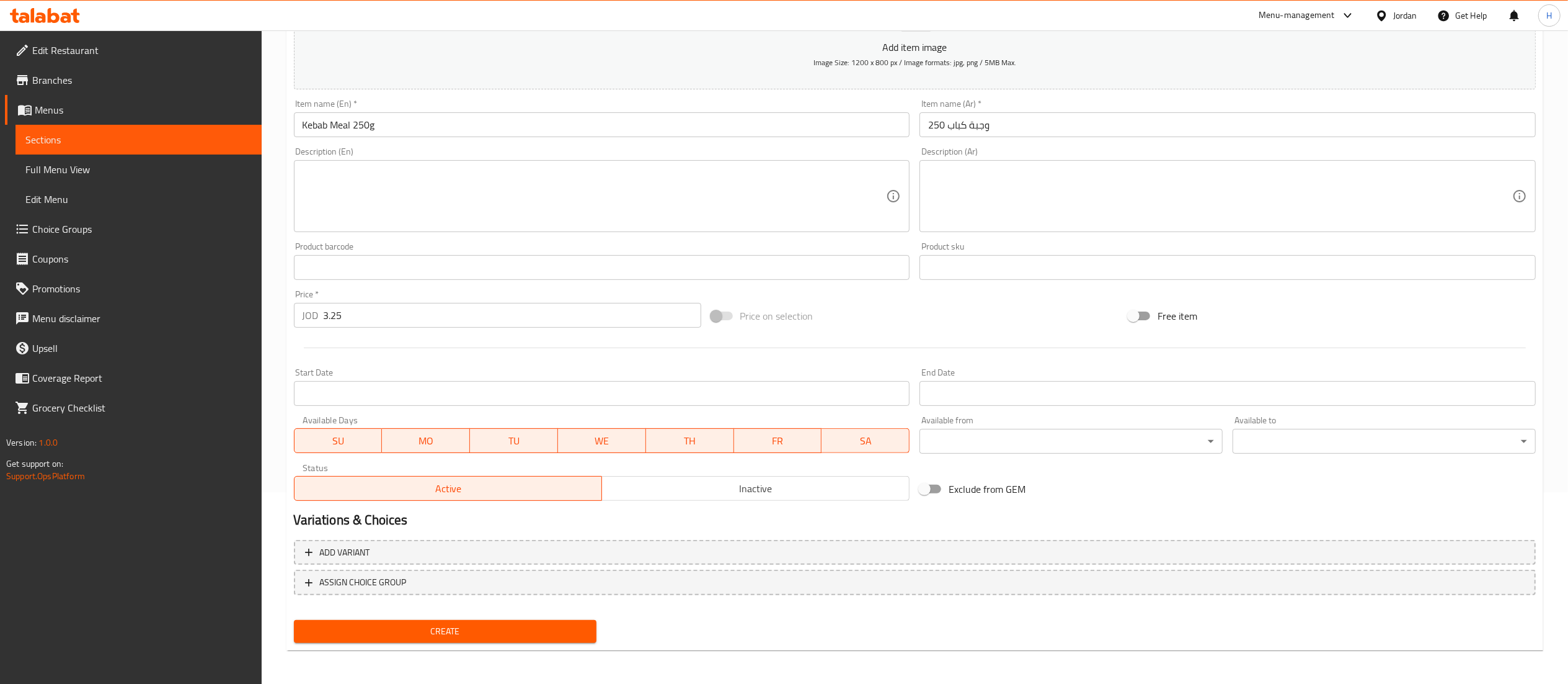
click at [450, 626] on span "Create" at bounding box center [445, 631] width 283 height 15
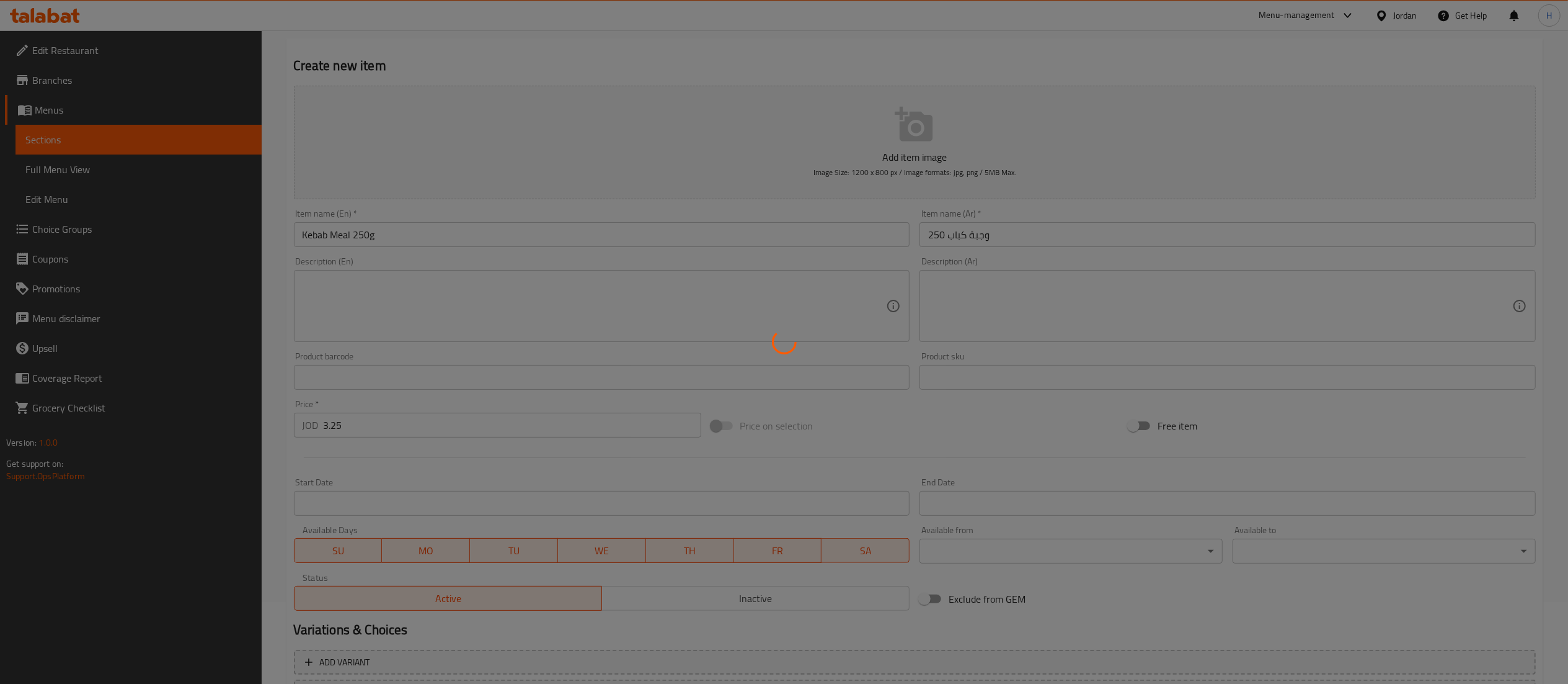
scroll to position [0, 0]
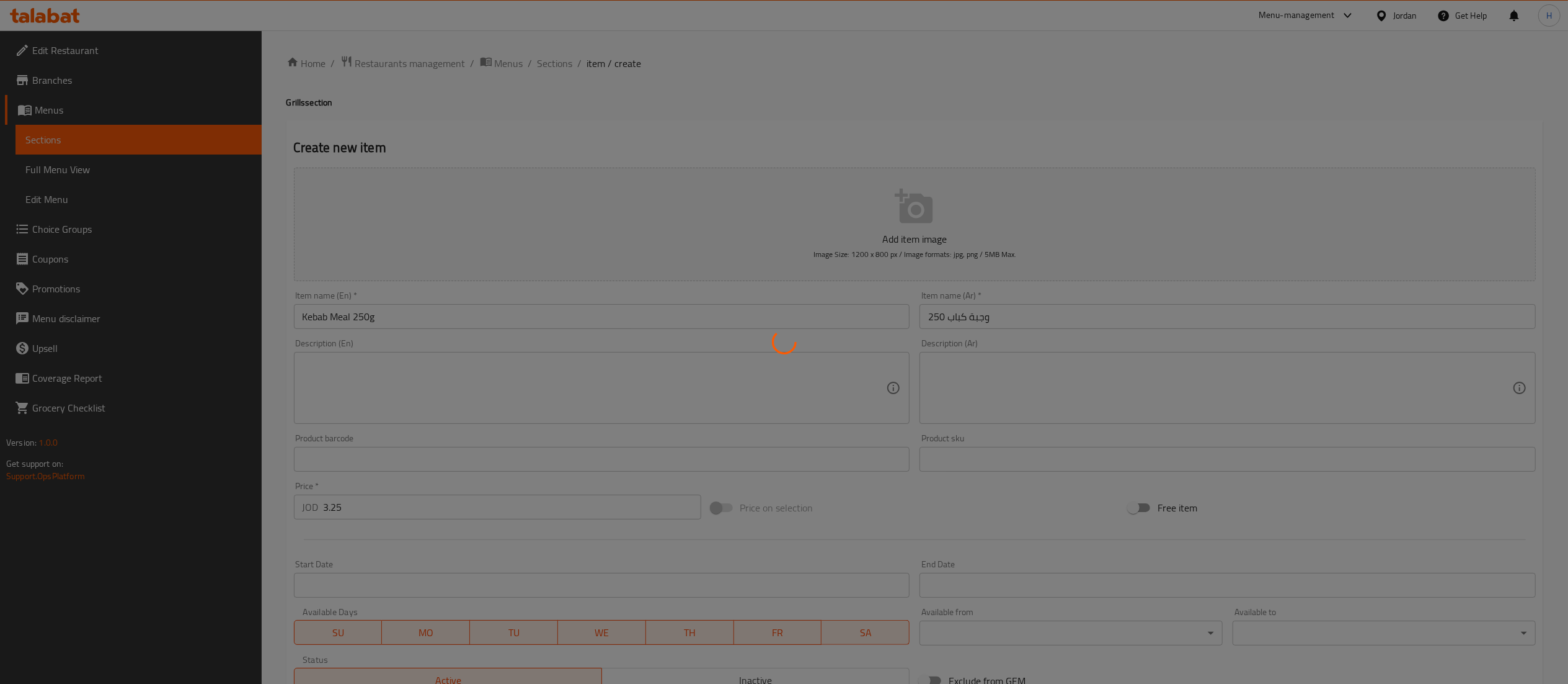
type input "0"
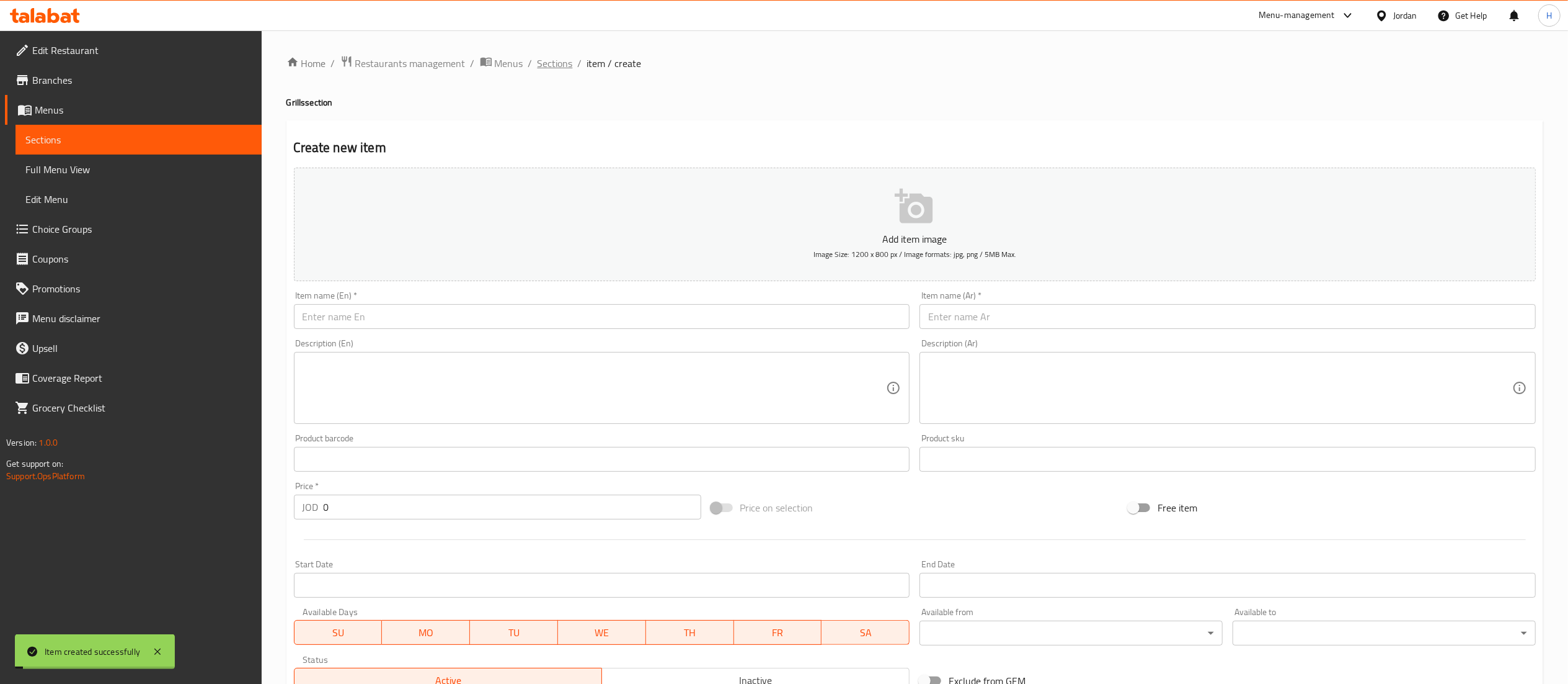
click at [554, 67] on span "Sections" at bounding box center [555, 63] width 35 height 15
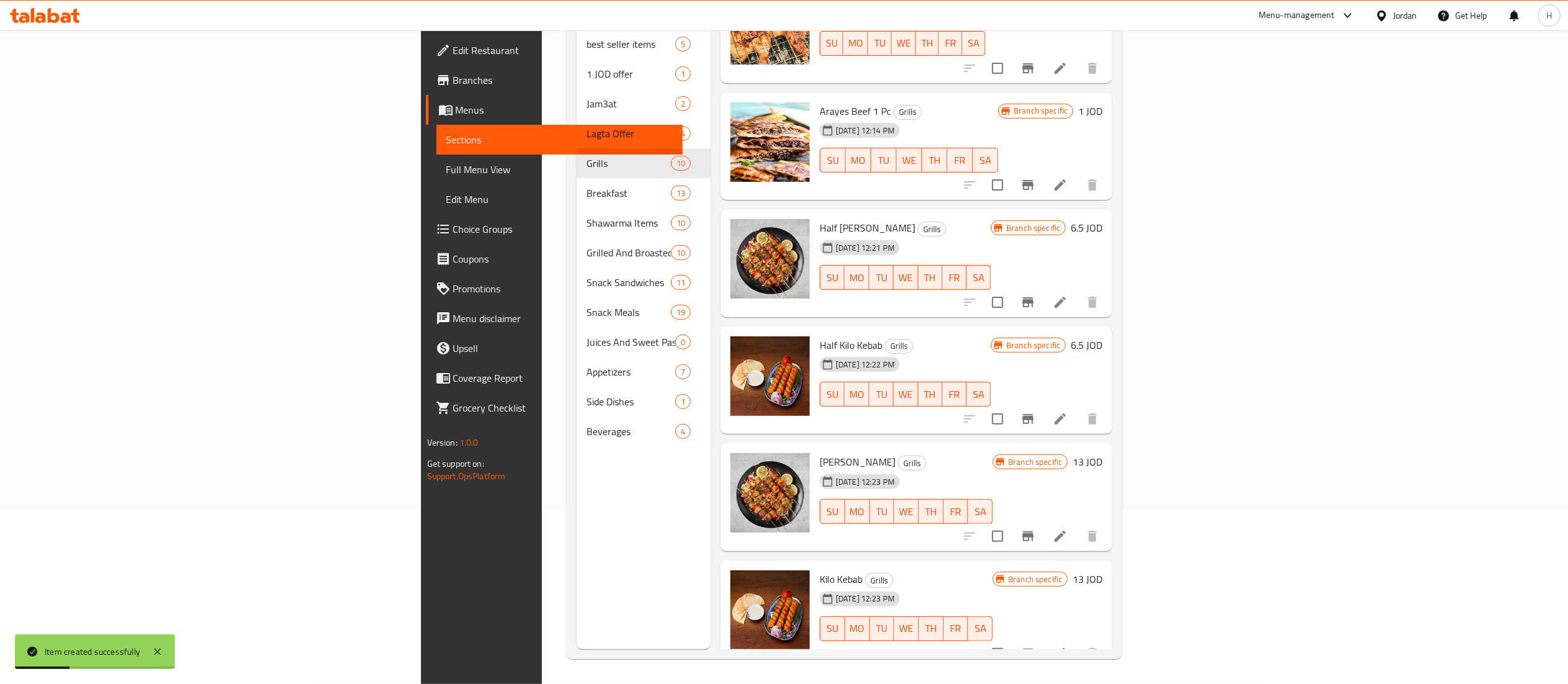
scroll to position [517, 0]
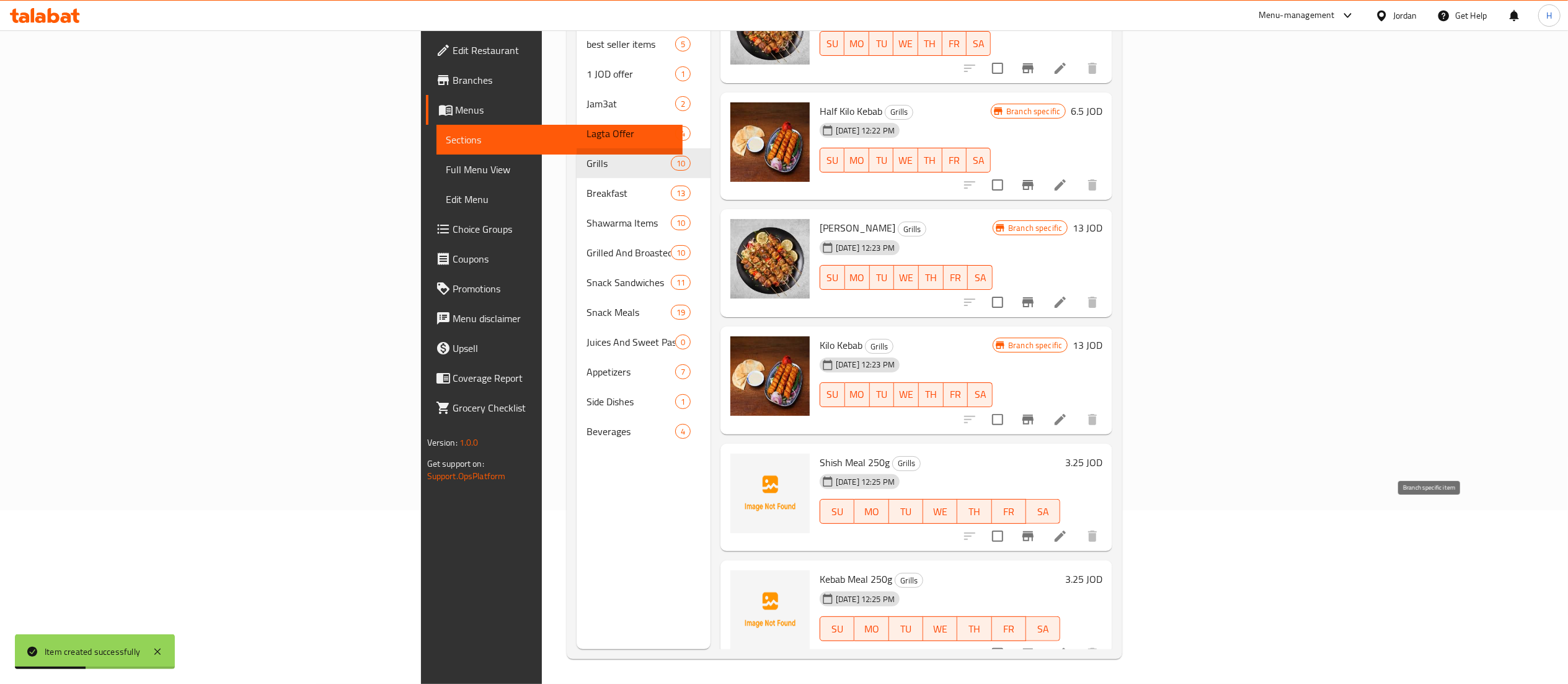
click at [1035, 529] on icon "Branch-specific-item" at bounding box center [1028, 536] width 15 height 15
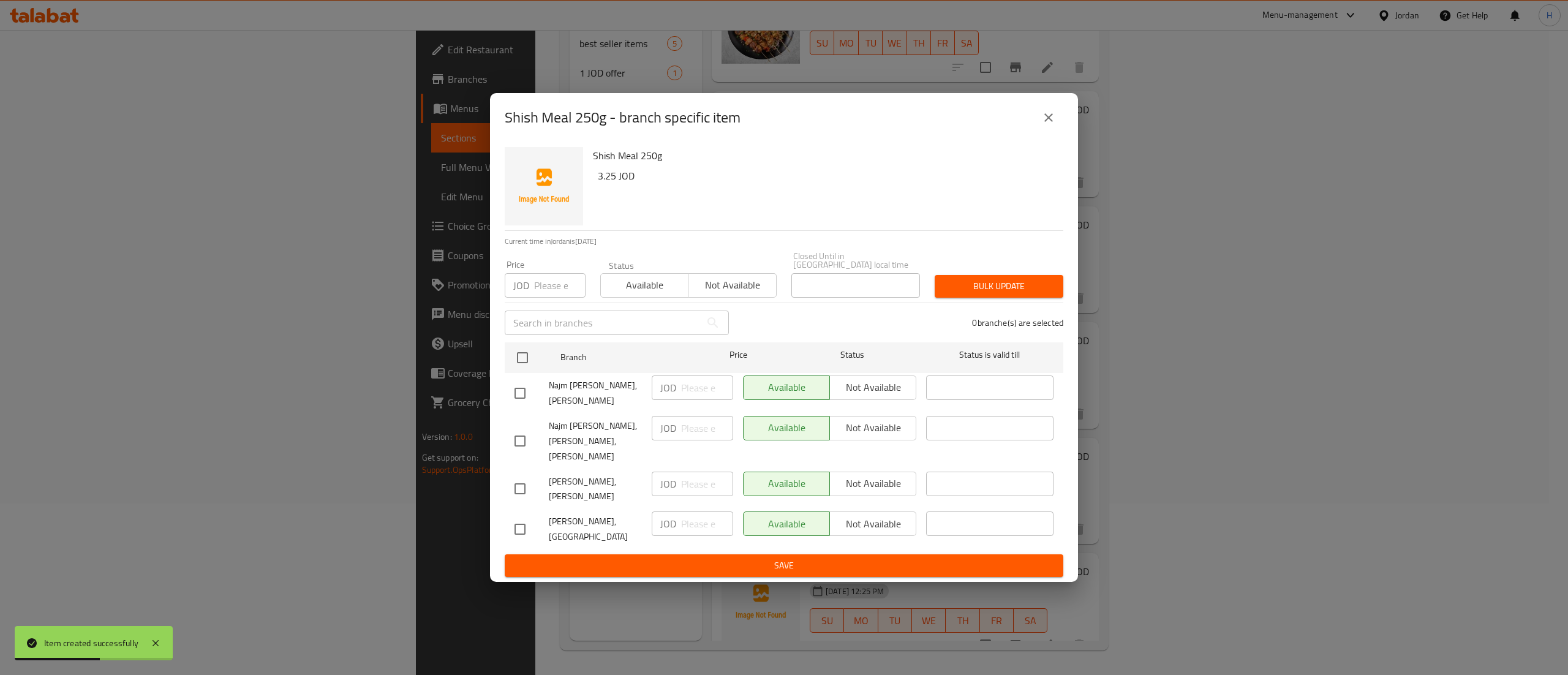
click at [523, 389] on input "checkbox" at bounding box center [520, 393] width 26 height 26
checkbox input "true"
click at [516, 479] on input "checkbox" at bounding box center [520, 489] width 26 height 26
checkbox input "true"
click at [518, 518] on input "checkbox" at bounding box center [520, 529] width 26 height 26
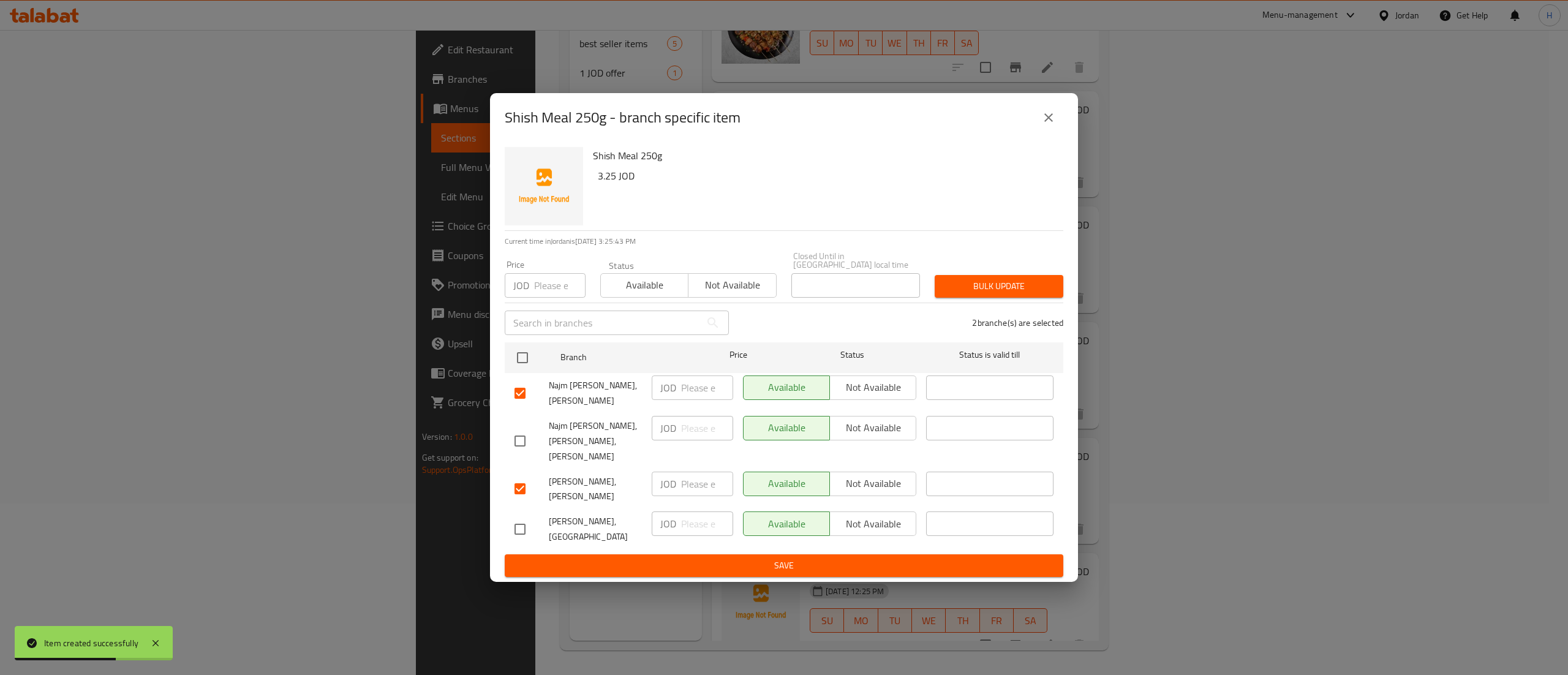
checkbox input "true"
drag, startPoint x: 891, startPoint y: 384, endPoint x: 885, endPoint y: 416, distance: 32.6
click at [890, 384] on span "Not available" at bounding box center [873, 387] width 77 height 18
click at [870, 477] on span "Not available" at bounding box center [873, 484] width 77 height 18
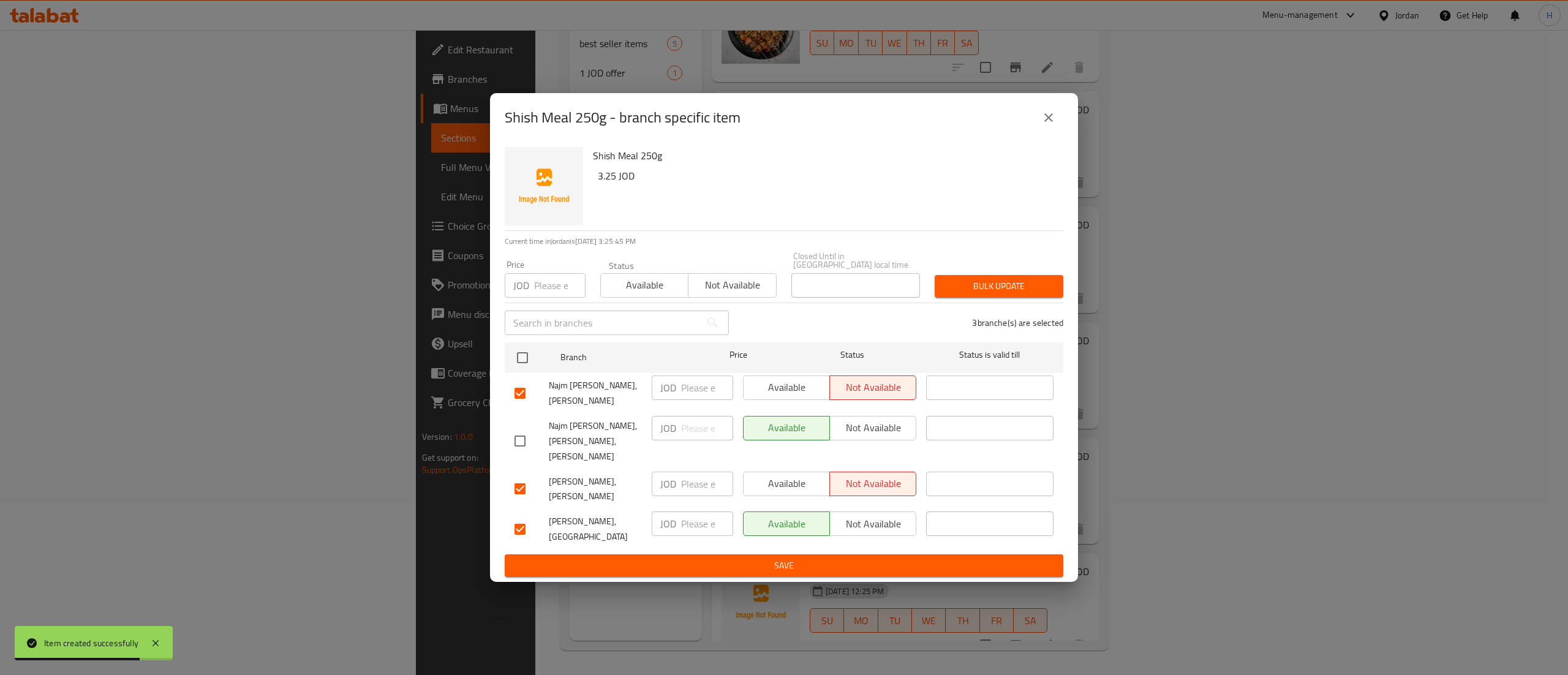
click at [876, 515] on span "Not available" at bounding box center [873, 524] width 77 height 18
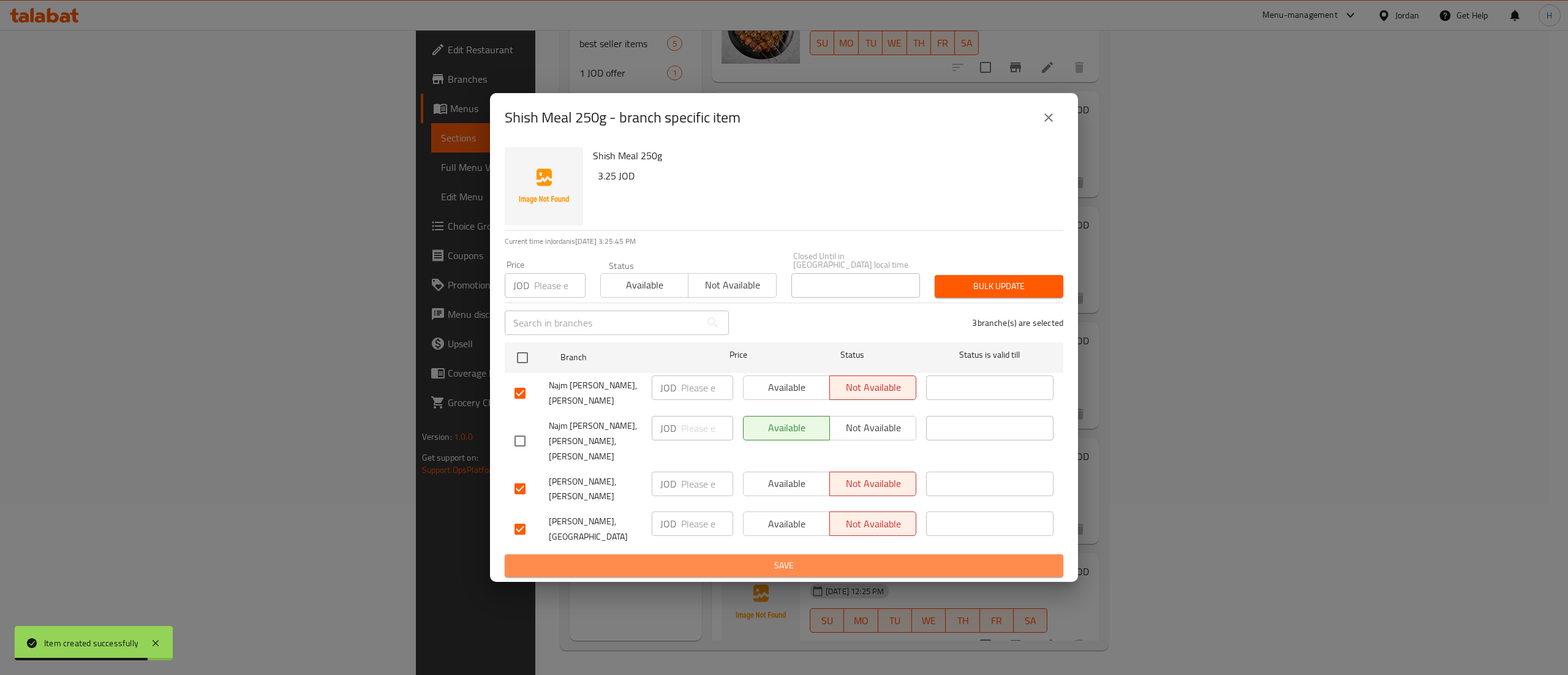
click at [883, 558] on span "Save" at bounding box center [784, 566] width 539 height 15
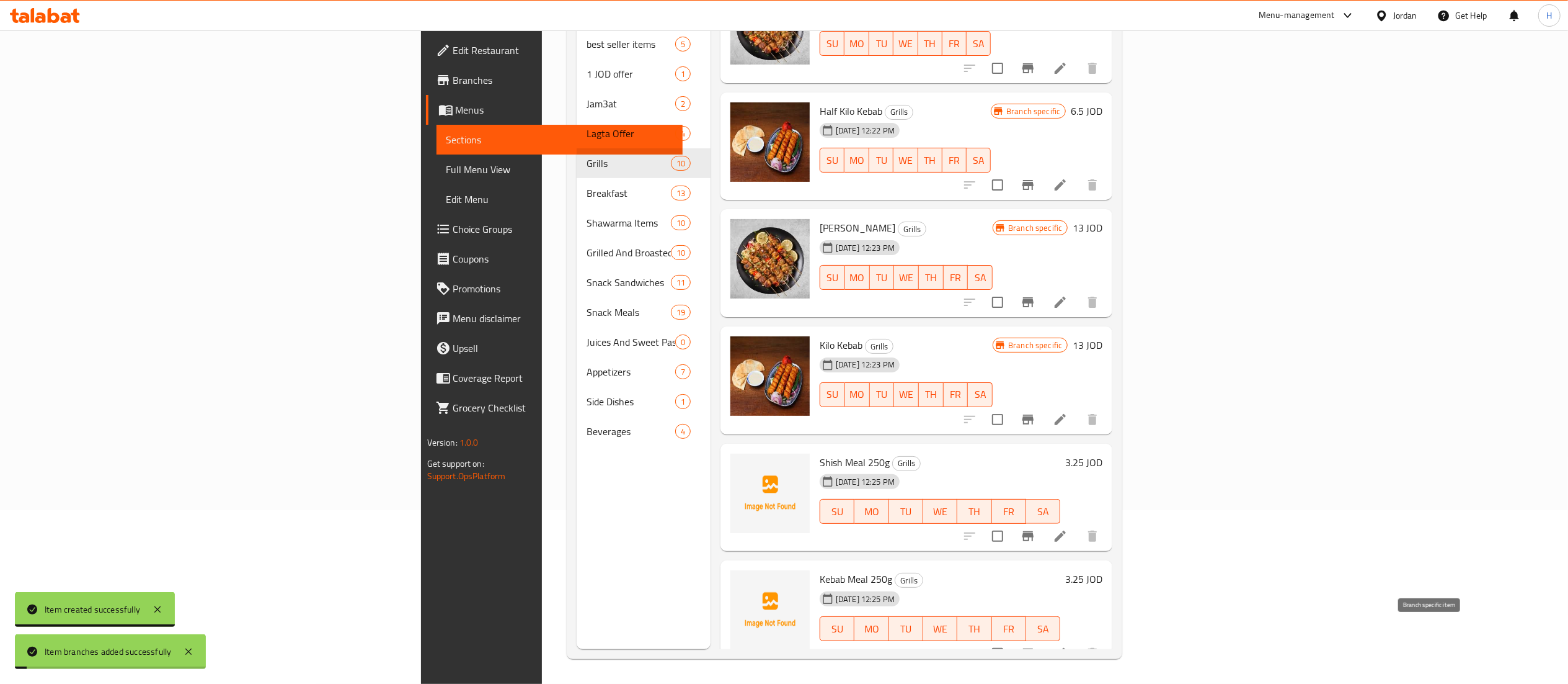
click at [1034, 649] on icon "Branch-specific-item" at bounding box center [1028, 654] width 11 height 10
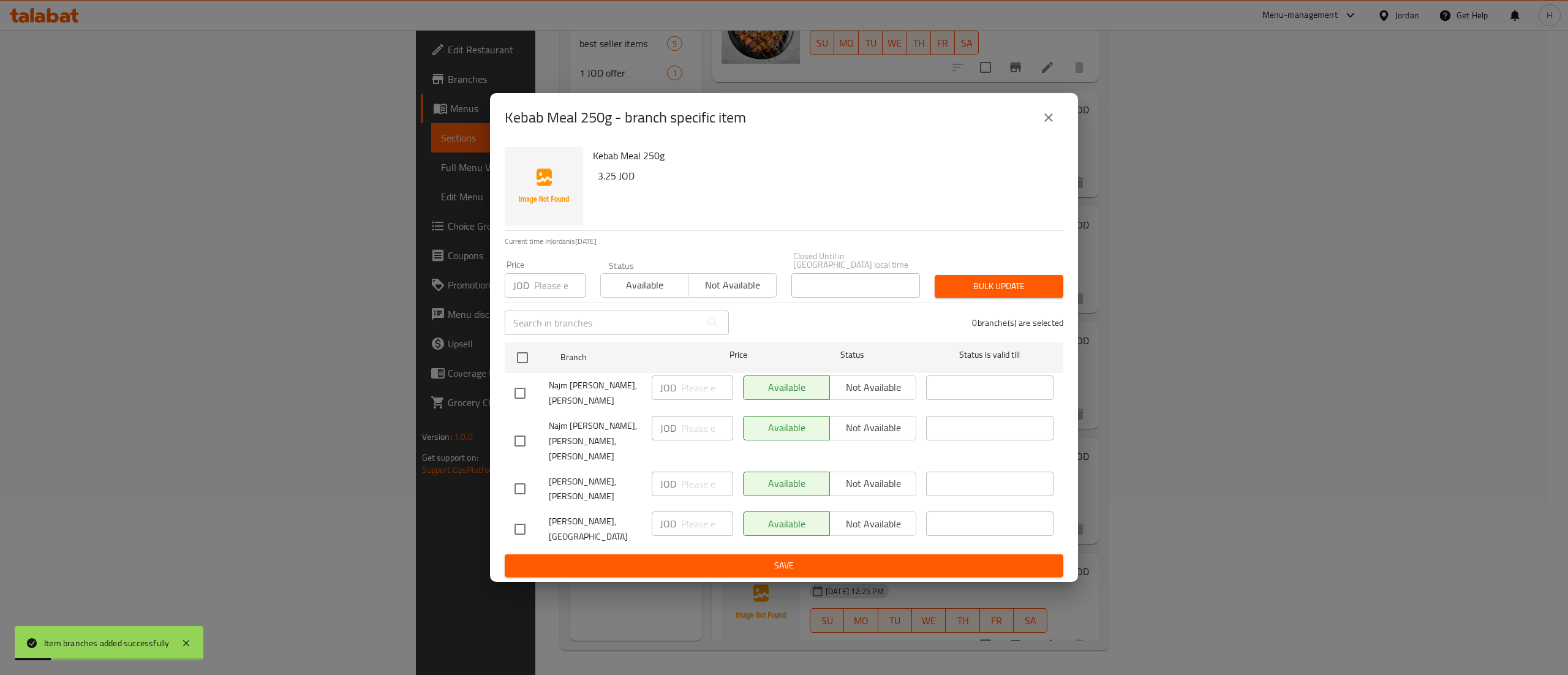
click at [520, 389] on input "checkbox" at bounding box center [520, 393] width 26 height 26
checkbox input "true"
drag, startPoint x: 518, startPoint y: 471, endPoint x: 517, endPoint y: 483, distance: 12.0
click at [517, 477] on input "checkbox" at bounding box center [520, 489] width 26 height 26
checkbox input "true"
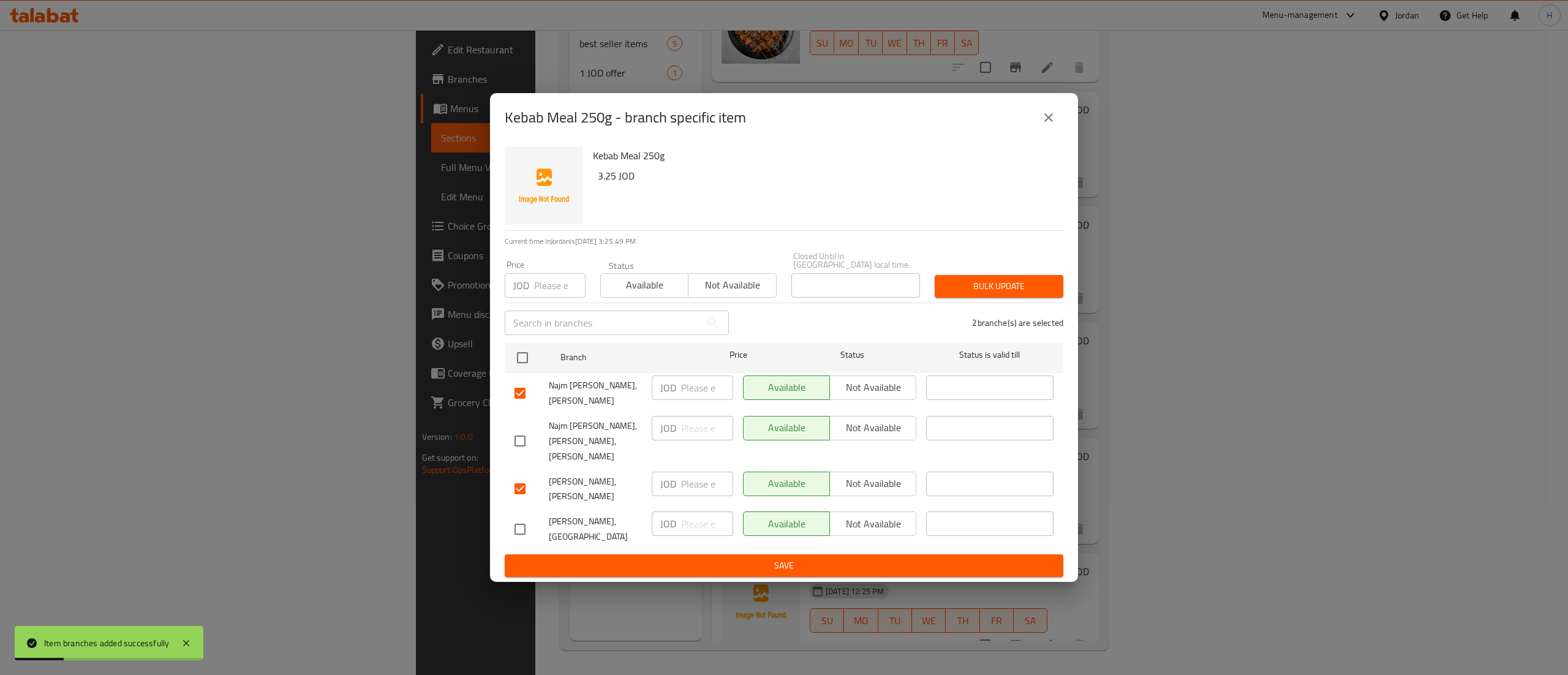
drag, startPoint x: 518, startPoint y: 523, endPoint x: 542, endPoint y: 535, distance: 26.8
click at [516, 526] on input "checkbox" at bounding box center [520, 529] width 26 height 26
checkbox input "true"
click at [922, 527] on div "​" at bounding box center [990, 529] width 138 height 45
click at [869, 519] on span "Not available" at bounding box center [873, 524] width 77 height 18
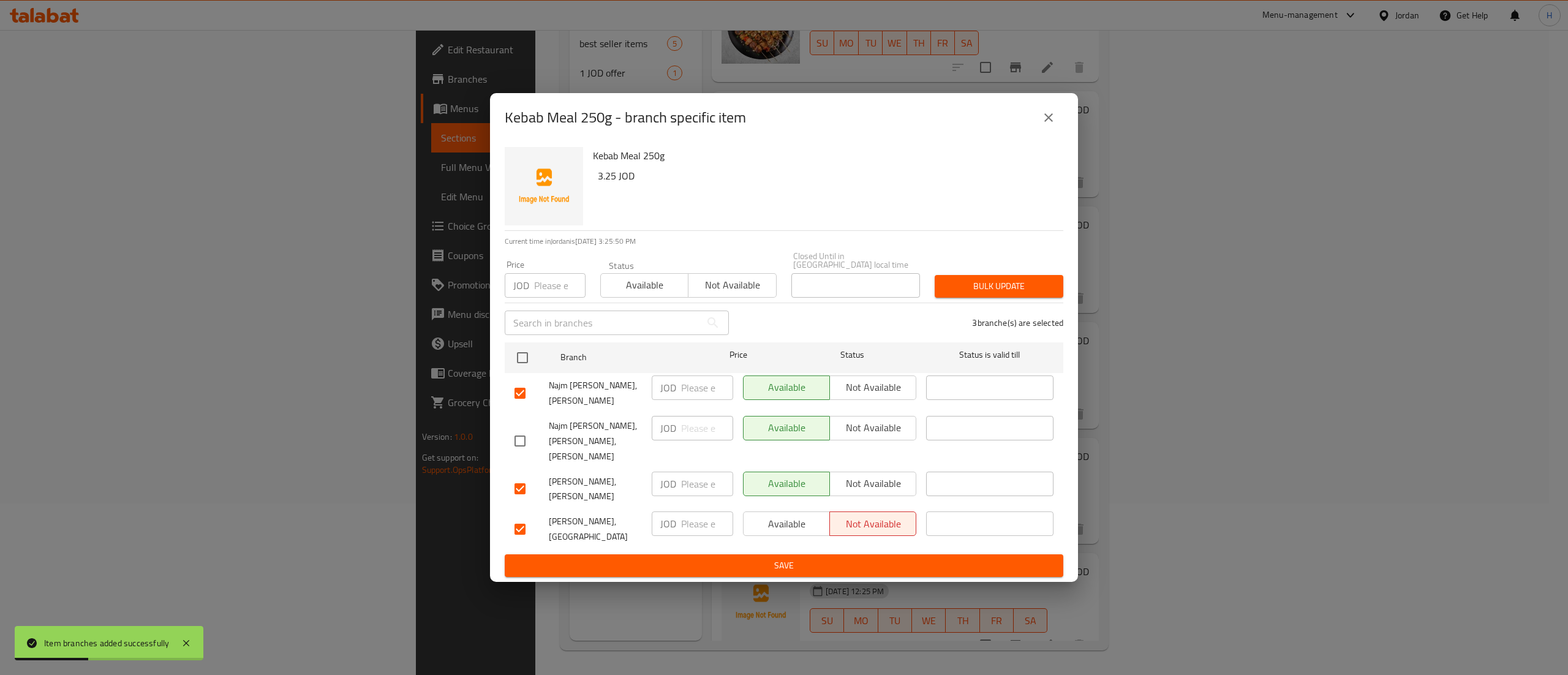
click at [874, 463] on ul "Branch Price Status Status is valid till Najm [PERSON_NAME], [PERSON_NAME] JOD …" at bounding box center [784, 446] width 559 height 217
click at [870, 475] on span "Not available" at bounding box center [873, 484] width 77 height 18
click at [871, 396] on span "Not available" at bounding box center [873, 387] width 77 height 18
click at [807, 536] on div "Available Not available" at bounding box center [830, 529] width 183 height 45
click at [805, 558] on span "Save" at bounding box center [784, 566] width 539 height 15
